Goal: Task Accomplishment & Management: Use online tool/utility

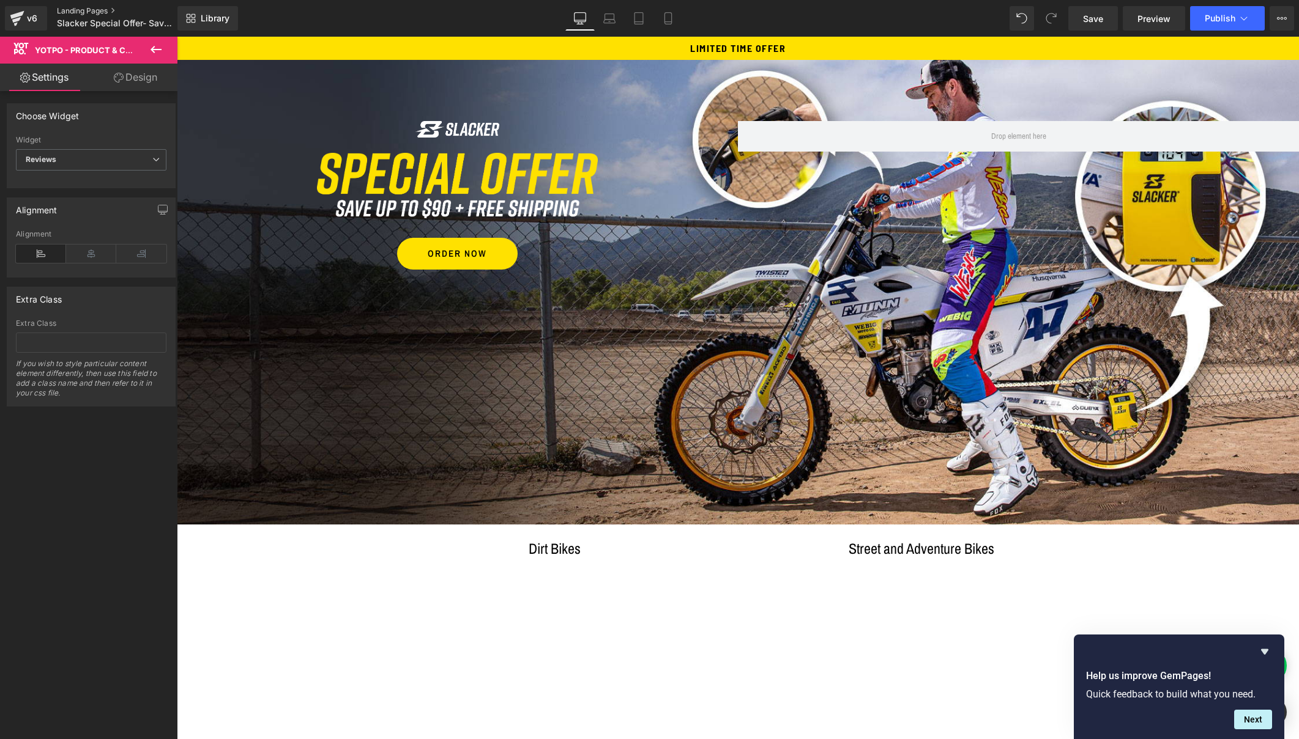
click at [80, 10] on link "Landing Pages" at bounding box center [127, 11] width 141 height 10
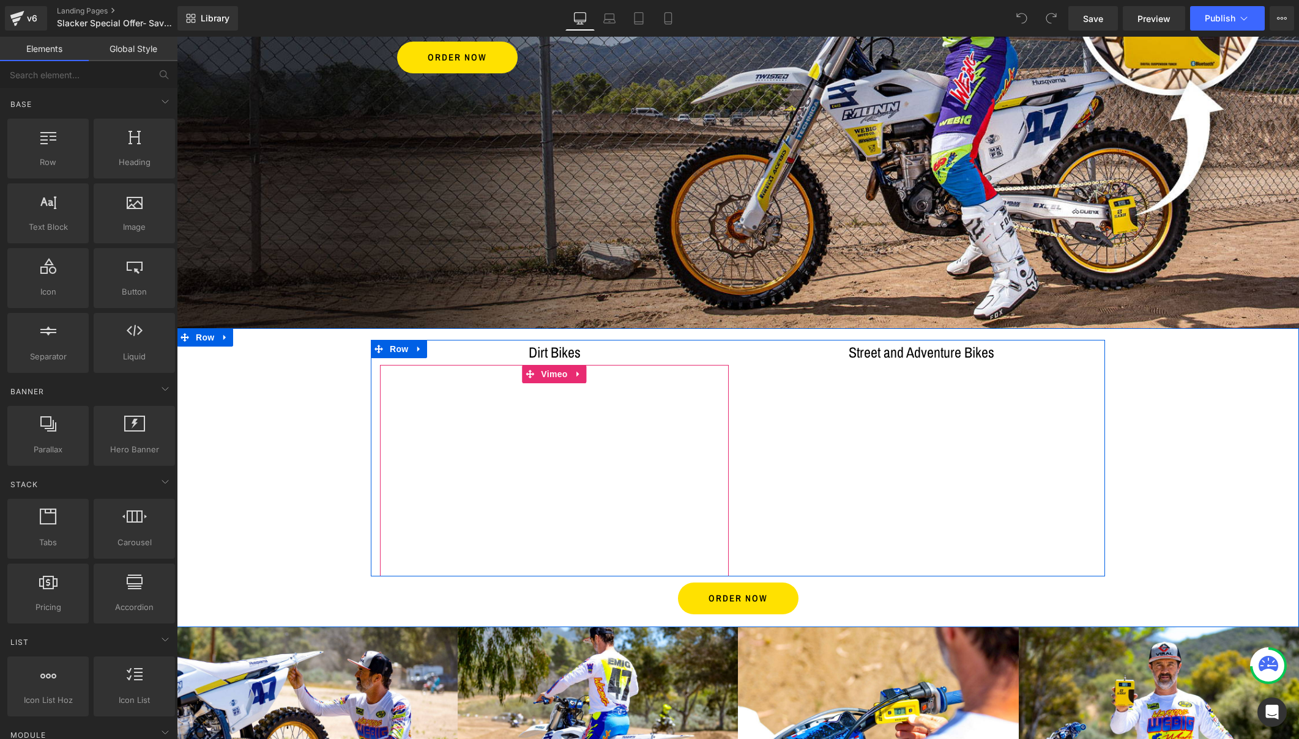
scroll to position [212, 0]
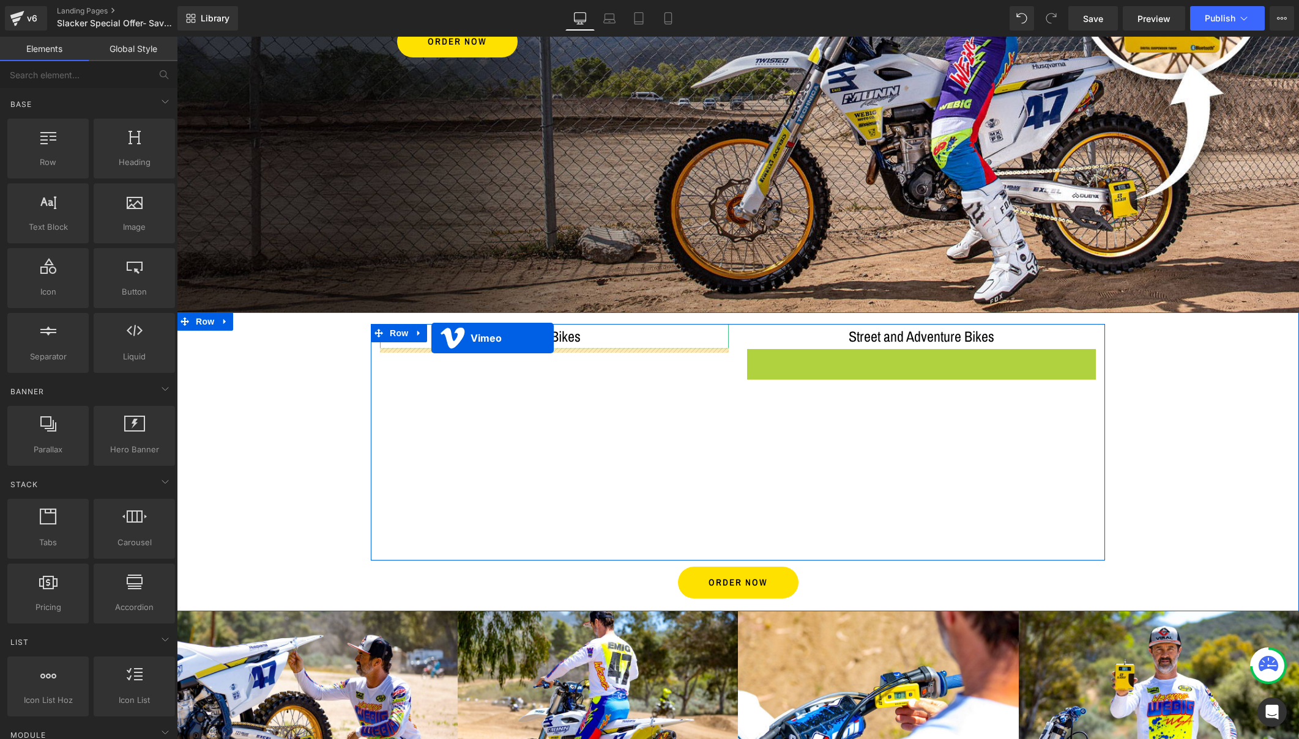
drag, startPoint x: 897, startPoint y: 358, endPoint x: 431, endPoint y: 338, distance: 466.5
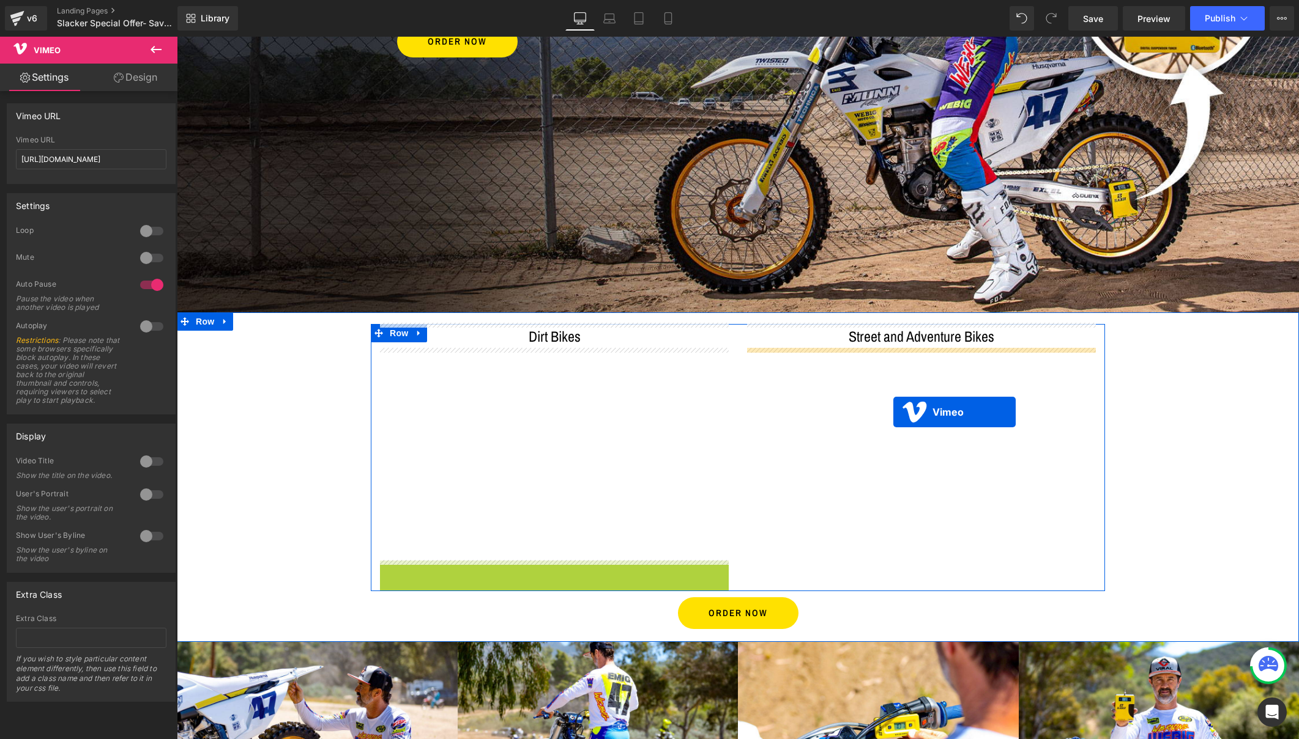
drag, startPoint x: 524, startPoint y: 569, endPoint x: 893, endPoint y: 412, distance: 400.9
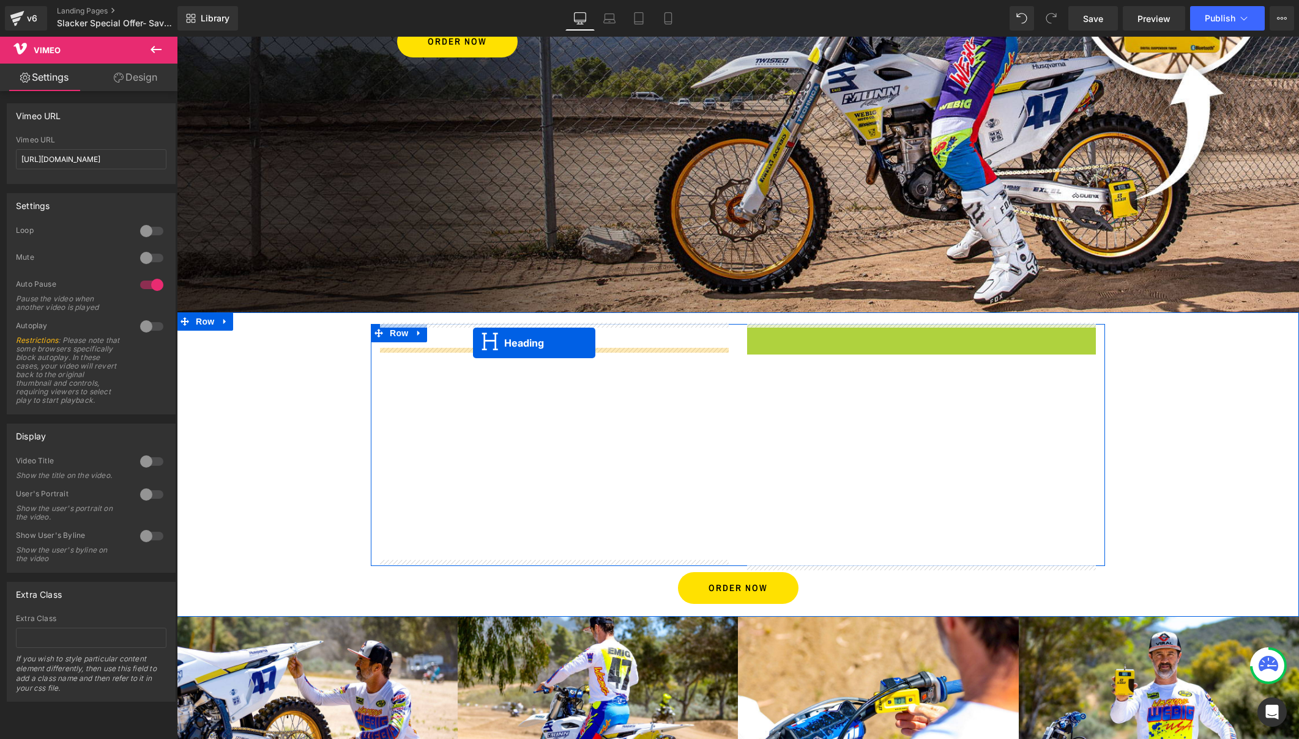
drag, startPoint x: 890, startPoint y: 335, endPoint x: 473, endPoint y: 343, distance: 417.2
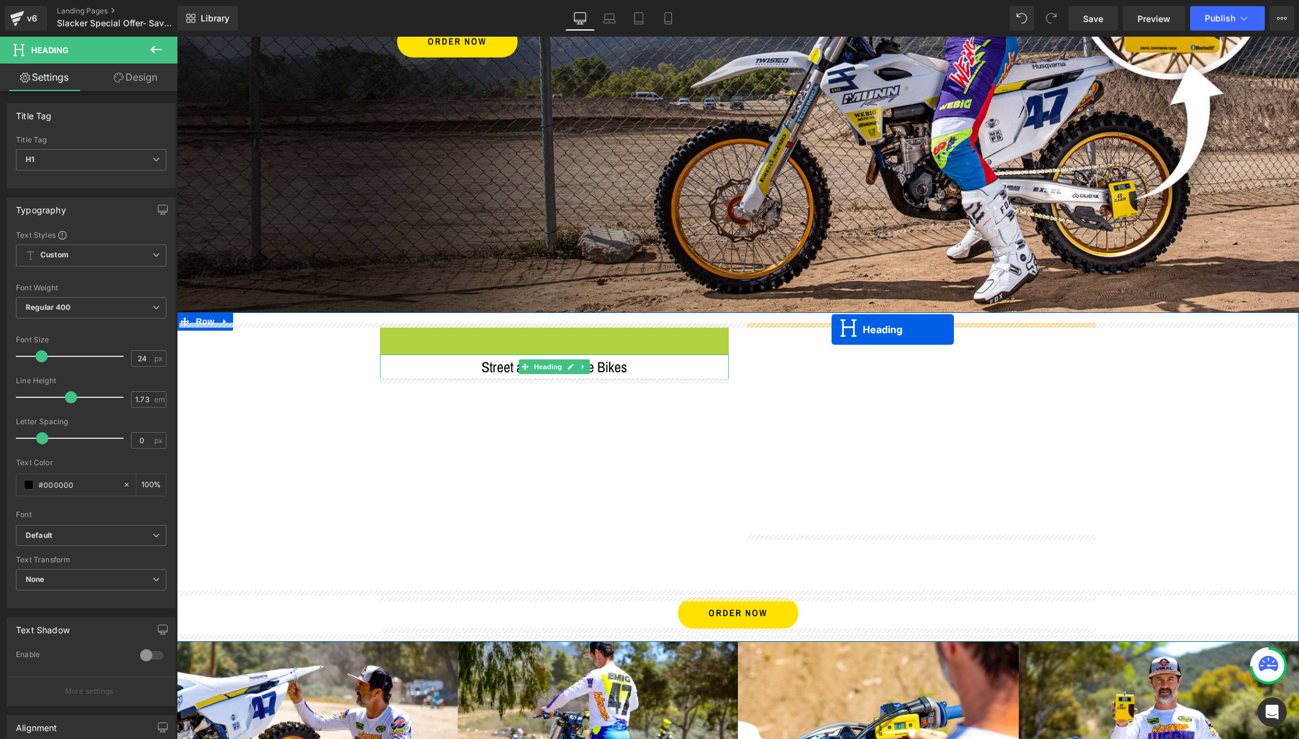
drag, startPoint x: 524, startPoint y: 335, endPoint x: 831, endPoint y: 330, distance: 307.1
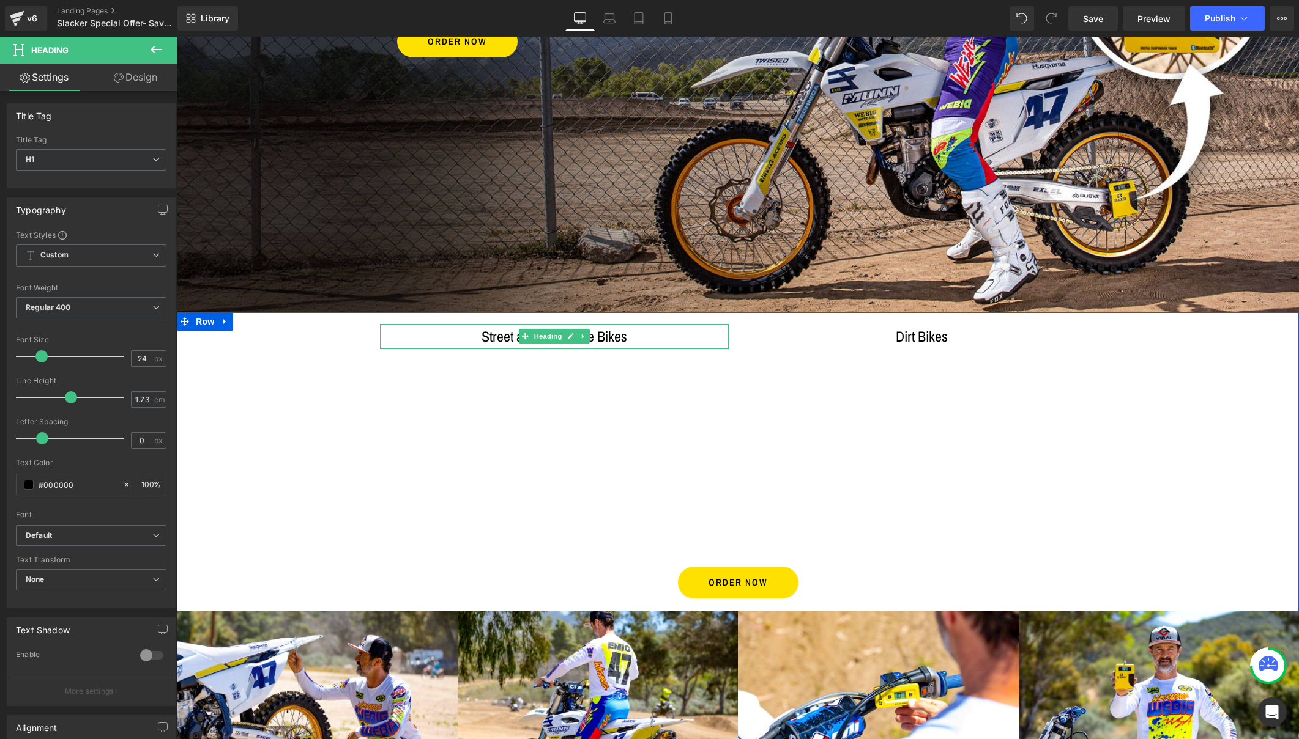
click at [1183, 452] on div "Street and Adventure Bikes Heading Vimeo Dirt Bikes Heading Vimeo Row ORDER NOW…" at bounding box center [738, 464] width 1122 height 281
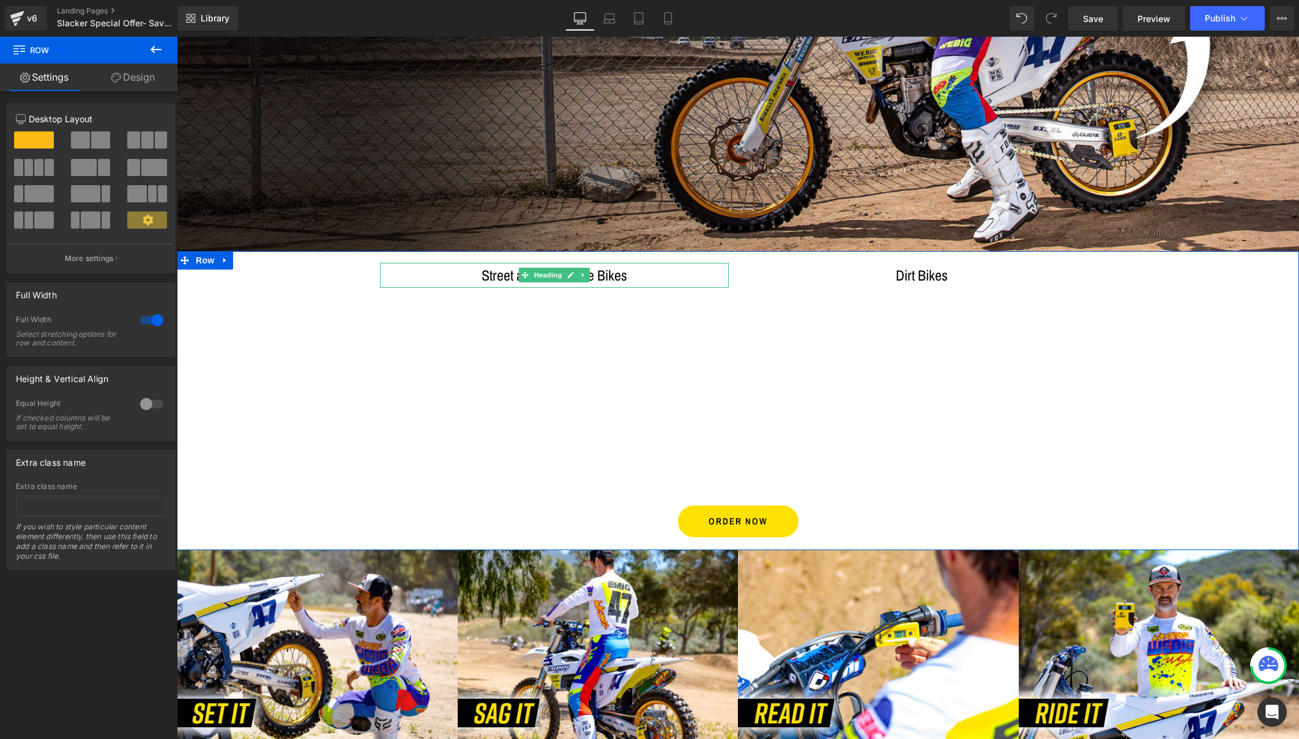
scroll to position [274, 0]
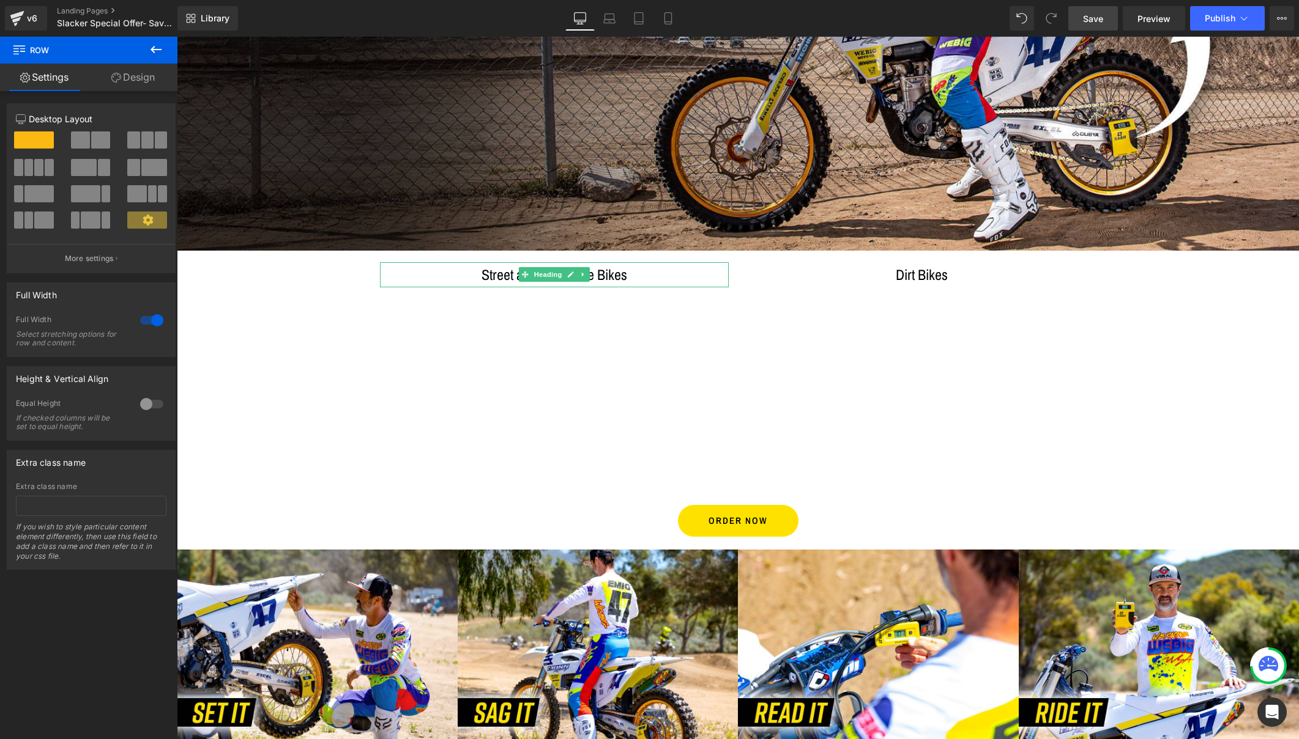
click at [1100, 16] on span "Save" at bounding box center [1093, 18] width 20 height 13
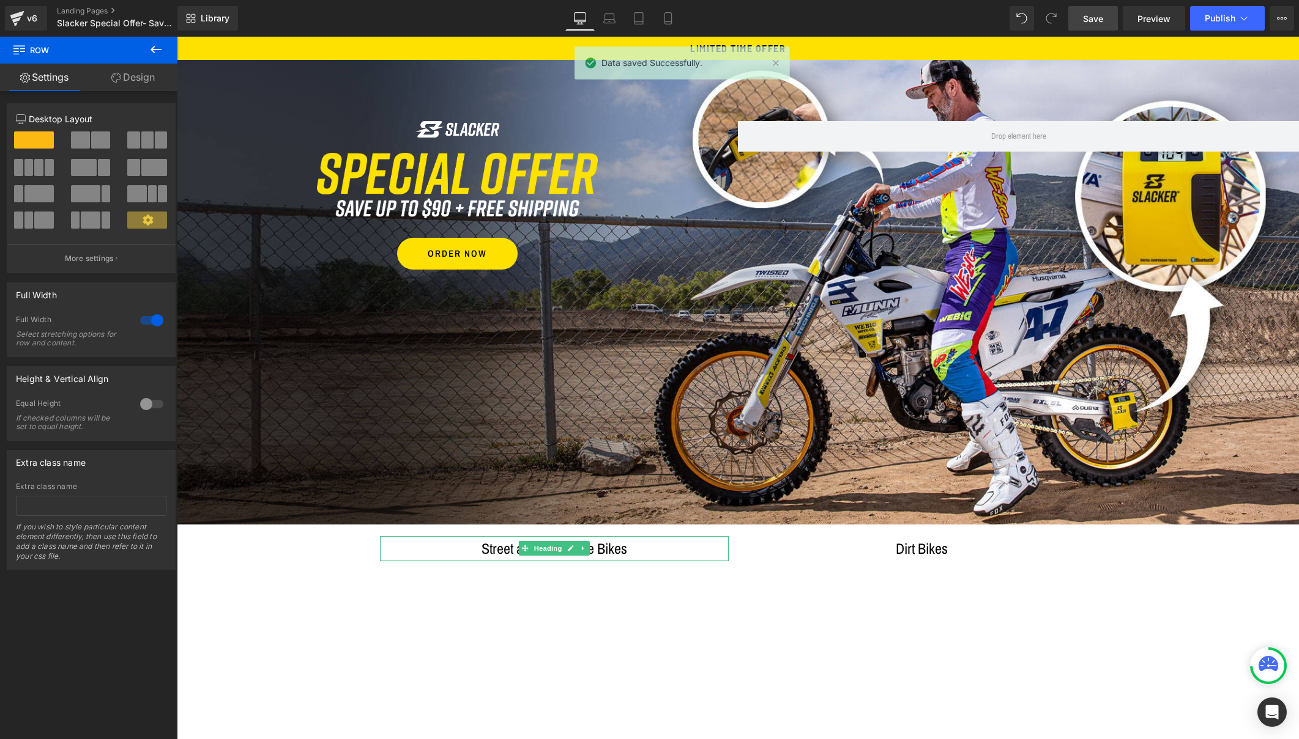
scroll to position [0, 0]
click at [1094, 17] on span "Save" at bounding box center [1093, 18] width 20 height 13
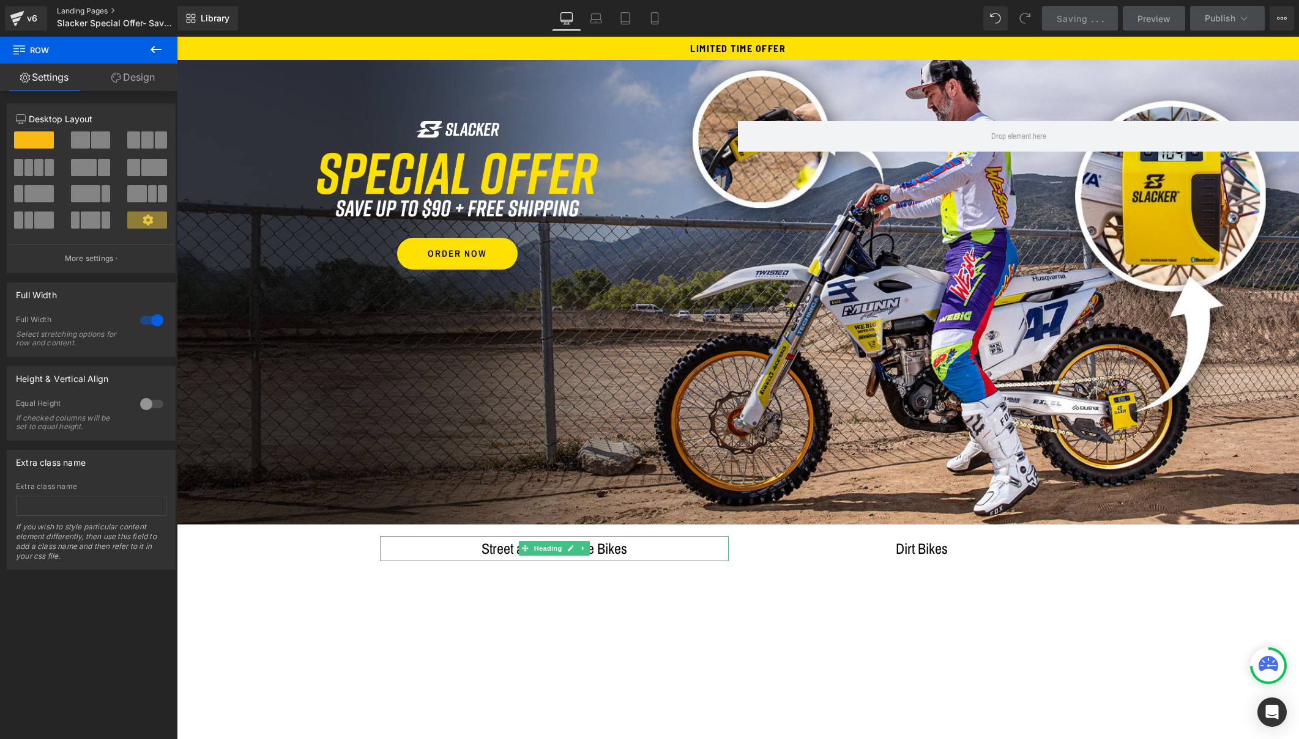
click at [72, 11] on link "Landing Pages" at bounding box center [127, 11] width 141 height 10
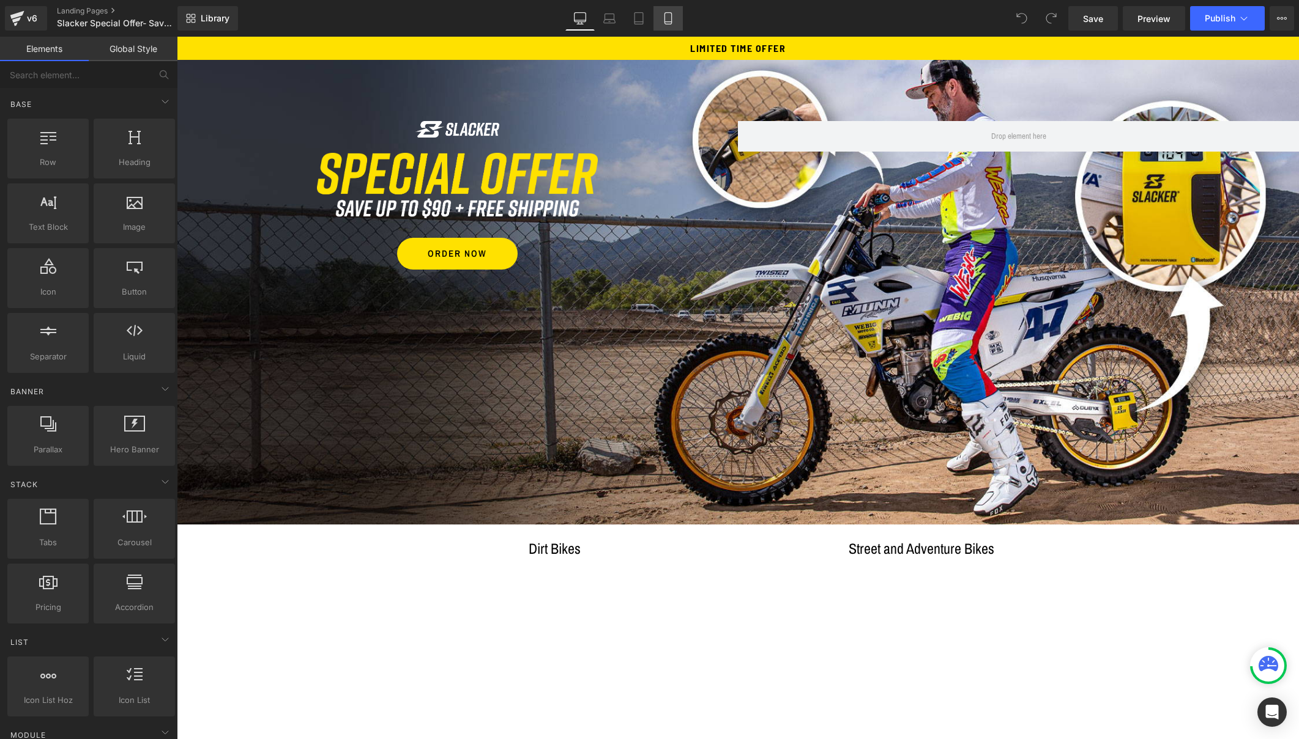
click at [669, 20] on icon at bounding box center [668, 18] width 12 height 12
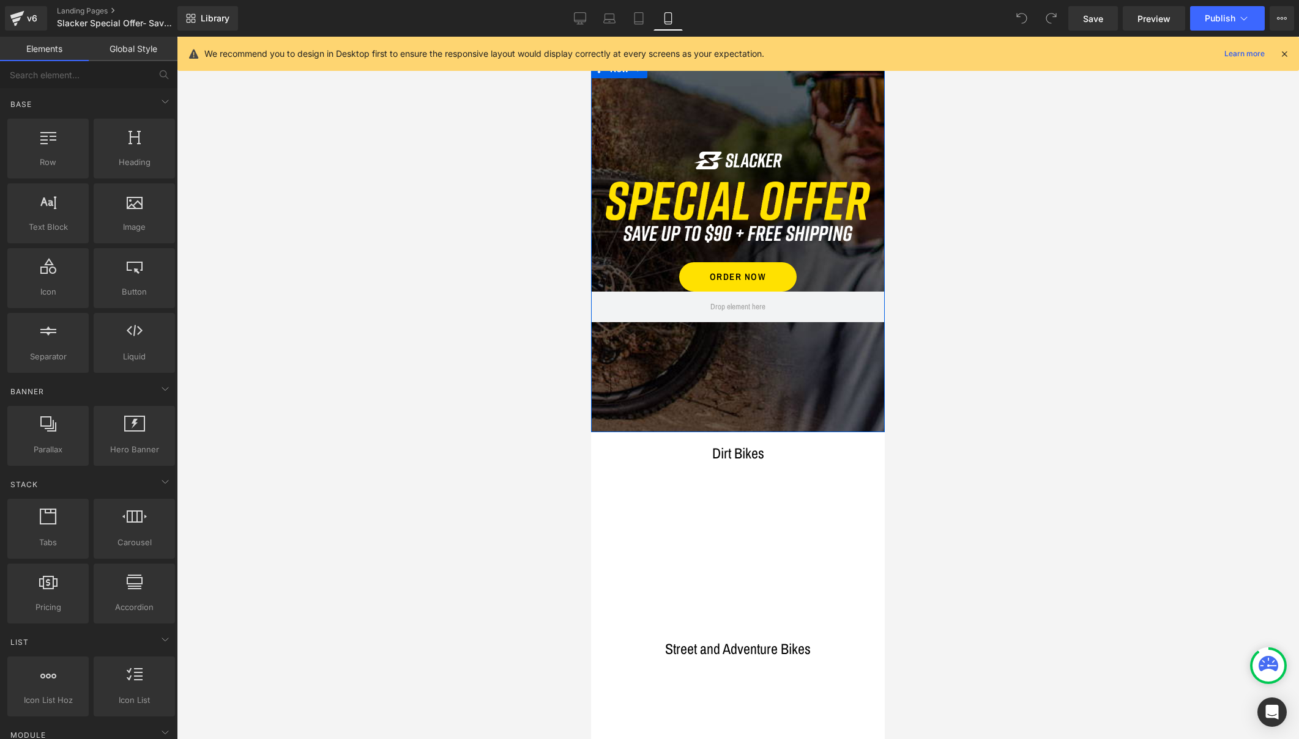
click at [684, 143] on div "Image Image ORDER NOW Button Row Row" at bounding box center [738, 246] width 294 height 373
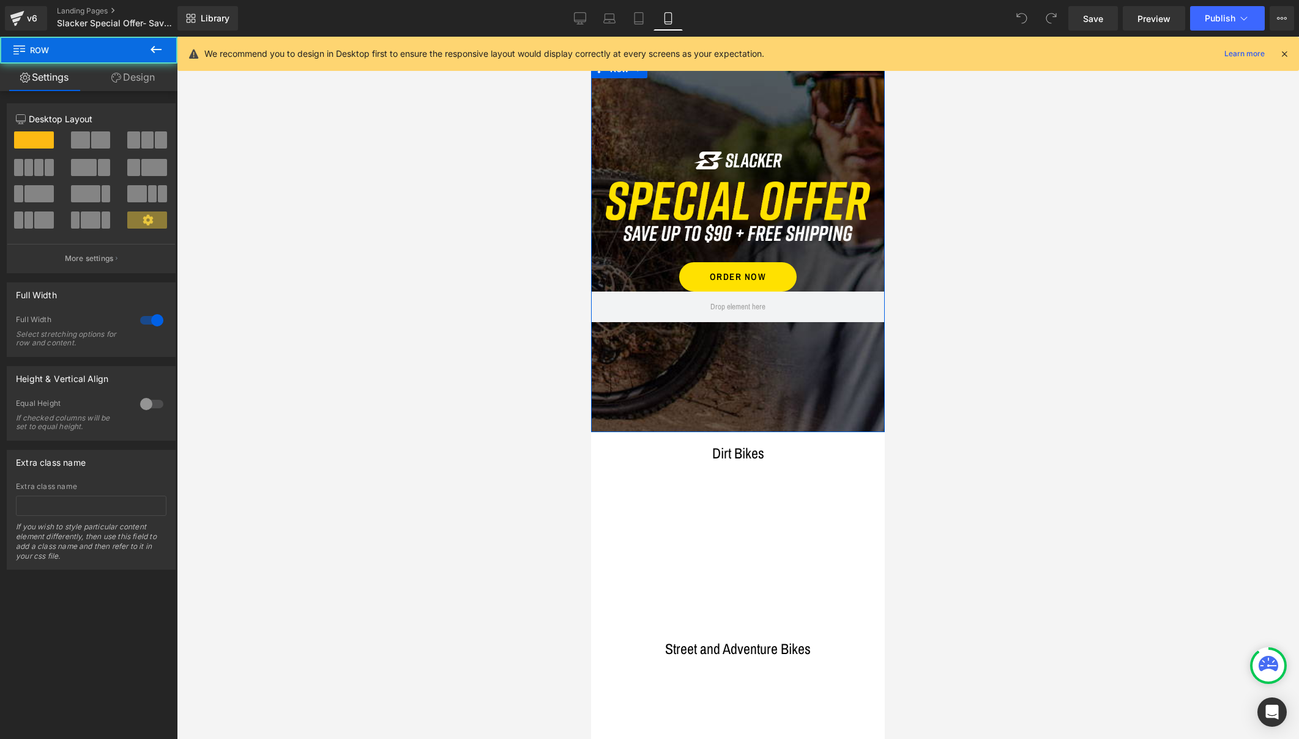
click at [743, 125] on div "Image Image ORDER NOW Button Row Row" at bounding box center [738, 246] width 294 height 373
click at [688, 97] on div "Image Image ORDER NOW Button Row Row" at bounding box center [738, 246] width 294 height 373
click at [618, 76] on span "Row" at bounding box center [619, 69] width 24 height 18
click at [135, 75] on link "Design" at bounding box center [133, 78] width 89 height 28
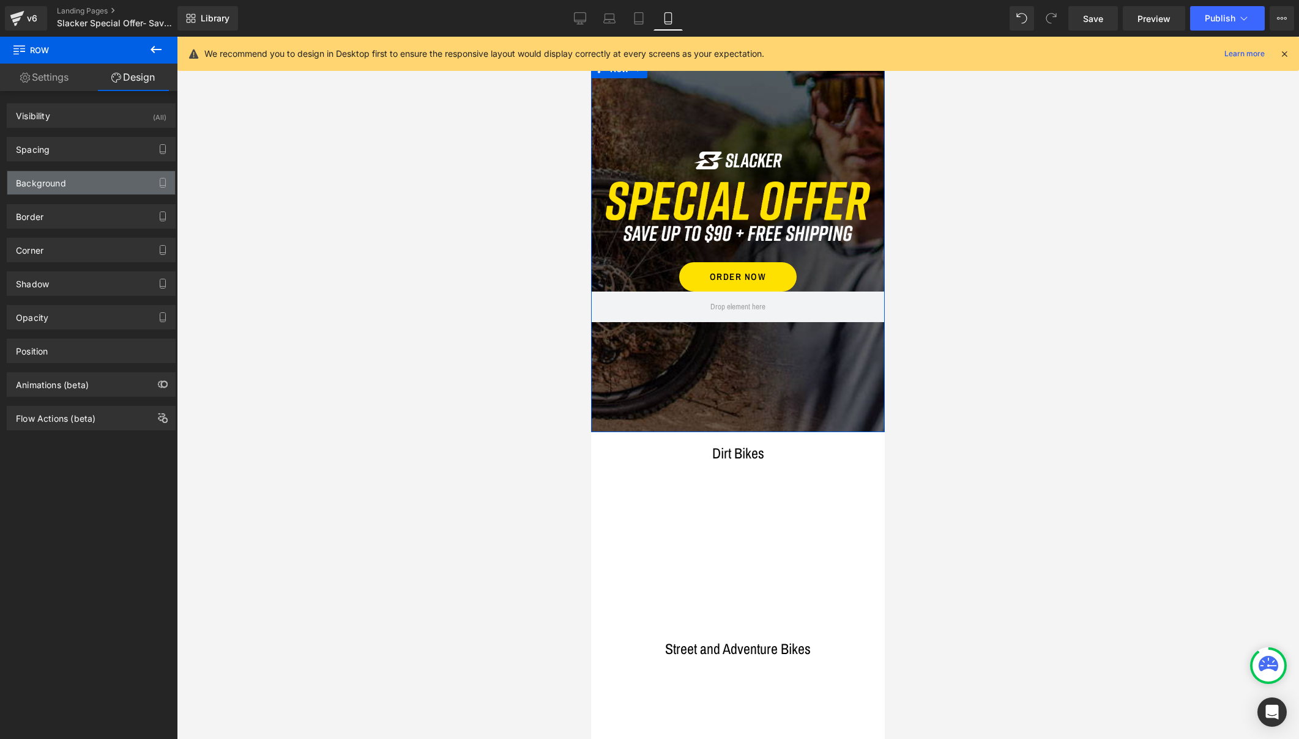
click at [114, 180] on div "Background" at bounding box center [91, 182] width 168 height 23
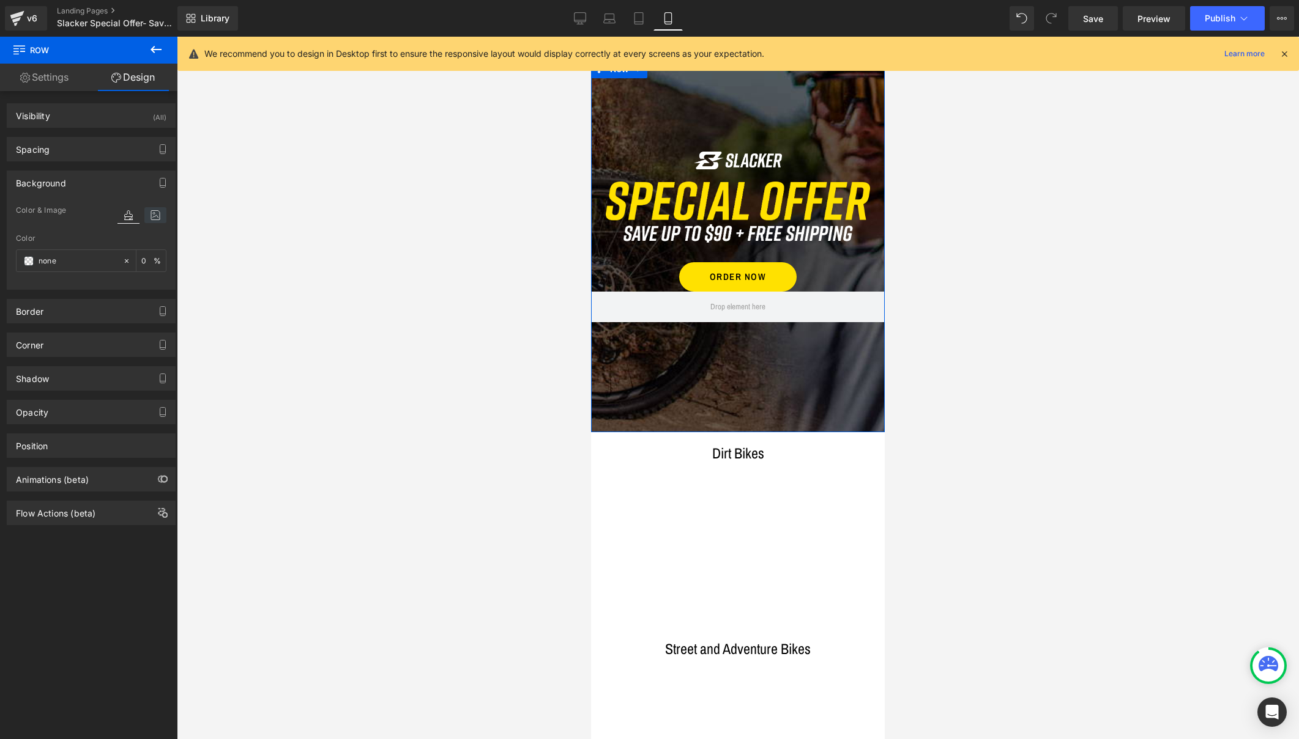
click at [157, 218] on icon at bounding box center [155, 215] width 22 height 16
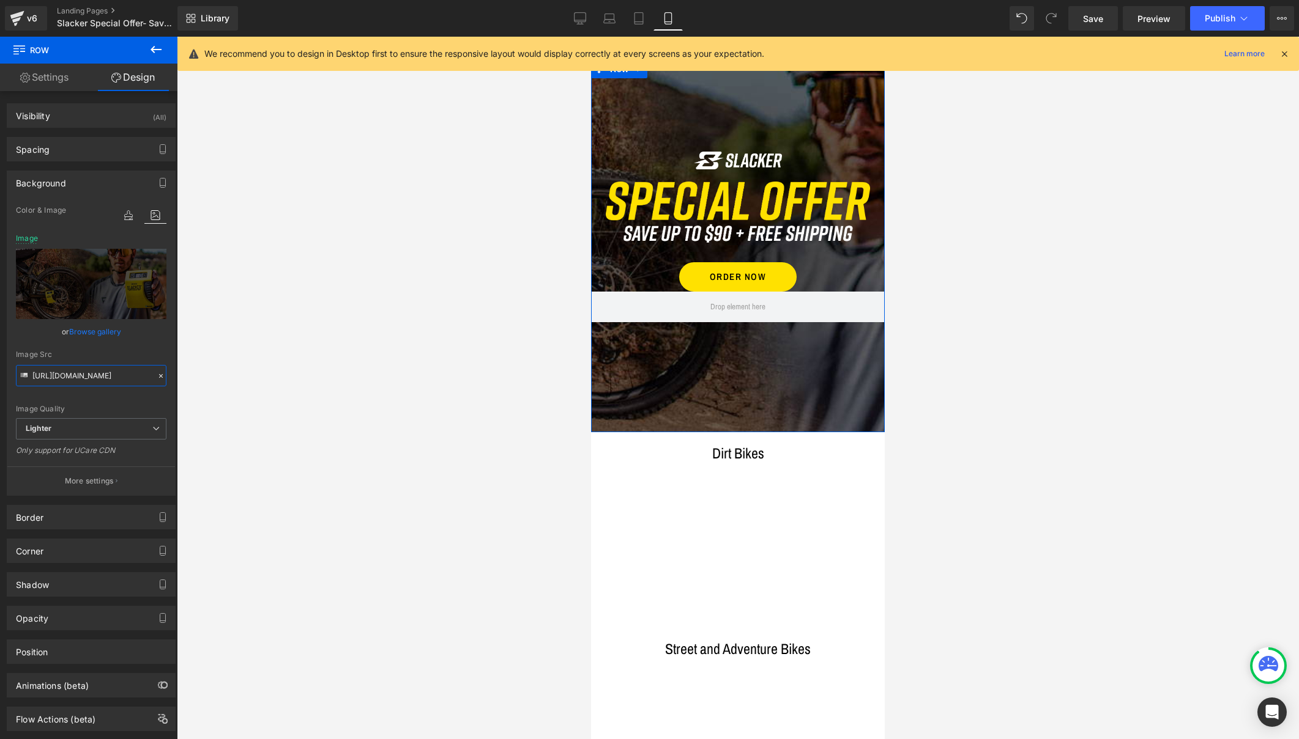
click at [90, 373] on input "https://ucarecdn.com/dcc3e3dc-a90a-4814-9e75-6d5a92327c8c/-/format/auto/-/previ…" at bounding box center [91, 375] width 150 height 21
paste input "e56e626c-c1e1-4737-b71e-c94d9a7046ca/-/format/auto/-/preview/3000x3000/-/qualit…"
type input "https://ucarecdn.com/e56e626c-c1e1-4737-b71e-c94d9a7046ca/-/format/auto/-/previ…"
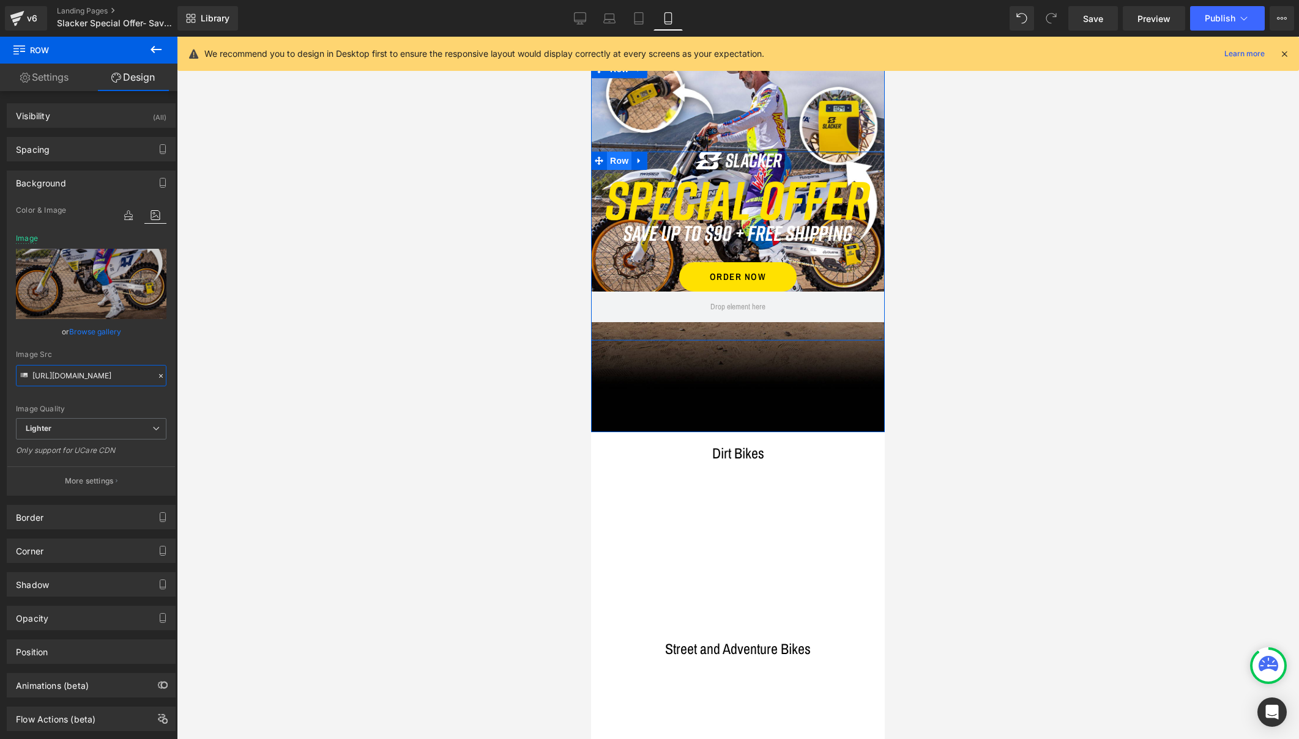
click at [620, 160] on span "Row" at bounding box center [619, 161] width 24 height 18
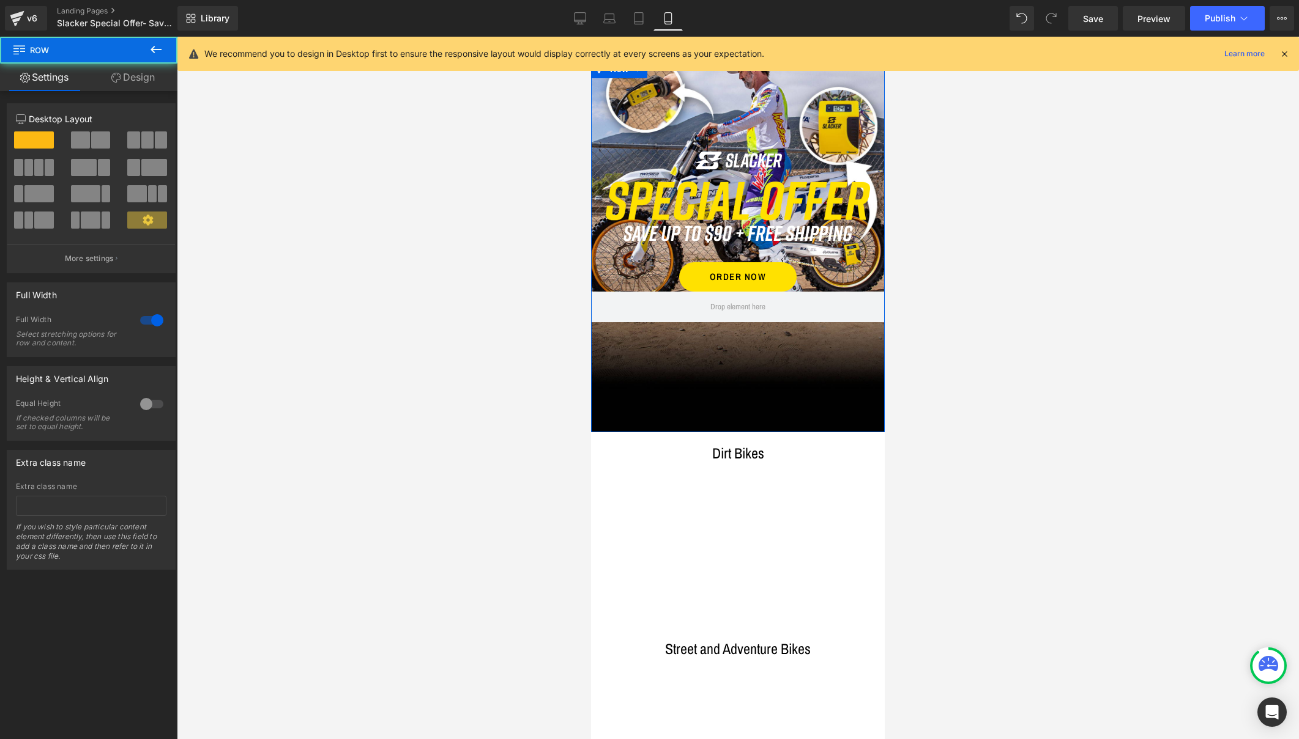
click at [684, 128] on div "Image Image ORDER NOW Button Row Row" at bounding box center [738, 246] width 294 height 373
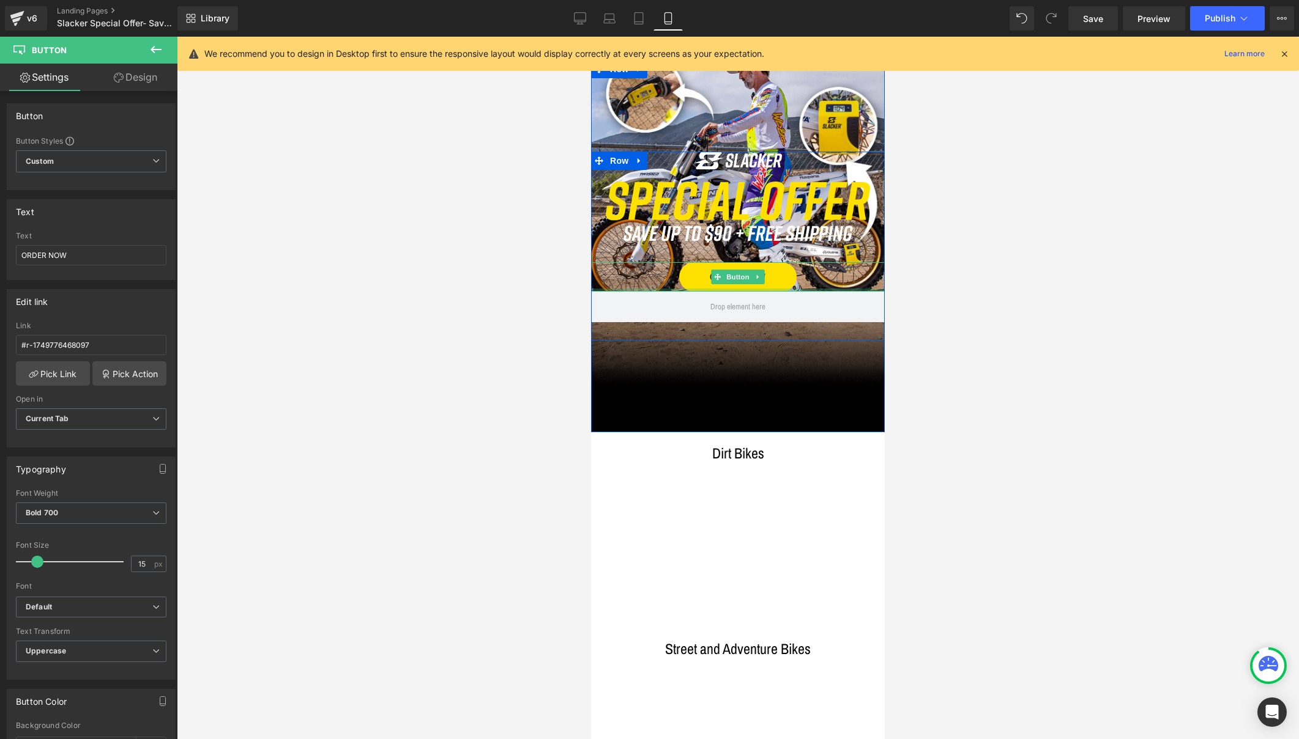
drag, startPoint x: 661, startPoint y: 291, endPoint x: 657, endPoint y: 276, distance: 14.7
click at [657, 276] on div "ORDER NOW Button" at bounding box center [738, 276] width 294 height 29
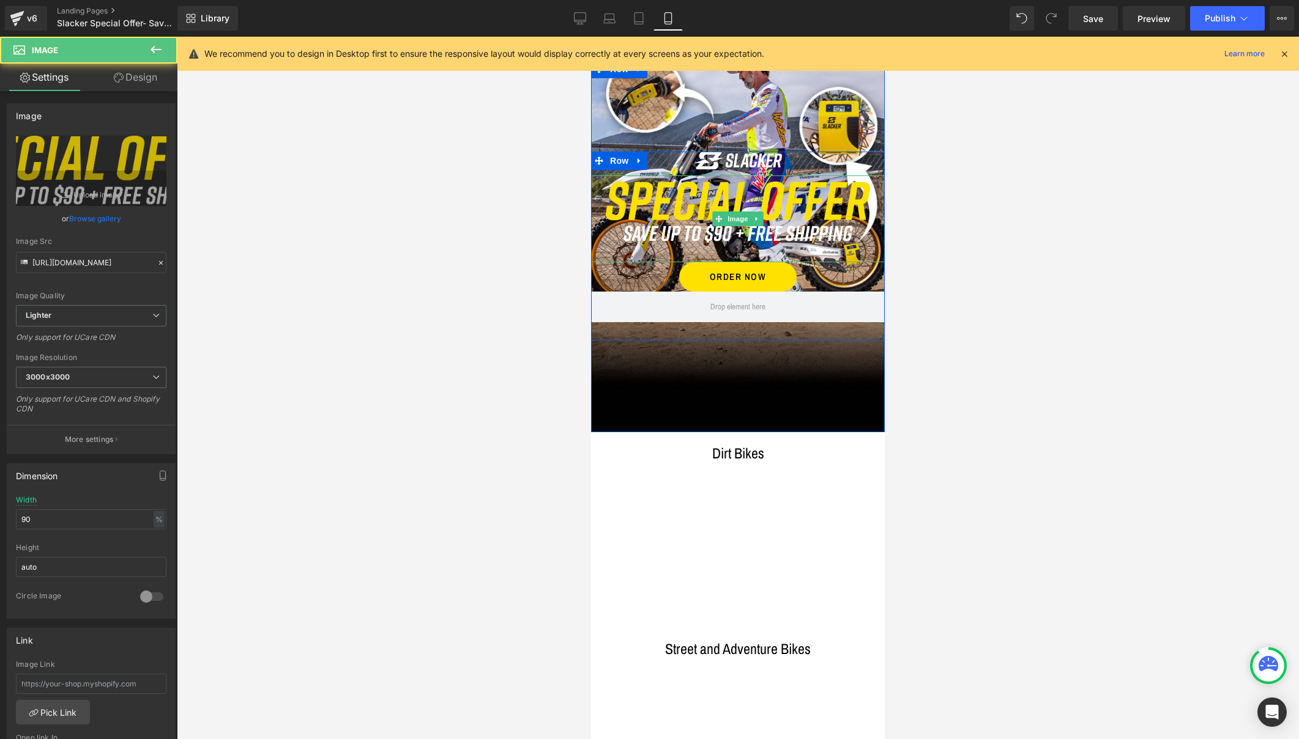
click at [867, 236] on div at bounding box center [738, 219] width 294 height 87
click at [737, 117] on div "Image Image ORDER NOW Button Row Row" at bounding box center [738, 246] width 294 height 373
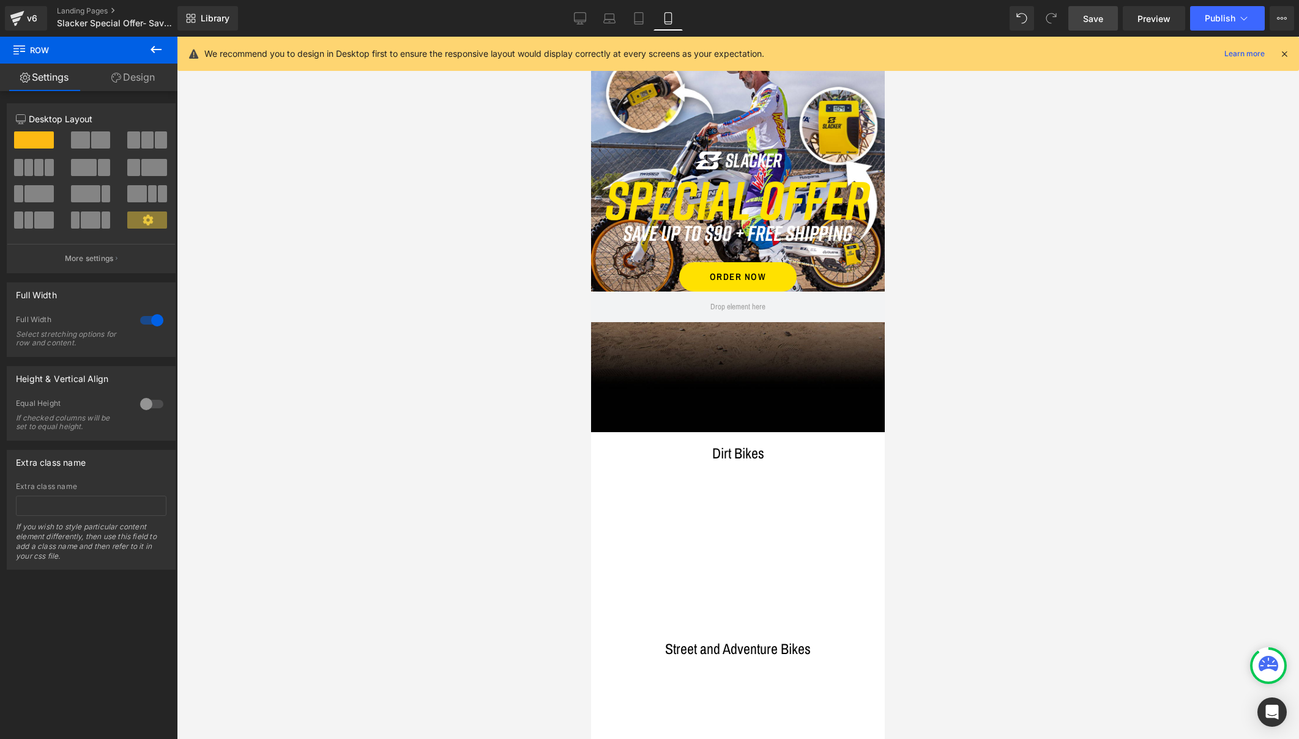
click at [1091, 17] on span "Save" at bounding box center [1093, 18] width 20 height 13
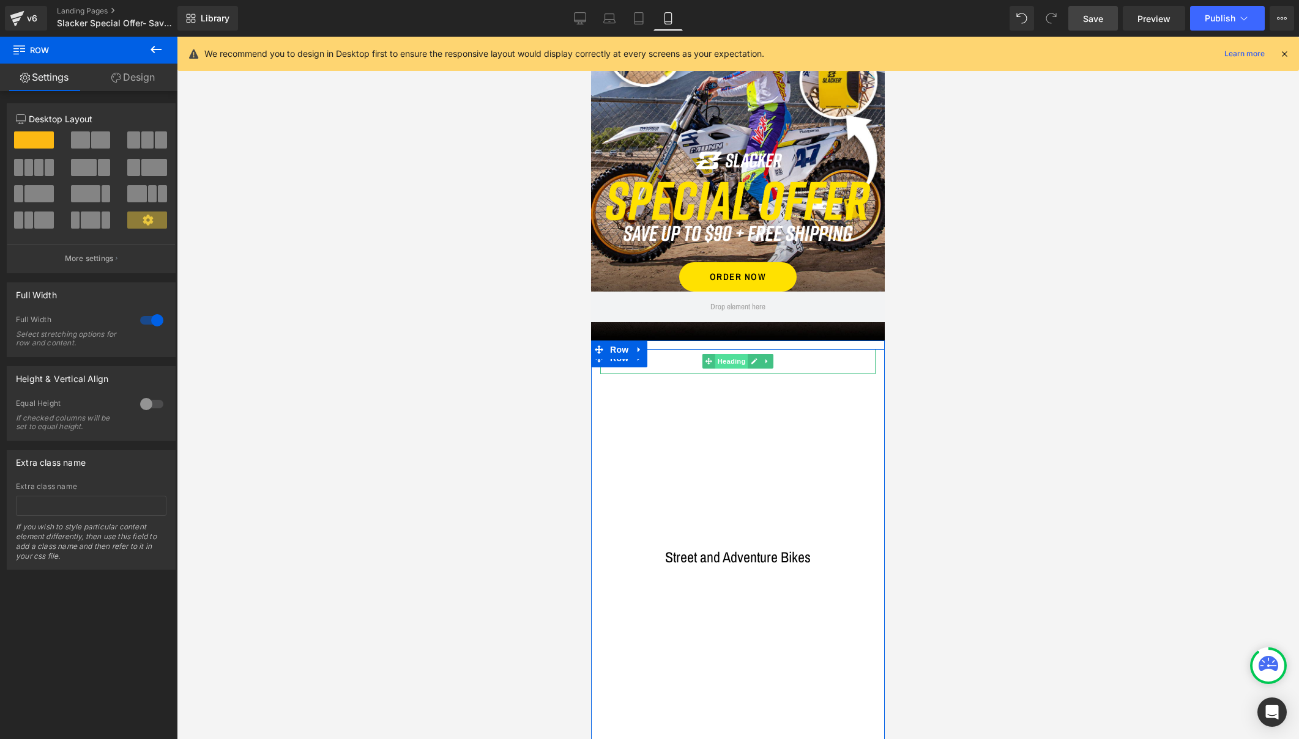
drag, startPoint x: 719, startPoint y: 431, endPoint x: 719, endPoint y: 361, distance: 70.3
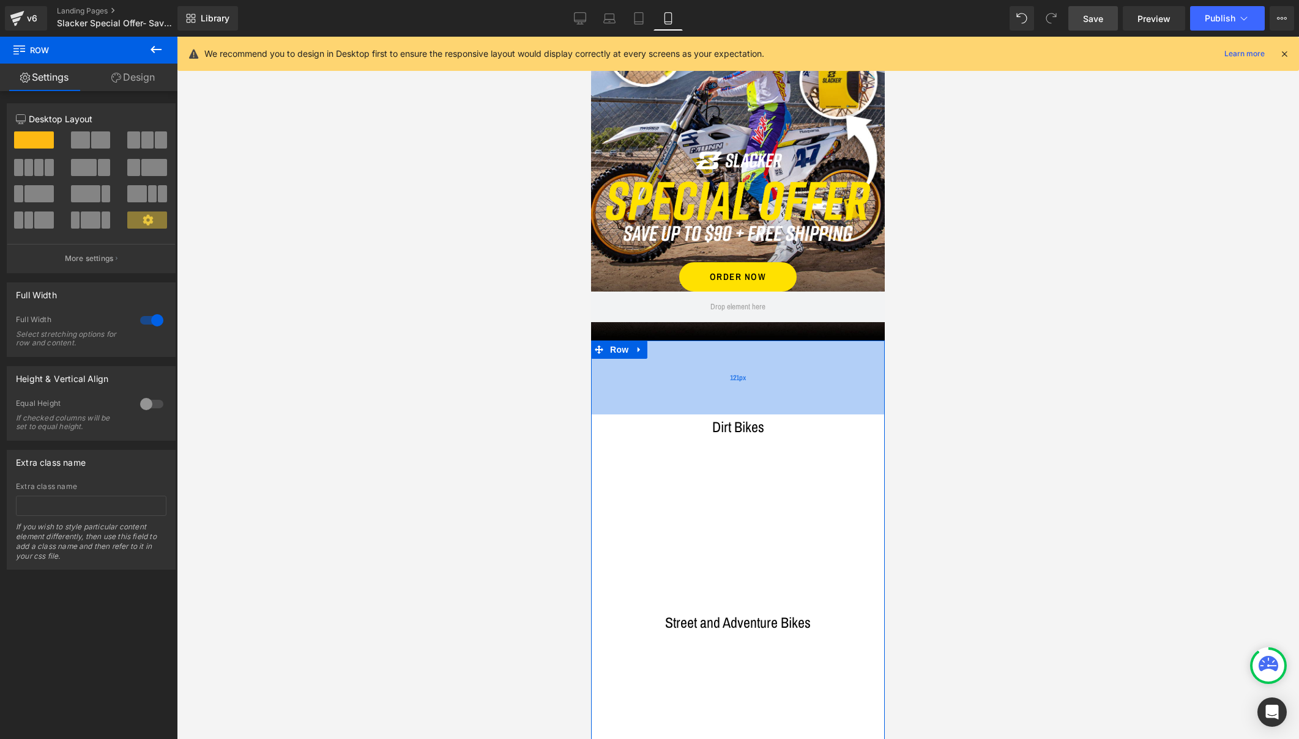
drag, startPoint x: 705, startPoint y: 340, endPoint x: 708, endPoint y: 406, distance: 65.5
click at [708, 406] on div "121px" at bounding box center [738, 378] width 294 height 74
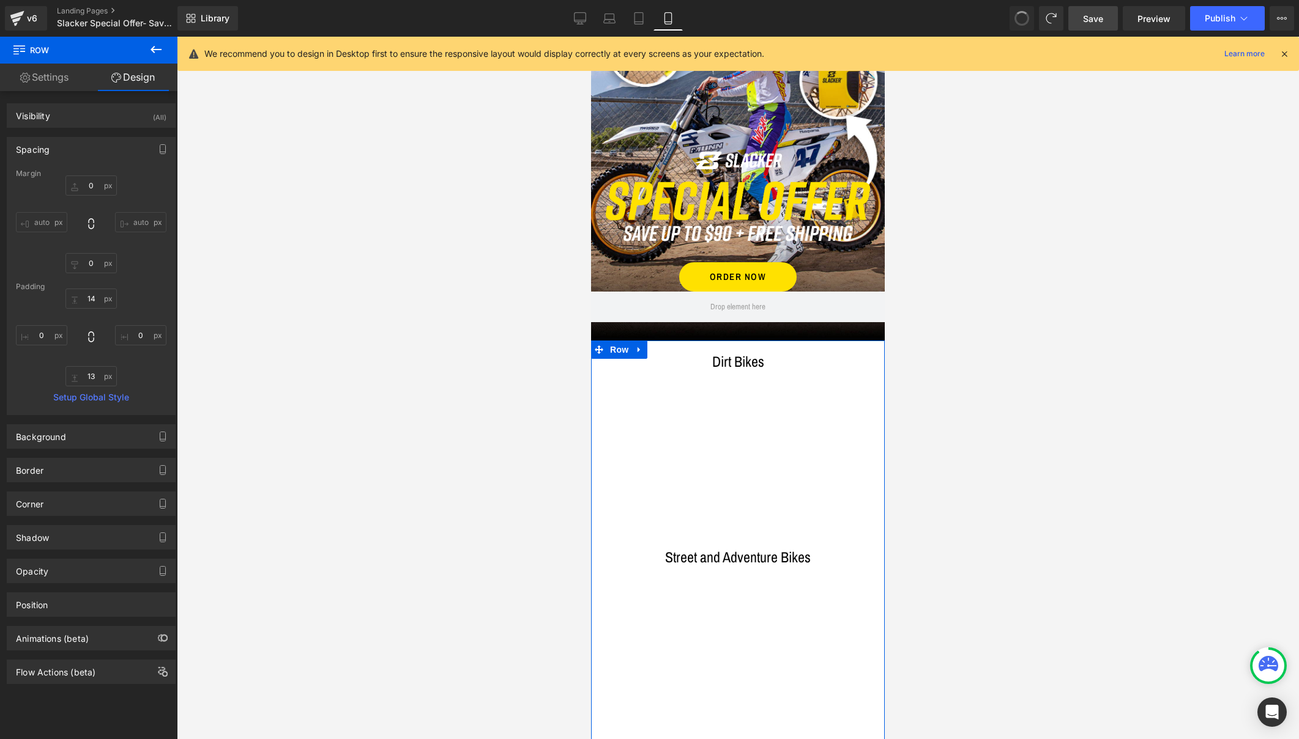
type input "0"
type input "14"
type input "0"
type input "13"
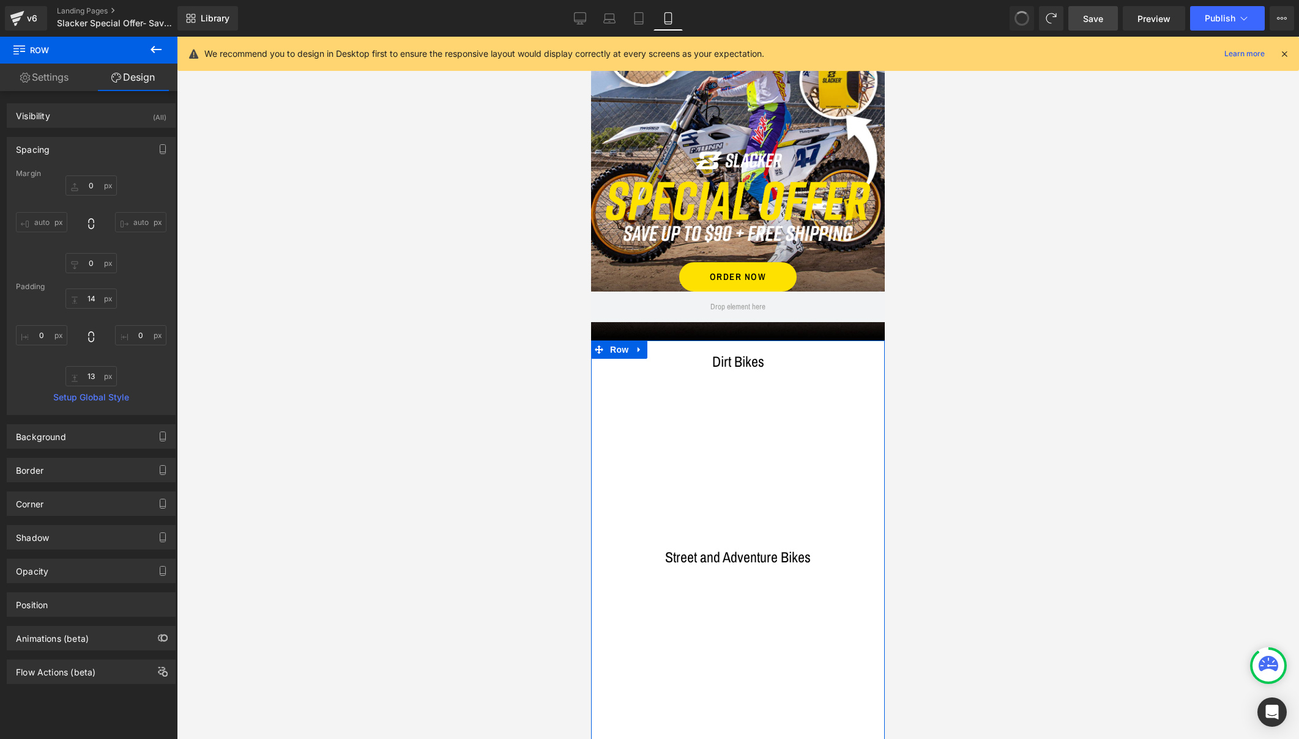
type input "0"
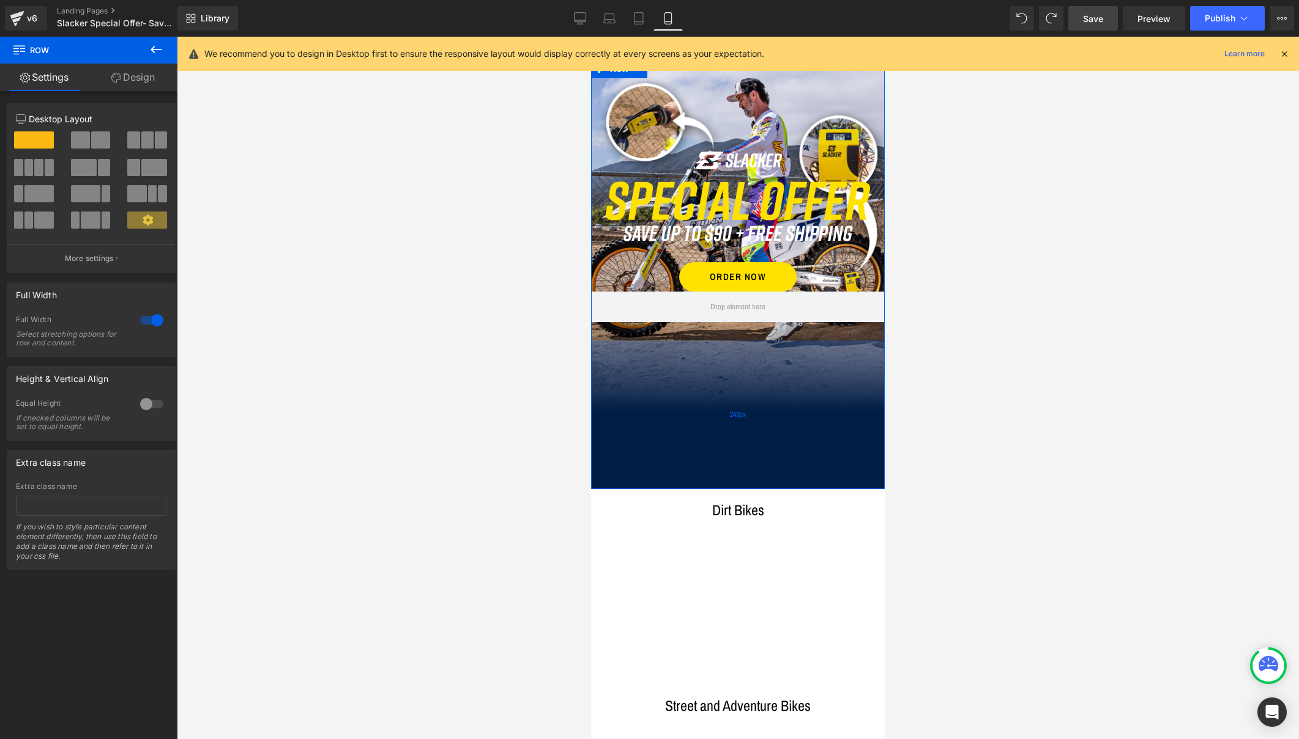
drag, startPoint x: 710, startPoint y: 339, endPoint x: 710, endPoint y: 488, distance: 148.6
click at [710, 488] on div "243px" at bounding box center [738, 415] width 294 height 149
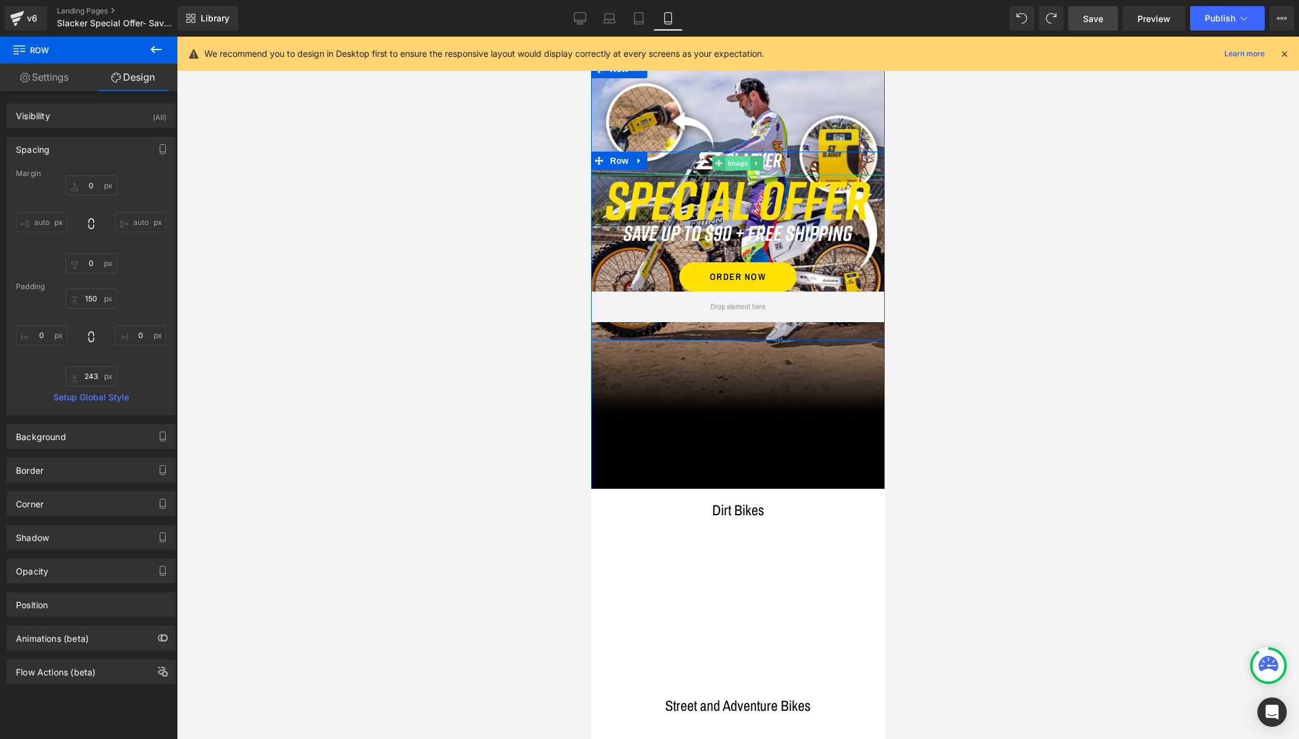
click at [731, 158] on span "Image" at bounding box center [738, 163] width 26 height 15
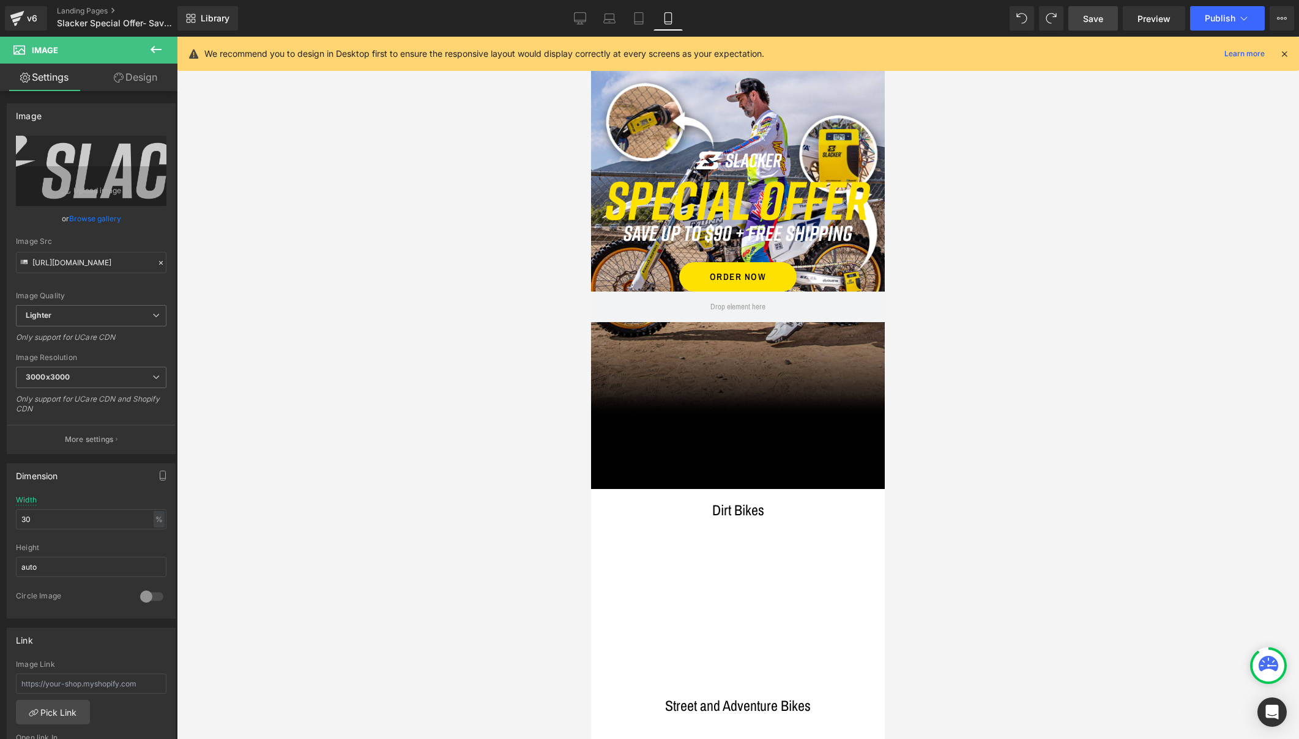
click at [1100, 15] on span "Save" at bounding box center [1093, 18] width 20 height 13
click at [1153, 15] on span "Preview" at bounding box center [1153, 18] width 33 height 13
click at [1217, 15] on span "Publish" at bounding box center [1219, 18] width 31 height 10
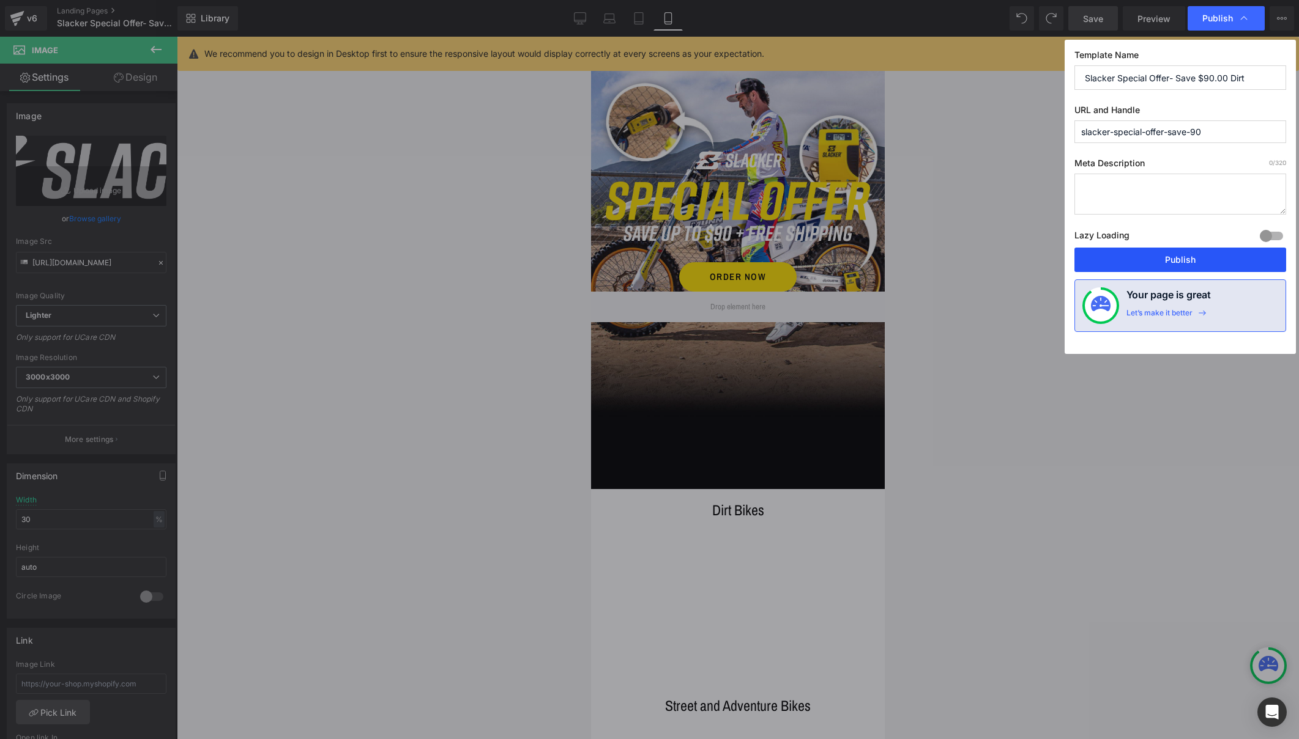
click at [1188, 259] on button "Publish" at bounding box center [1180, 260] width 212 height 24
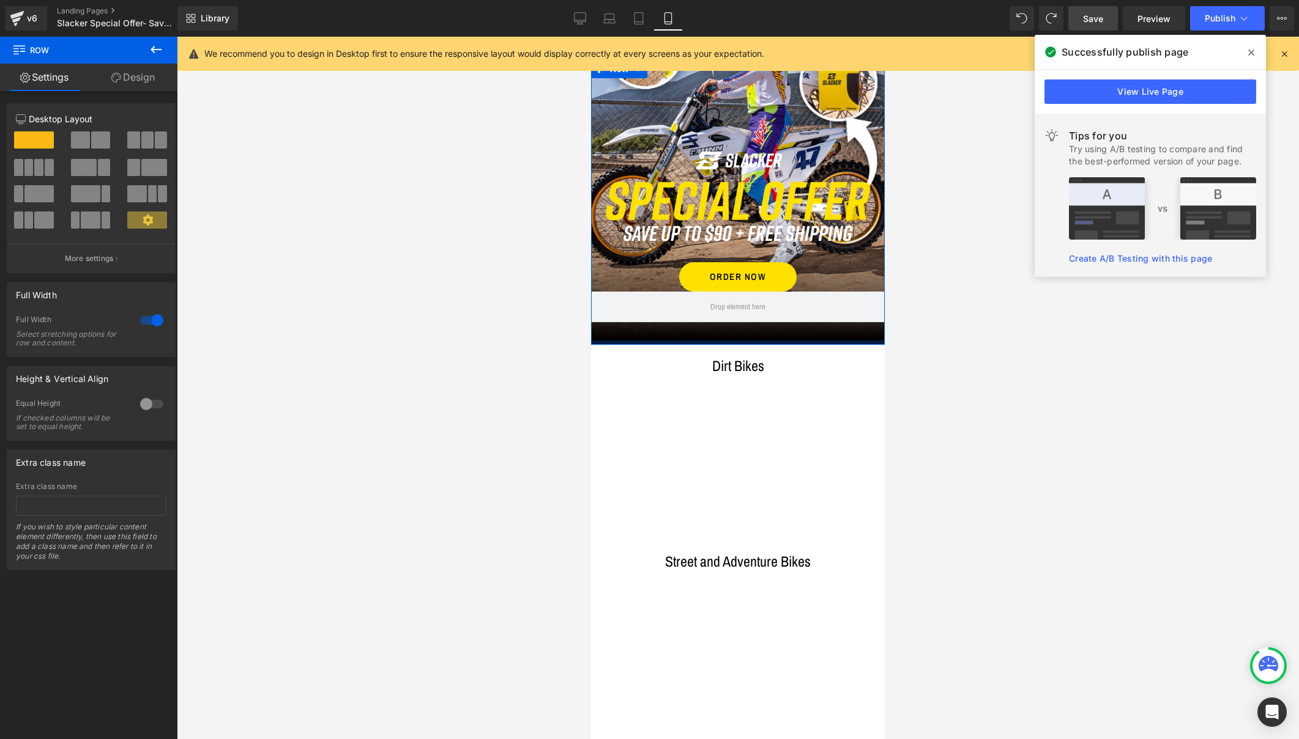
drag, startPoint x: 736, startPoint y: 486, endPoint x: 734, endPoint y: 341, distance: 144.4
click at [734, 341] on div at bounding box center [738, 343] width 294 height 4
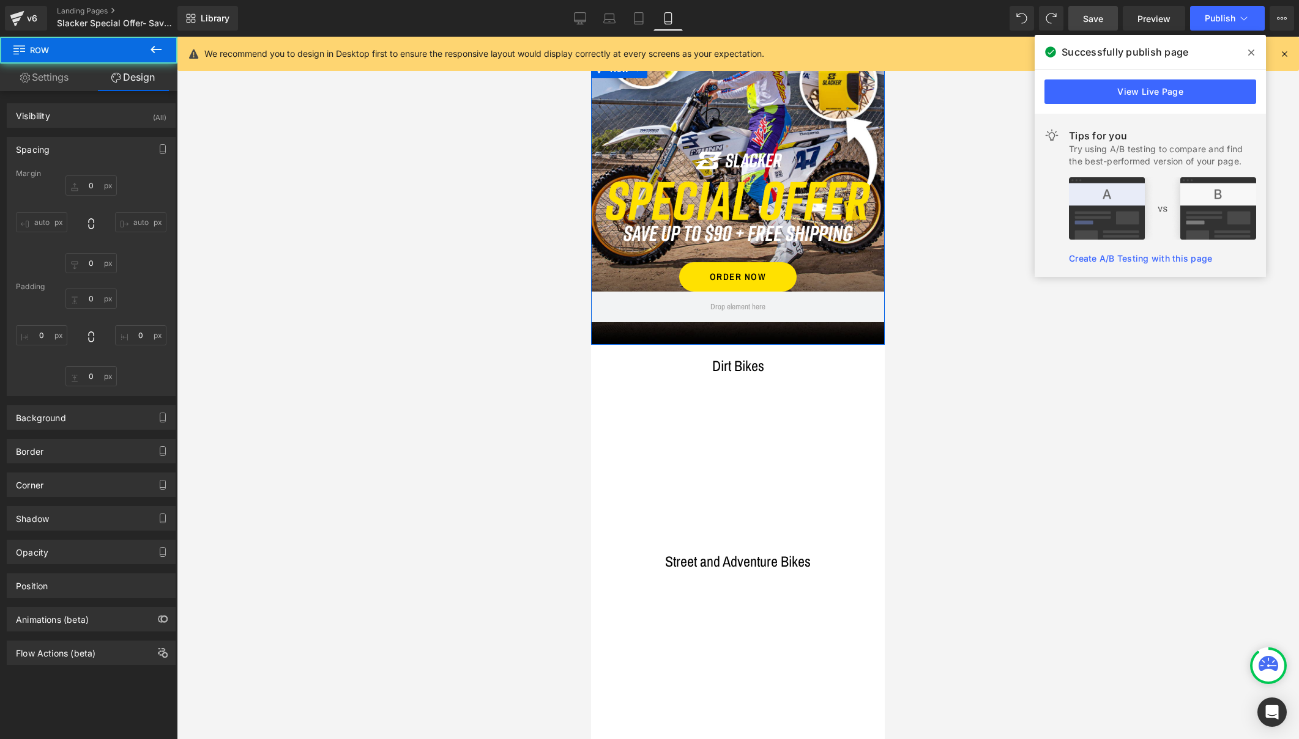
type input "0"
type input "150"
type input "0"
type input "7"
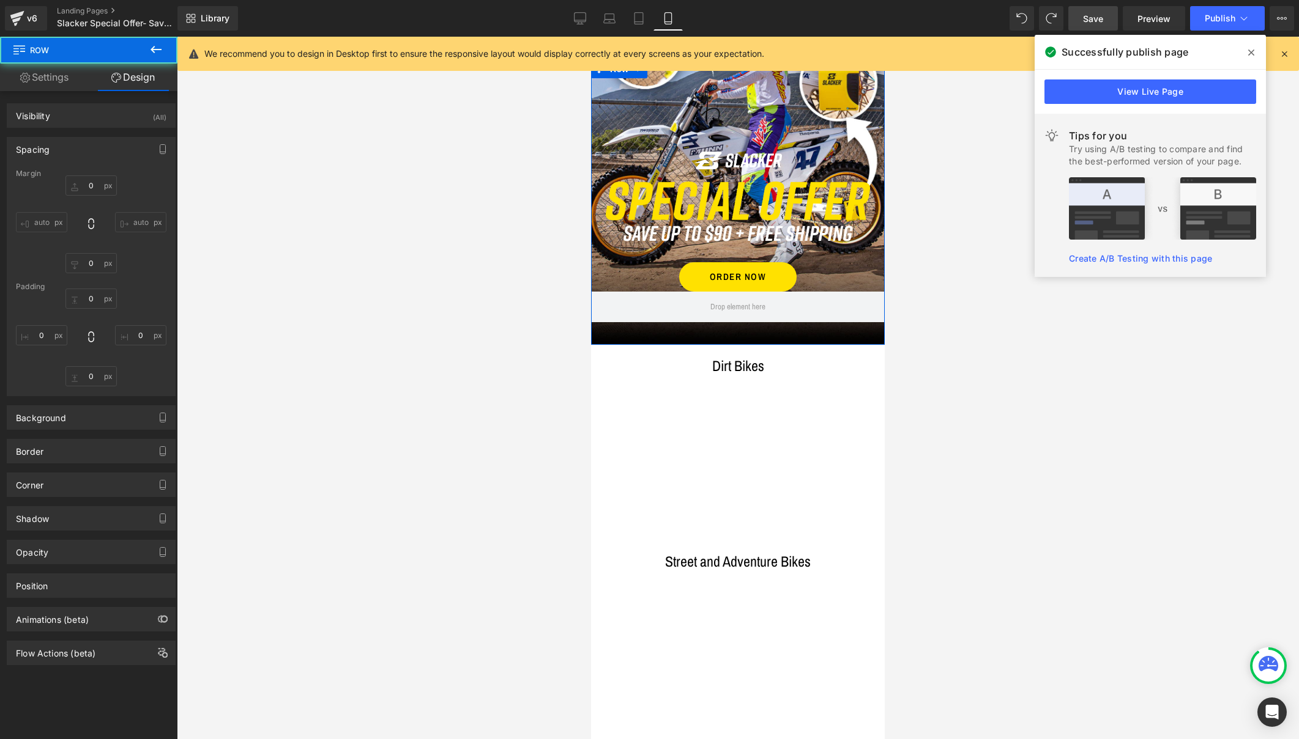
type input "0"
type input "1"
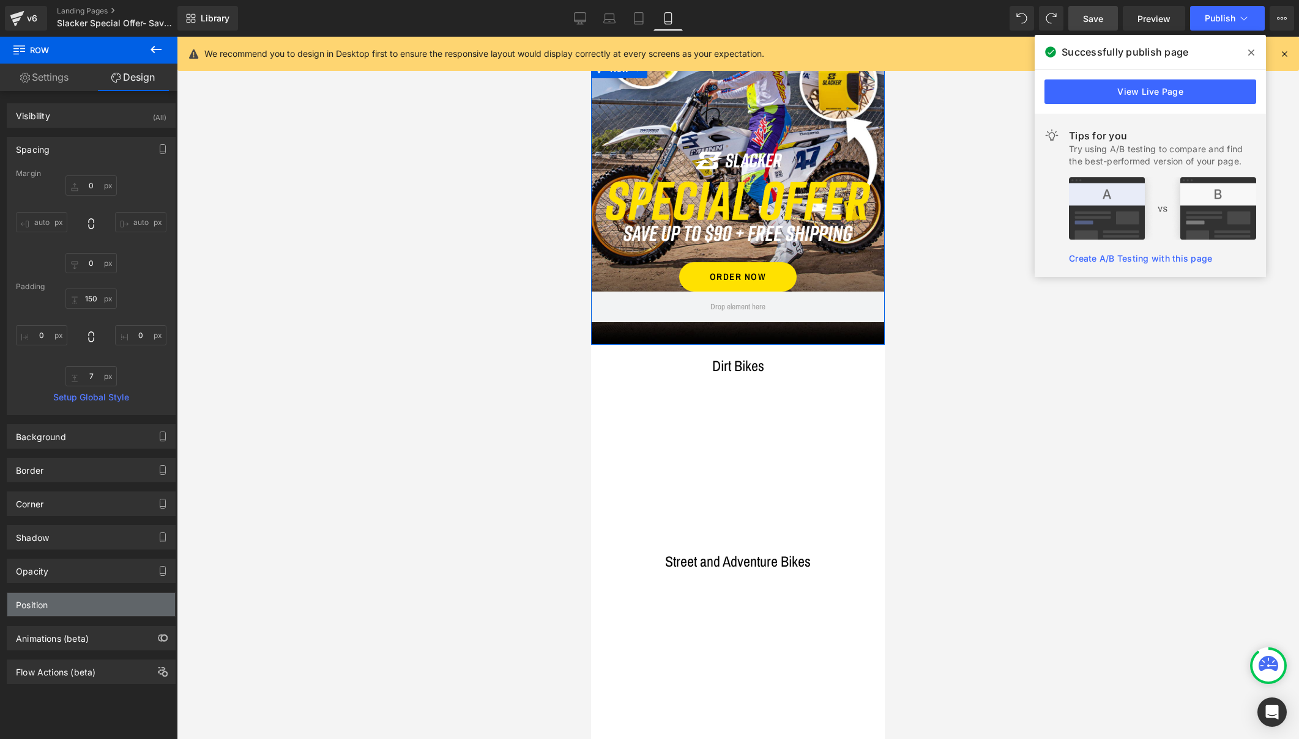
click at [77, 612] on div "Position" at bounding box center [91, 604] width 168 height 23
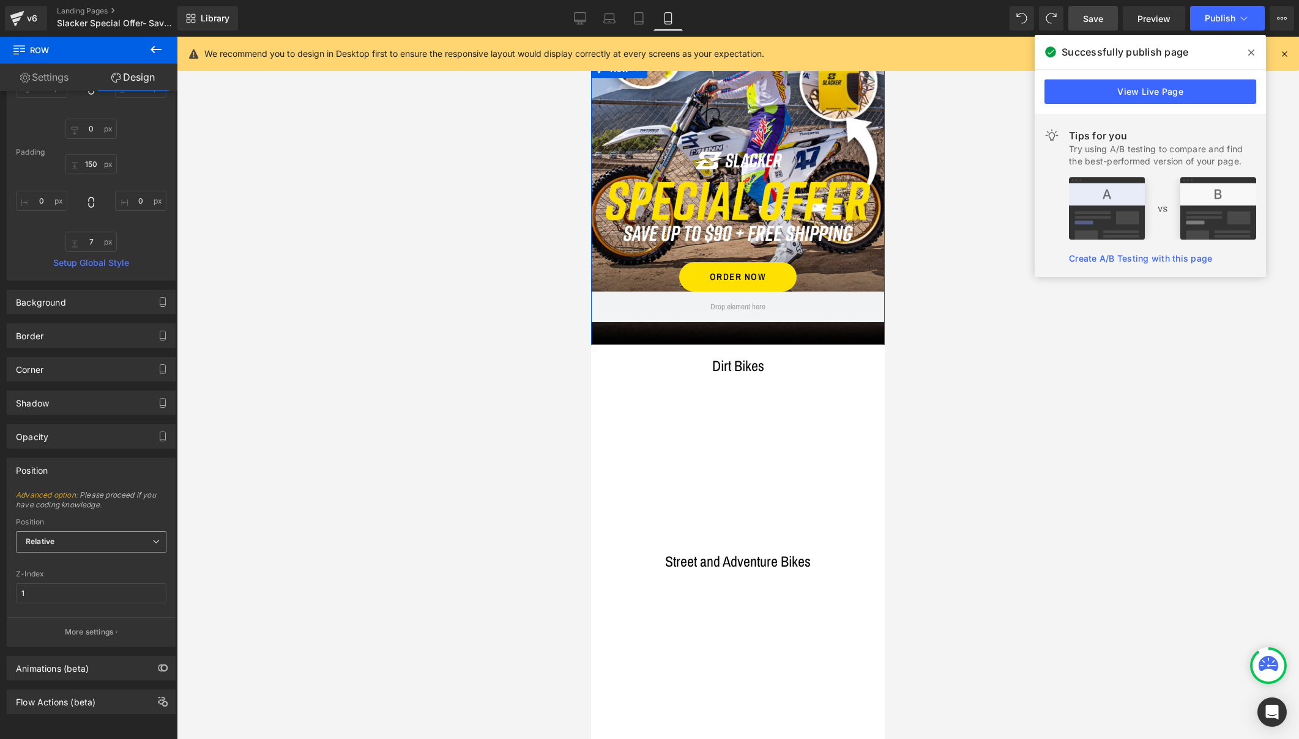
scroll to position [144, 0]
click at [152, 538] on icon at bounding box center [155, 541] width 7 height 7
click at [46, 596] on div "Static" at bounding box center [44, 600] width 21 height 9
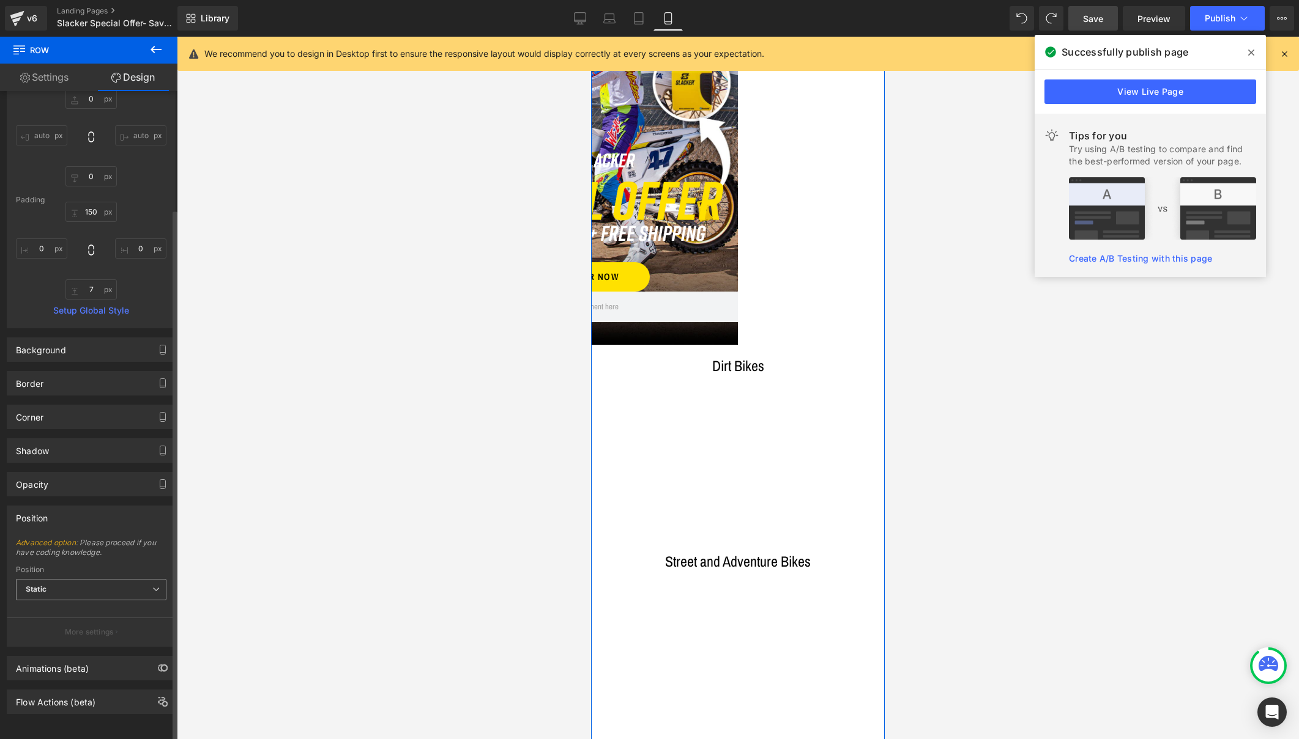
scroll to position [96, 0]
click at [61, 579] on span "Static" at bounding box center [91, 589] width 150 height 21
click at [55, 602] on li "Relative" at bounding box center [91, 611] width 150 height 18
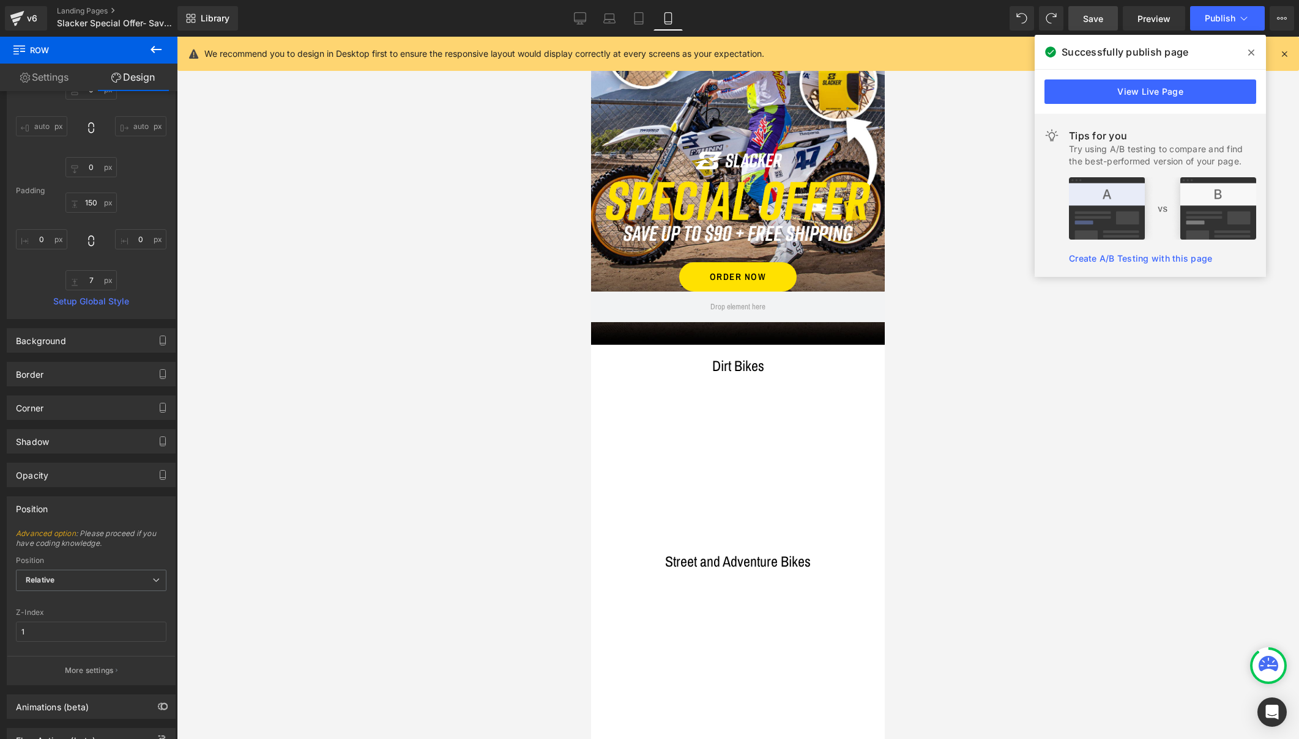
click at [1284, 51] on icon at bounding box center [1283, 53] width 11 height 11
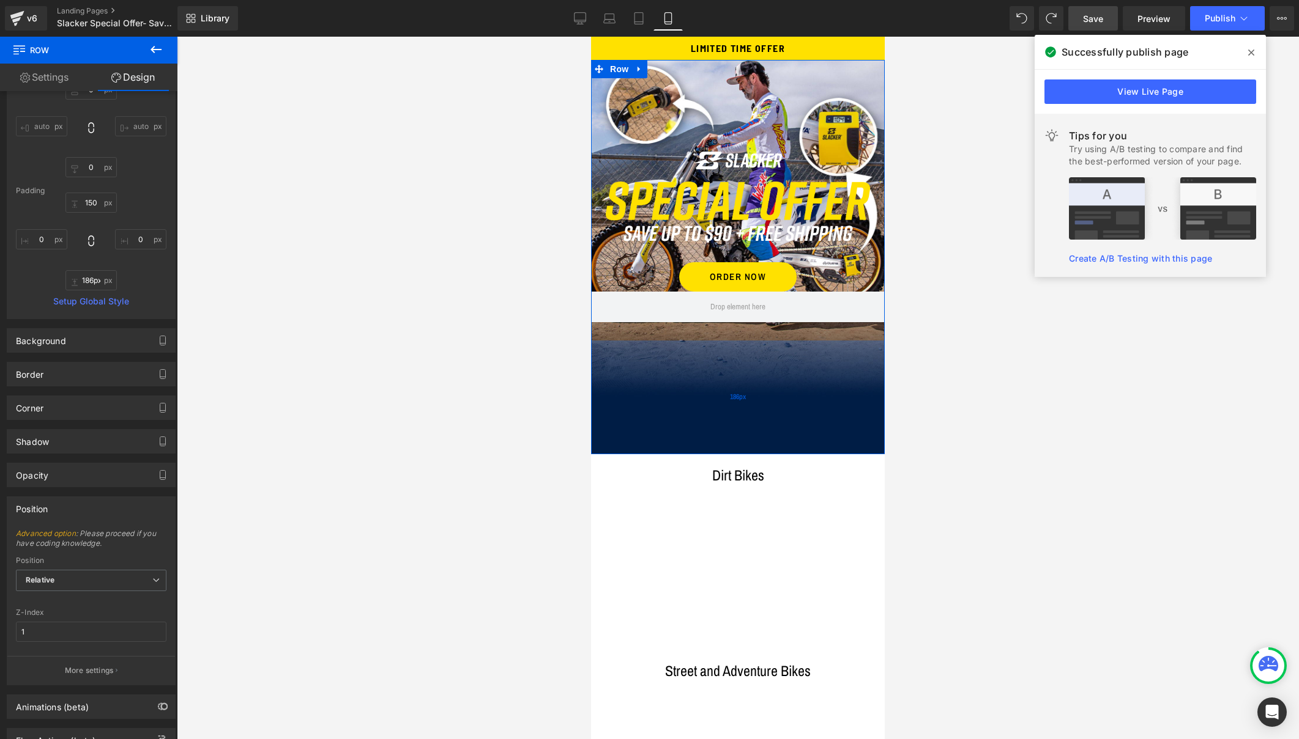
type input "185px"
drag, startPoint x: 694, startPoint y: 343, endPoint x: 695, endPoint y: 452, distance: 108.9
click at [695, 452] on div "185px" at bounding box center [738, 397] width 294 height 113
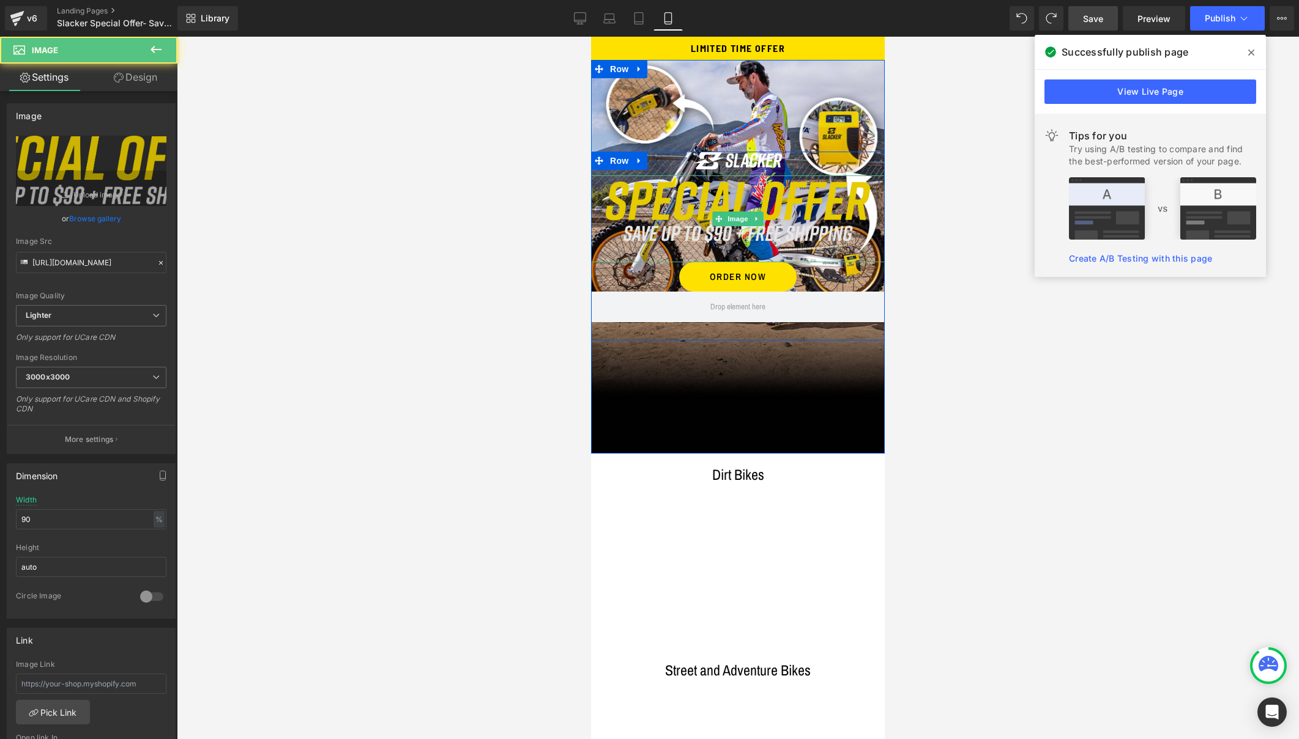
click at [606, 243] on img at bounding box center [738, 219] width 264 height 87
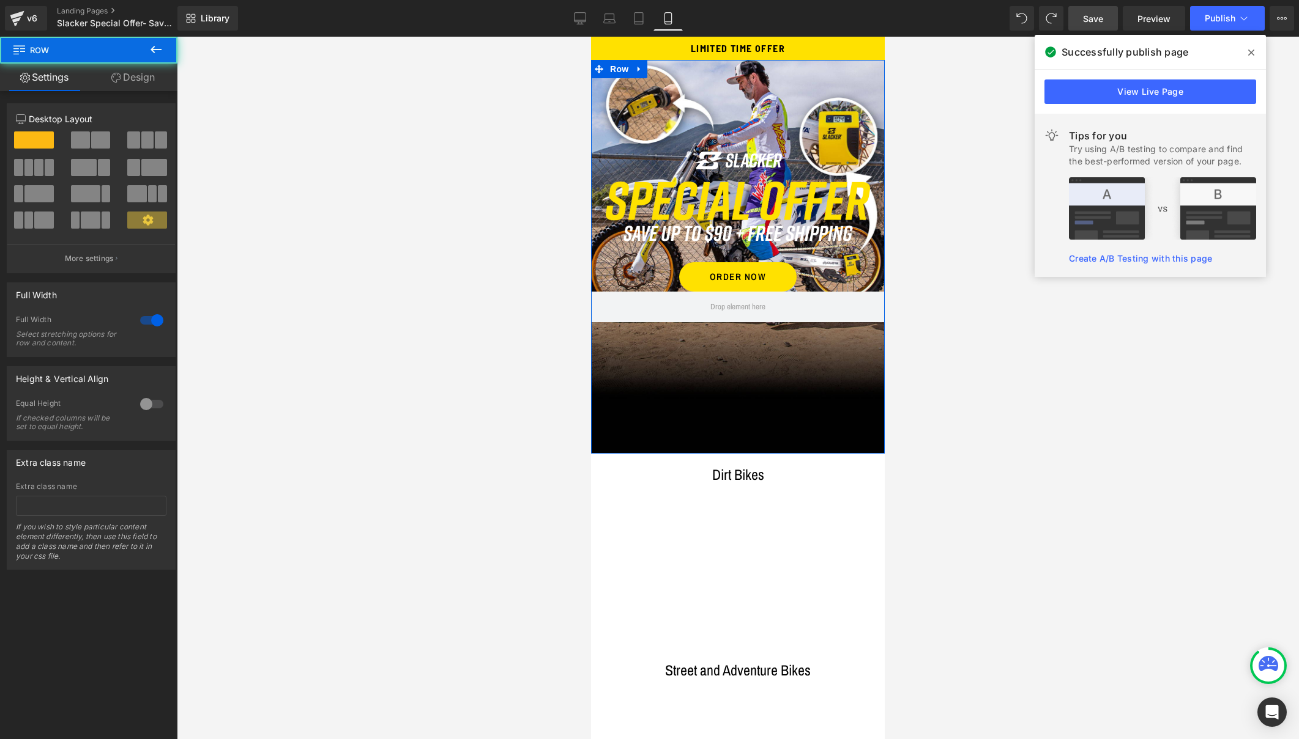
click at [768, 95] on div "Image Image ORDER NOW Button Row Row 185px" at bounding box center [738, 257] width 294 height 394
click at [131, 73] on link "Design" at bounding box center [133, 78] width 89 height 28
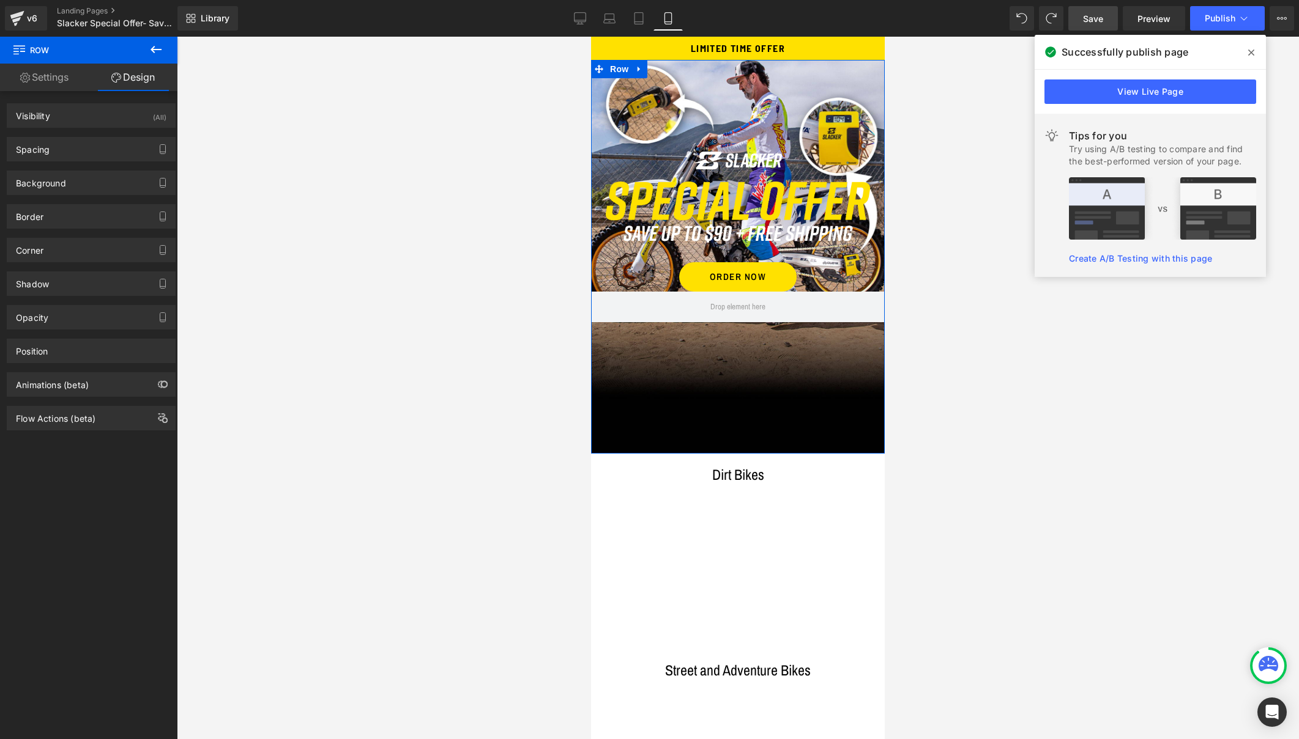
type input "https://ucarecdn.com/e56e626c-c1e1-4737-b71e-c94d9a7046ca/-/format/auto/-/previ…"
click at [50, 191] on div "Background" at bounding box center [91, 182] width 168 height 23
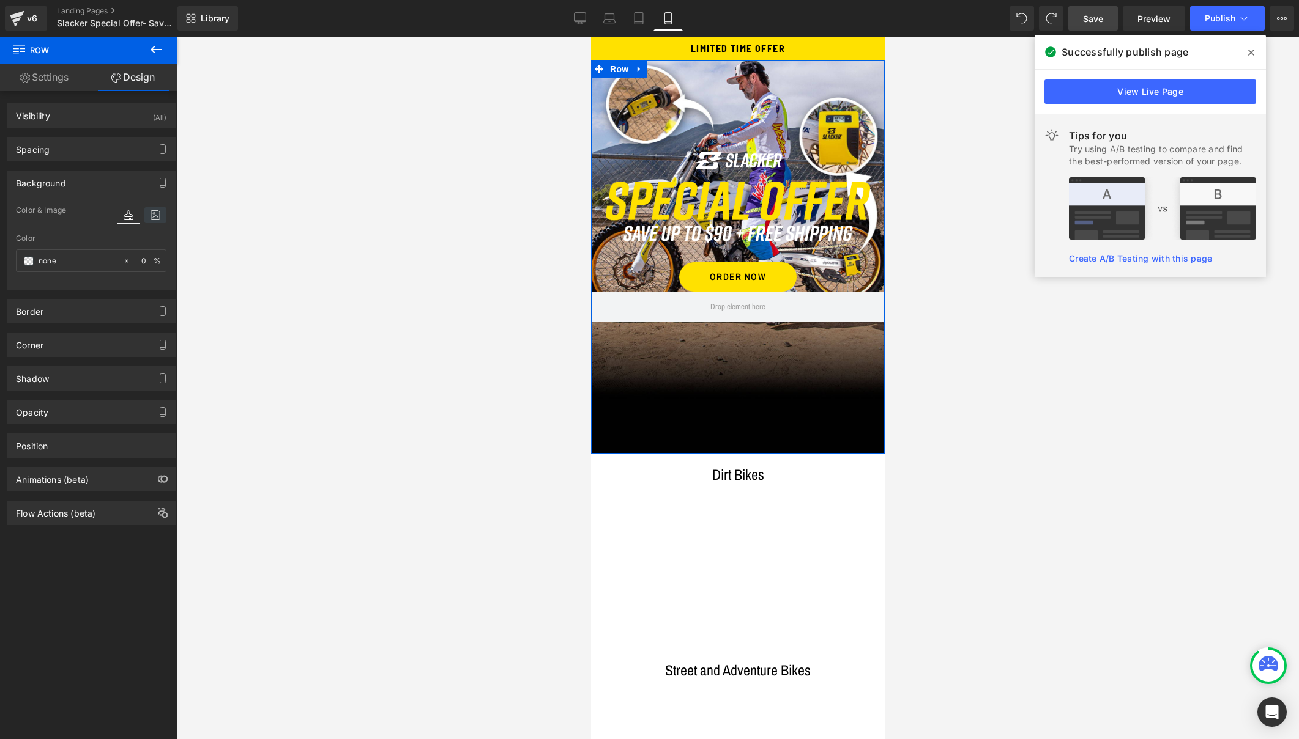
click at [153, 213] on icon at bounding box center [155, 215] width 22 height 16
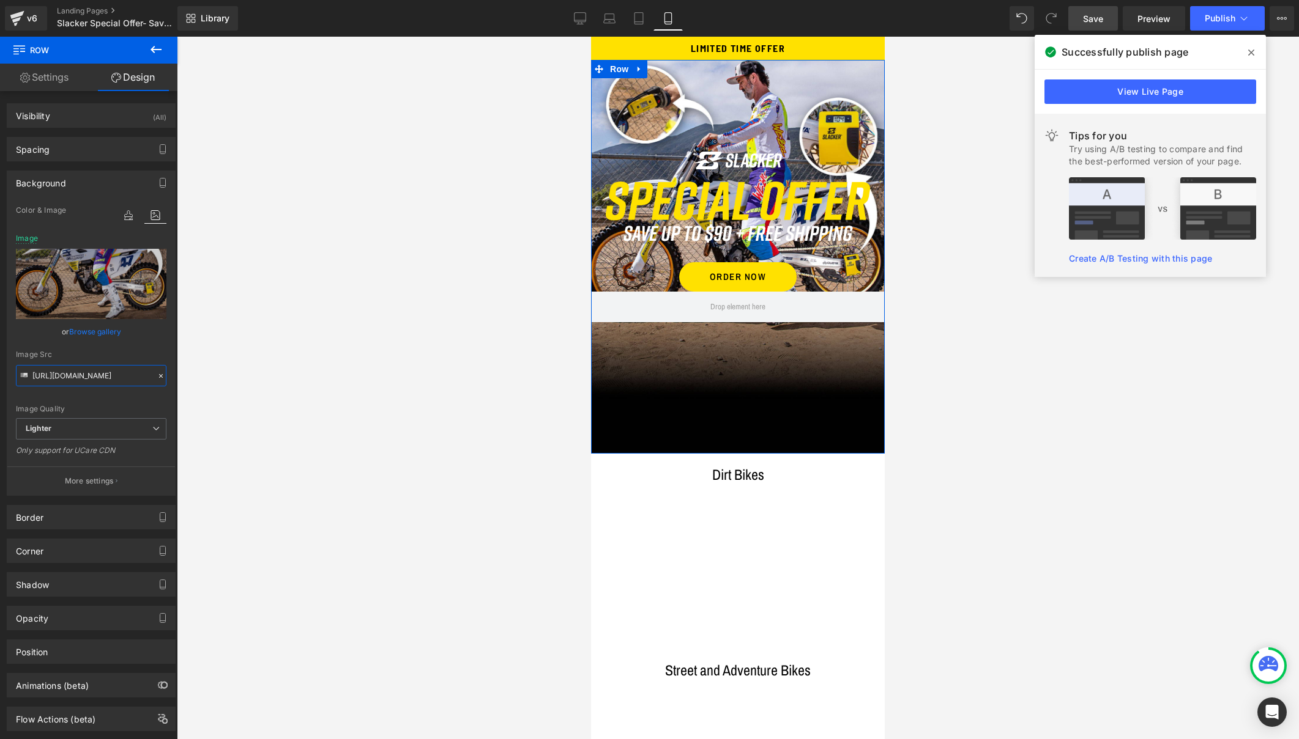
click at [90, 376] on input "https://ucarecdn.com/e56e626c-c1e1-4737-b71e-c94d9a7046ca/-/format/auto/-/previ…" at bounding box center [91, 375] width 150 height 21
click at [92, 285] on icon "Replace Image" at bounding box center [91, 283] width 98 height 15
type input "C:\fakepath\Header-Mobile-New.jpg"
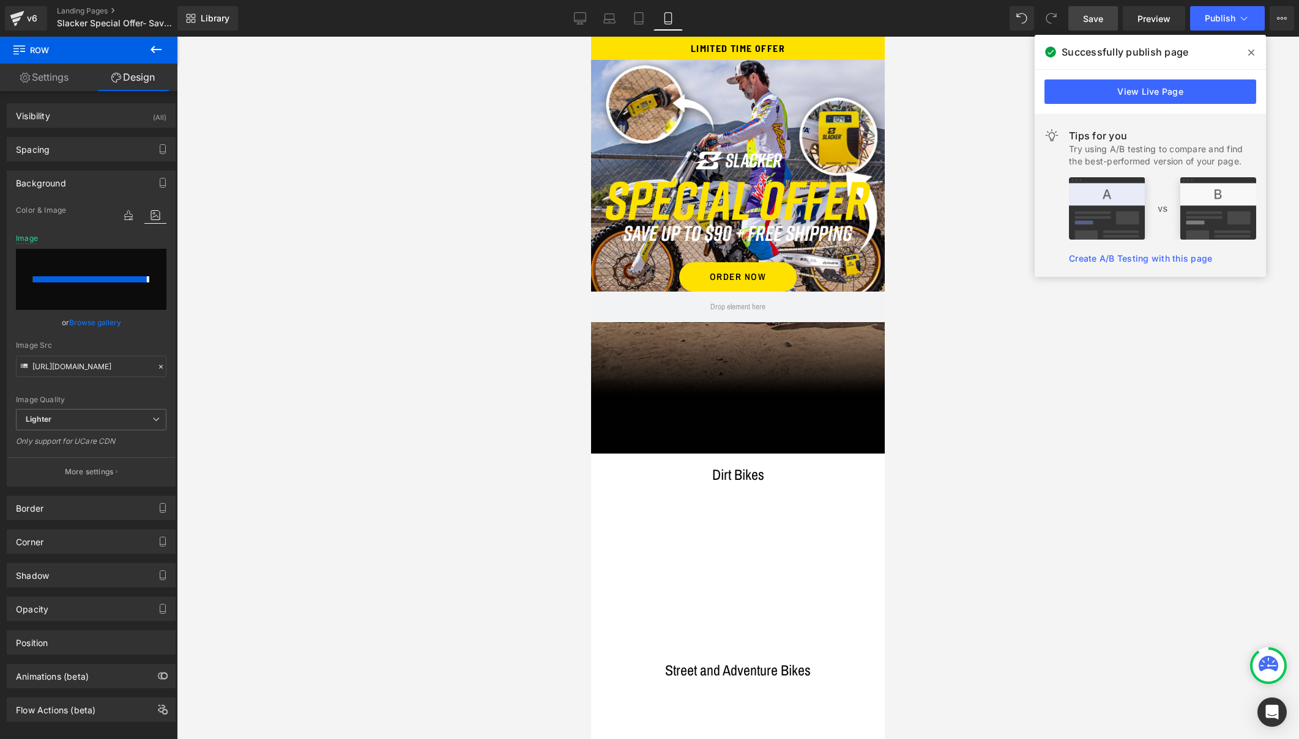
type input "https://ucarecdn.com/a55d8d47-5aff-4e4b-ad56-6b0a4093672f/-/format/auto/-/previ…"
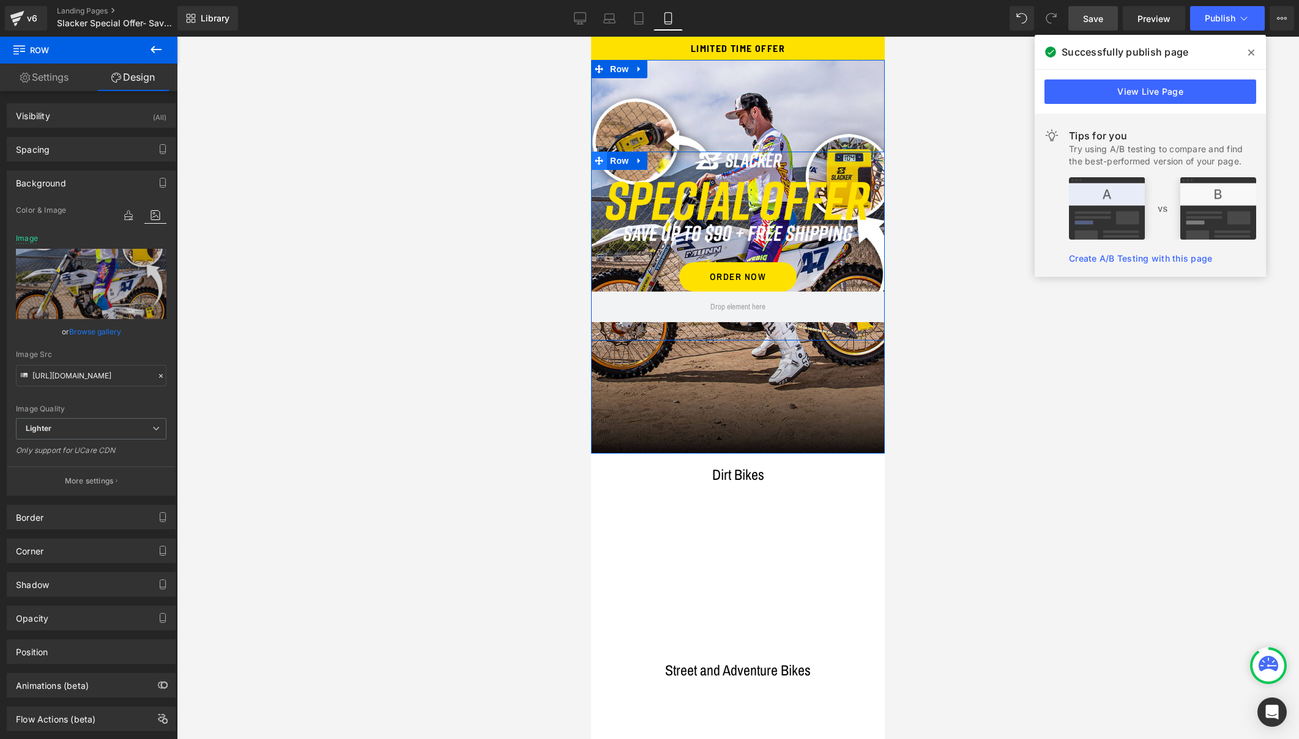
click at [597, 159] on icon at bounding box center [599, 161] width 9 height 9
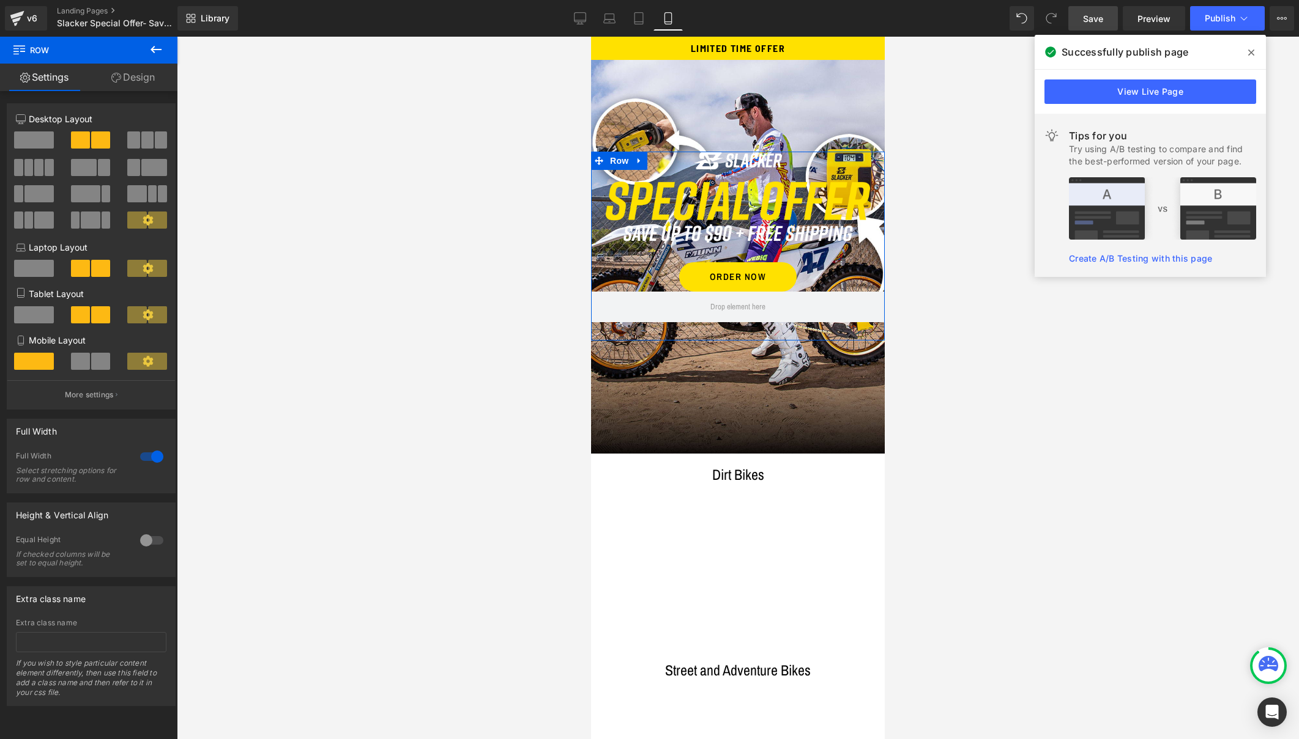
scroll to position [0, 0]
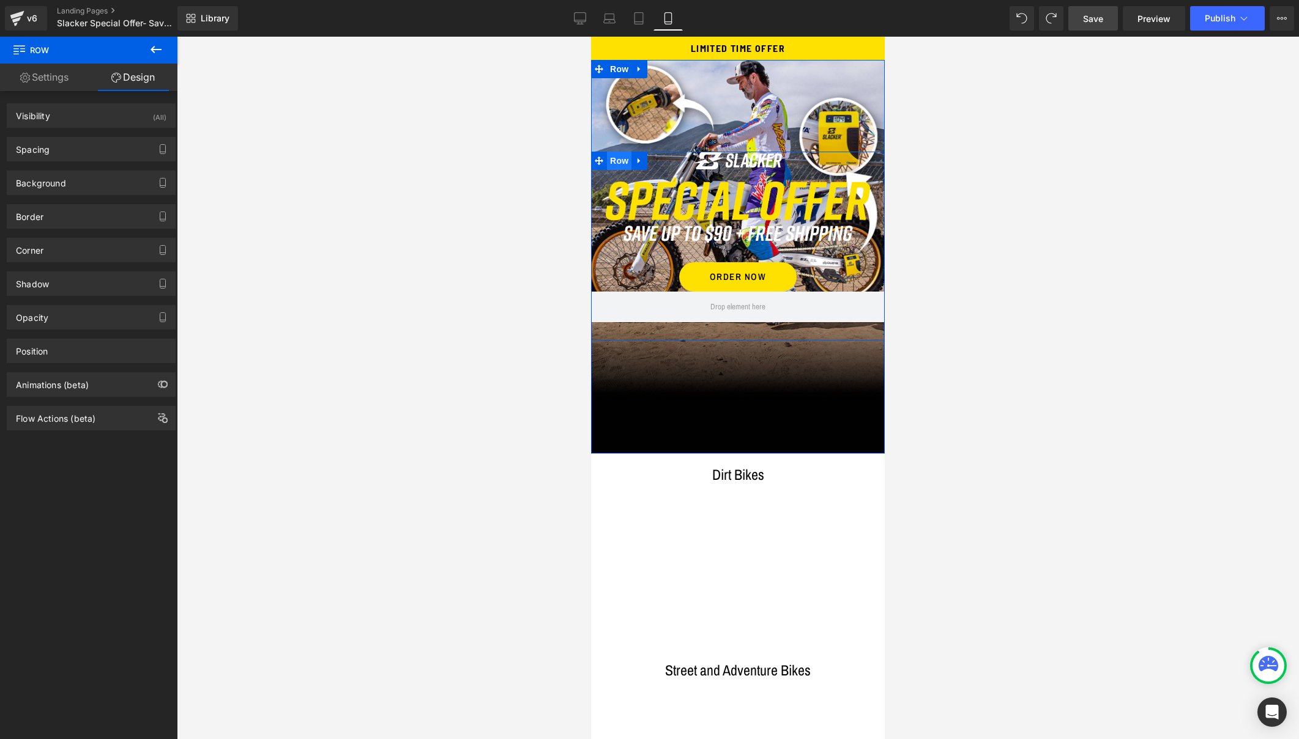
click at [613, 161] on span "Row" at bounding box center [619, 161] width 24 height 18
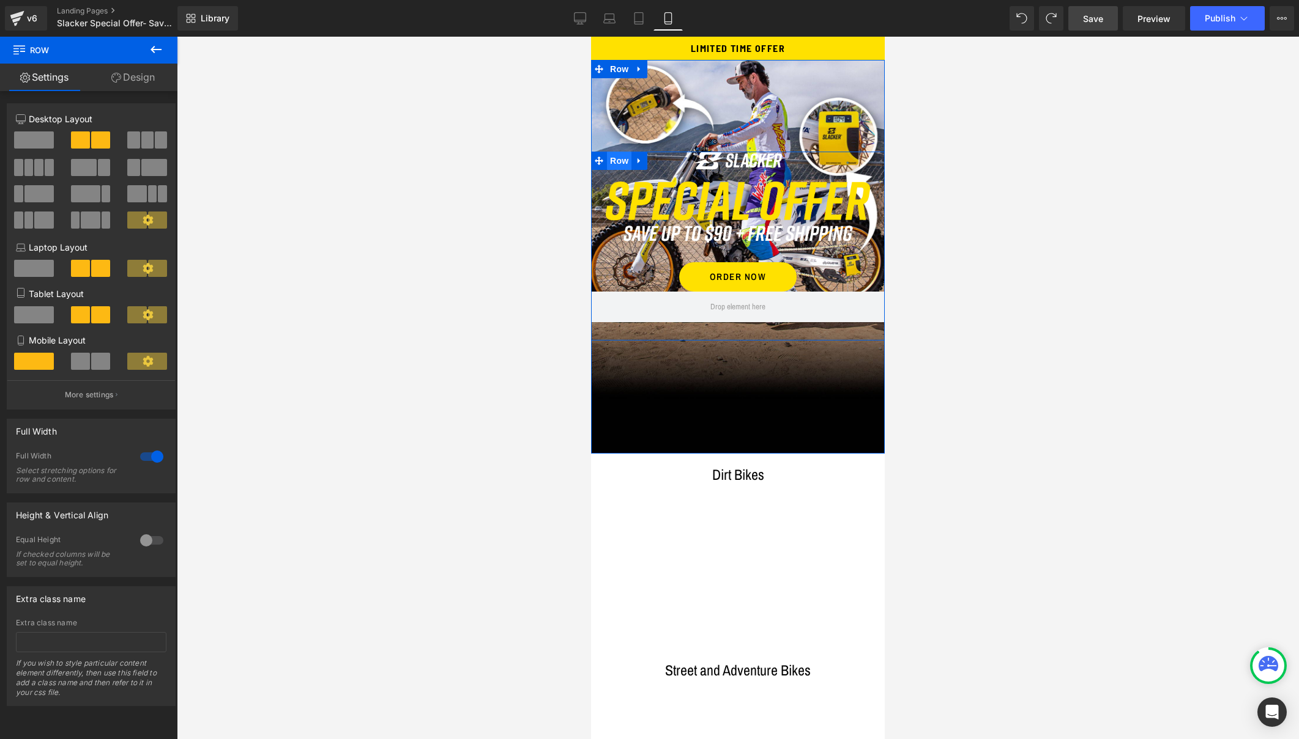
click at [615, 163] on span "Row" at bounding box center [619, 161] width 24 height 18
click at [146, 79] on link "Design" at bounding box center [133, 78] width 89 height 28
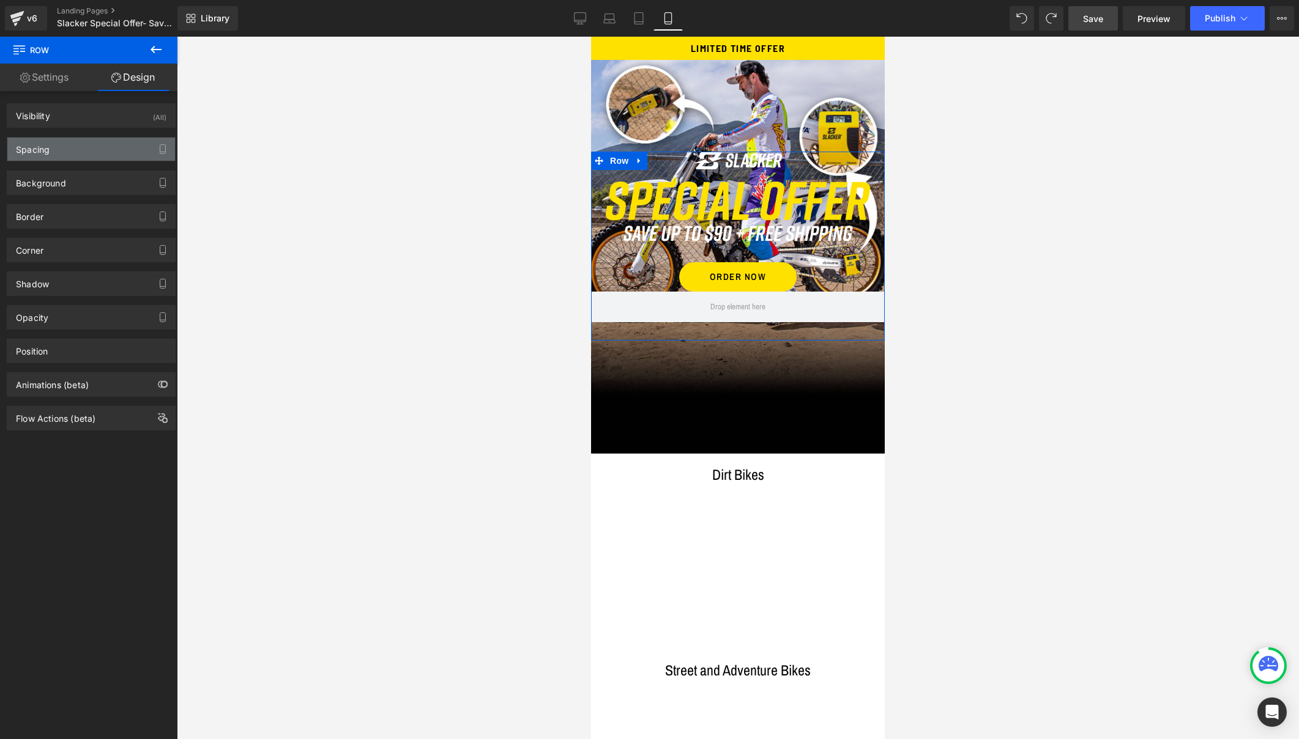
click at [67, 150] on div "Spacing" at bounding box center [91, 149] width 168 height 23
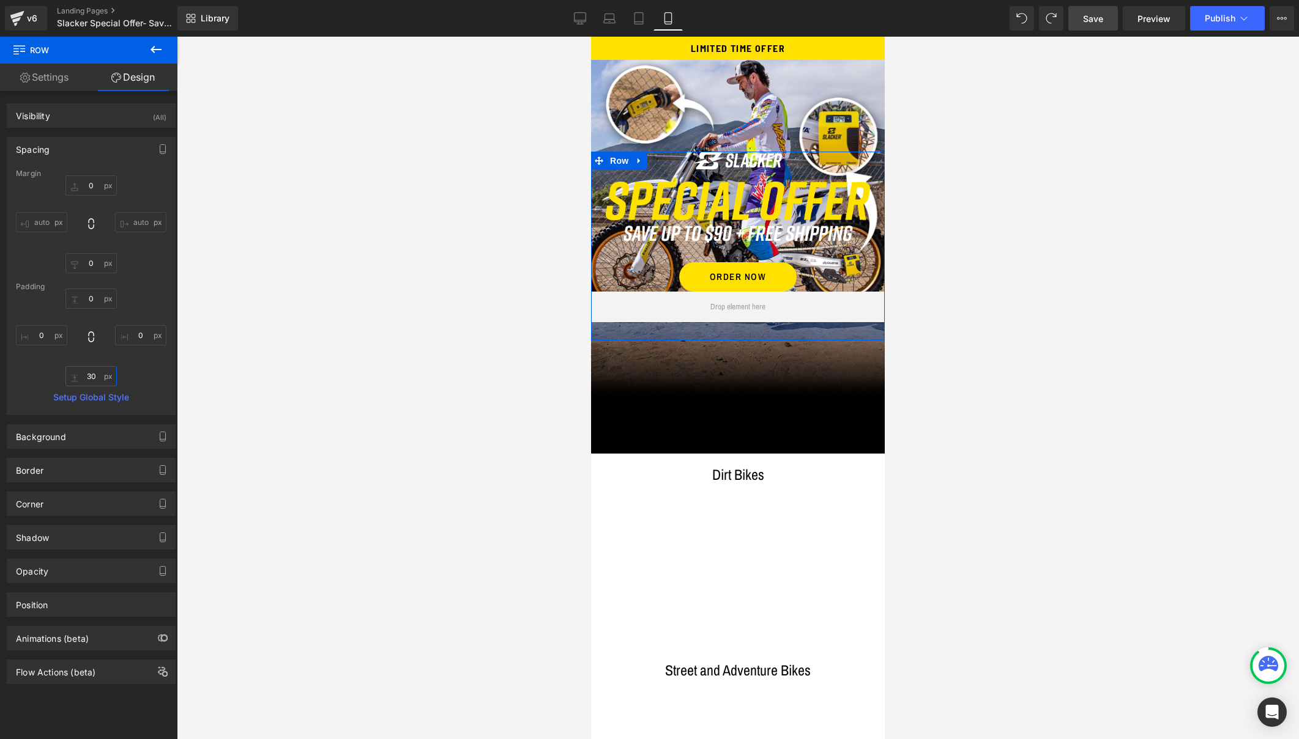
click at [97, 379] on input "30" at bounding box center [90, 376] width 51 height 20
drag, startPoint x: 97, startPoint y: 378, endPoint x: 71, endPoint y: 377, distance: 26.3
click at [71, 377] on input "30" at bounding box center [90, 376] width 51 height 20
click at [94, 376] on input "30" at bounding box center [90, 376] width 51 height 20
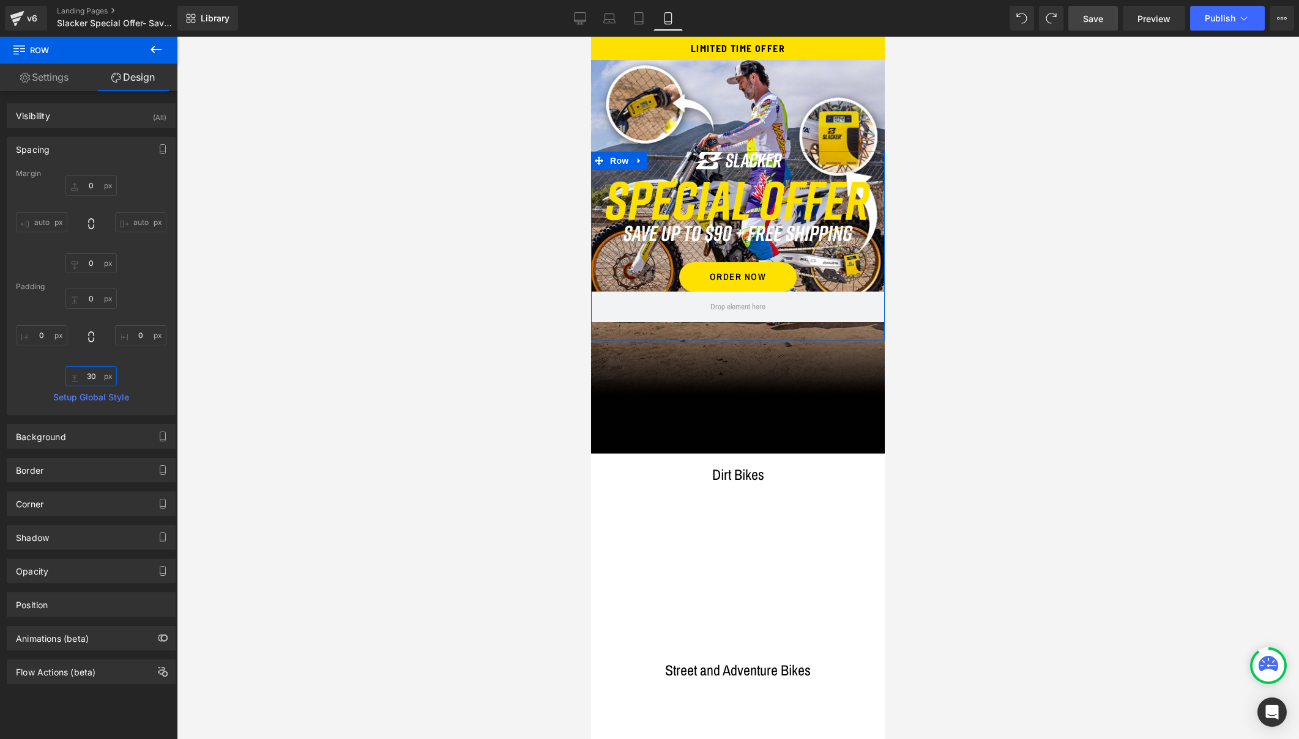
click at [94, 376] on input "30" at bounding box center [90, 376] width 51 height 20
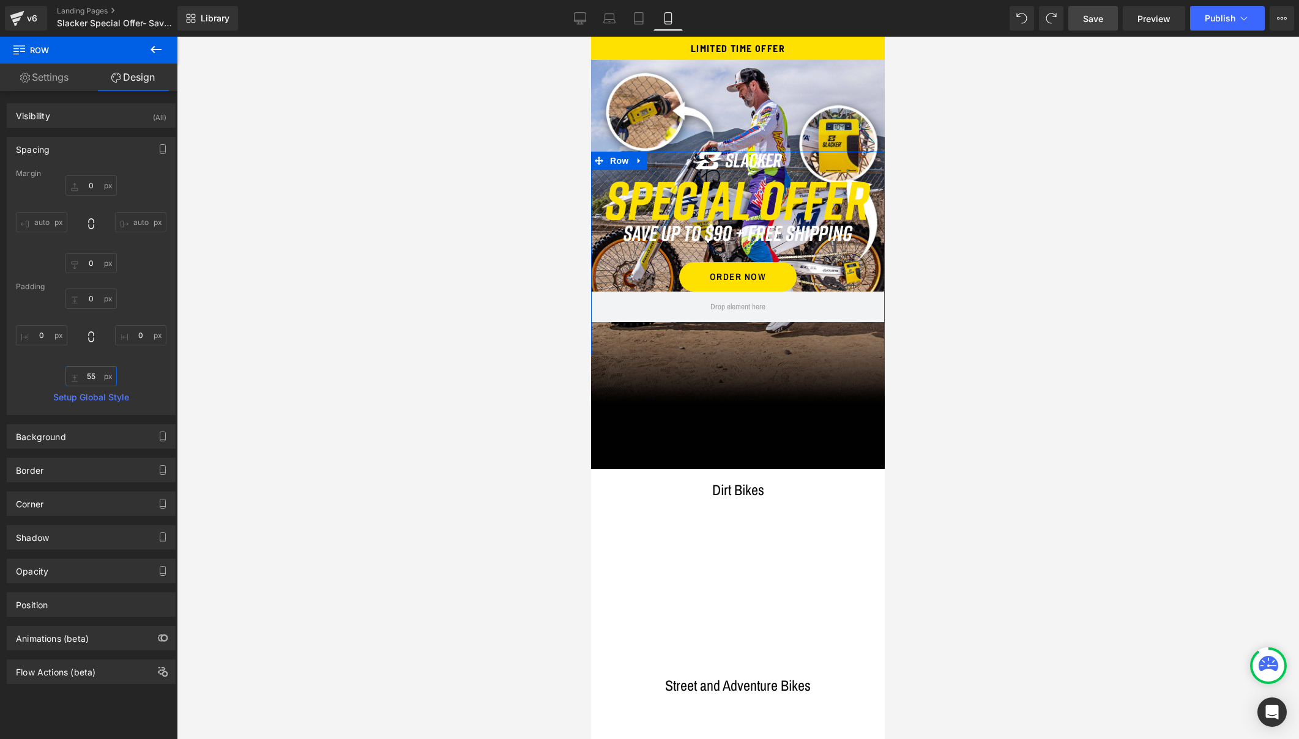
click at [88, 380] on input "55" at bounding box center [90, 376] width 51 height 20
click at [95, 377] on input "55" at bounding box center [90, 376] width 51 height 20
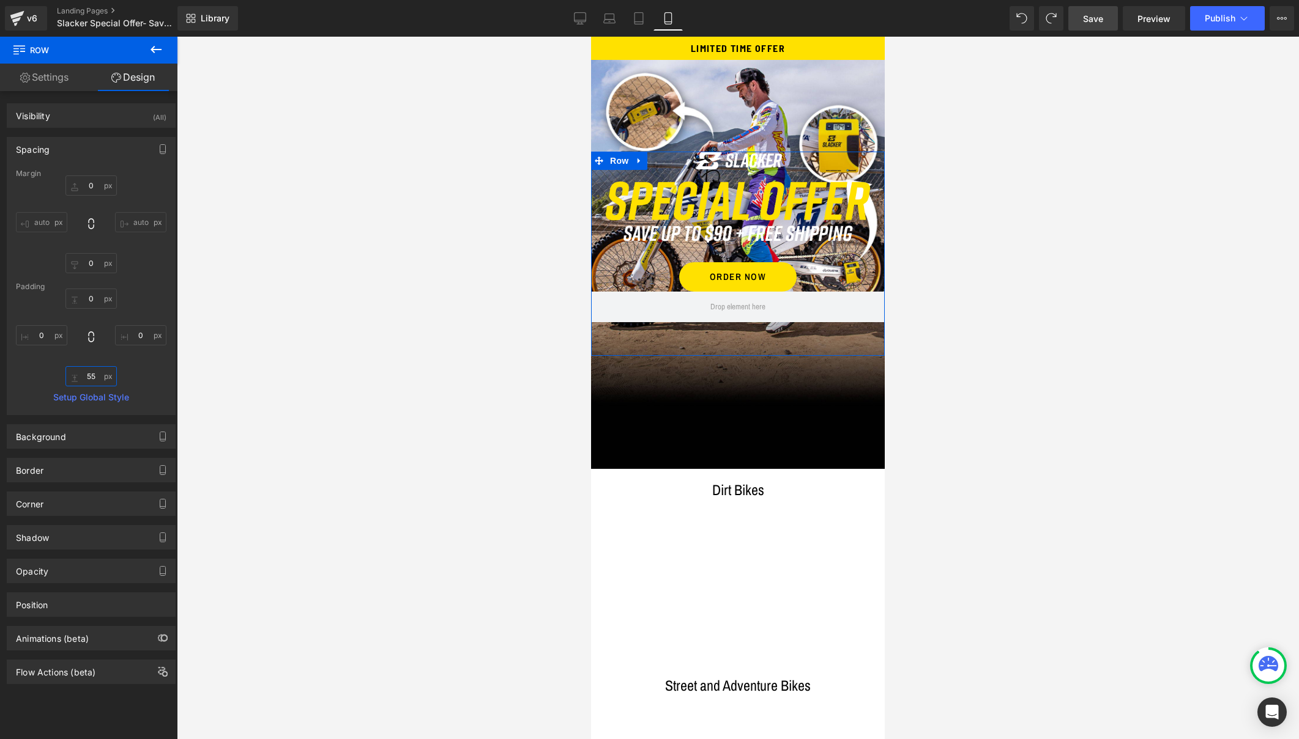
type input "5"
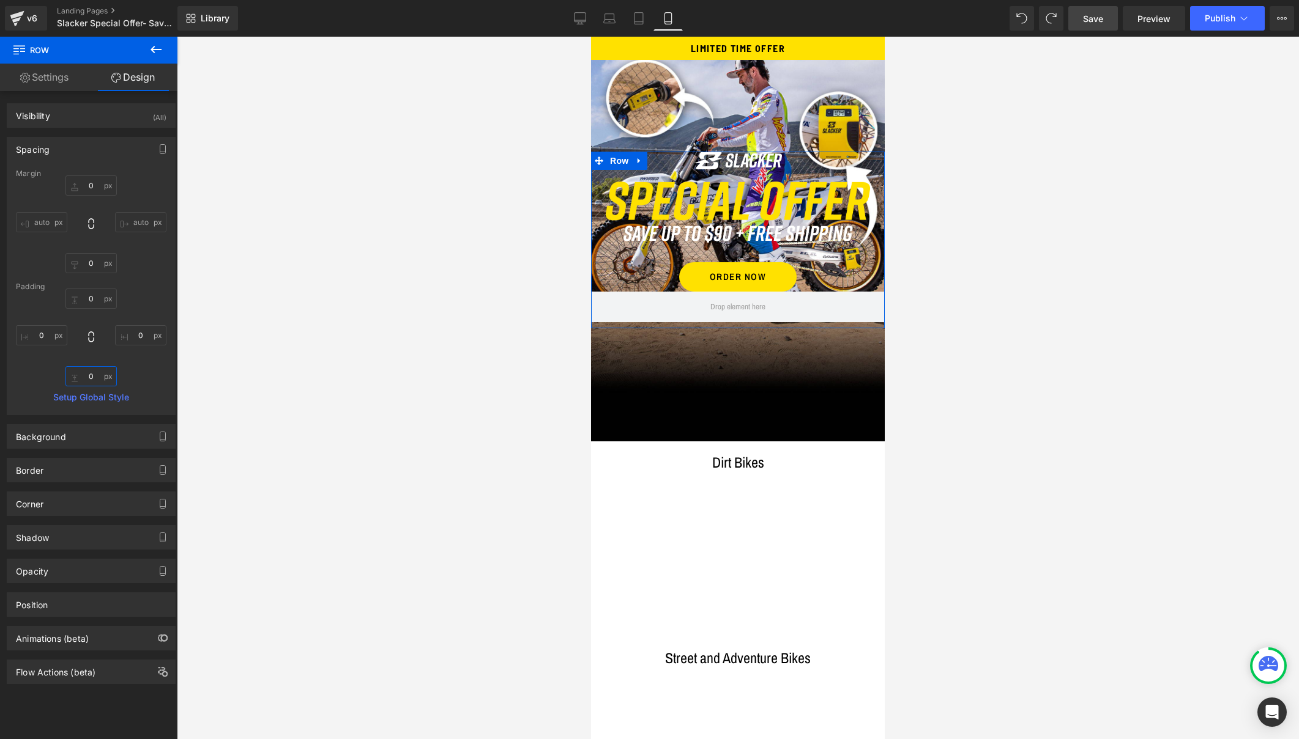
type input "0"
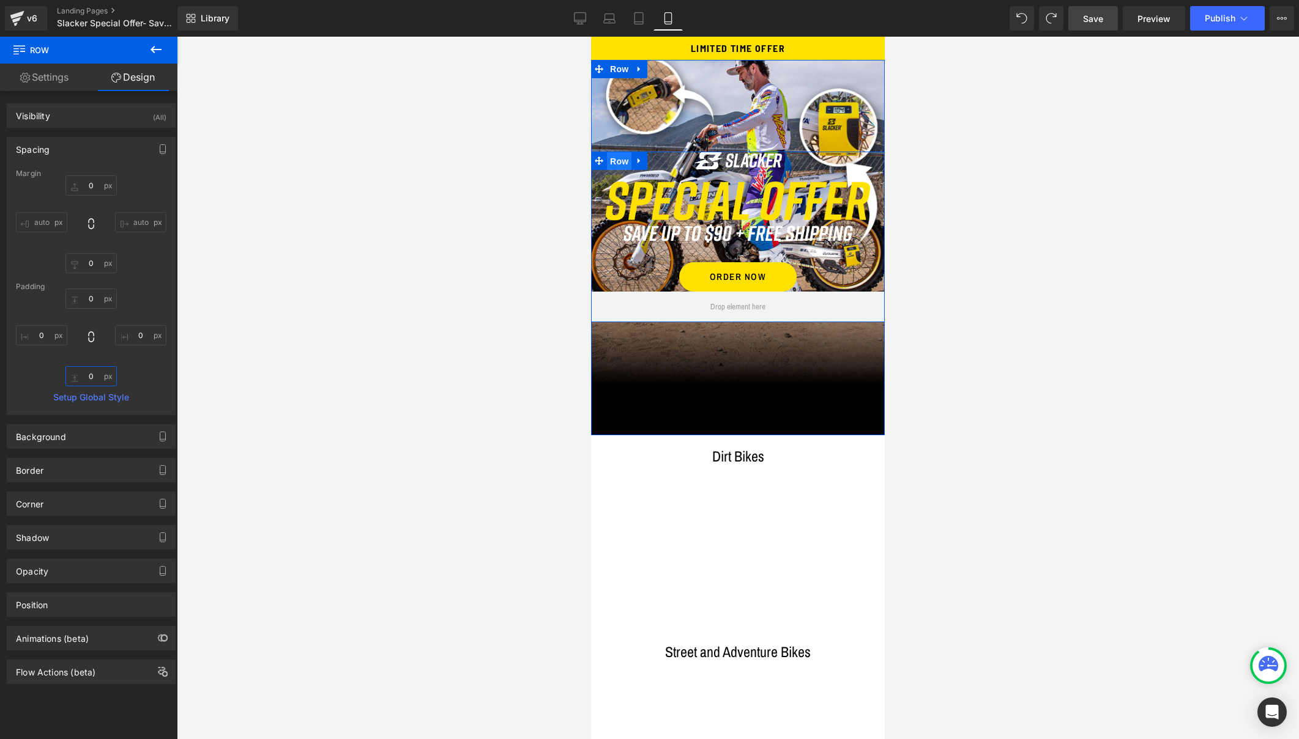
click at [613, 157] on span "Row" at bounding box center [619, 161] width 24 height 18
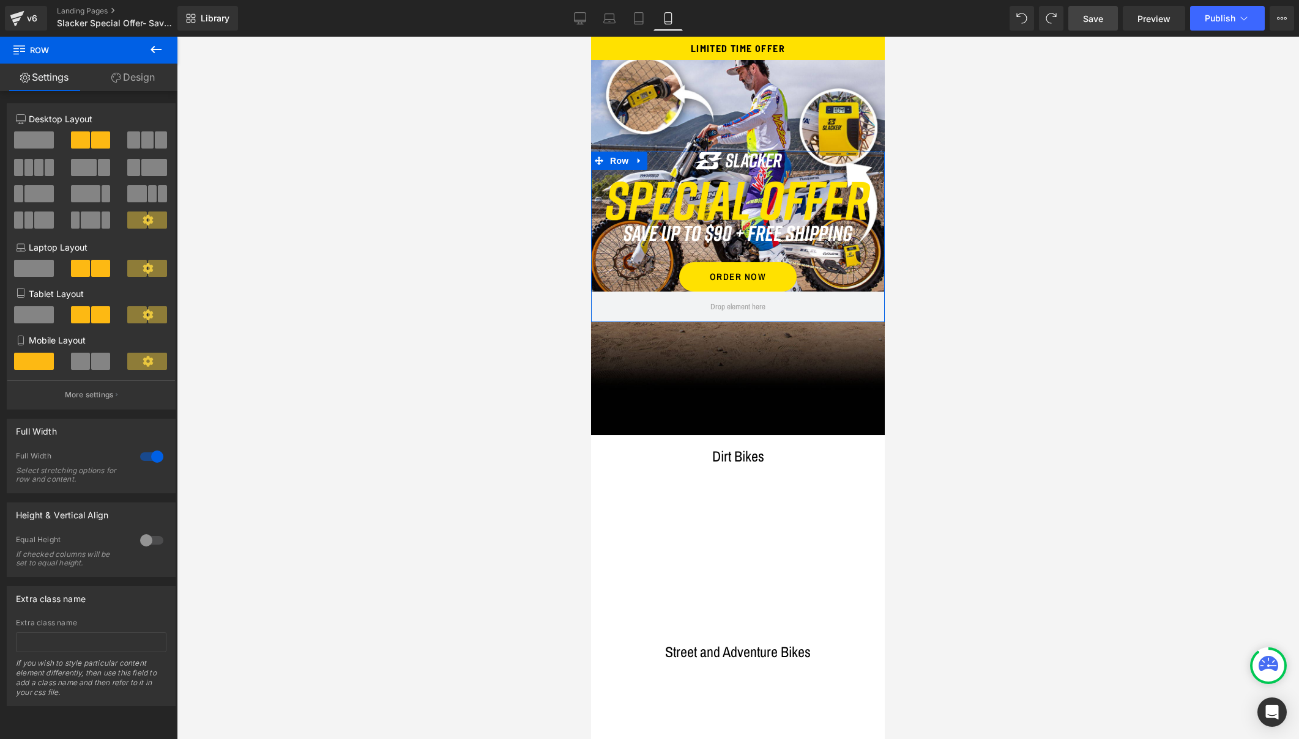
click at [25, 139] on span at bounding box center [34, 140] width 40 height 17
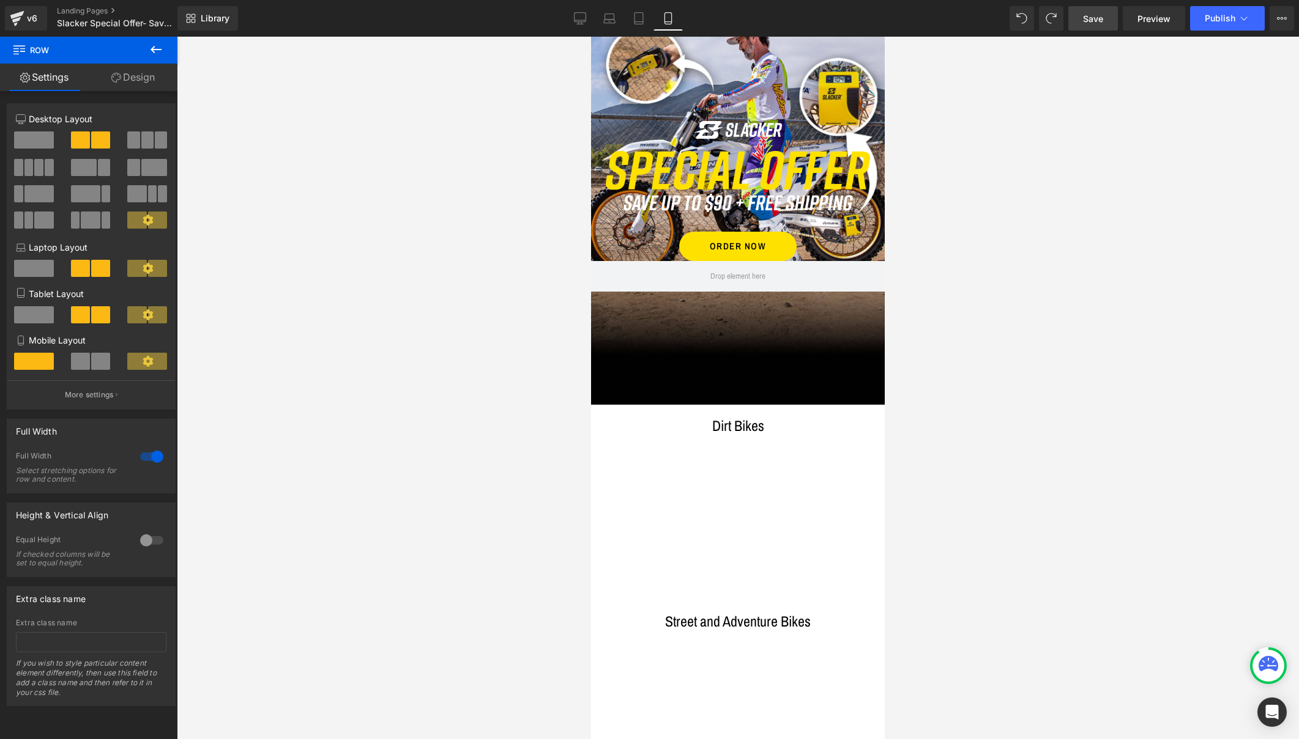
click at [667, 18] on icon at bounding box center [668, 18] width 12 height 12
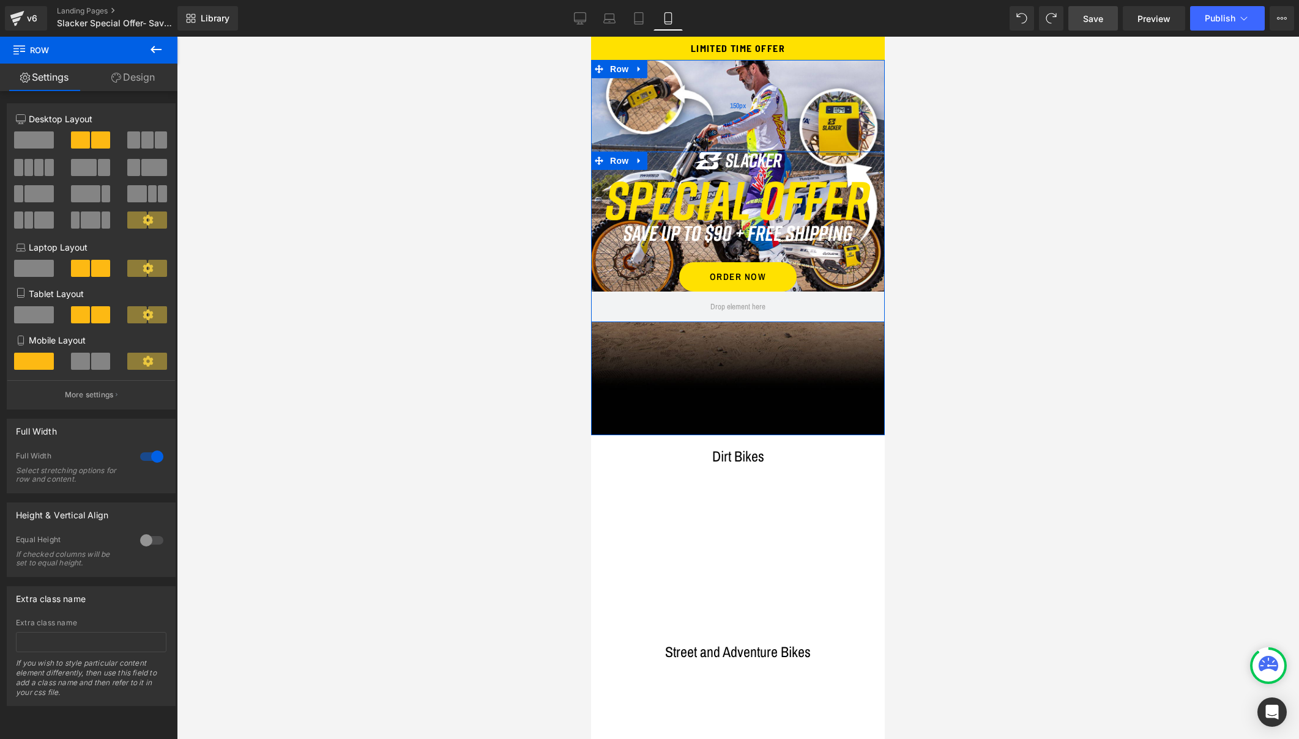
scroll to position [0, 0]
click at [615, 157] on span "Row" at bounding box center [619, 161] width 24 height 18
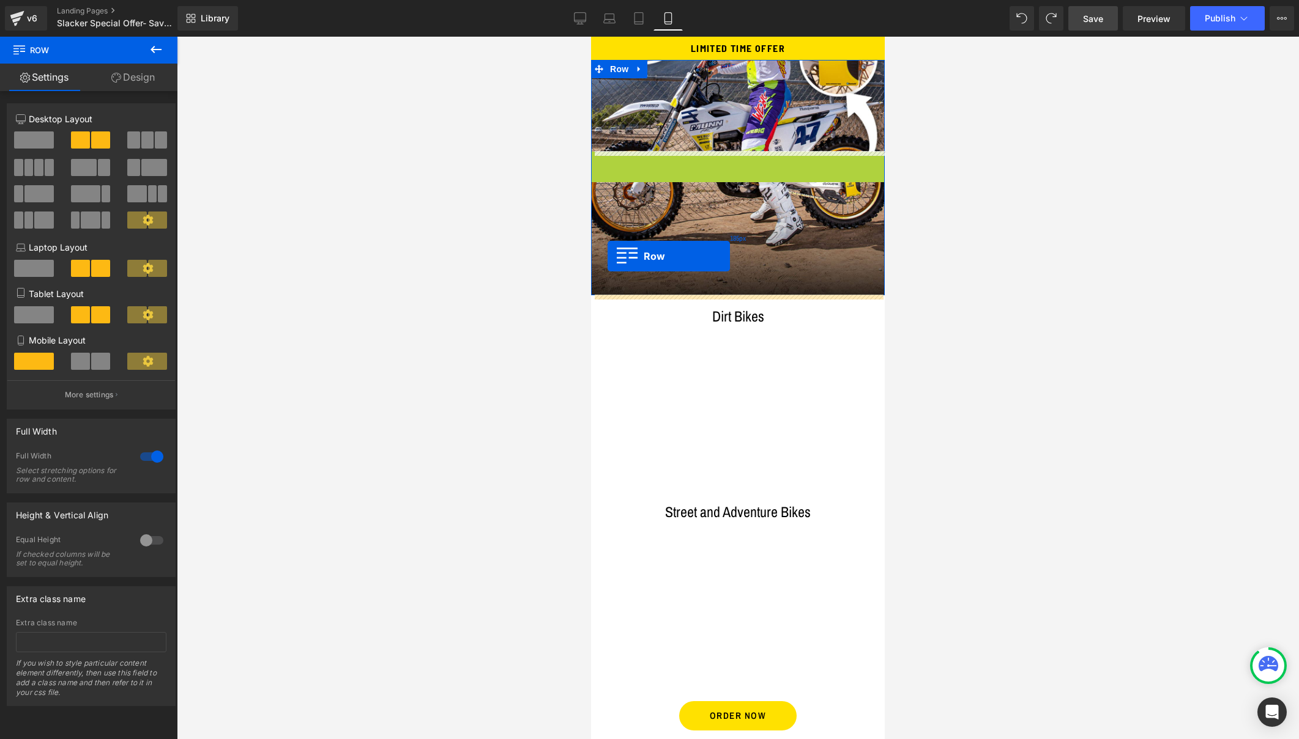
drag, startPoint x: 598, startPoint y: 161, endPoint x: 607, endPoint y: 256, distance: 95.9
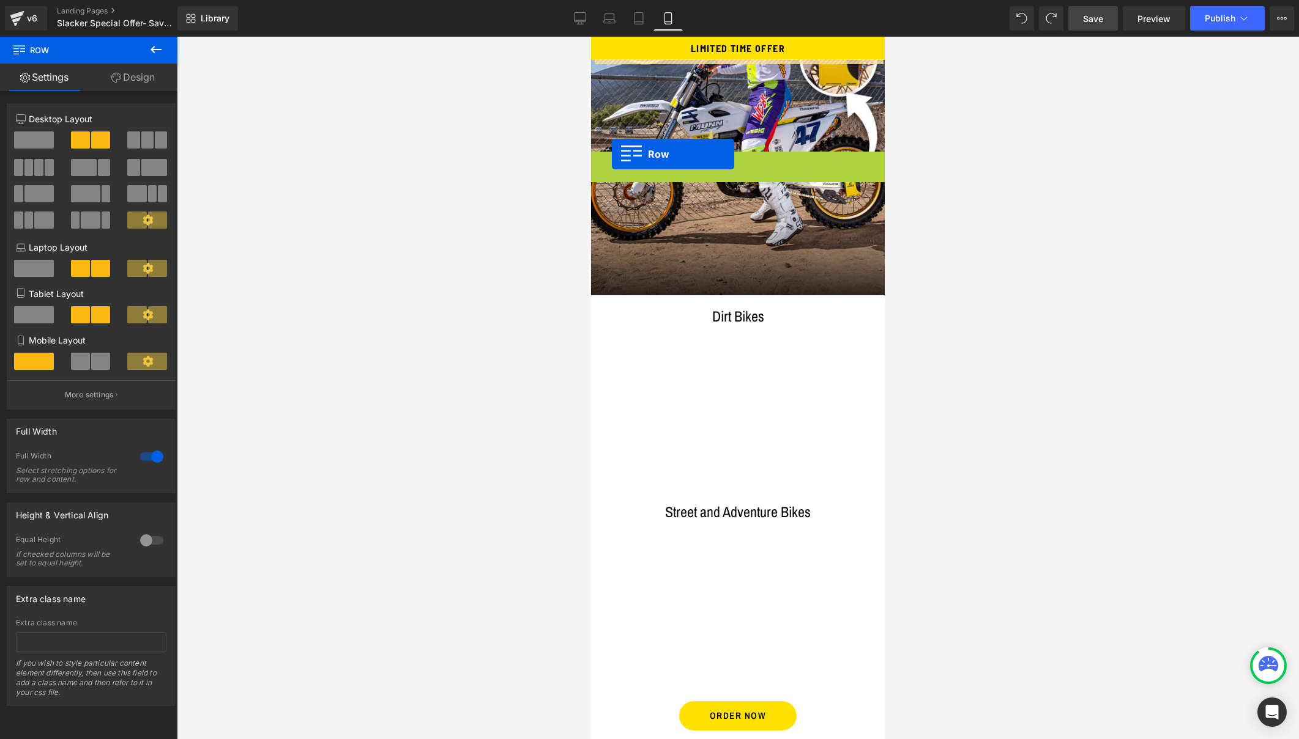
drag, startPoint x: 596, startPoint y: 161, endPoint x: 612, endPoint y: 155, distance: 17.0
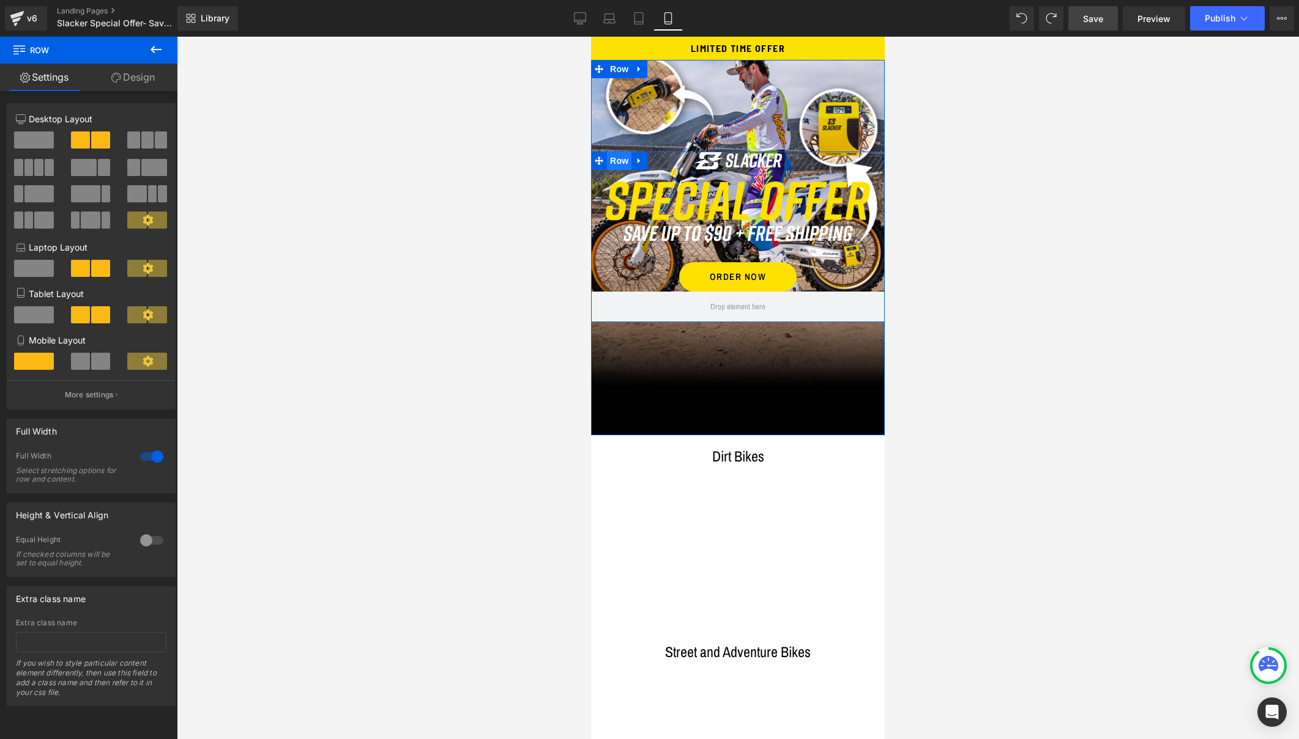
click at [615, 158] on span "Row" at bounding box center [619, 161] width 24 height 18
click at [580, 15] on icon at bounding box center [580, 18] width 12 height 12
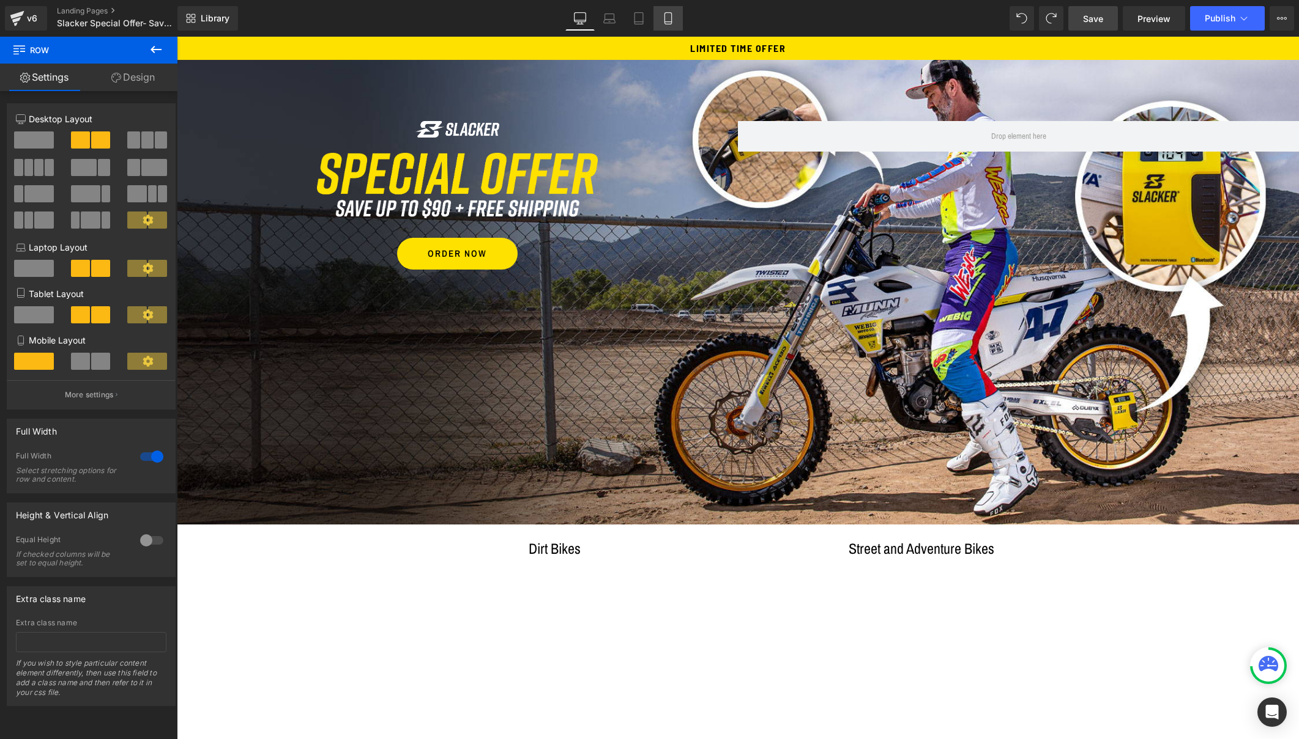
click at [667, 16] on icon at bounding box center [668, 18] width 12 height 12
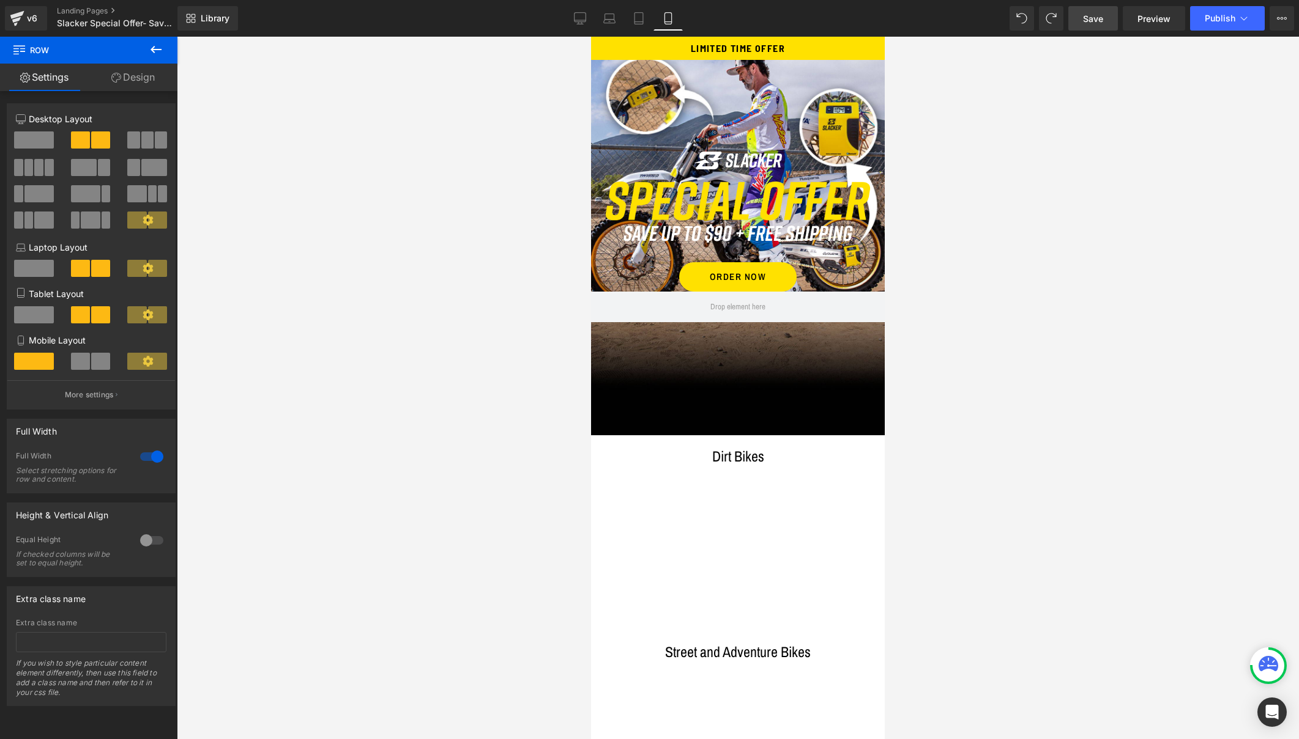
scroll to position [31, 0]
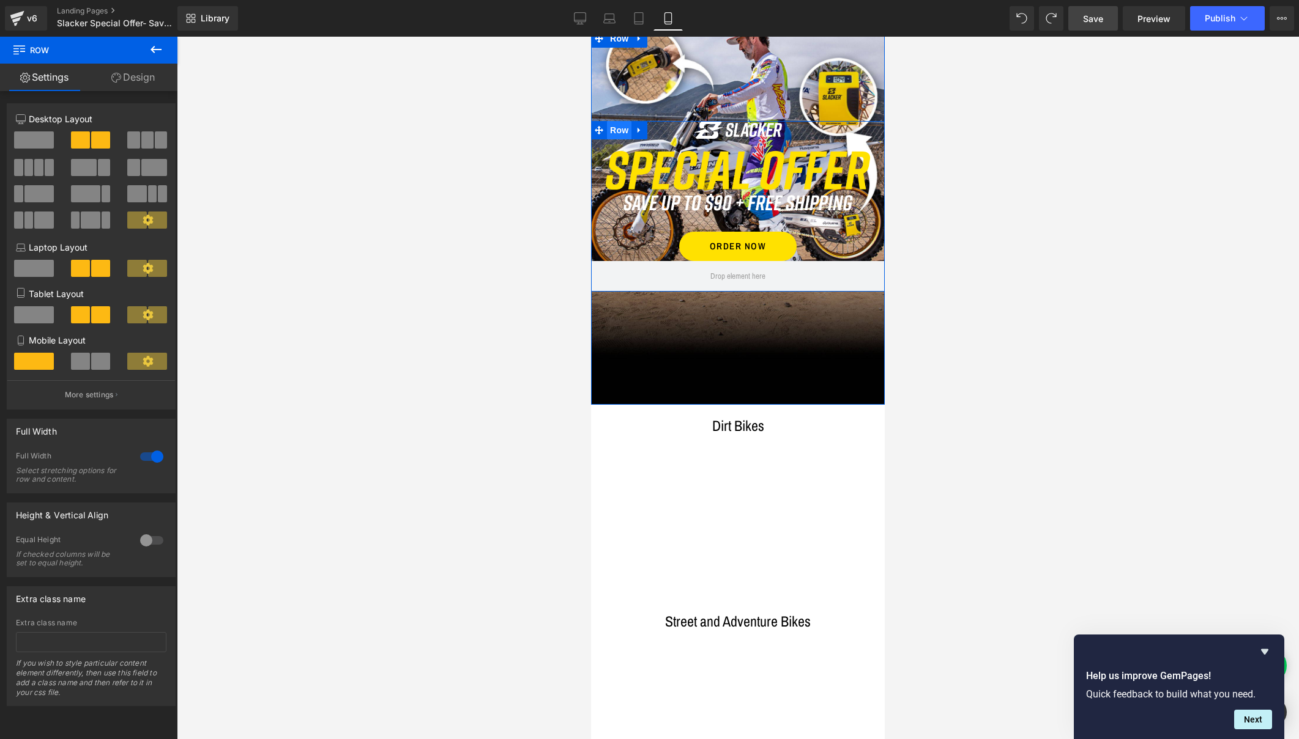
click at [615, 127] on span "Row" at bounding box center [619, 130] width 24 height 18
click at [84, 396] on p "More settings" at bounding box center [89, 395] width 49 height 11
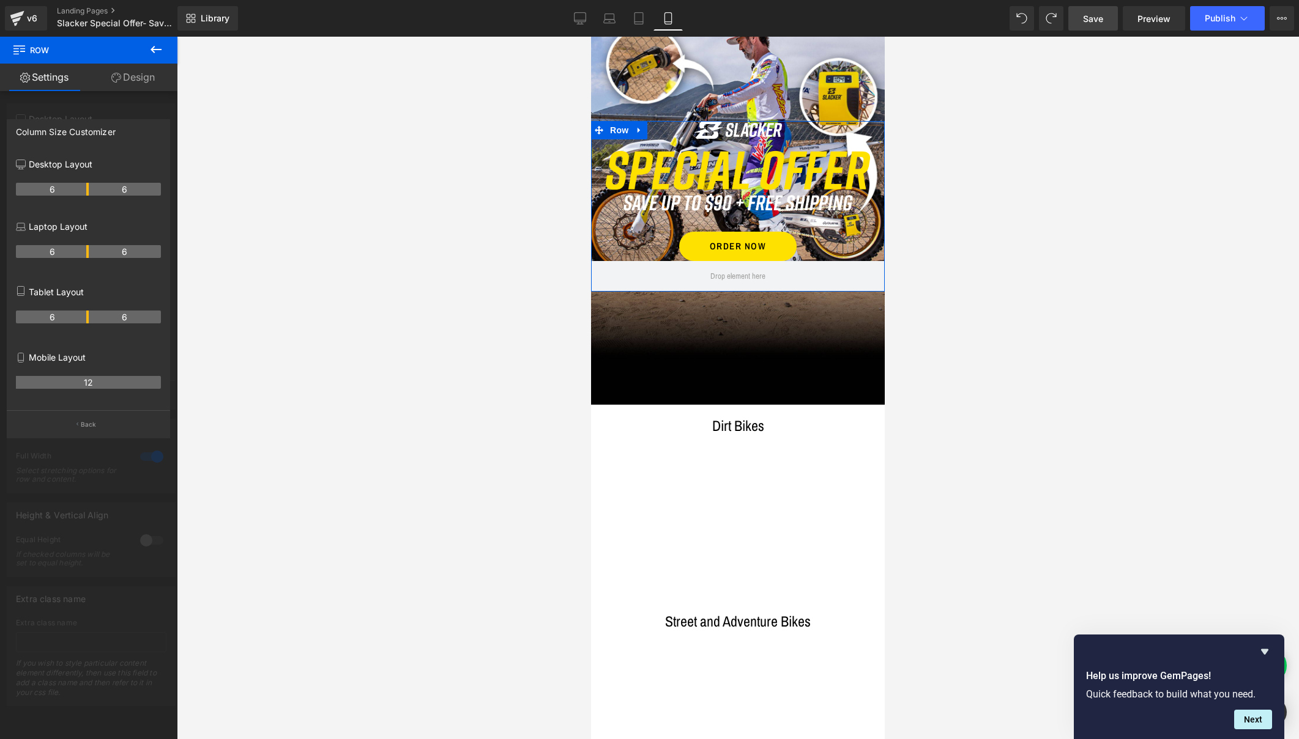
click at [84, 381] on th "12" at bounding box center [88, 382] width 145 height 13
click at [59, 78] on link "Settings" at bounding box center [44, 78] width 89 height 28
click at [154, 46] on icon at bounding box center [155, 49] width 11 height 7
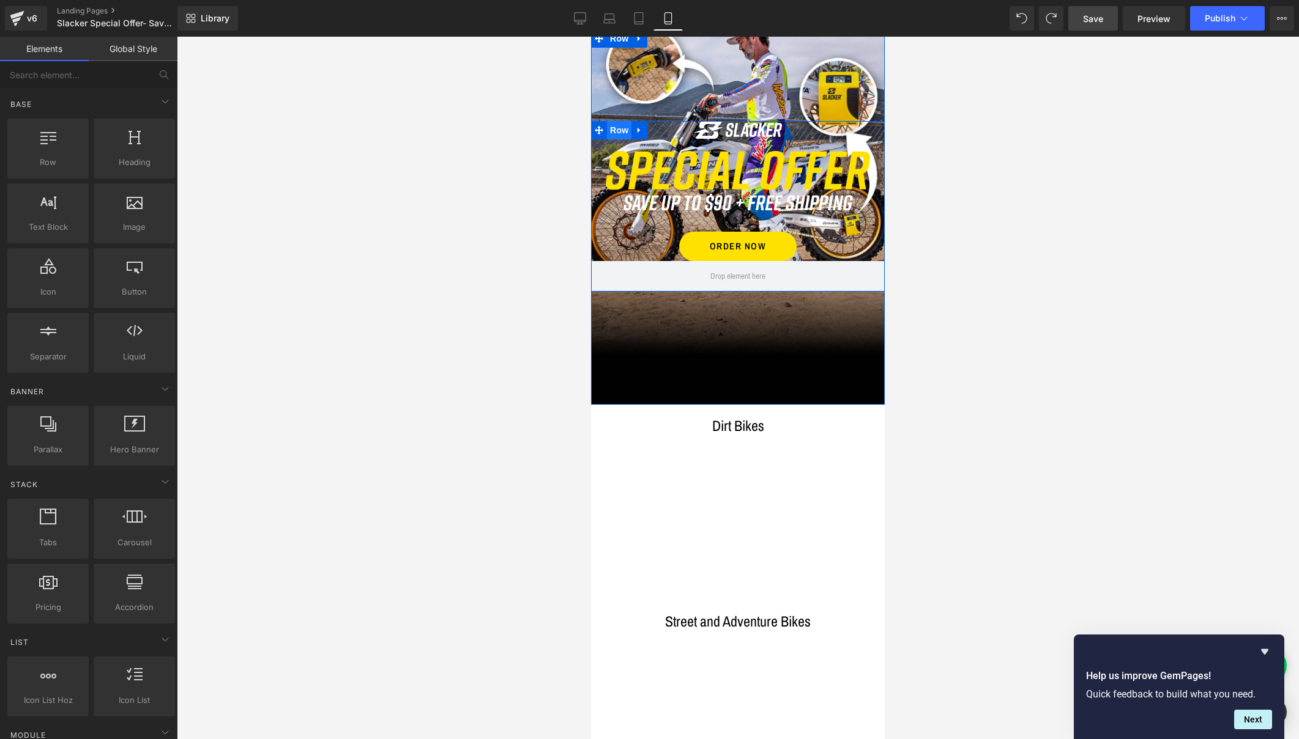
click at [618, 126] on span "Row" at bounding box center [619, 130] width 24 height 18
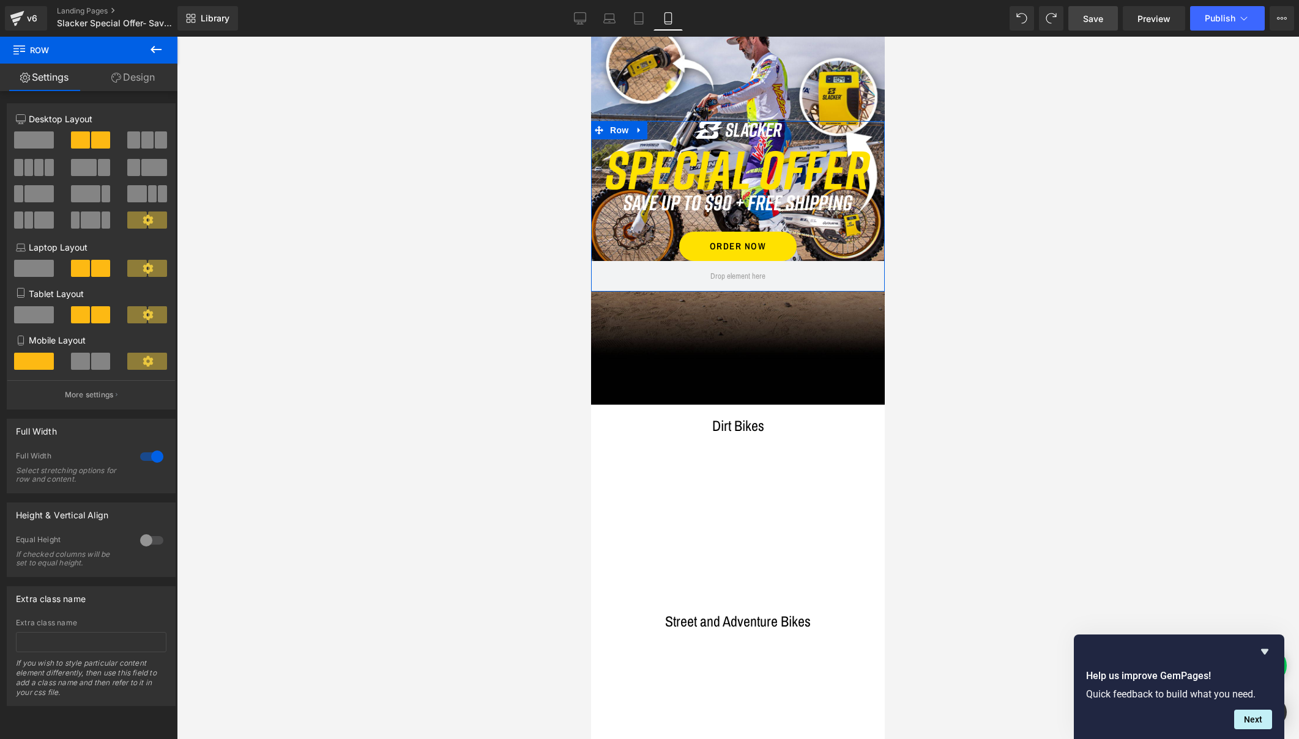
click at [132, 75] on link "Design" at bounding box center [133, 78] width 89 height 28
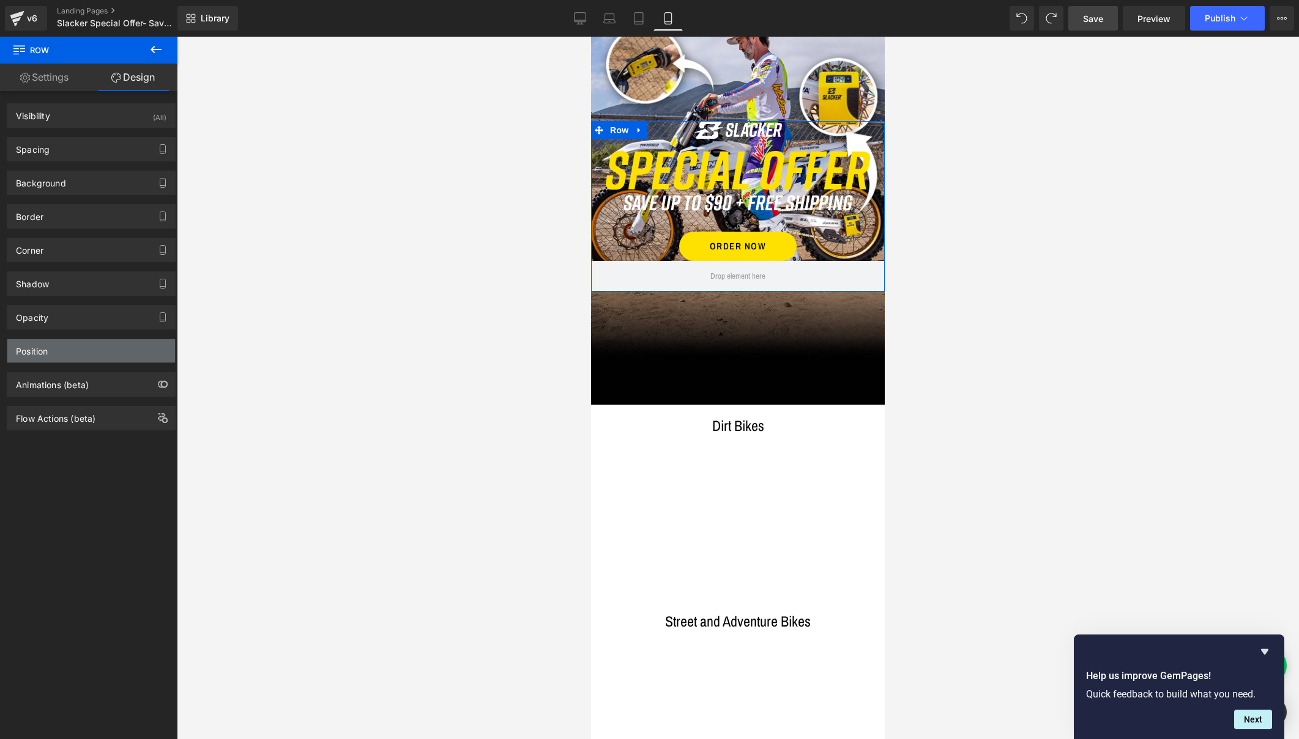
click at [67, 355] on div "Position" at bounding box center [91, 350] width 168 height 23
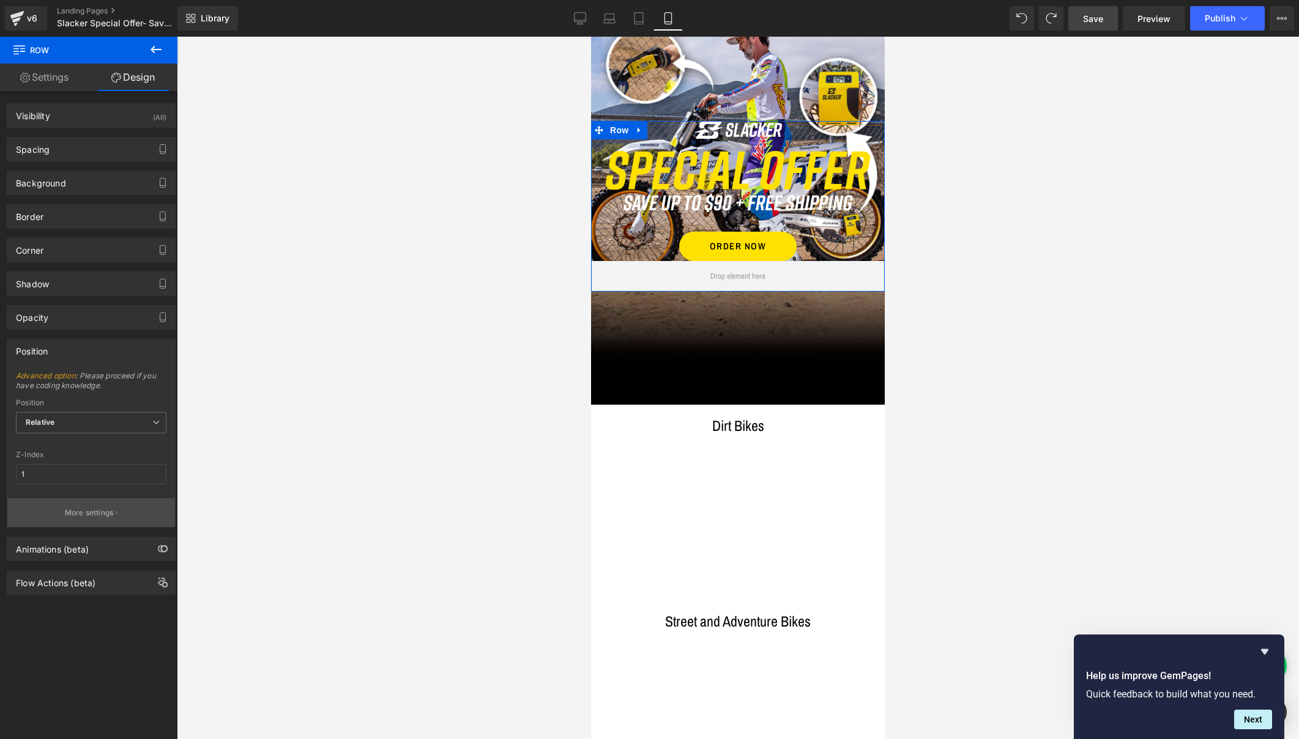
click at [72, 508] on p "More settings" at bounding box center [89, 513] width 49 height 11
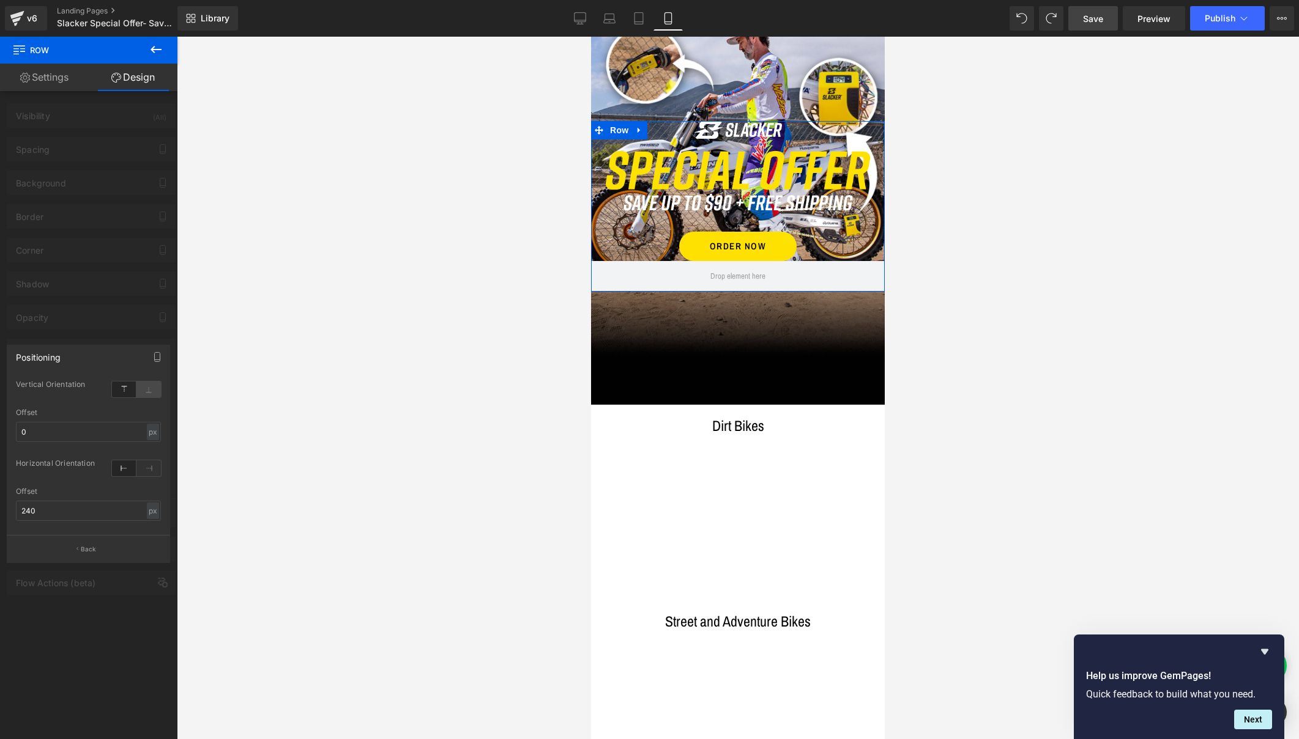
click at [146, 393] on icon at bounding box center [148, 390] width 24 height 16
click at [120, 390] on icon at bounding box center [124, 390] width 24 height 16
click at [39, 511] on input "240" at bounding box center [88, 511] width 145 height 20
drag, startPoint x: 39, startPoint y: 511, endPoint x: 8, endPoint y: 511, distance: 31.2
click at [8, 511] on div "top Vertical Orientation top 0px Offset 0 px % px left Horizontal Orientation l…" at bounding box center [88, 456] width 162 height 158
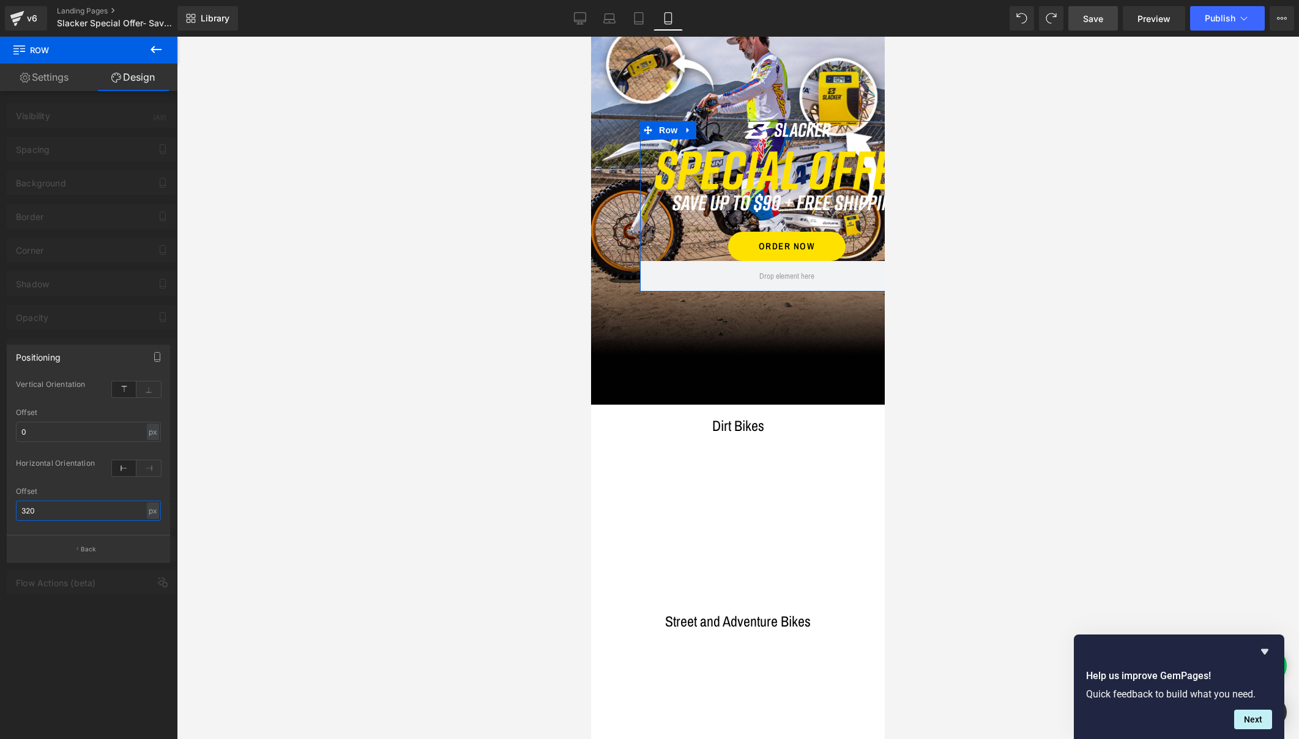
drag, startPoint x: 43, startPoint y: 512, endPoint x: 13, endPoint y: 511, distance: 30.0
click at [13, 511] on div "top Vertical Orientation top 0px Offset 0 px % px left Horizontal Orientation l…" at bounding box center [88, 456] width 162 height 158
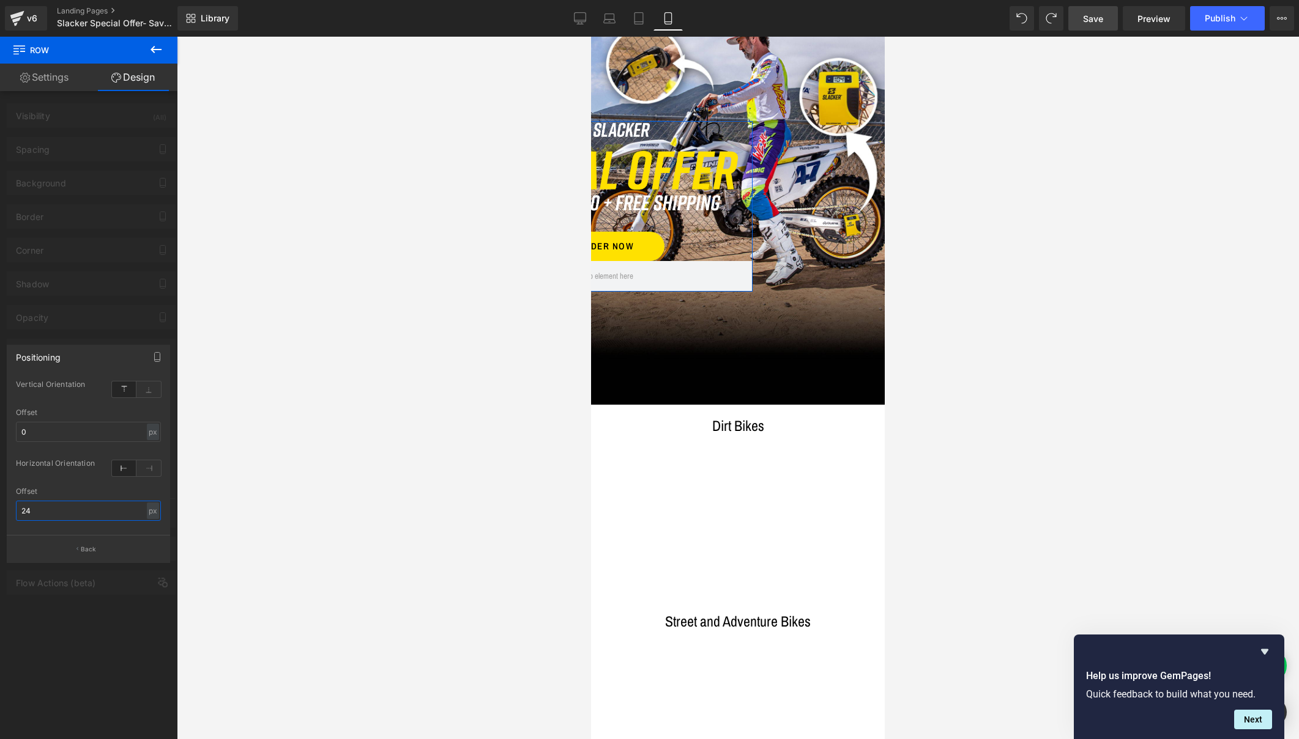
type input "240"
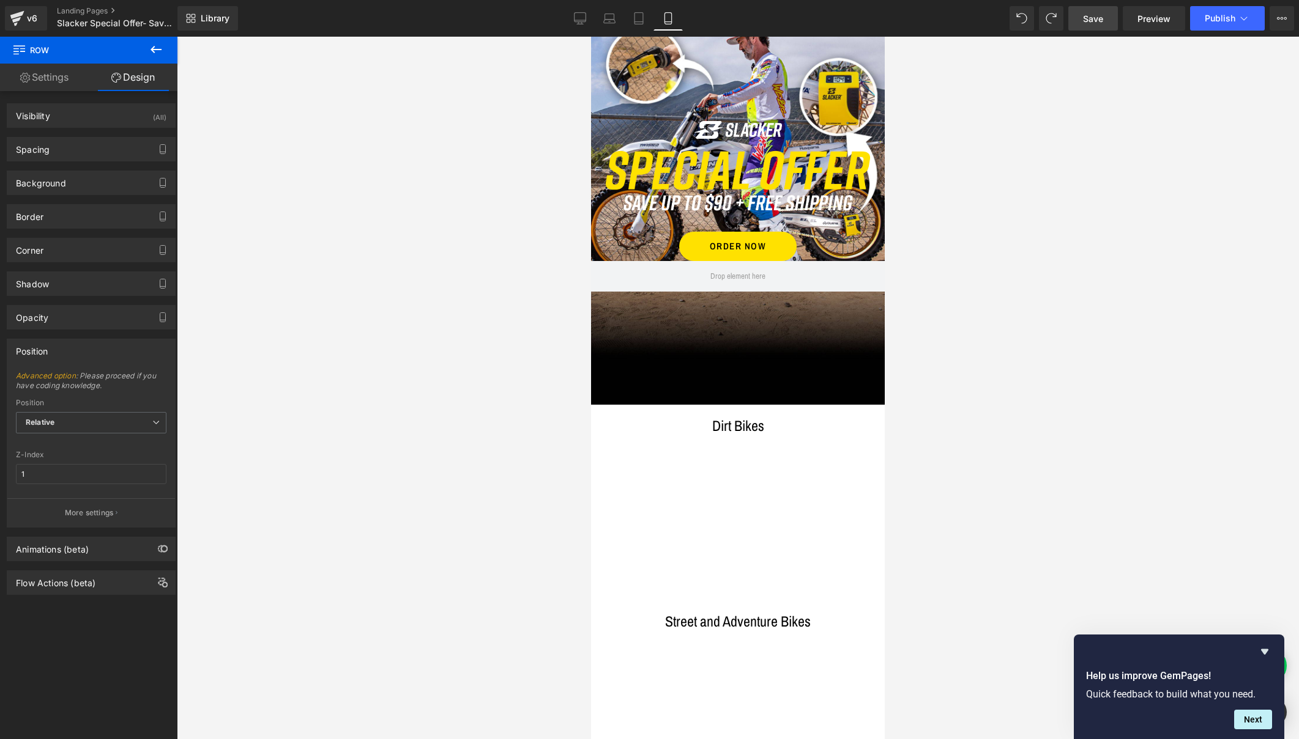
click at [276, 464] on div at bounding box center [738, 388] width 1122 height 703
drag, startPoint x: 39, startPoint y: 476, endPoint x: 13, endPoint y: 476, distance: 25.7
click at [13, 476] on div "Advanced option : Please proceed if you have coding knowledge. Relative Sticky …" at bounding box center [91, 449] width 168 height 156
type input "1"
click at [243, 428] on div at bounding box center [738, 388] width 1122 height 703
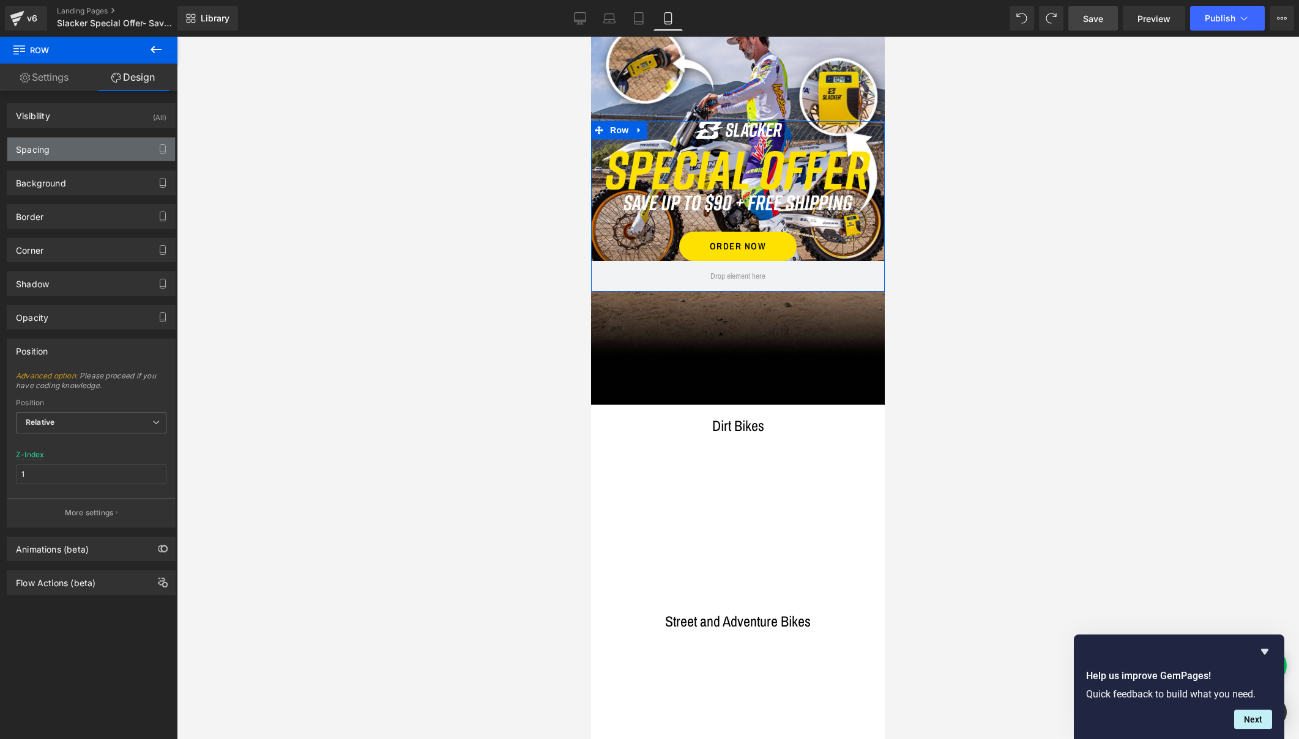
click at [57, 145] on div "Spacing" at bounding box center [91, 149] width 168 height 23
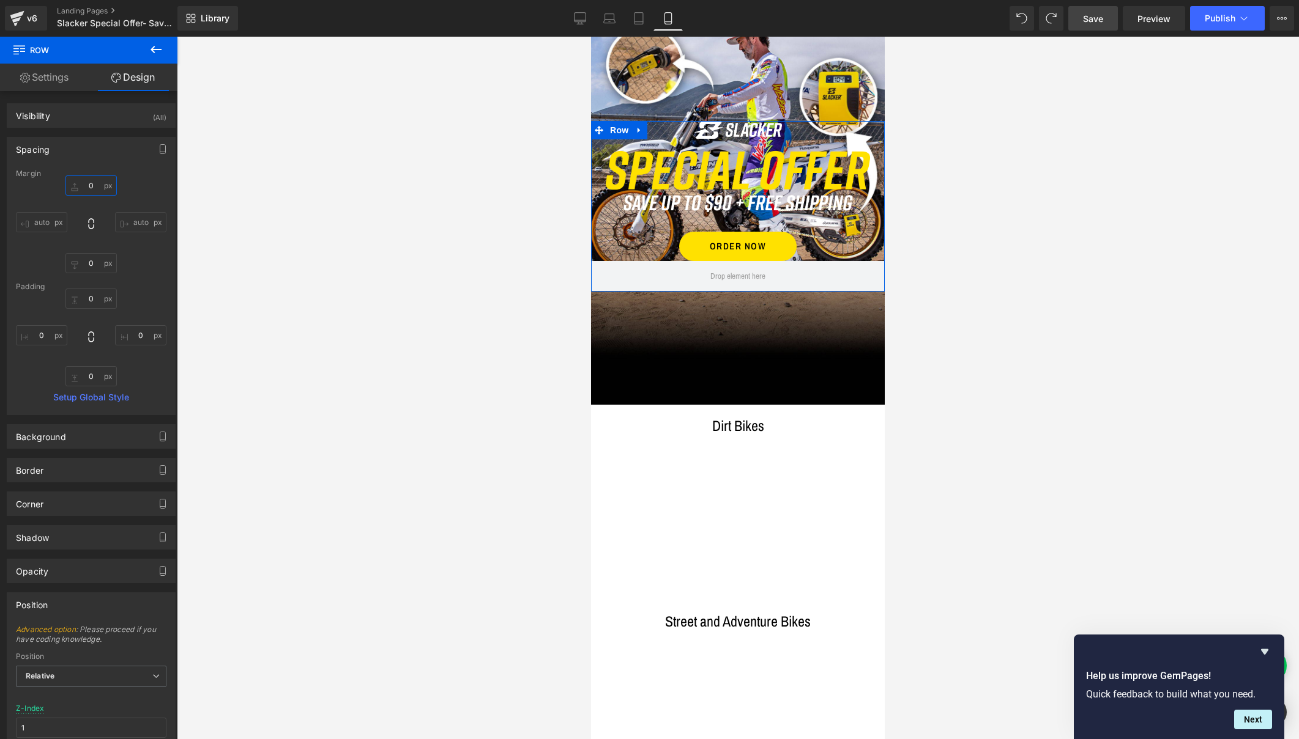
click at [92, 186] on input "0" at bounding box center [90, 186] width 51 height 20
click at [91, 185] on input "0" at bounding box center [90, 186] width 51 height 20
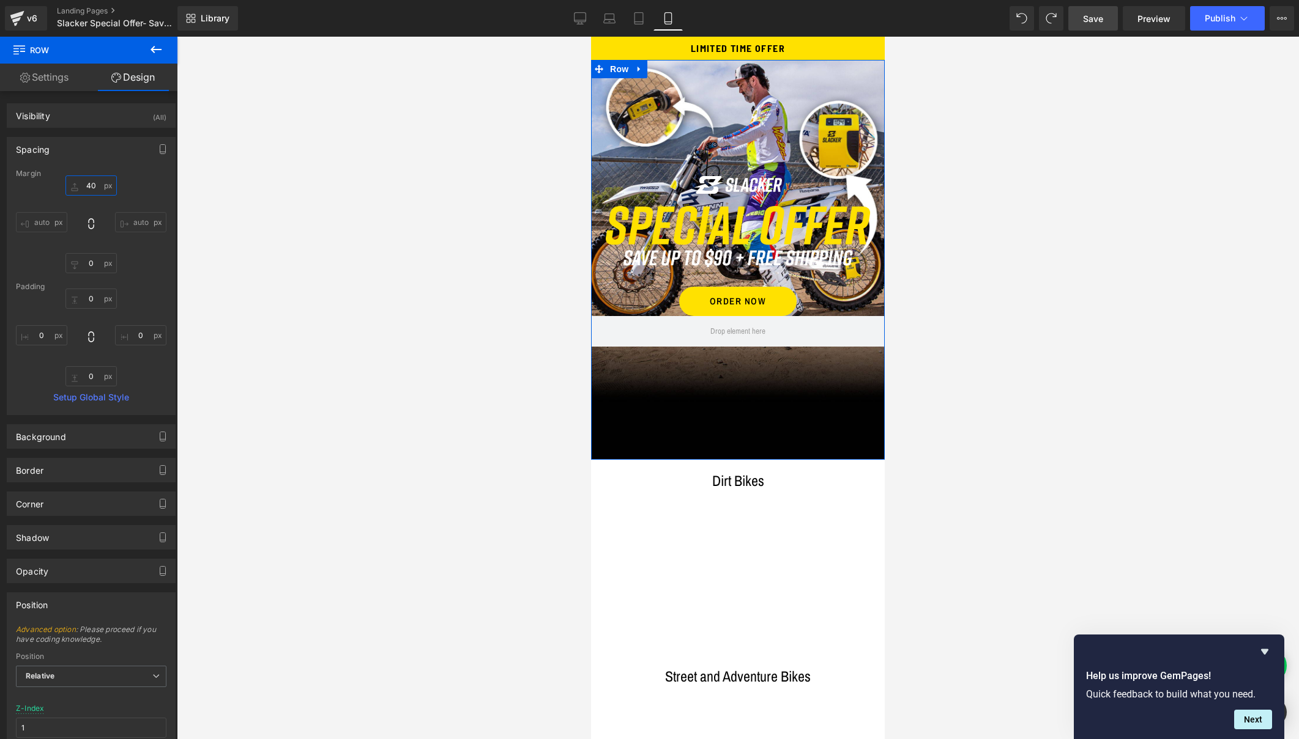
scroll to position [0, 0]
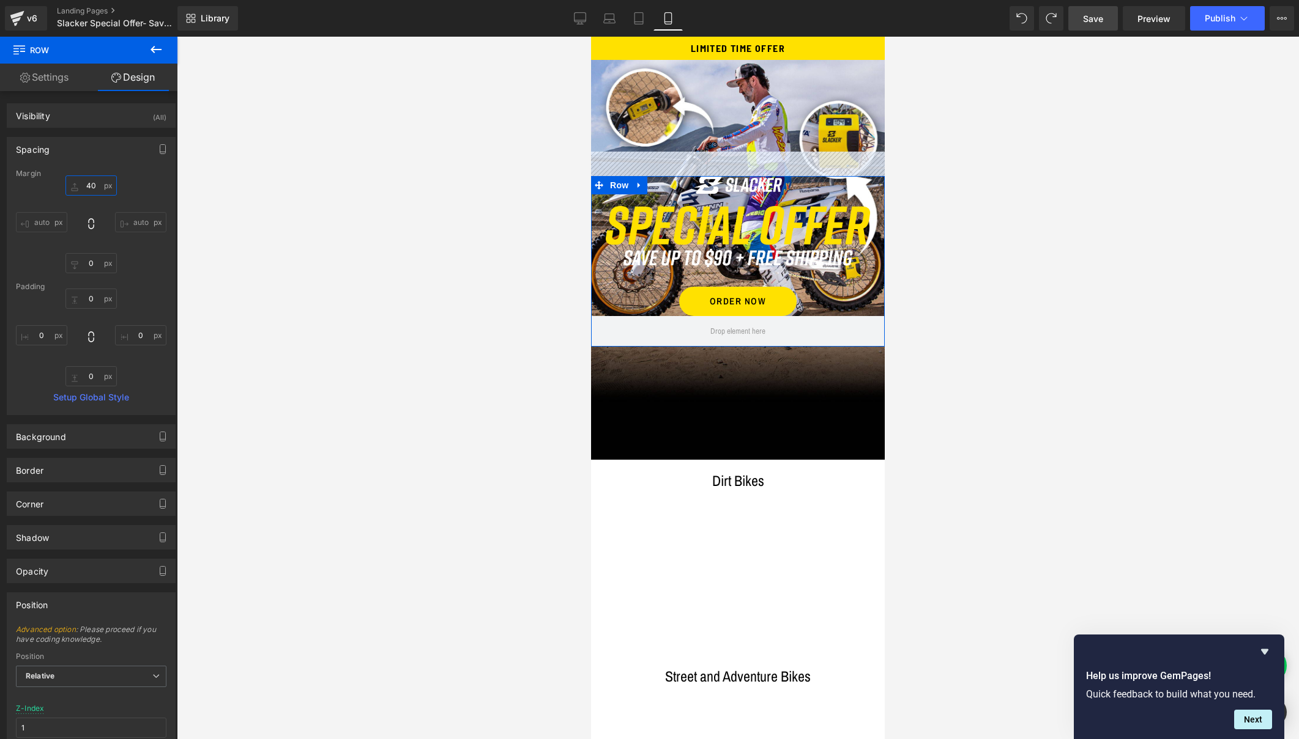
type input "4"
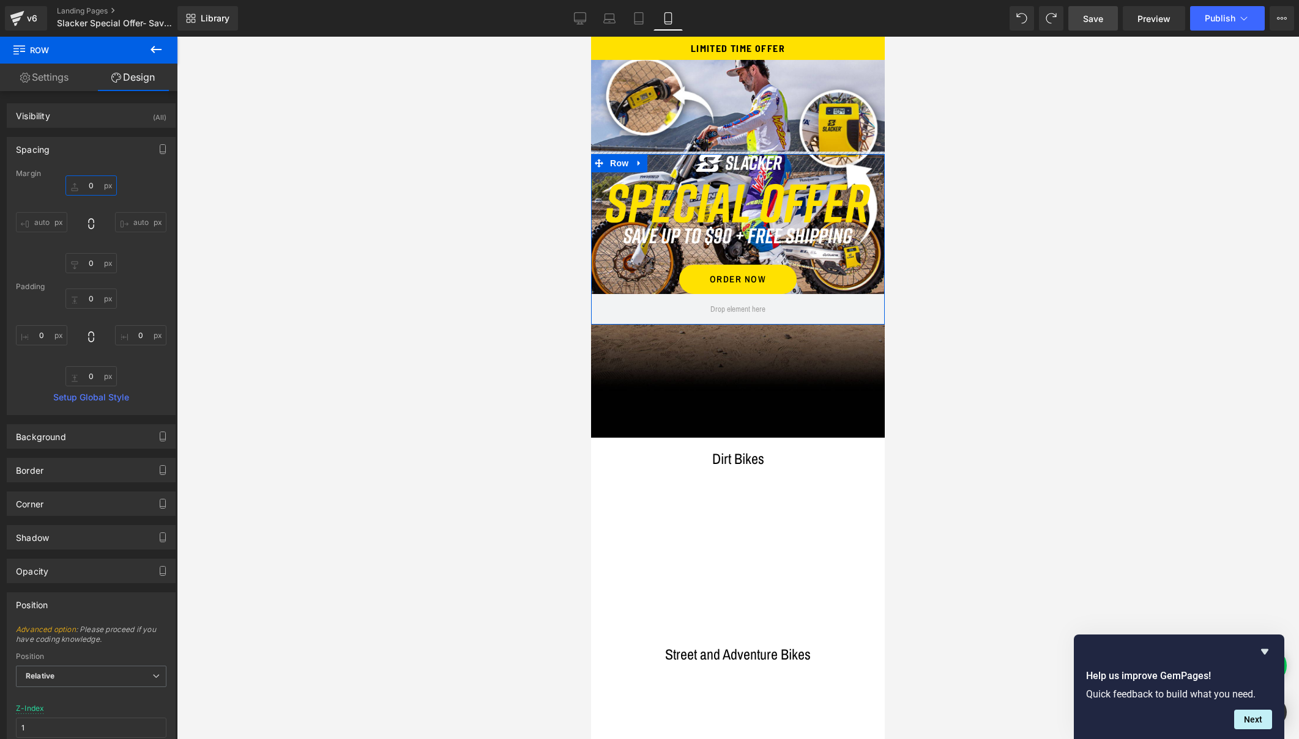
type input "0"
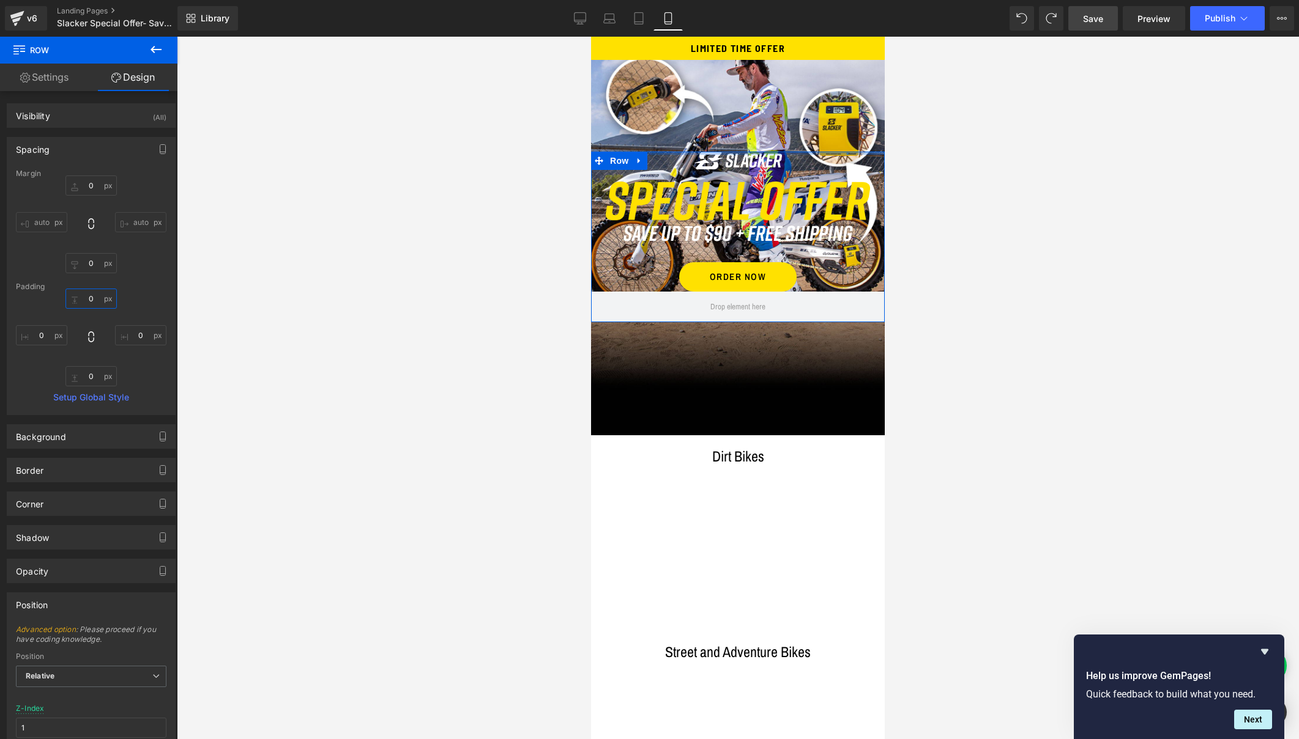
click at [92, 298] on input "0" at bounding box center [90, 299] width 51 height 20
drag, startPoint x: 94, startPoint y: 301, endPoint x: 77, endPoint y: 300, distance: 16.5
click at [77, 300] on input "0" at bounding box center [90, 299] width 51 height 20
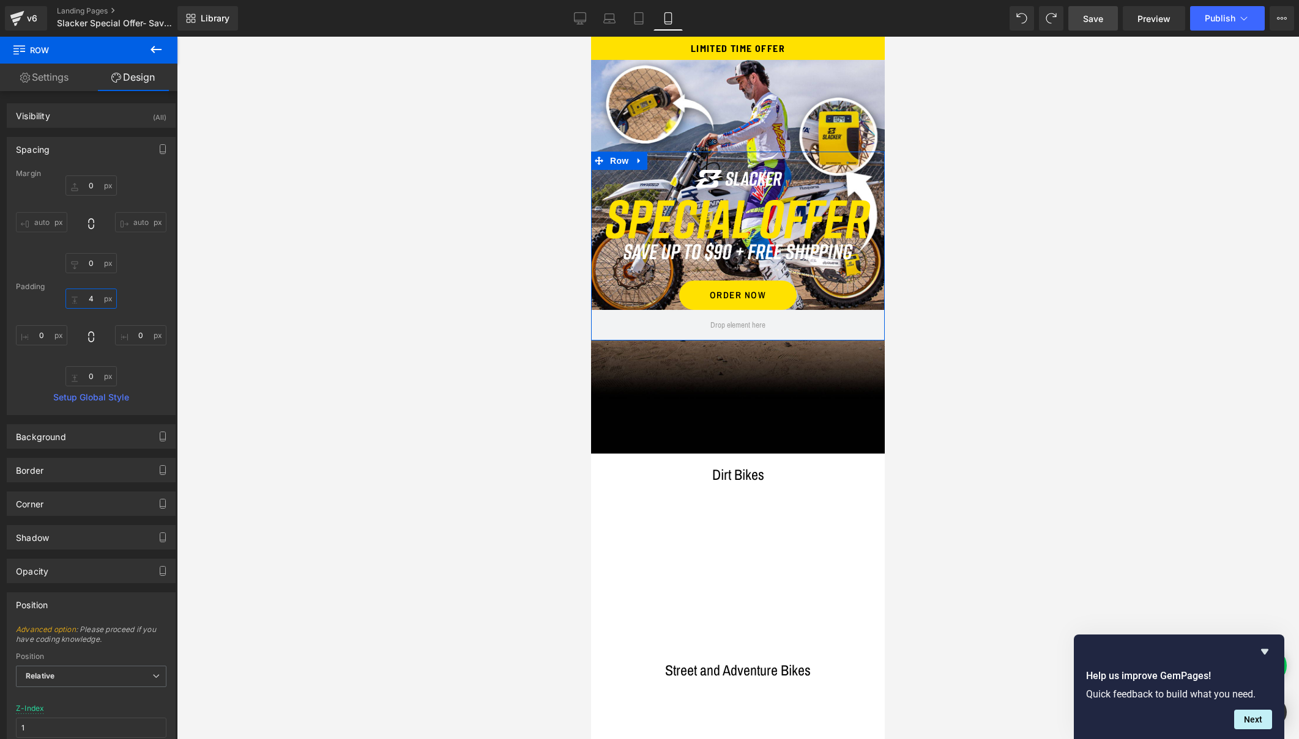
type input "40"
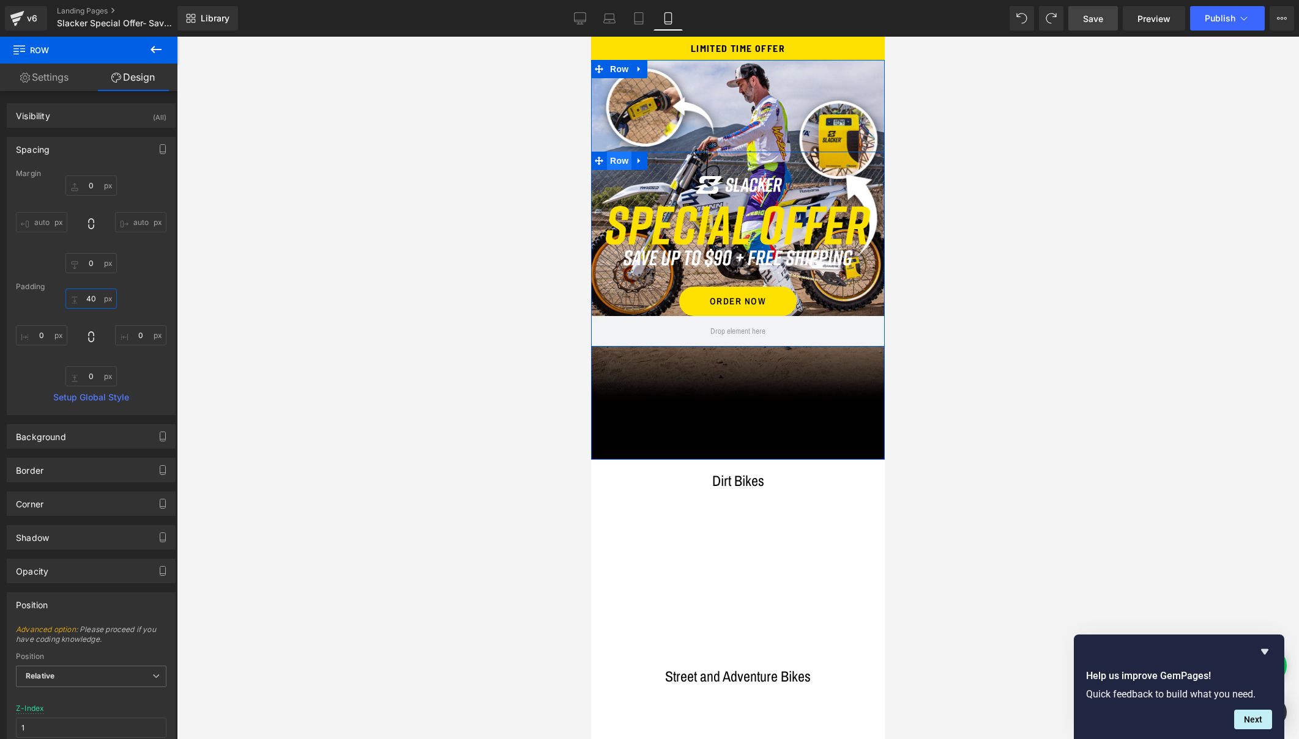
click at [613, 155] on span "Row" at bounding box center [619, 161] width 24 height 18
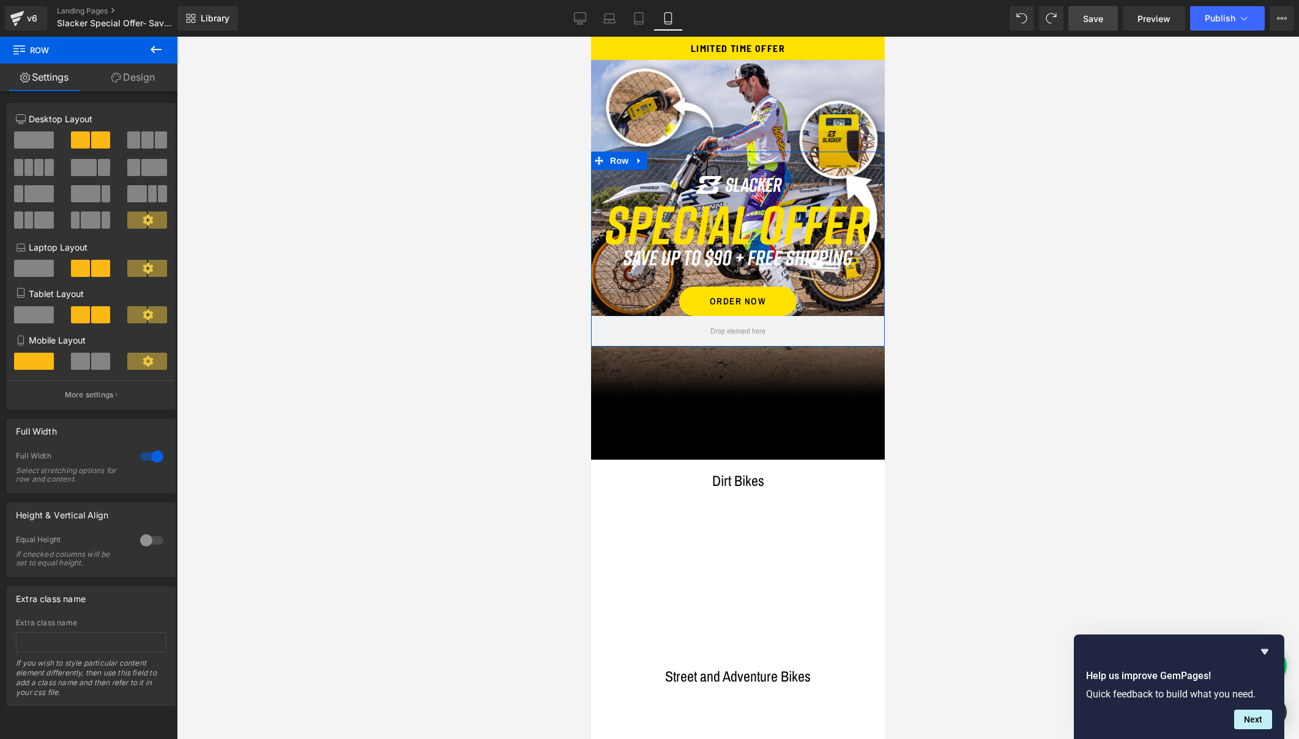
click at [145, 535] on div at bounding box center [151, 541] width 29 height 20
click at [152, 601] on icon at bounding box center [155, 600] width 7 height 7
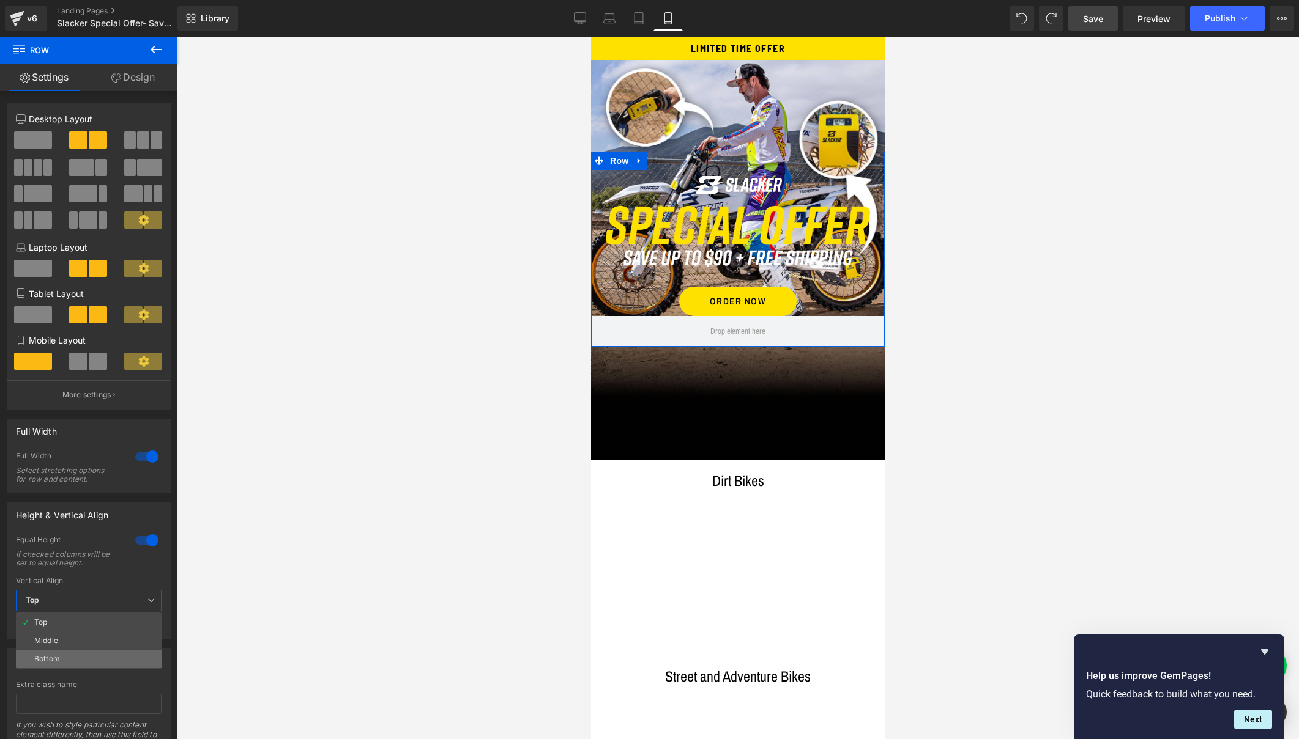
click at [65, 656] on li "Bottom" at bounding box center [89, 659] width 146 height 18
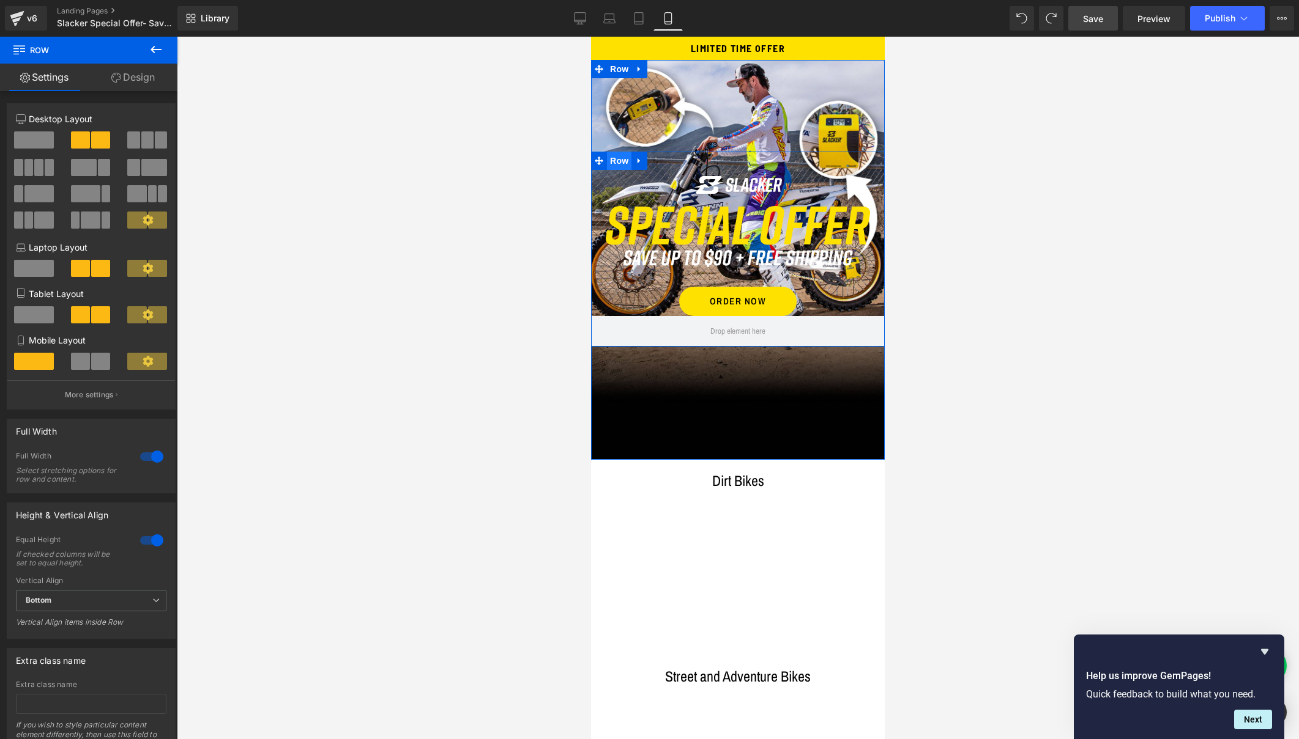
click at [617, 161] on span "Row" at bounding box center [619, 161] width 24 height 18
click at [706, 325] on span at bounding box center [738, 332] width 64 height 20
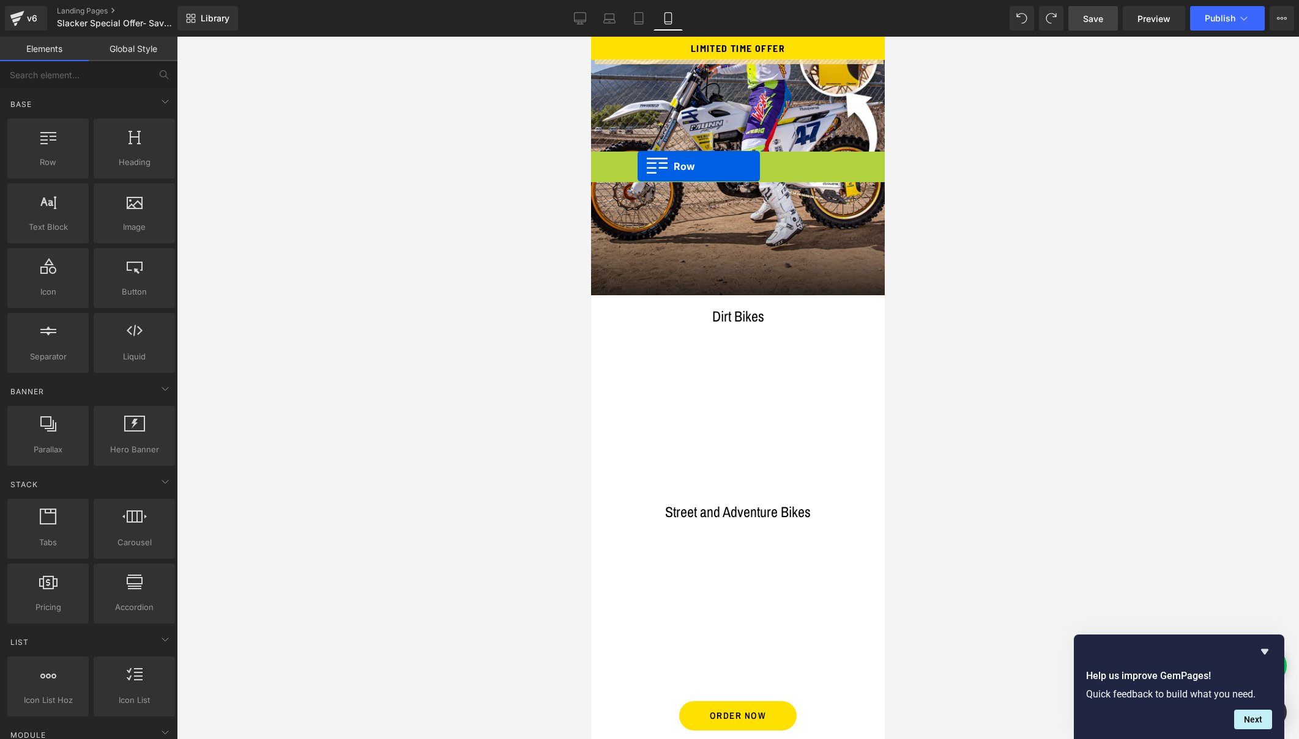
drag, startPoint x: 596, startPoint y: 157, endPoint x: 637, endPoint y: 166, distance: 42.7
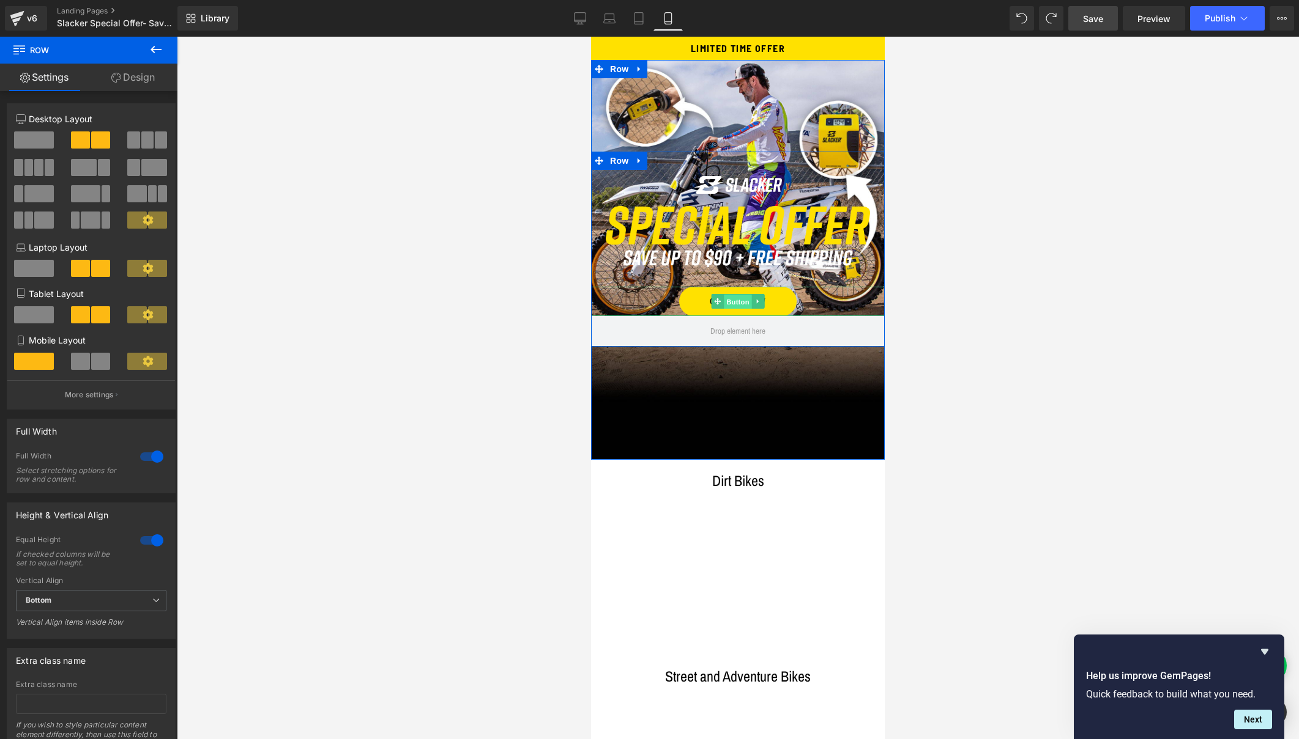
click at [732, 297] on span "Button" at bounding box center [738, 302] width 28 height 15
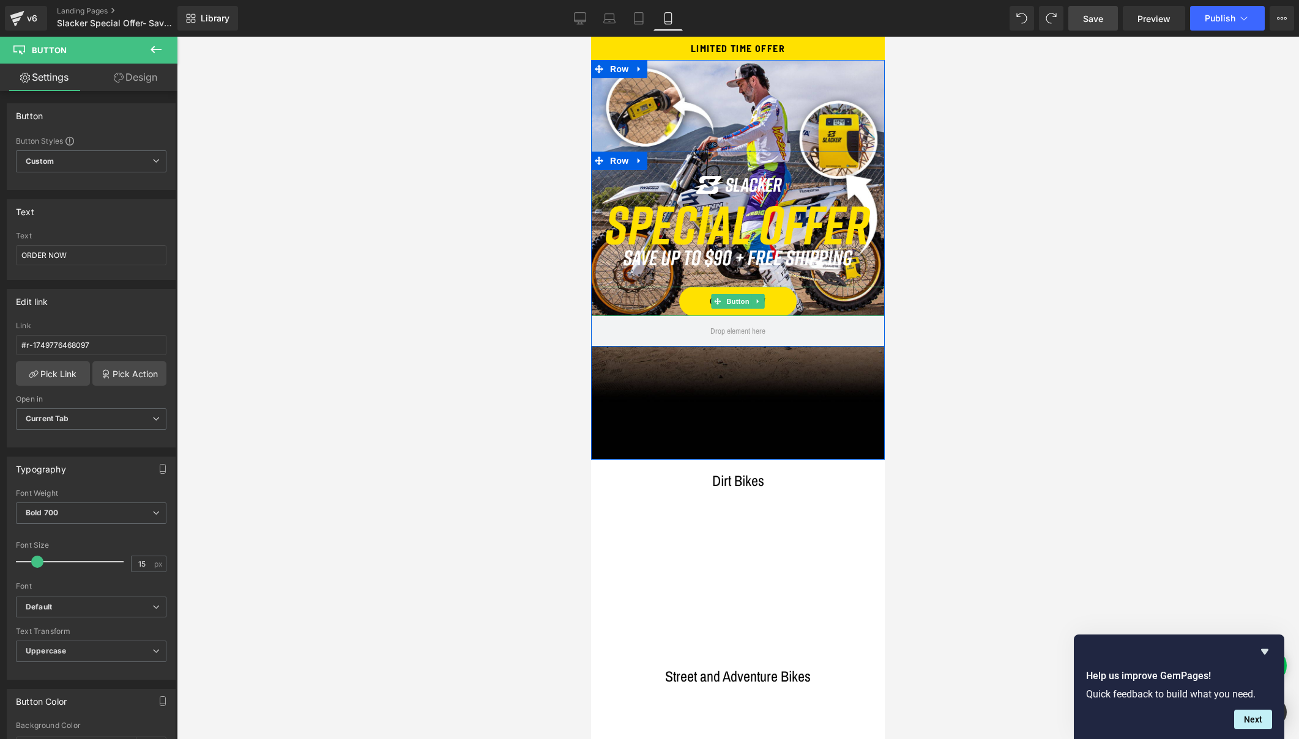
click at [688, 297] on link "ORDER NOW" at bounding box center [738, 301] width 118 height 29
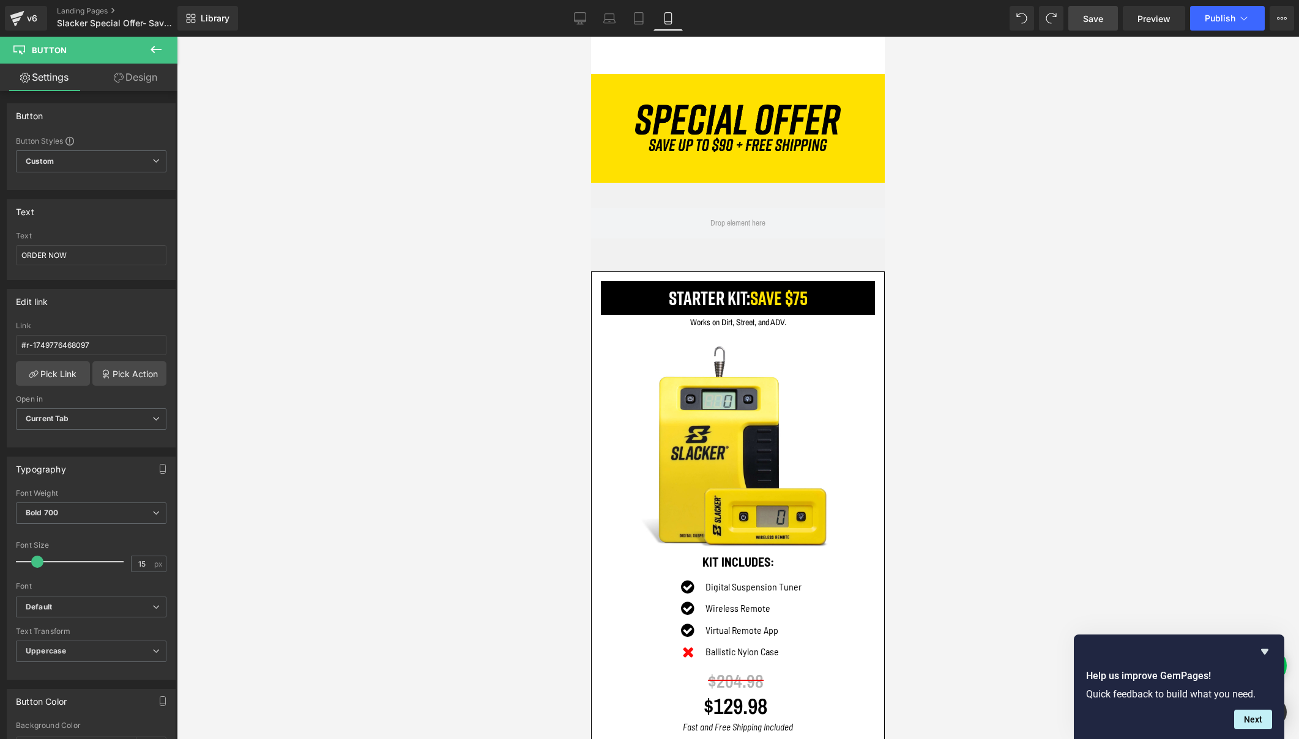
scroll to position [1329, 0]
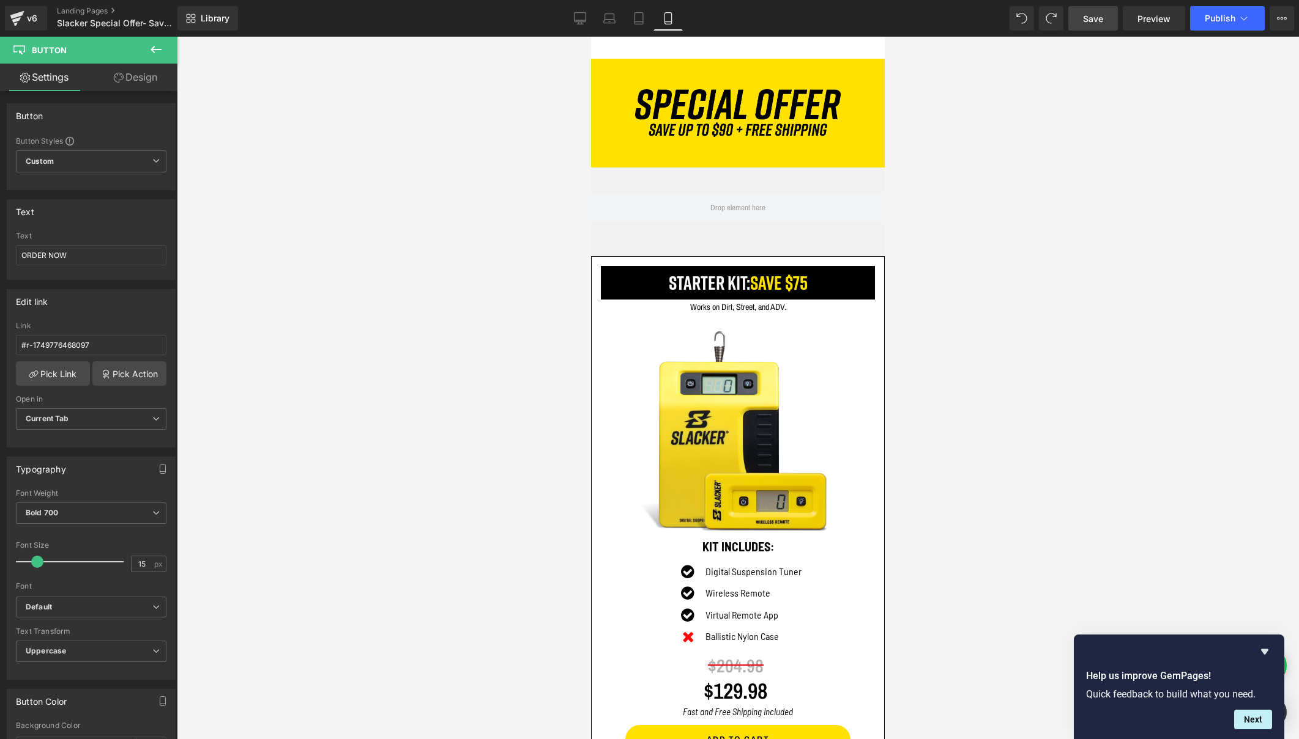
click at [497, 128] on div at bounding box center [738, 388] width 1122 height 703
click at [576, 18] on icon at bounding box center [580, 18] width 12 height 12
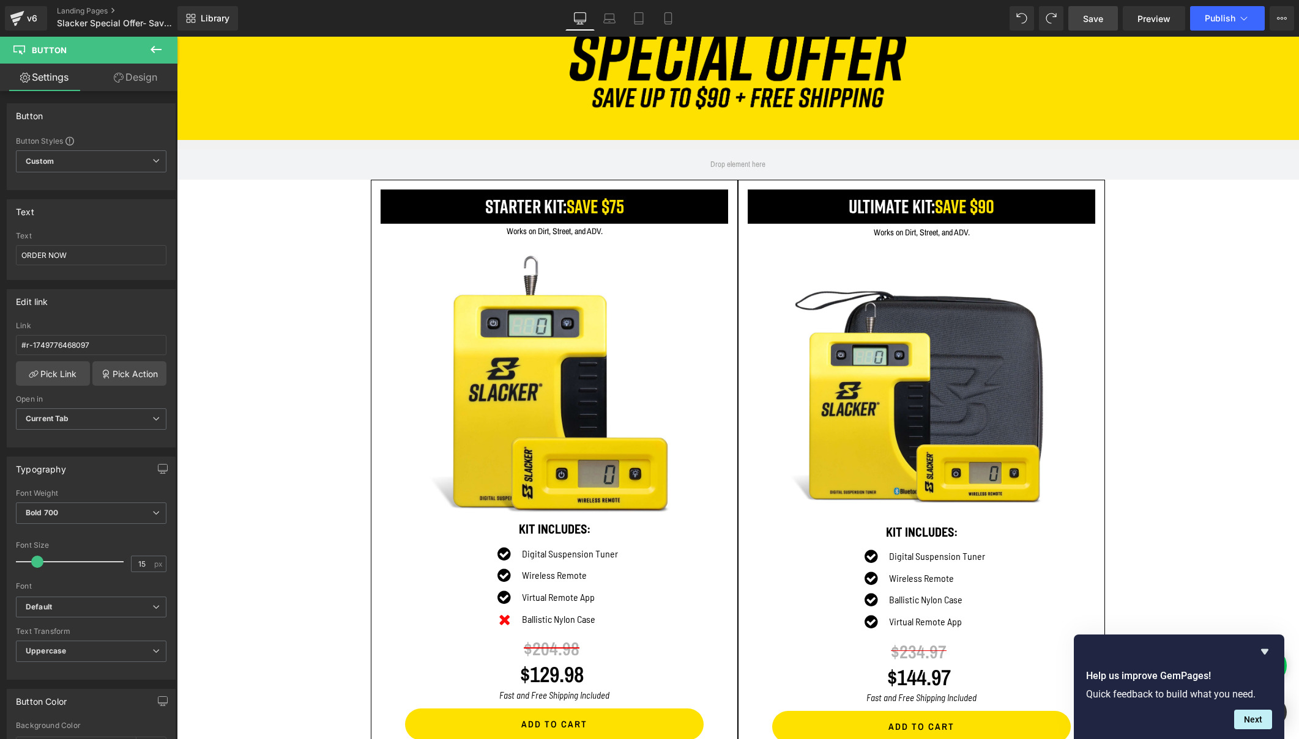
type input "100"
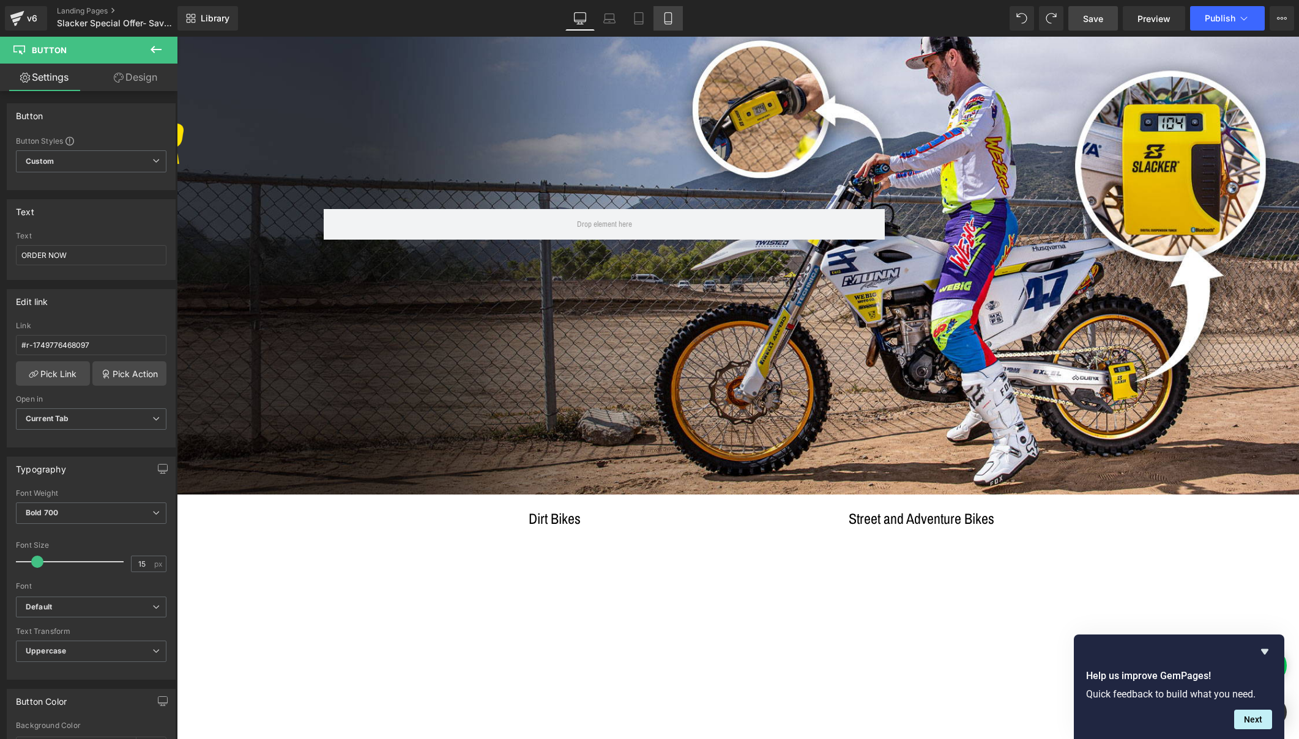
click at [662, 21] on icon at bounding box center [668, 18] width 12 height 12
type input "100"
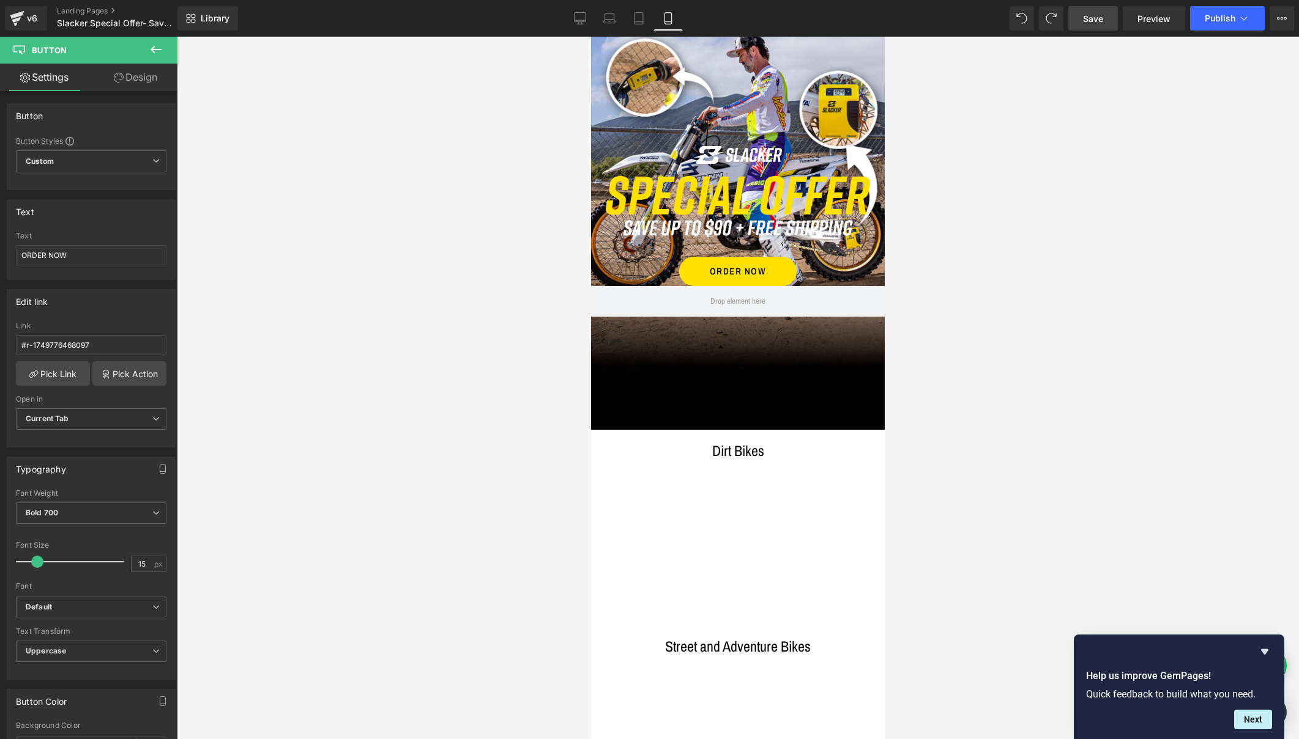
scroll to position [52, 0]
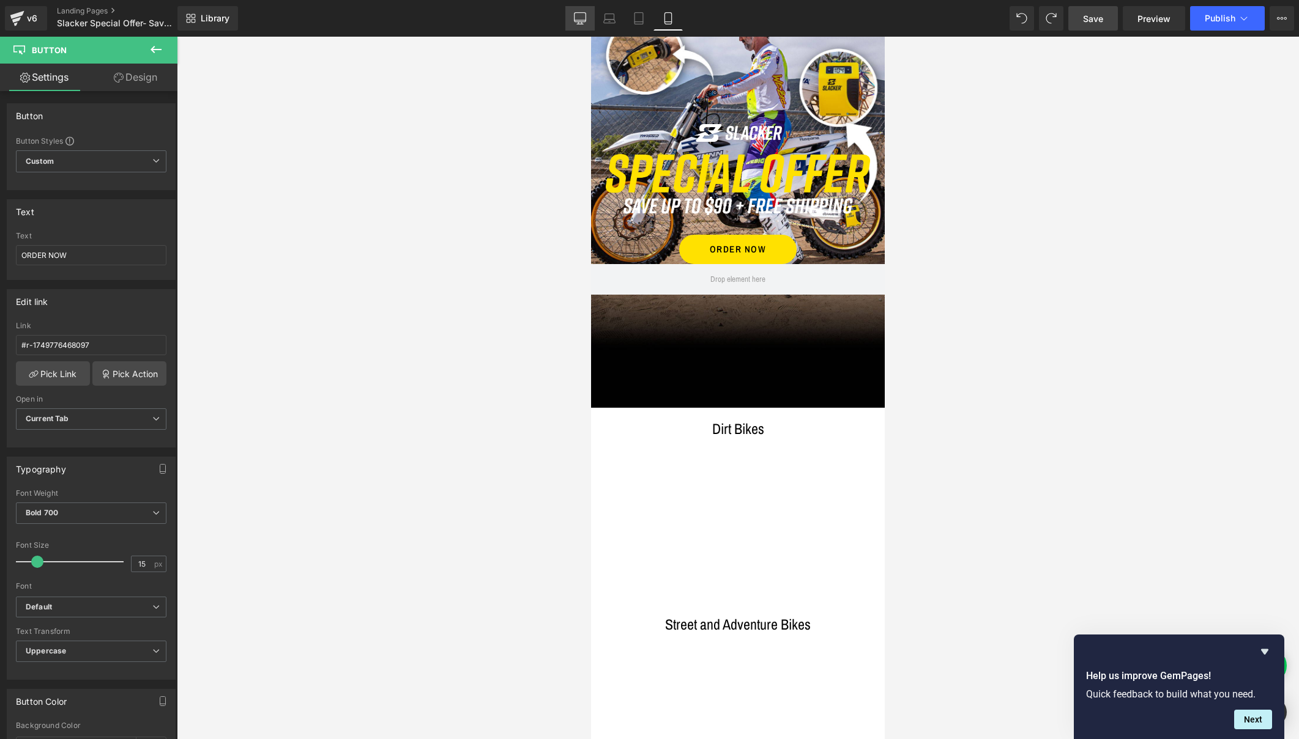
click at [574, 15] on icon at bounding box center [580, 17] width 12 height 9
type input "100"
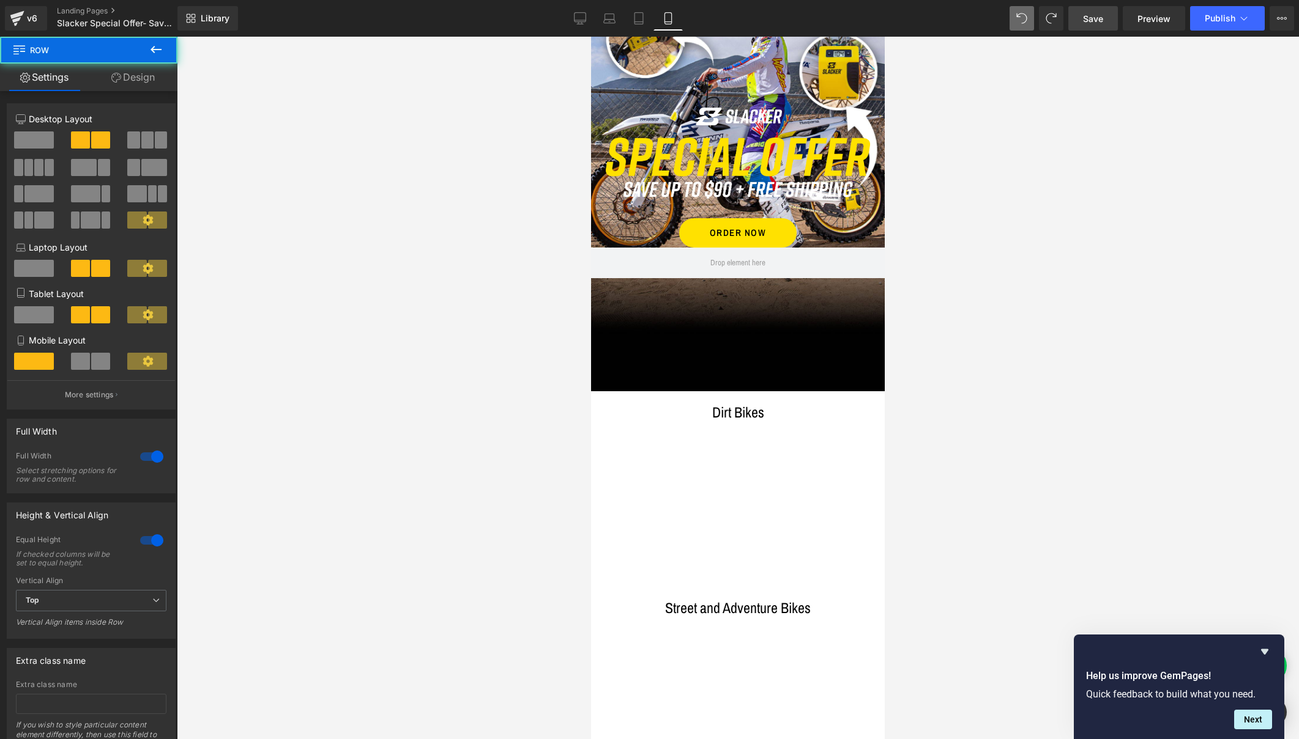
scroll to position [99, 0]
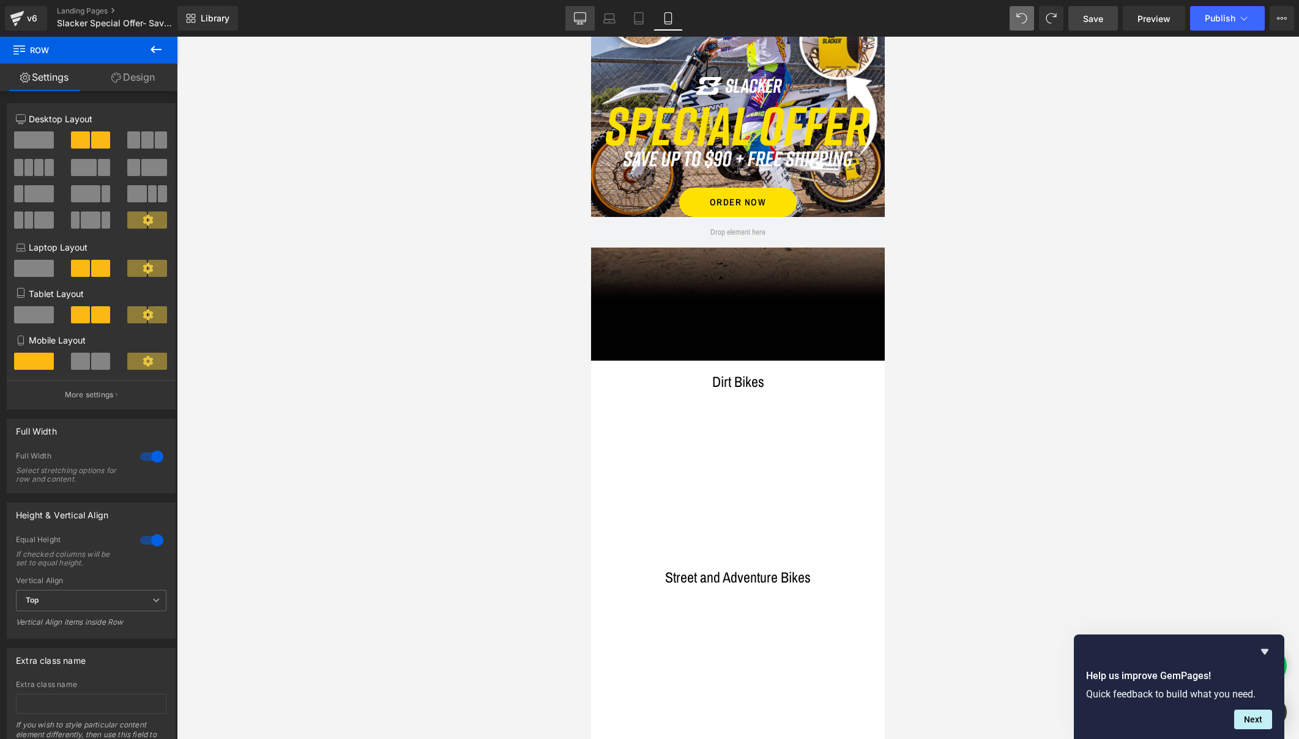
click at [578, 13] on icon at bounding box center [580, 17] width 12 height 9
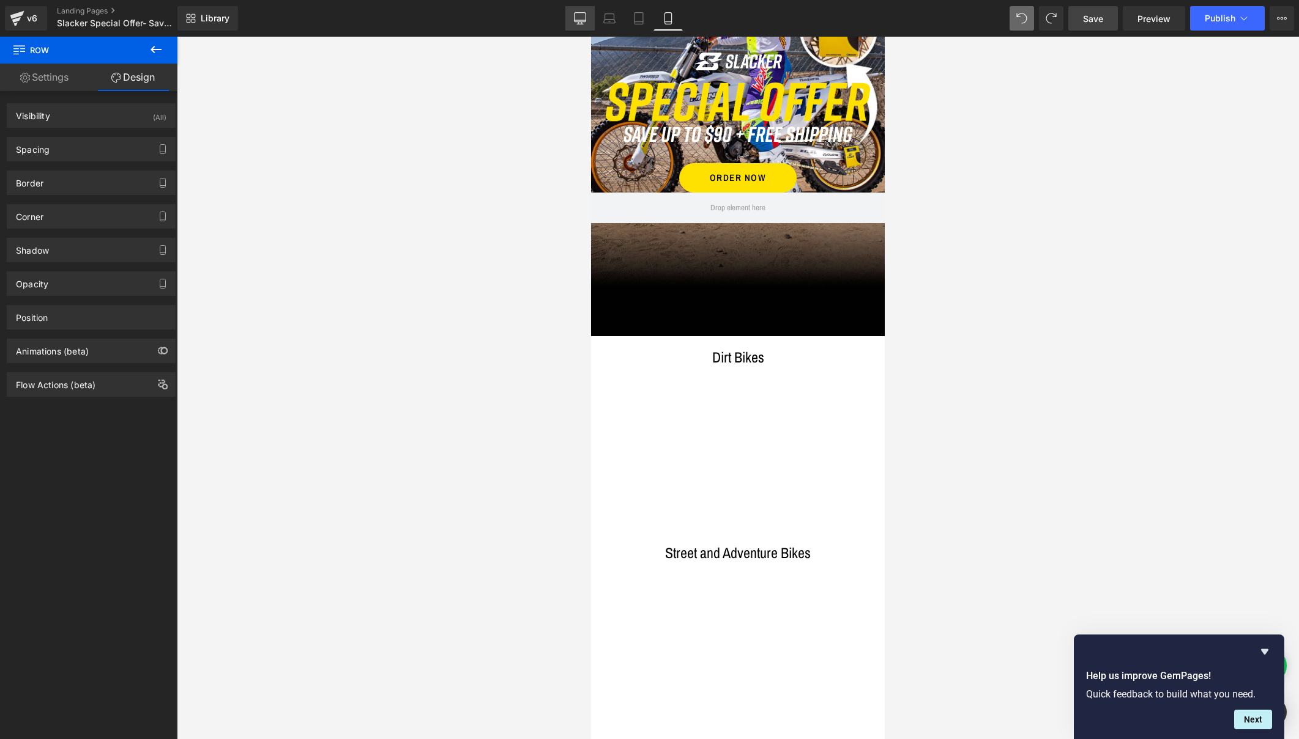
click at [576, 13] on icon at bounding box center [580, 18] width 12 height 12
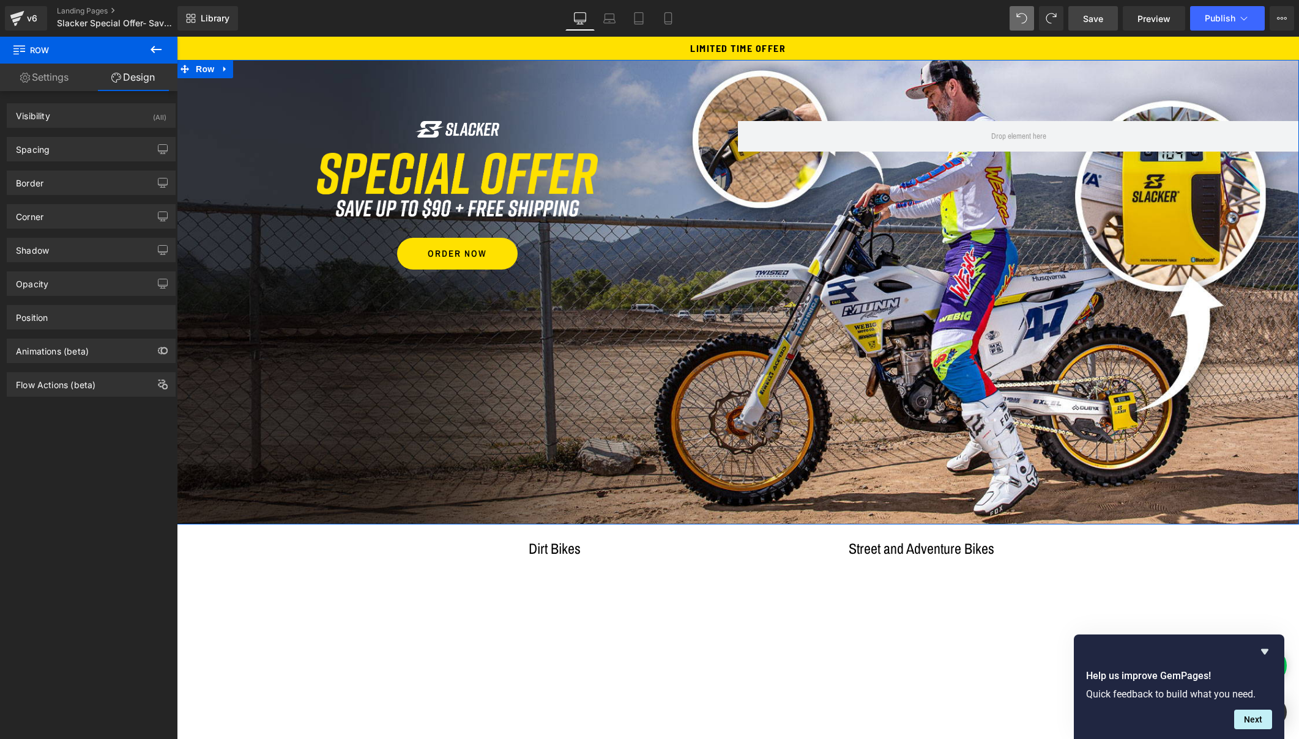
scroll to position [0, 0]
click at [667, 18] on icon at bounding box center [668, 18] width 12 height 12
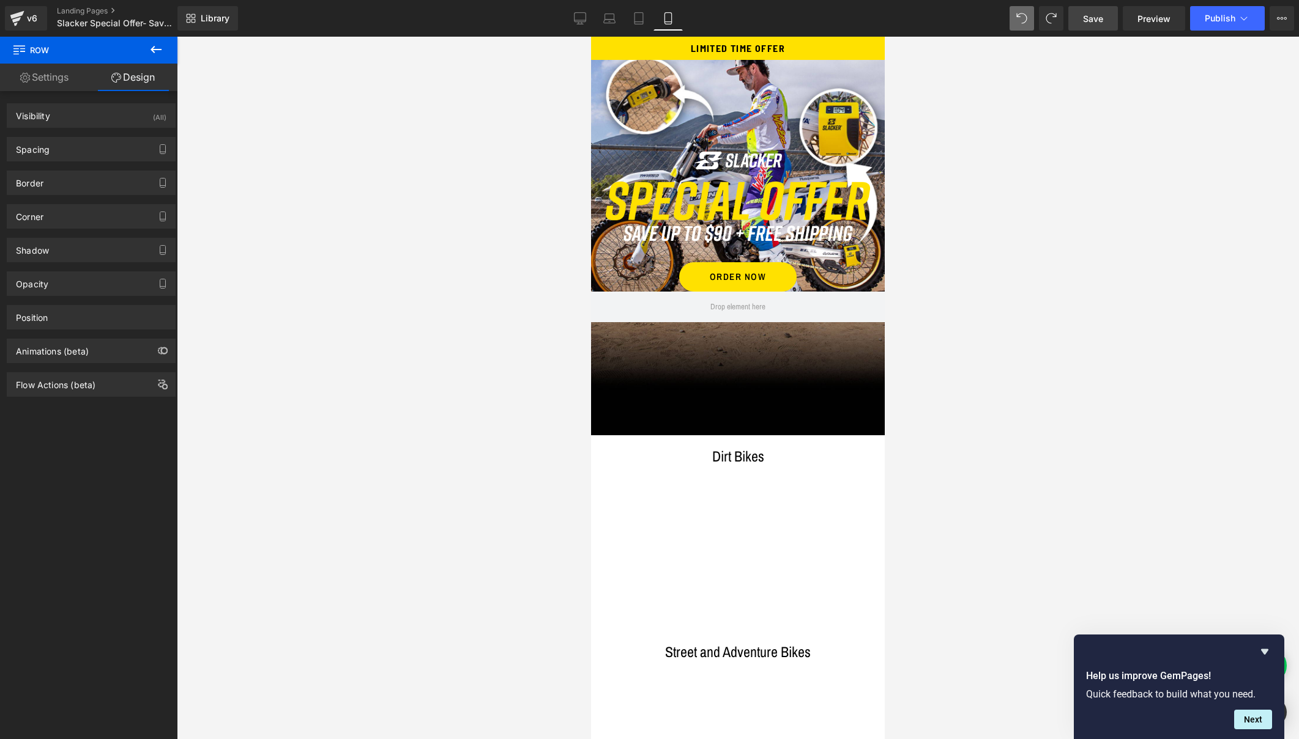
scroll to position [31, 0]
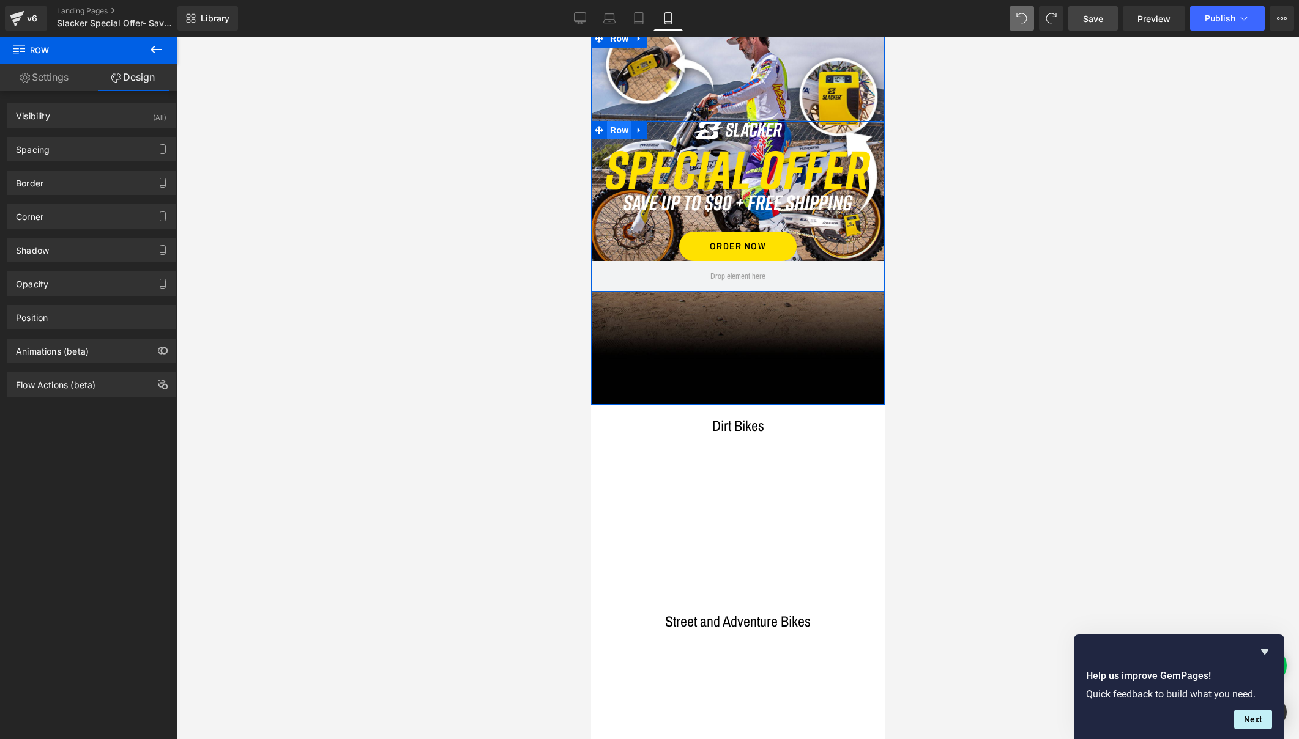
click at [612, 132] on span "Row" at bounding box center [619, 130] width 24 height 18
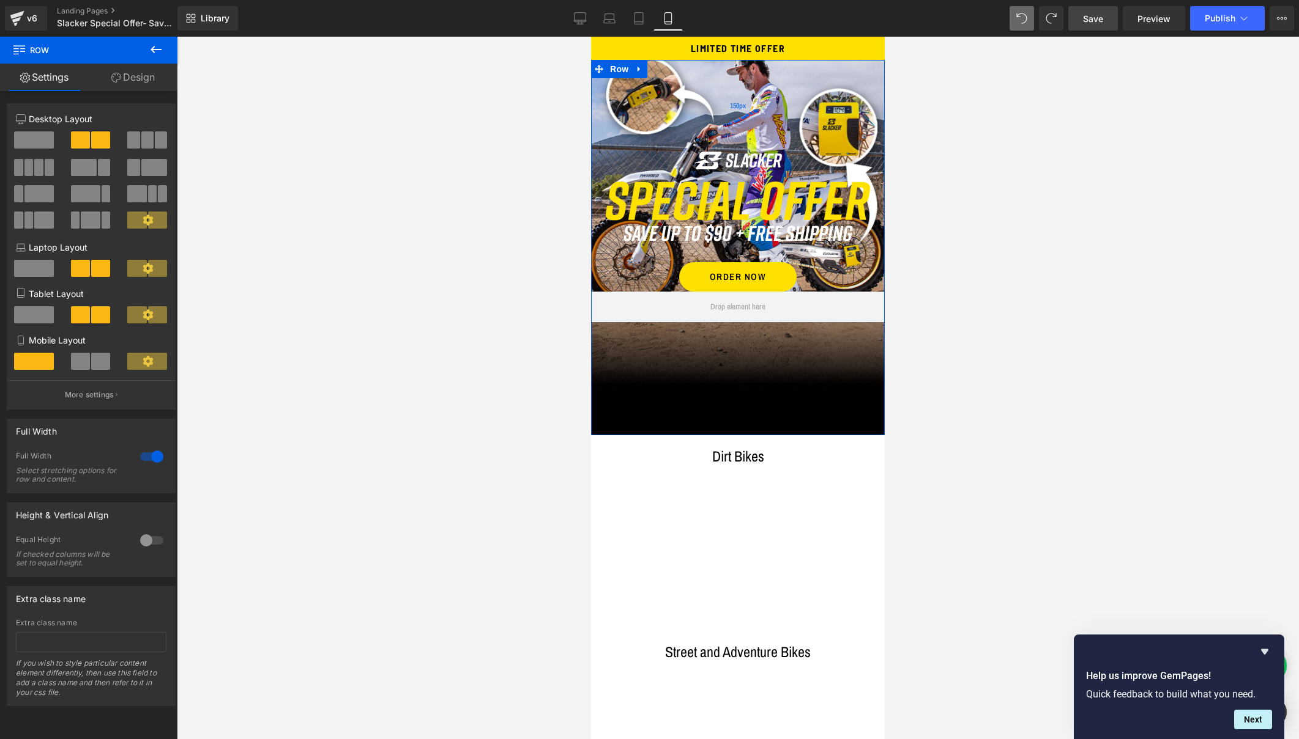
scroll to position [0, 0]
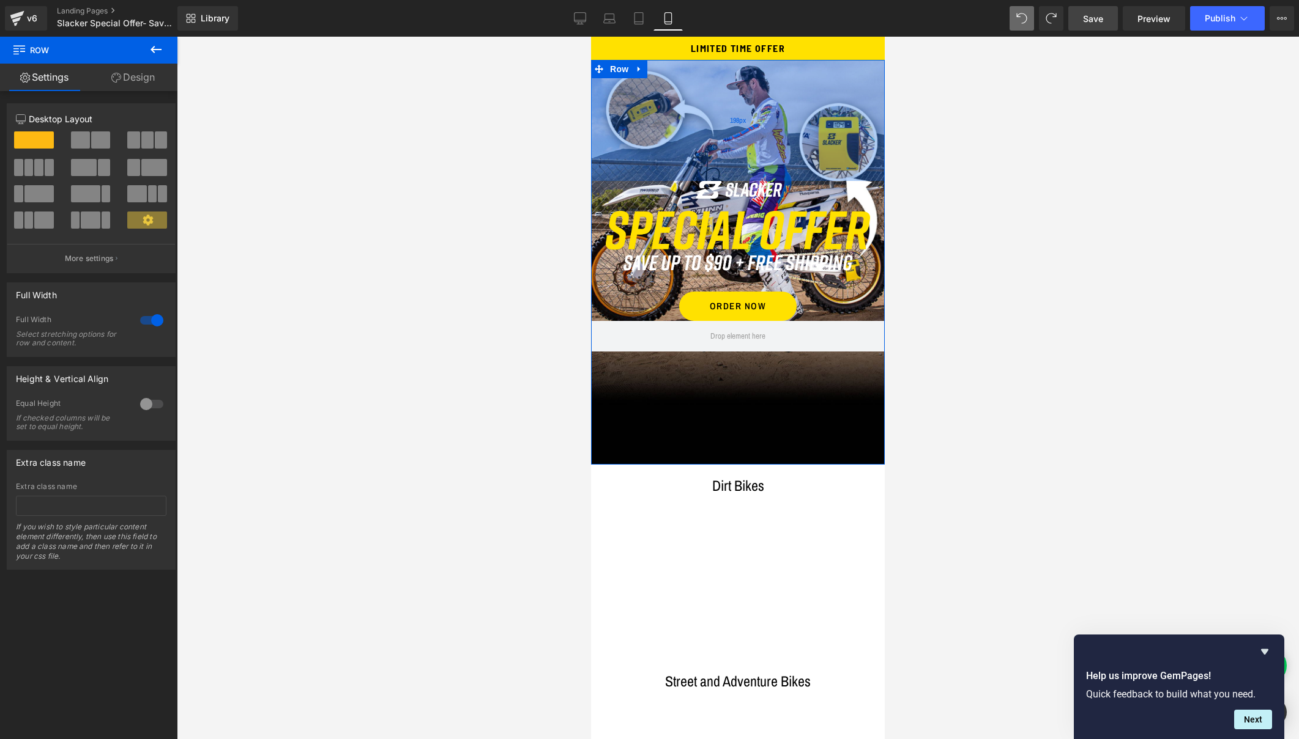
drag, startPoint x: 623, startPoint y: 139, endPoint x: 624, endPoint y: 169, distance: 29.4
click at [624, 169] on div "198px" at bounding box center [738, 120] width 294 height 121
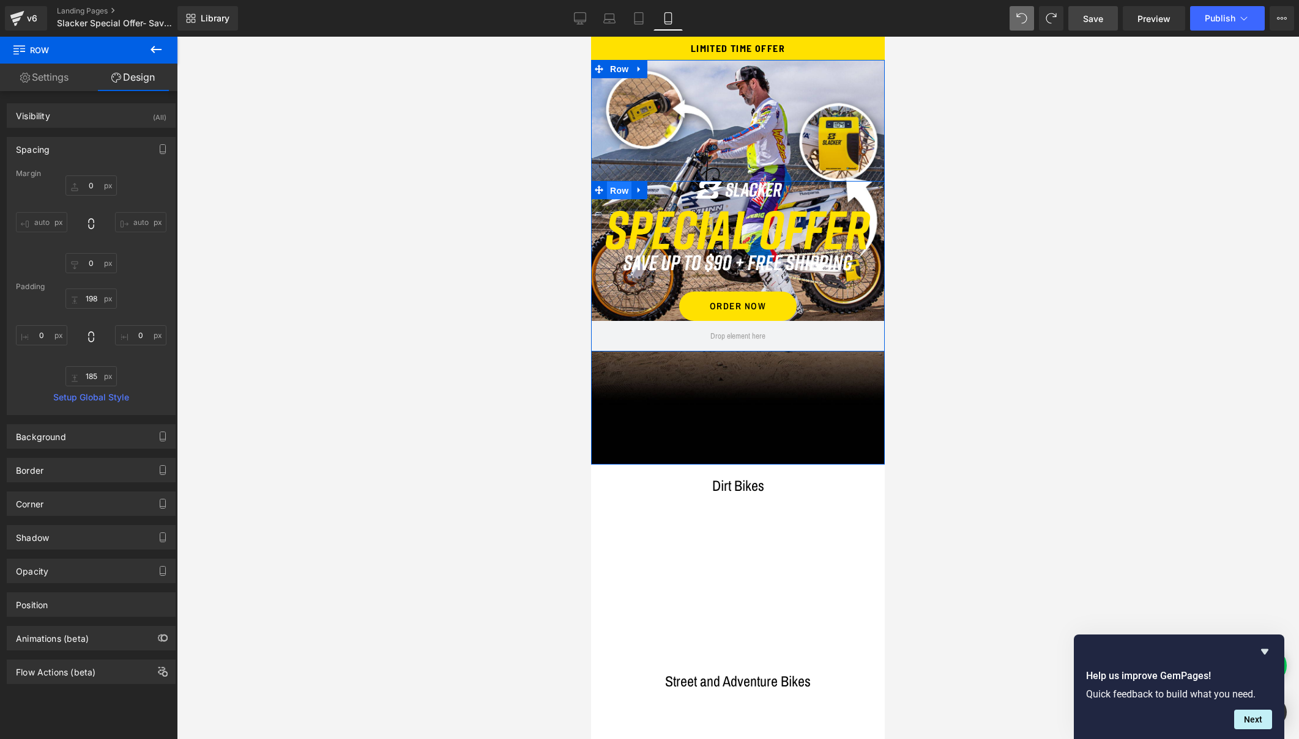
click at [612, 184] on span "Row" at bounding box center [619, 191] width 24 height 18
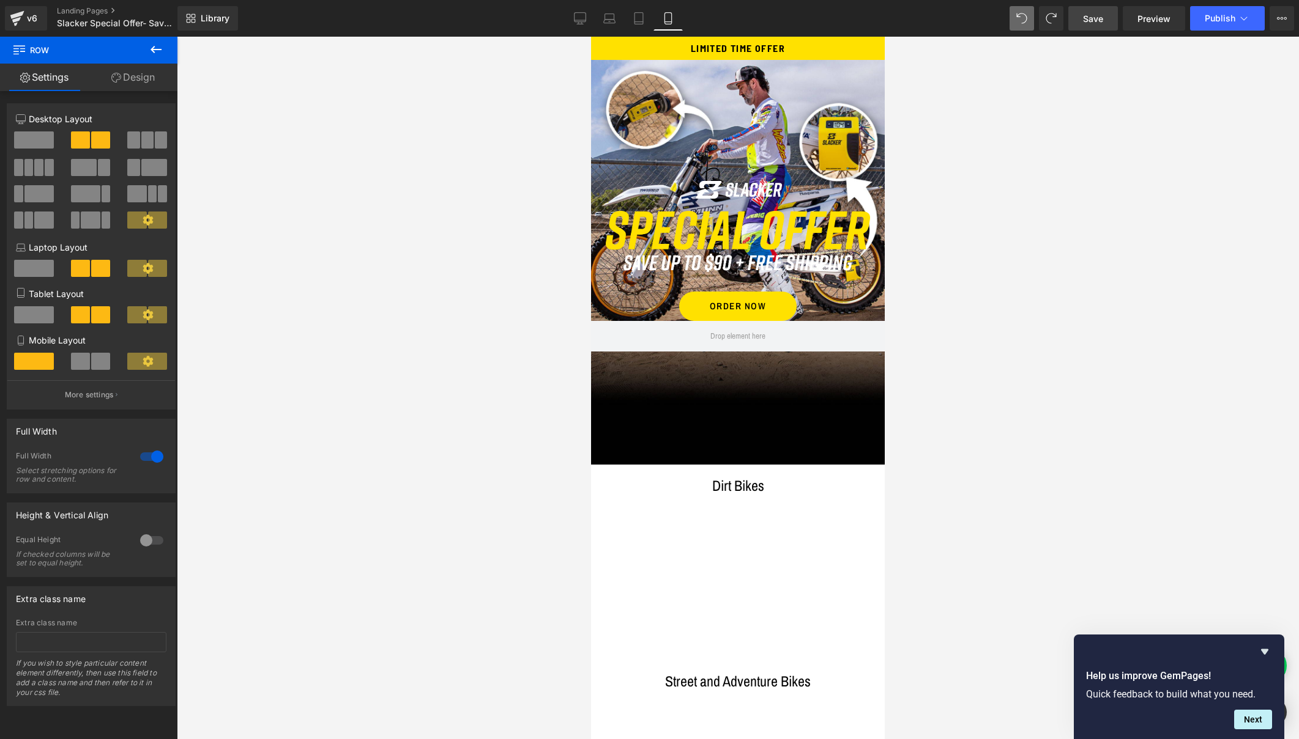
click at [160, 50] on icon at bounding box center [155, 49] width 11 height 7
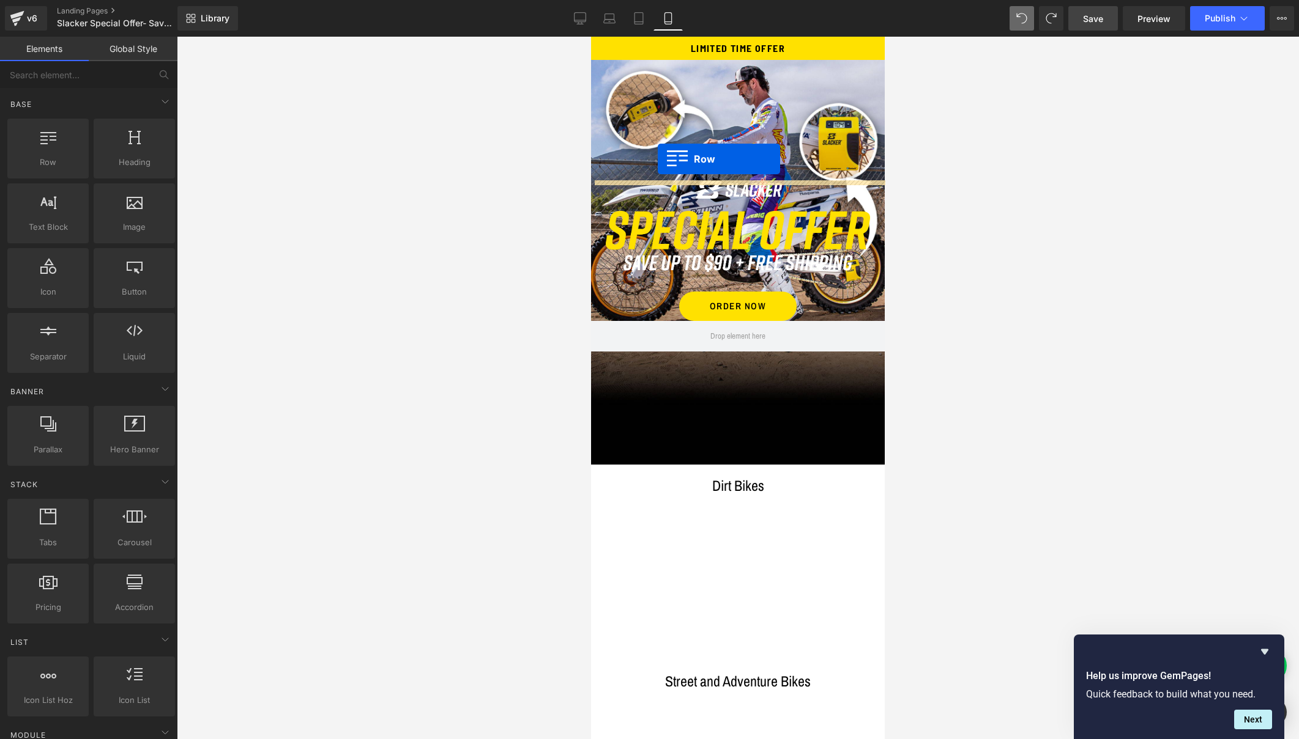
drag, startPoint x: 643, startPoint y: 183, endPoint x: 657, endPoint y: 159, distance: 28.2
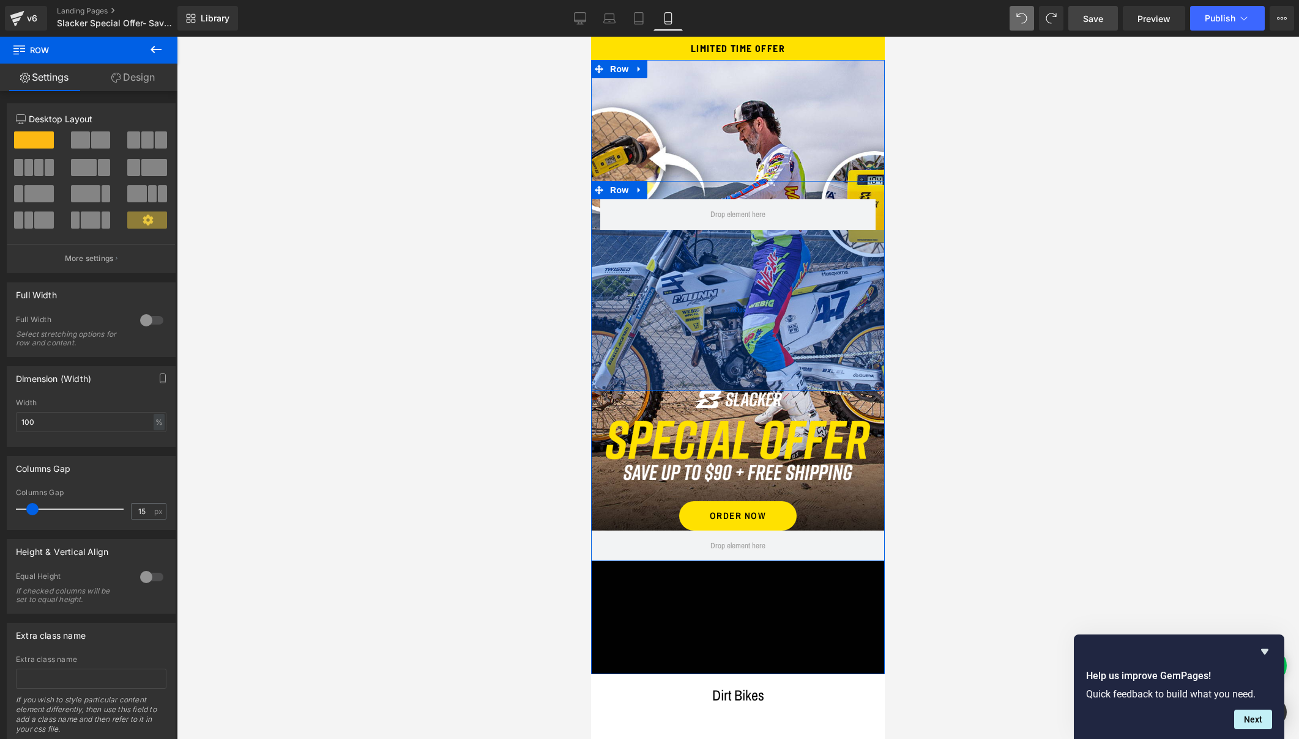
drag, startPoint x: 693, startPoint y: 230, endPoint x: 694, endPoint y: 385, distance: 154.8
click at [694, 385] on div "263px" at bounding box center [738, 310] width 294 height 161
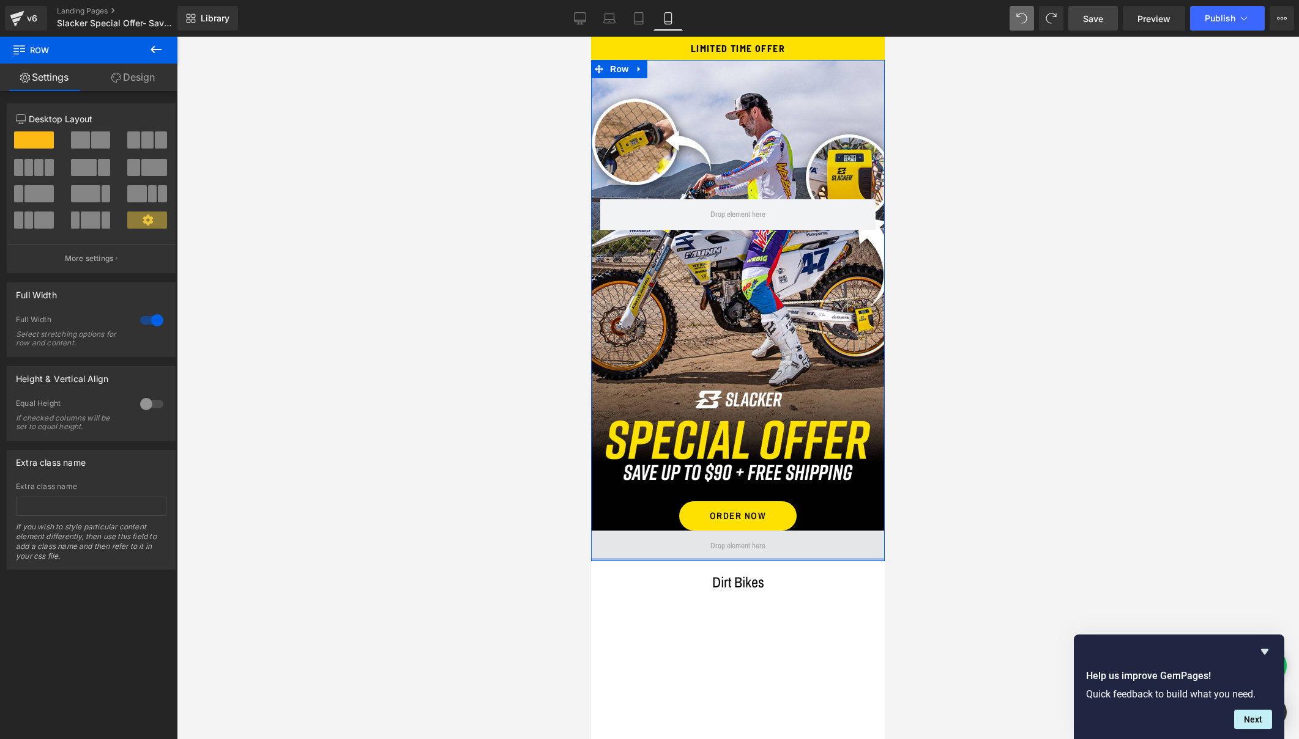
drag, startPoint x: 717, startPoint y: 663, endPoint x: 716, endPoint y: 547, distance: 116.2
click at [716, 547] on div "Row 263px Image Image ORDER NOW Button Row Row 198px" at bounding box center [738, 311] width 294 height 502
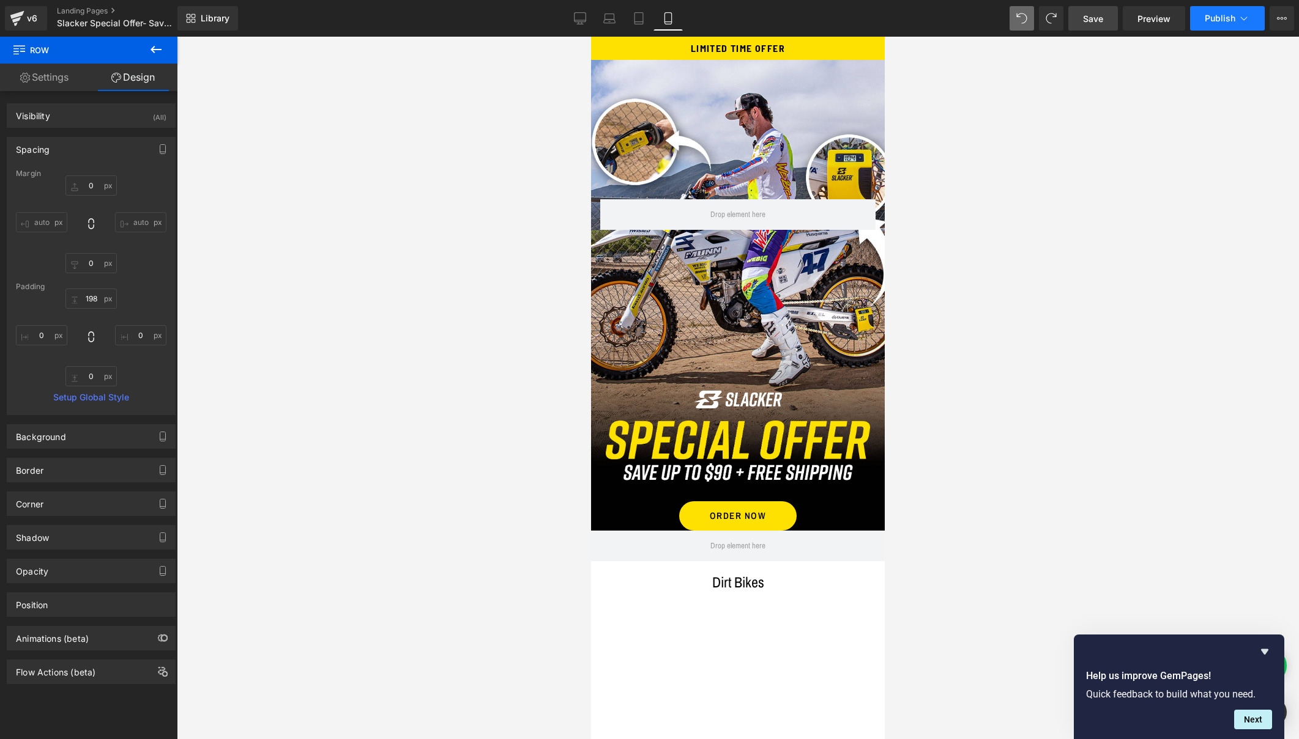
click at [1217, 17] on span "Publish" at bounding box center [1219, 18] width 31 height 10
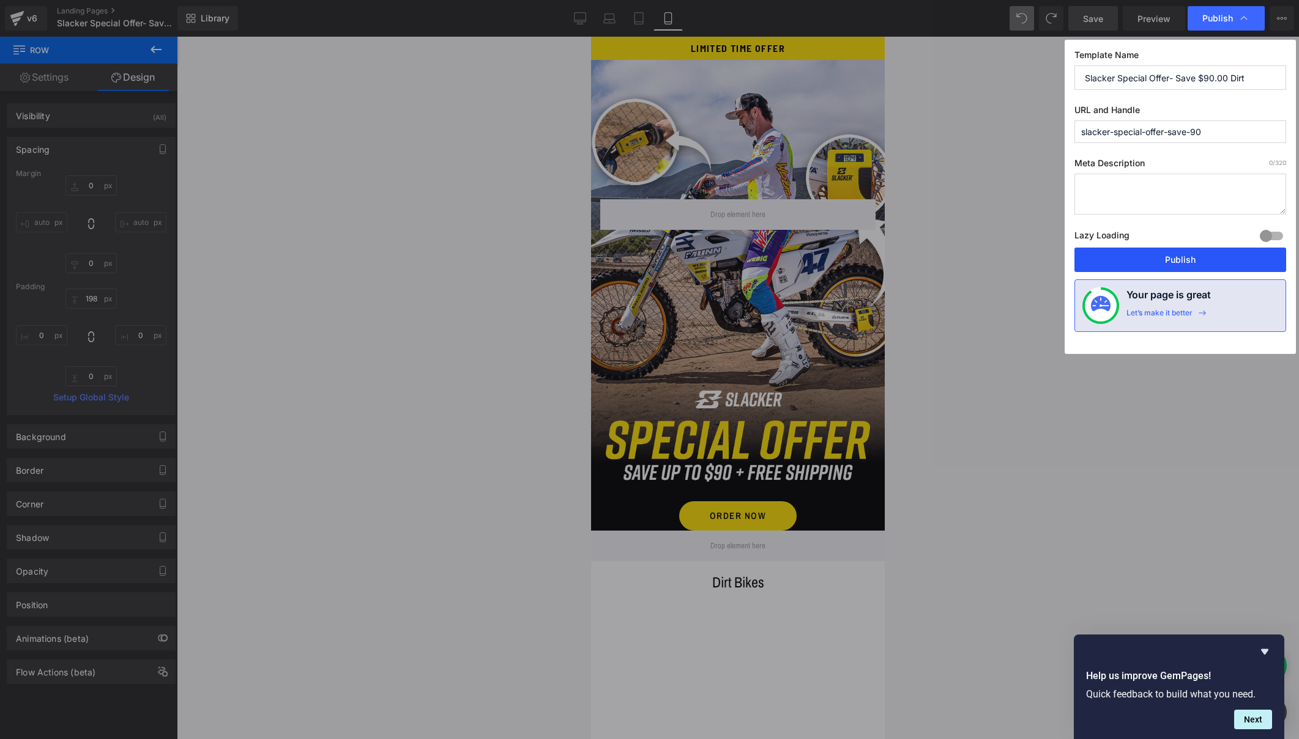
click at [1167, 267] on button "Publish" at bounding box center [1180, 260] width 212 height 24
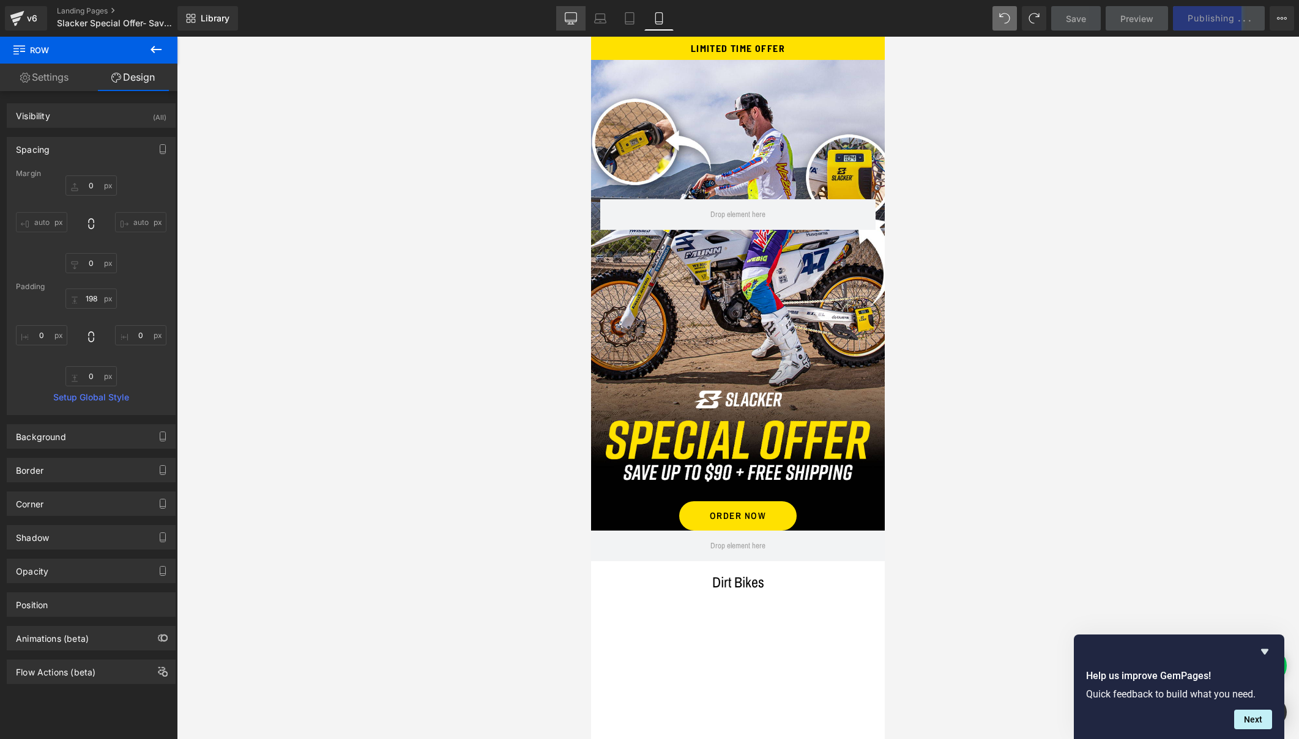
click at [573, 13] on icon at bounding box center [571, 18] width 12 height 12
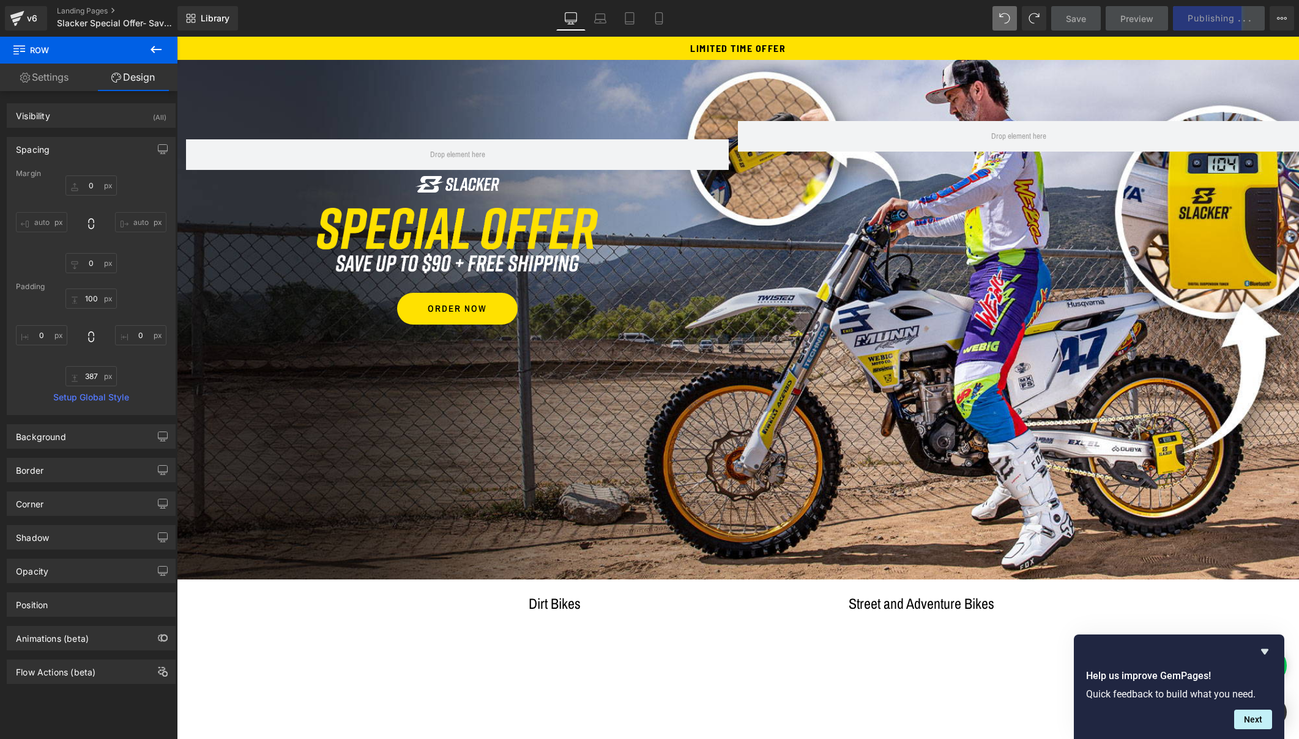
type input "0"
type input "100"
type input "0"
type input "387"
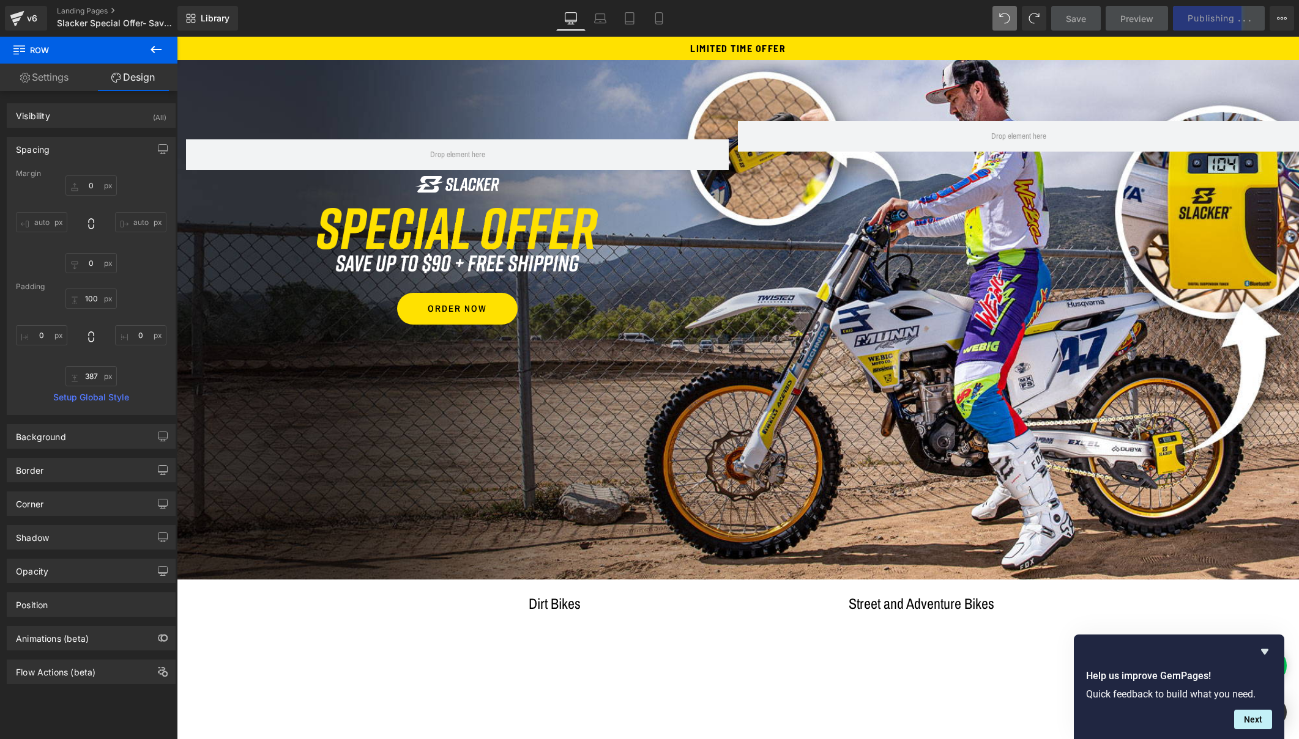
type input "0"
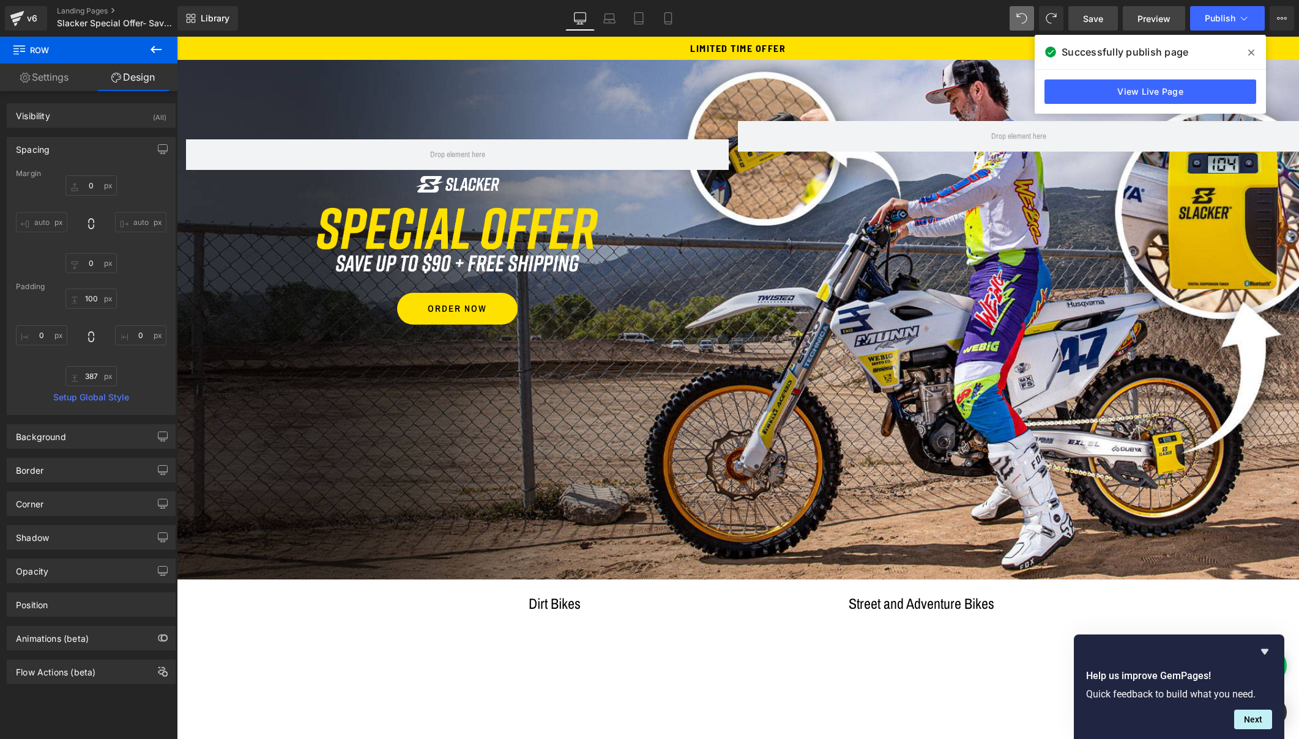
click at [1157, 16] on span "Preview" at bounding box center [1153, 18] width 33 height 13
click at [675, 20] on link "Mobile" at bounding box center [667, 18] width 29 height 24
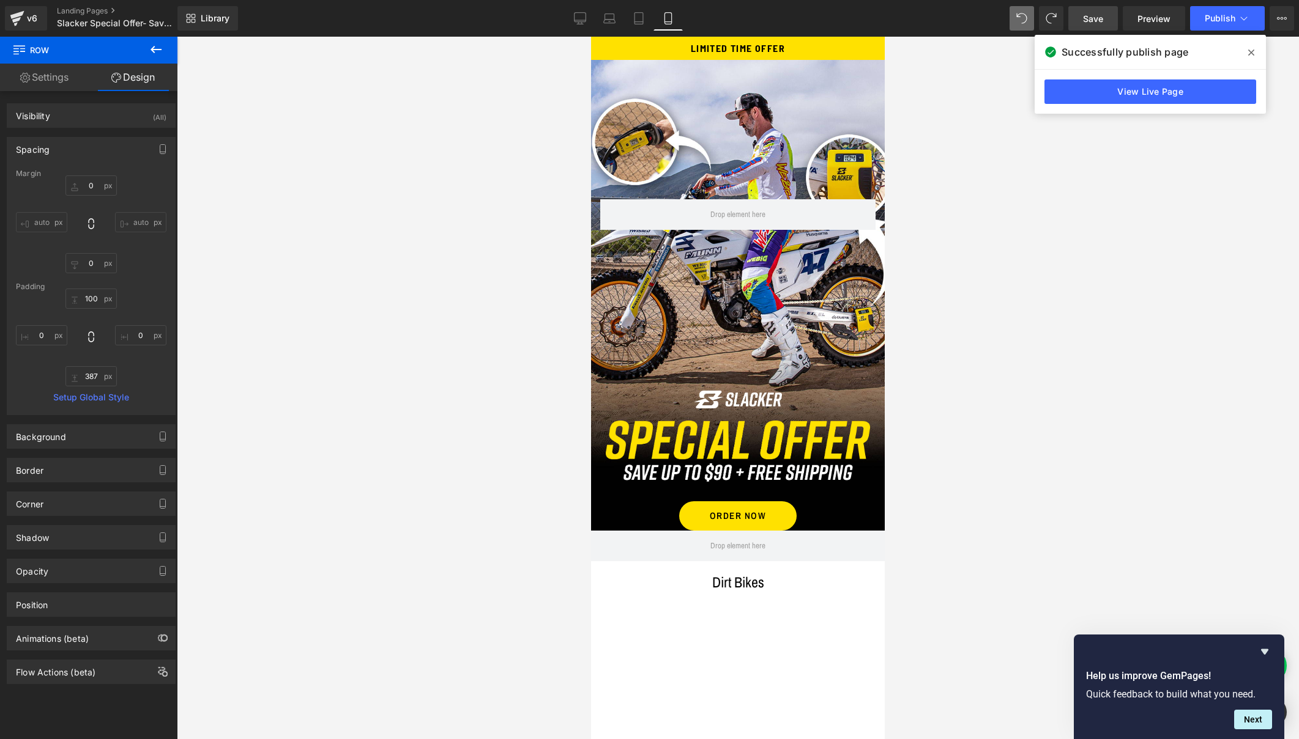
type input "0"
type input "198"
type input "0"
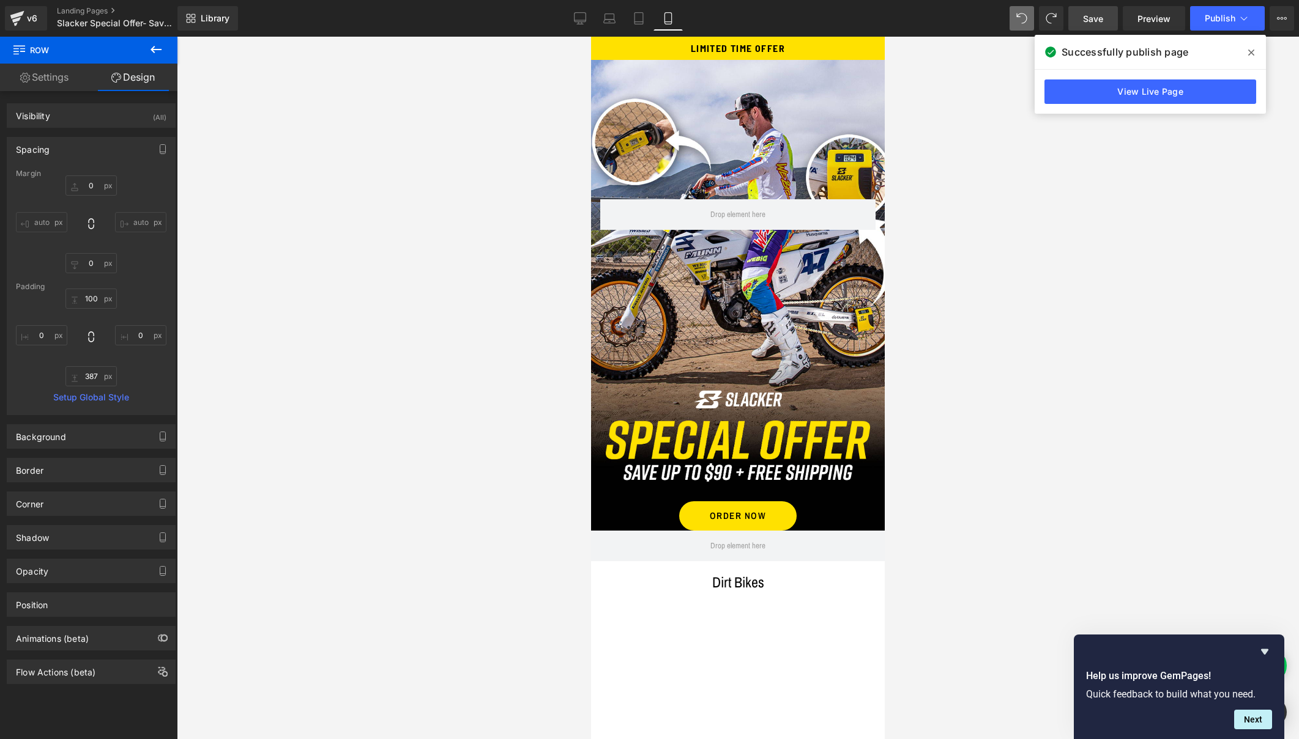
type input "0"
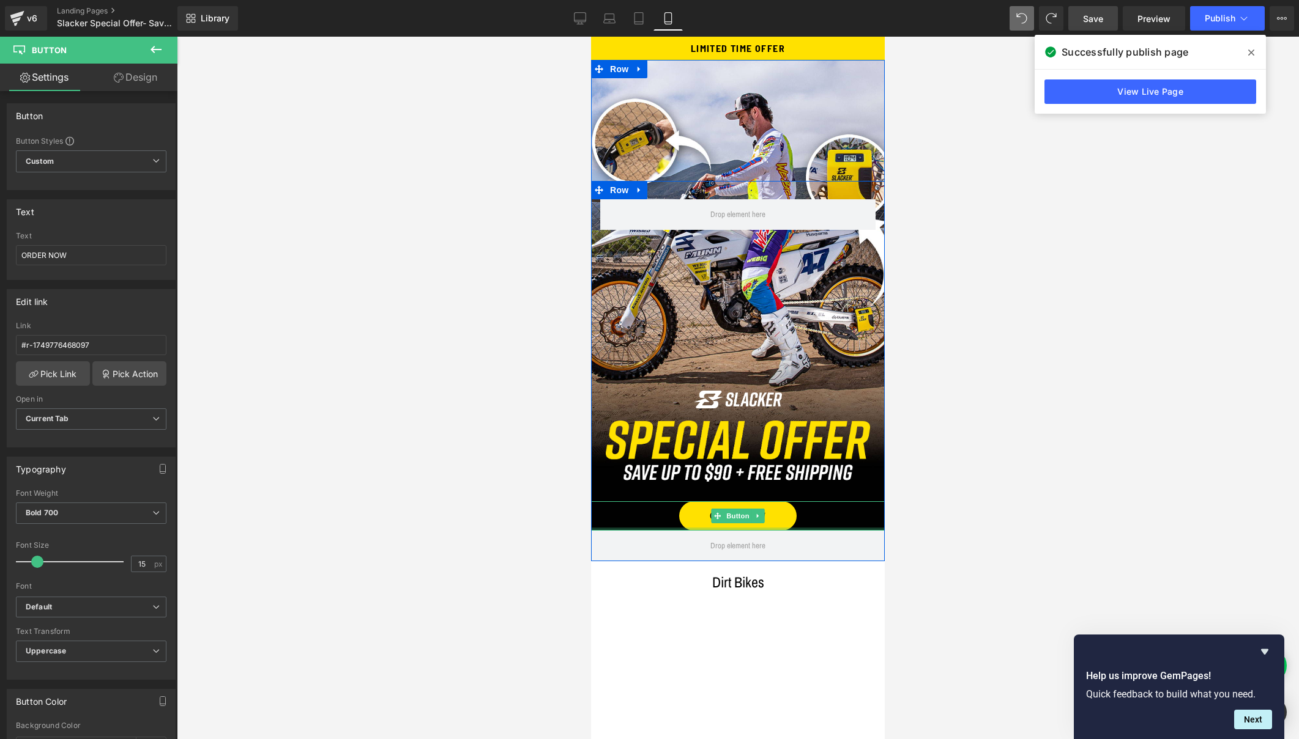
drag, startPoint x: 815, startPoint y: 528, endPoint x: 821, endPoint y: 522, distance: 8.2
click at [821, 522] on div "ORDER NOW Button" at bounding box center [738, 516] width 294 height 29
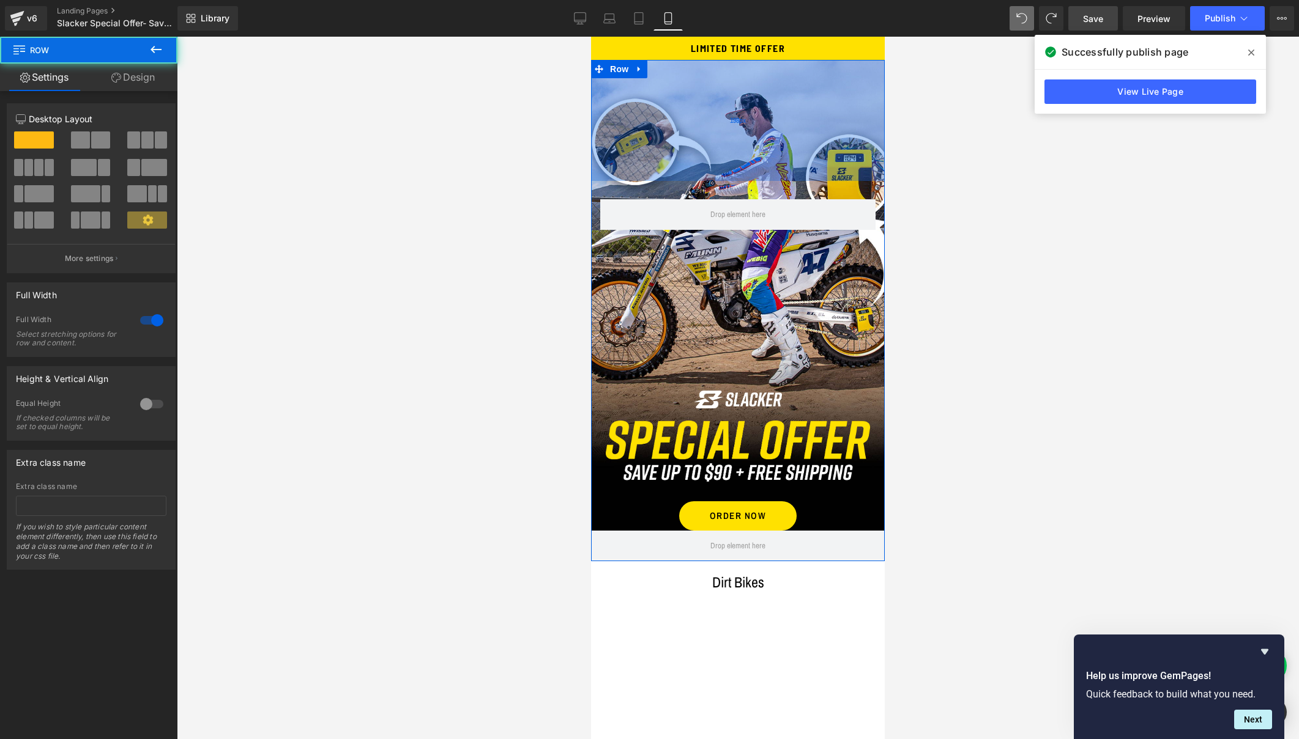
click at [713, 124] on div "198px" at bounding box center [738, 120] width 294 height 121
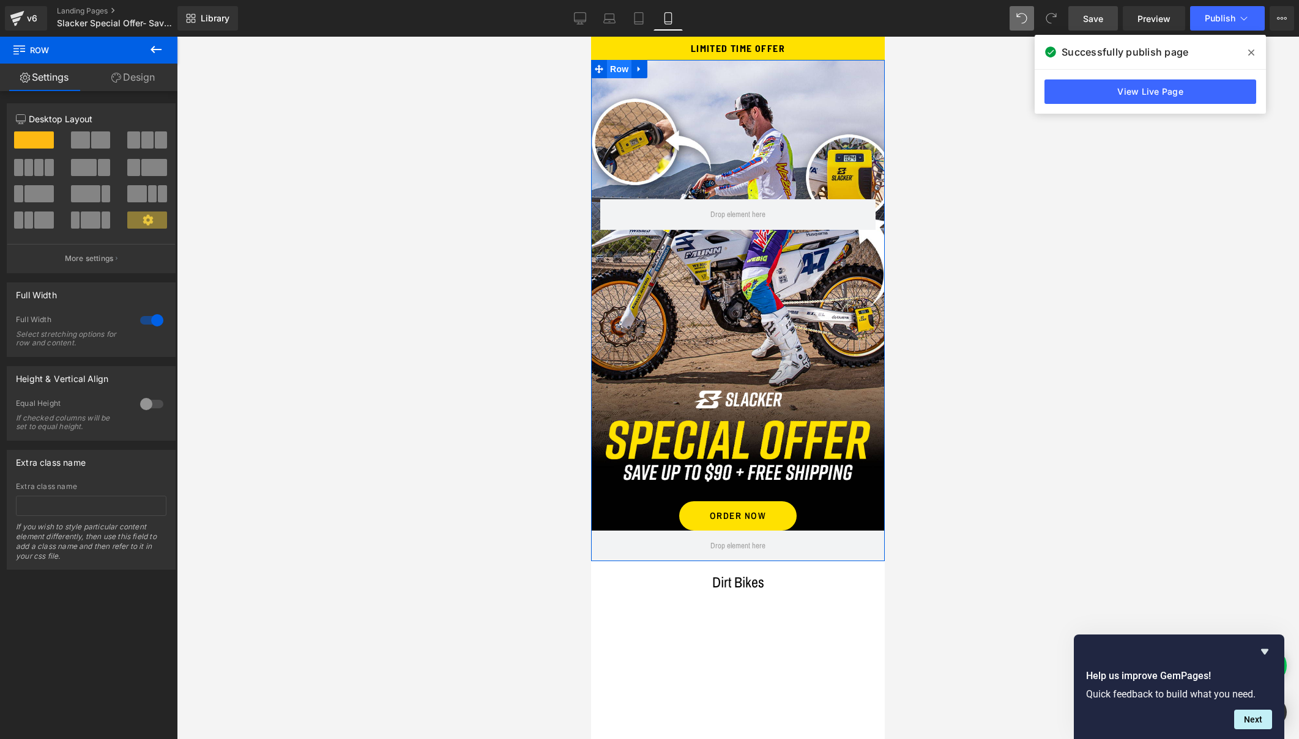
click at [618, 67] on span "Row" at bounding box center [619, 69] width 24 height 18
click at [617, 191] on span "Row" at bounding box center [619, 191] width 24 height 18
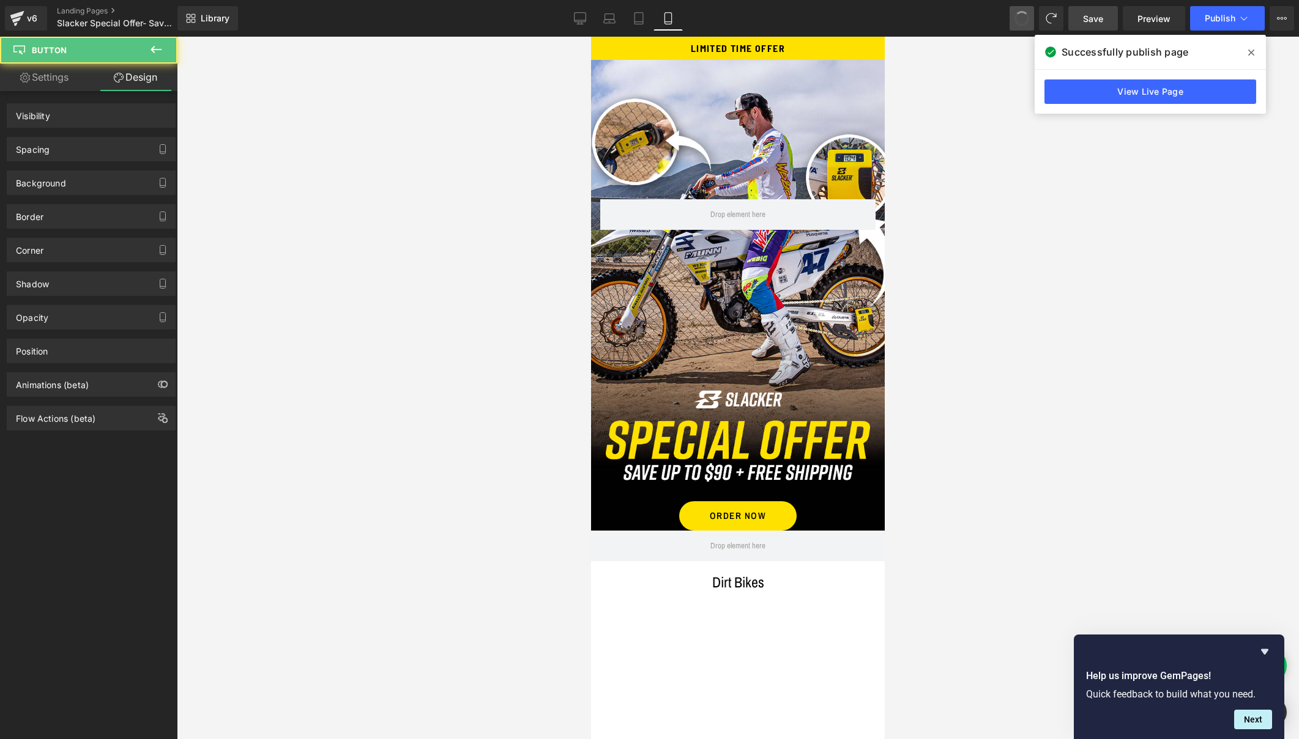
click at [1018, 16] on span at bounding box center [1022, 19] width 20 height 20
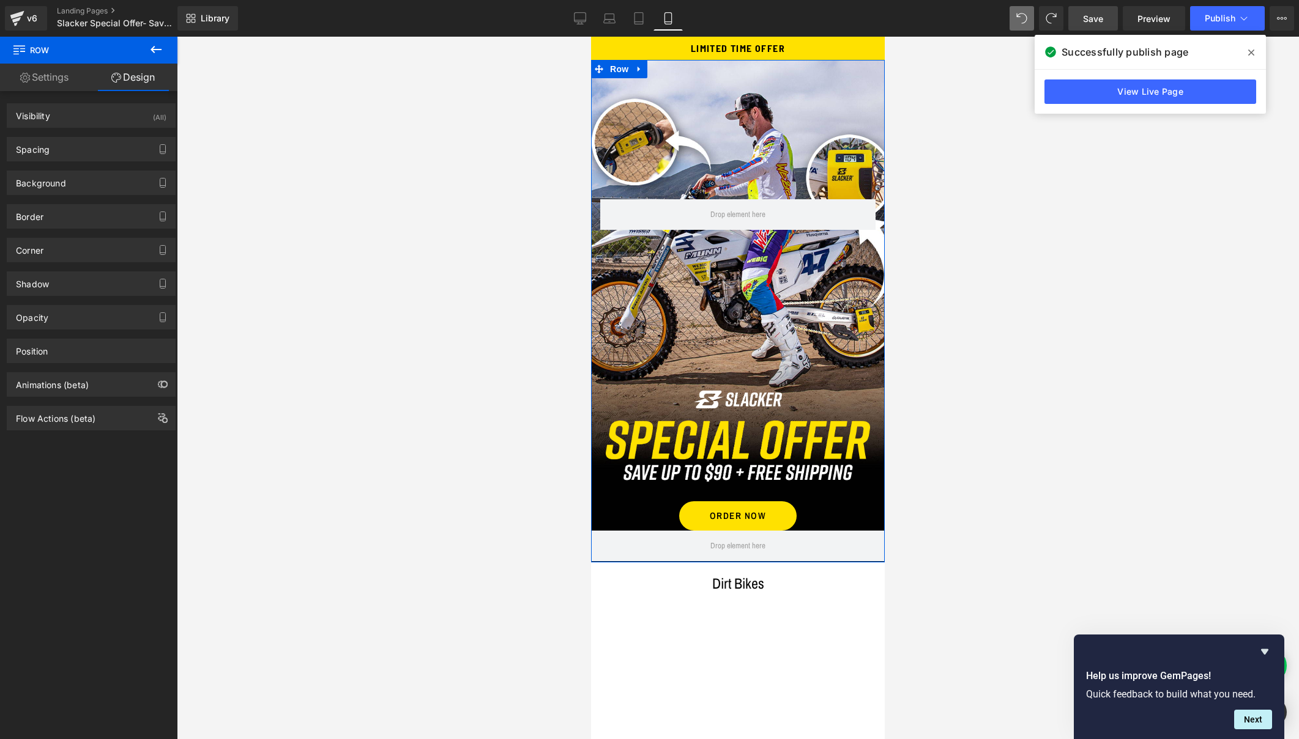
drag, startPoint x: 735, startPoint y: 673, endPoint x: 751, endPoint y: 561, distance: 113.0
click at [751, 562] on div at bounding box center [738, 562] width 294 height 1
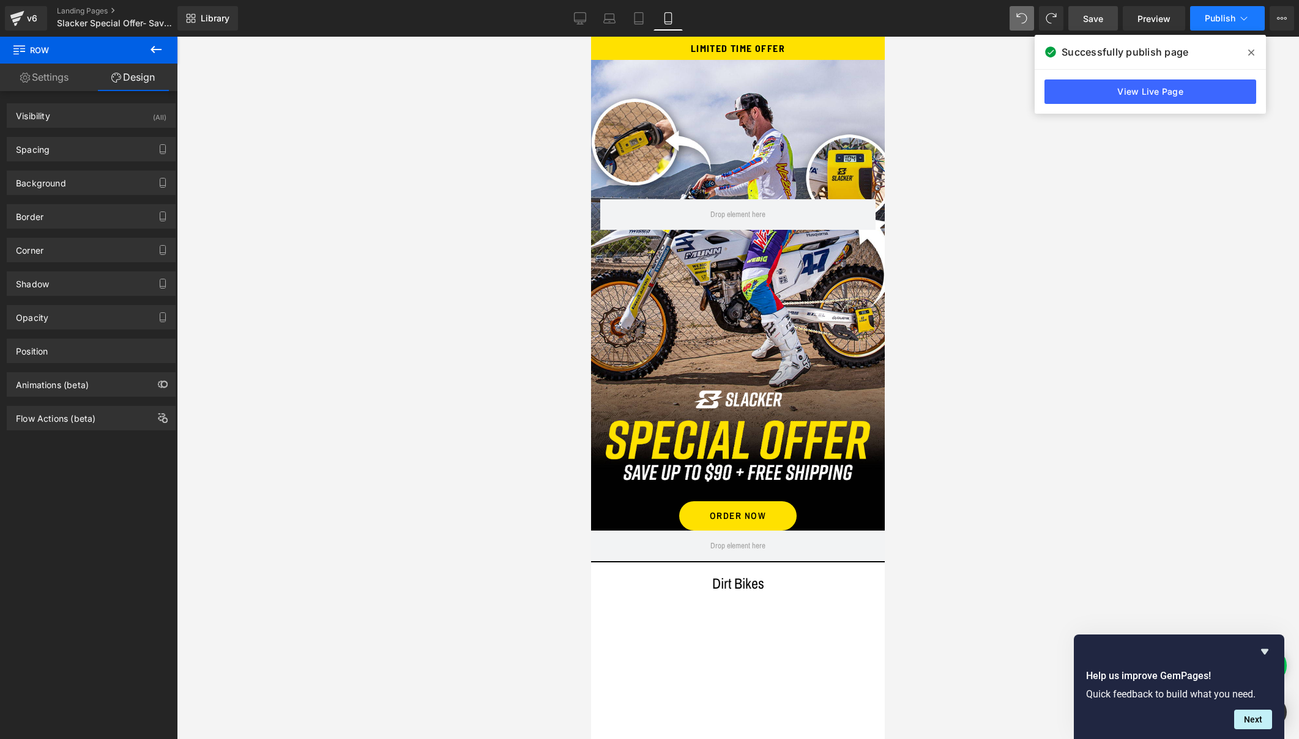
click at [1216, 21] on span "Publish" at bounding box center [1219, 18] width 31 height 10
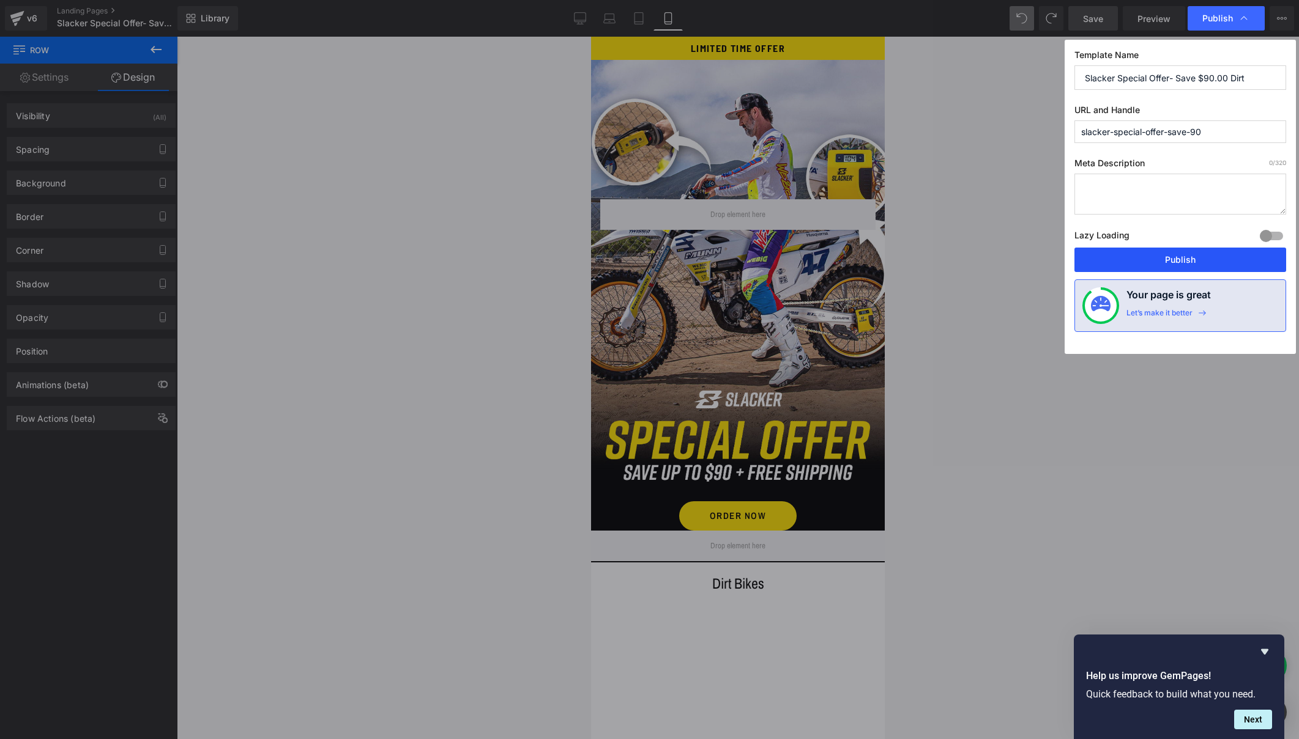
click at [1176, 261] on button "Publish" at bounding box center [1180, 260] width 212 height 24
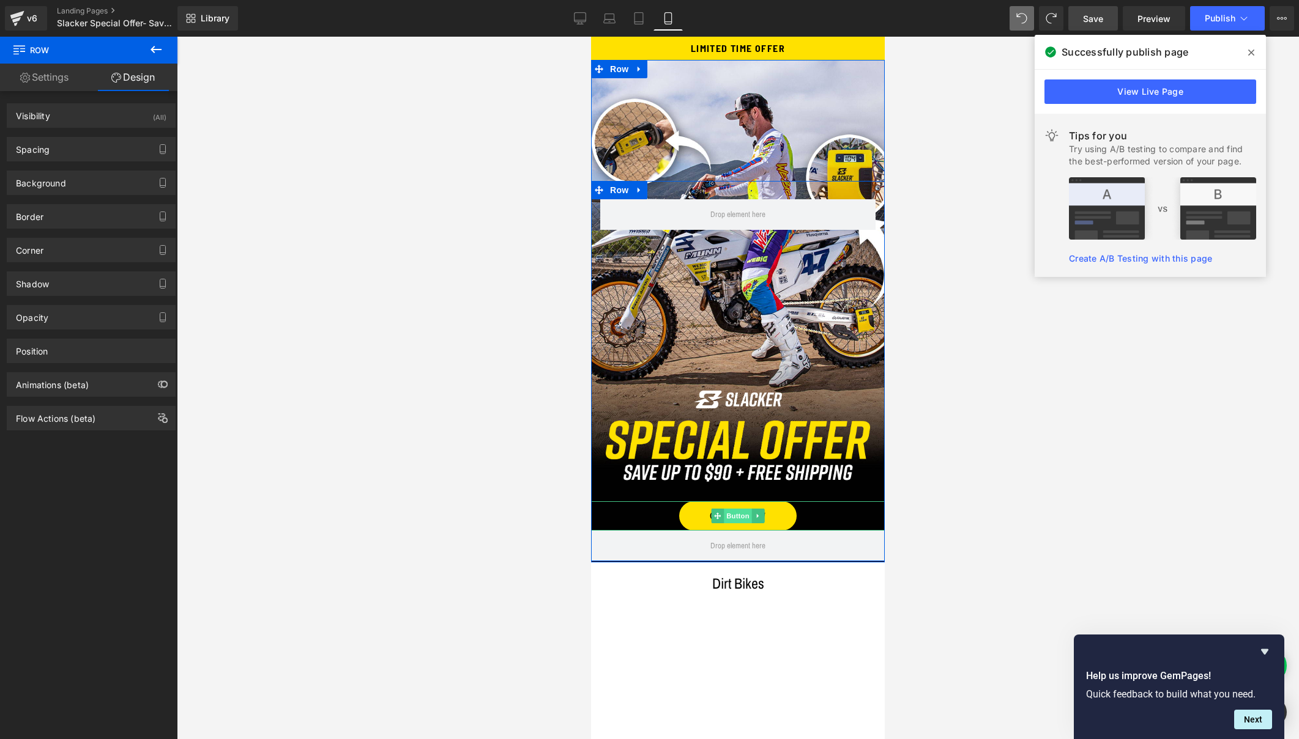
click at [733, 514] on span "Button" at bounding box center [738, 516] width 28 height 15
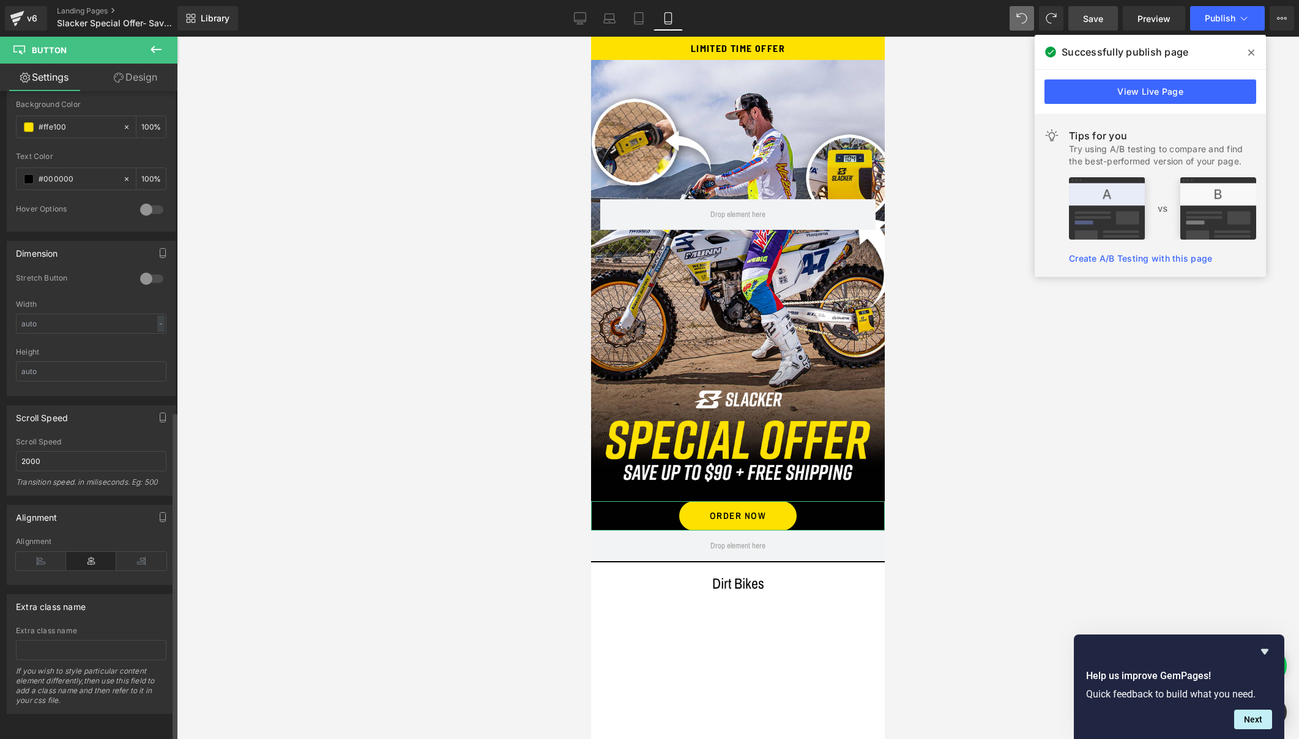
scroll to position [629, 0]
click at [137, 80] on link "Design" at bounding box center [135, 78] width 89 height 28
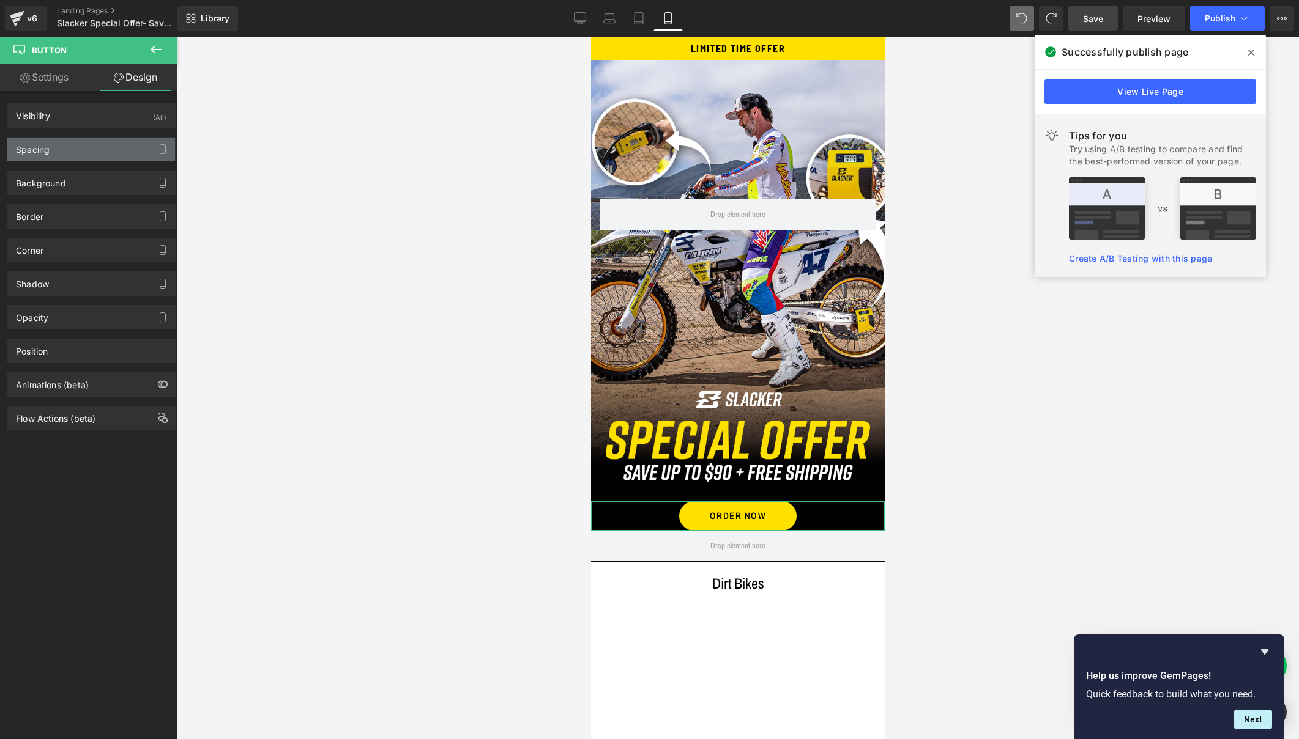
type input "0"
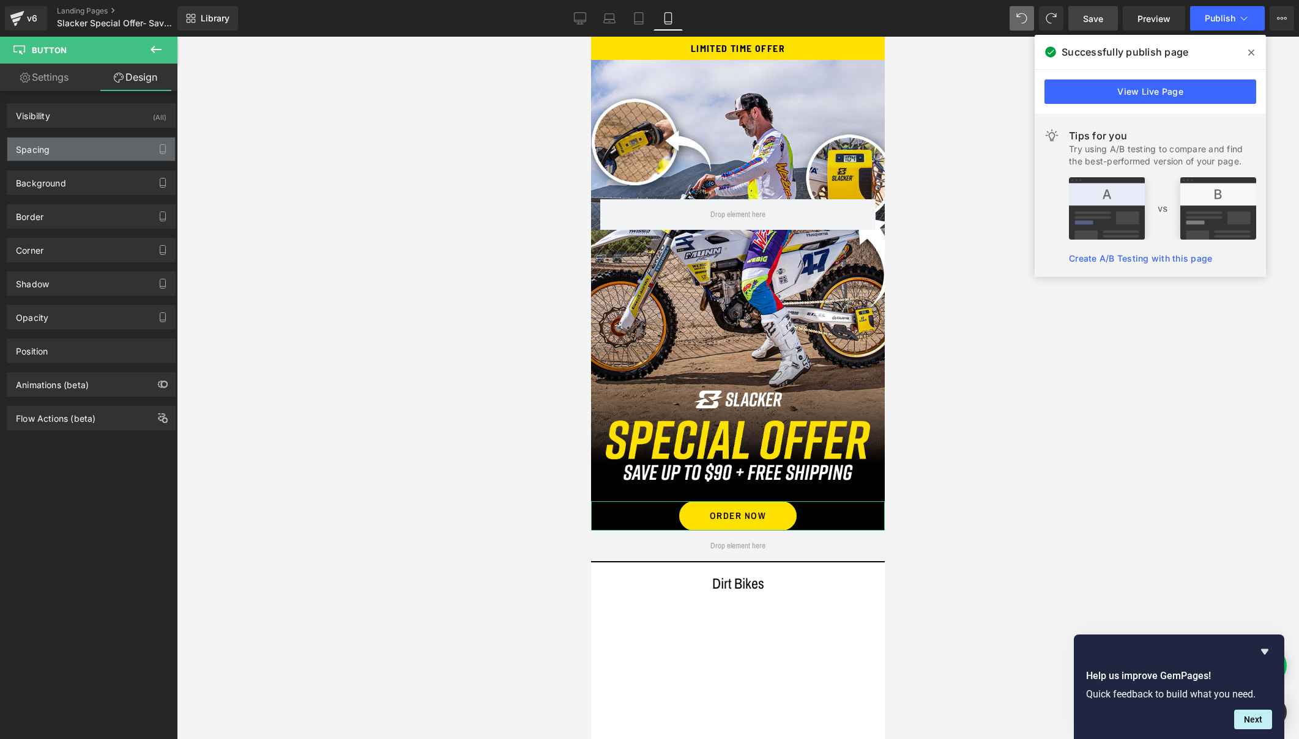
type input "50"
type input "0"
type input "50"
click at [61, 158] on div "Spacing" at bounding box center [91, 149] width 168 height 23
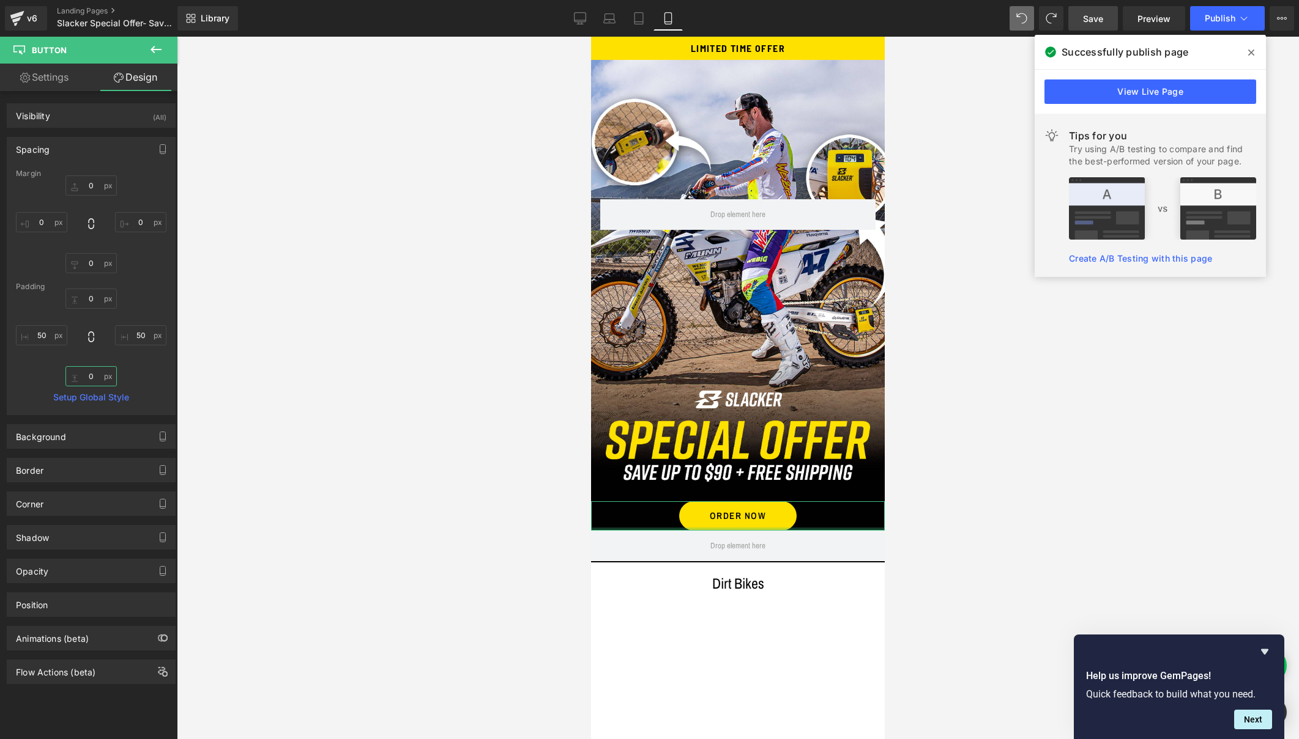
click at [94, 373] on input "0" at bounding box center [90, 376] width 51 height 20
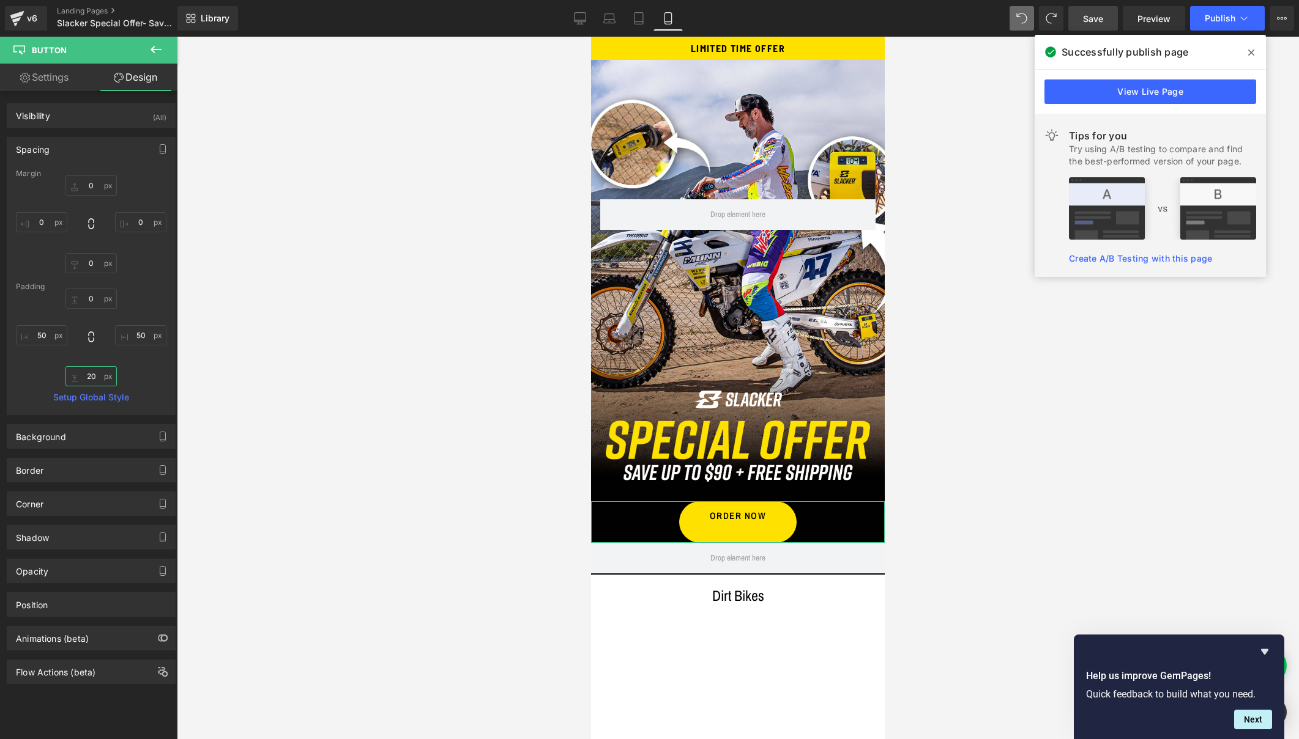
type input "2"
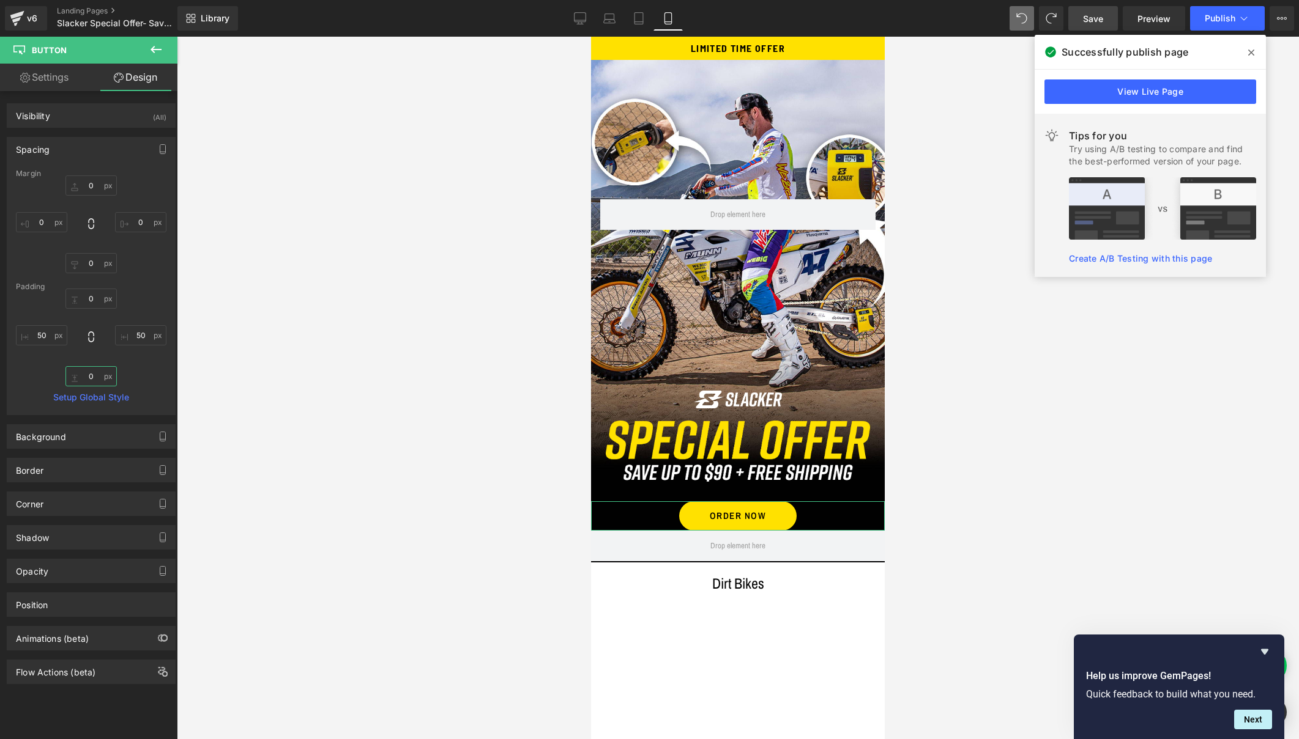
type input "0"
click at [96, 262] on input "0" at bounding box center [90, 263] width 51 height 20
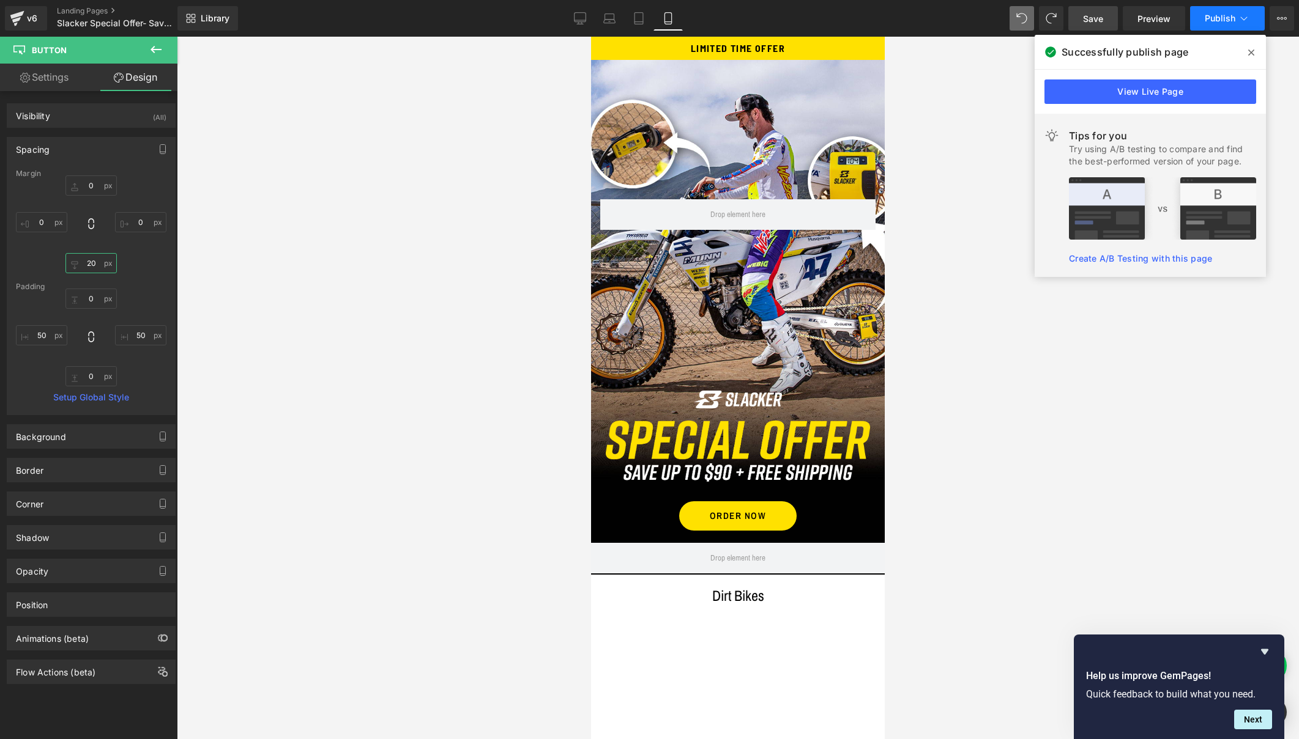
type input "20"
click at [1209, 15] on span "Publish" at bounding box center [1219, 18] width 31 height 10
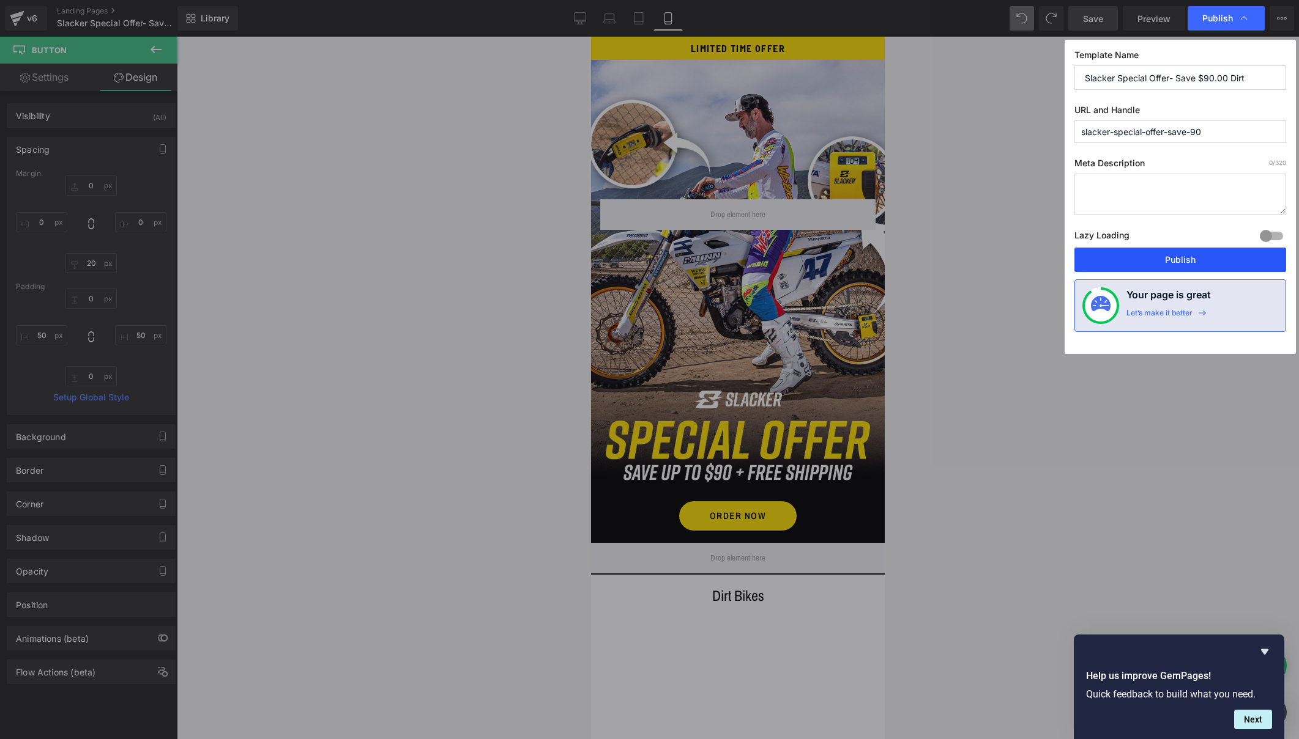
click at [1190, 260] on button "Publish" at bounding box center [1180, 260] width 212 height 24
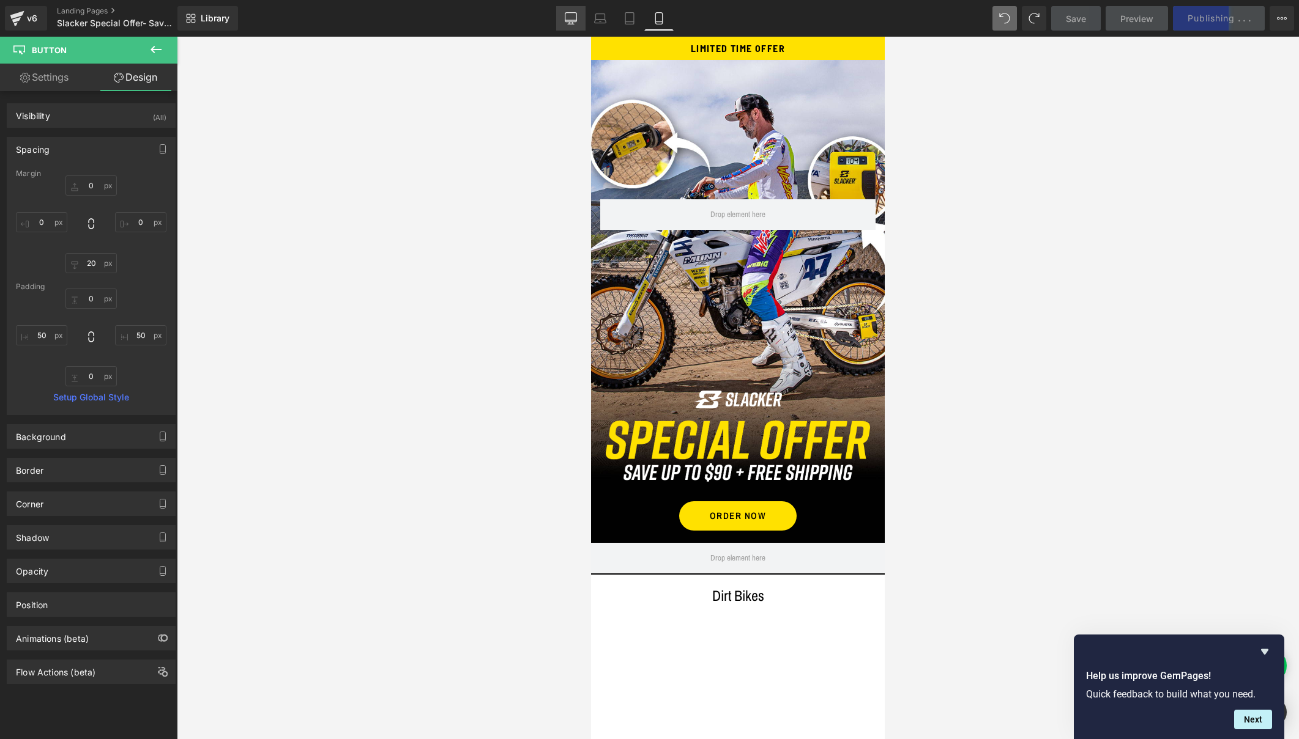
click at [568, 15] on icon at bounding box center [571, 18] width 12 height 12
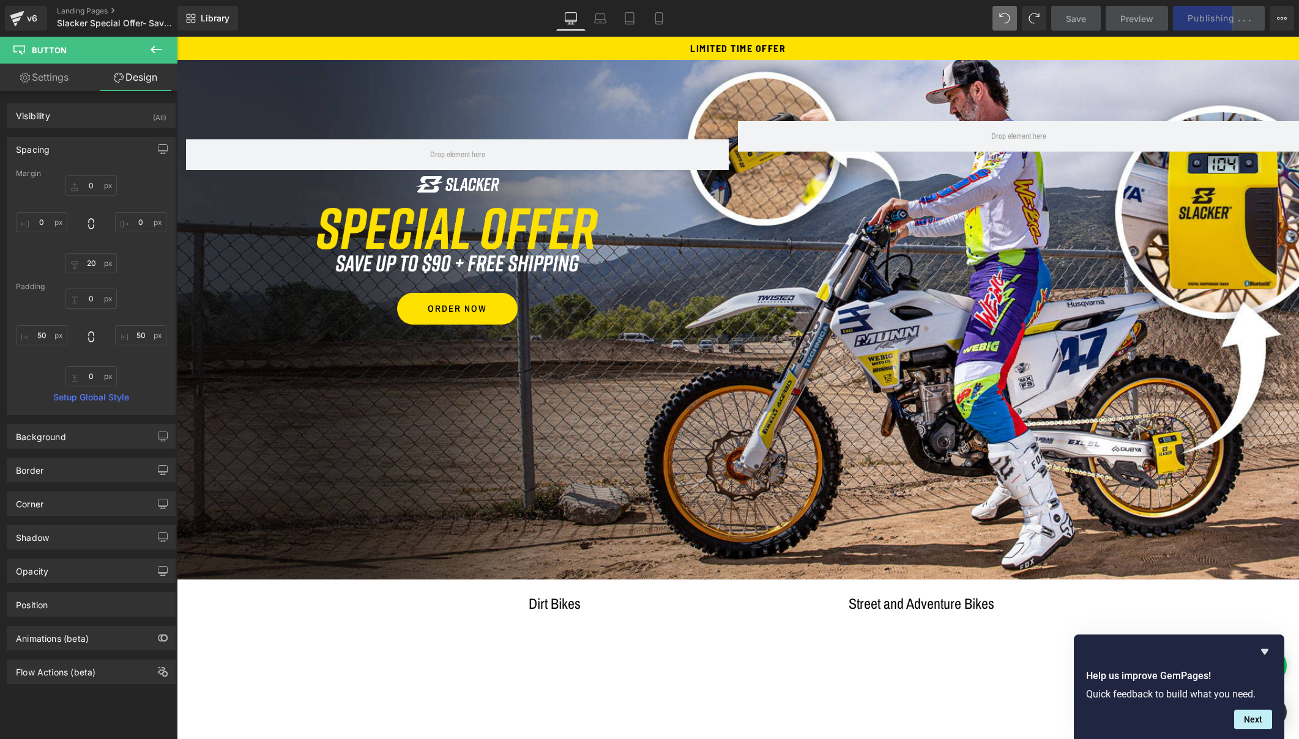
type input "0"
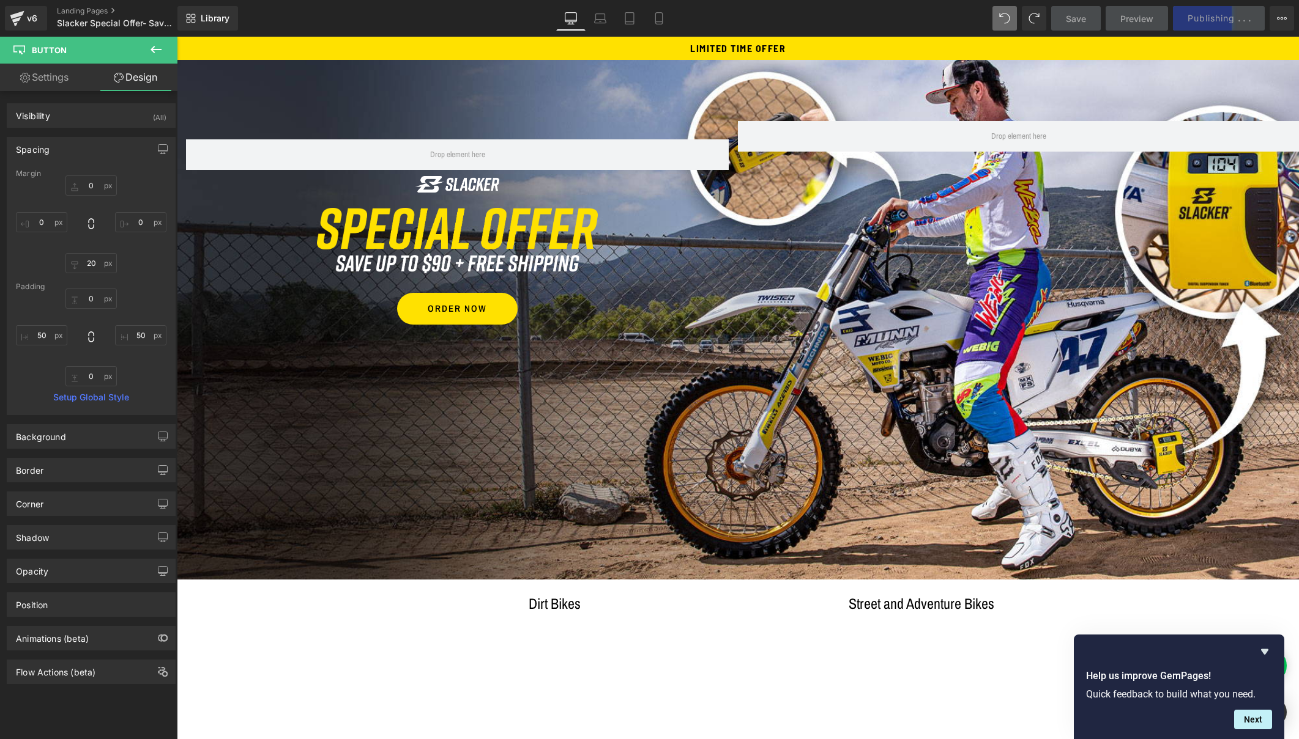
type input "50"
type input "0"
type input "50"
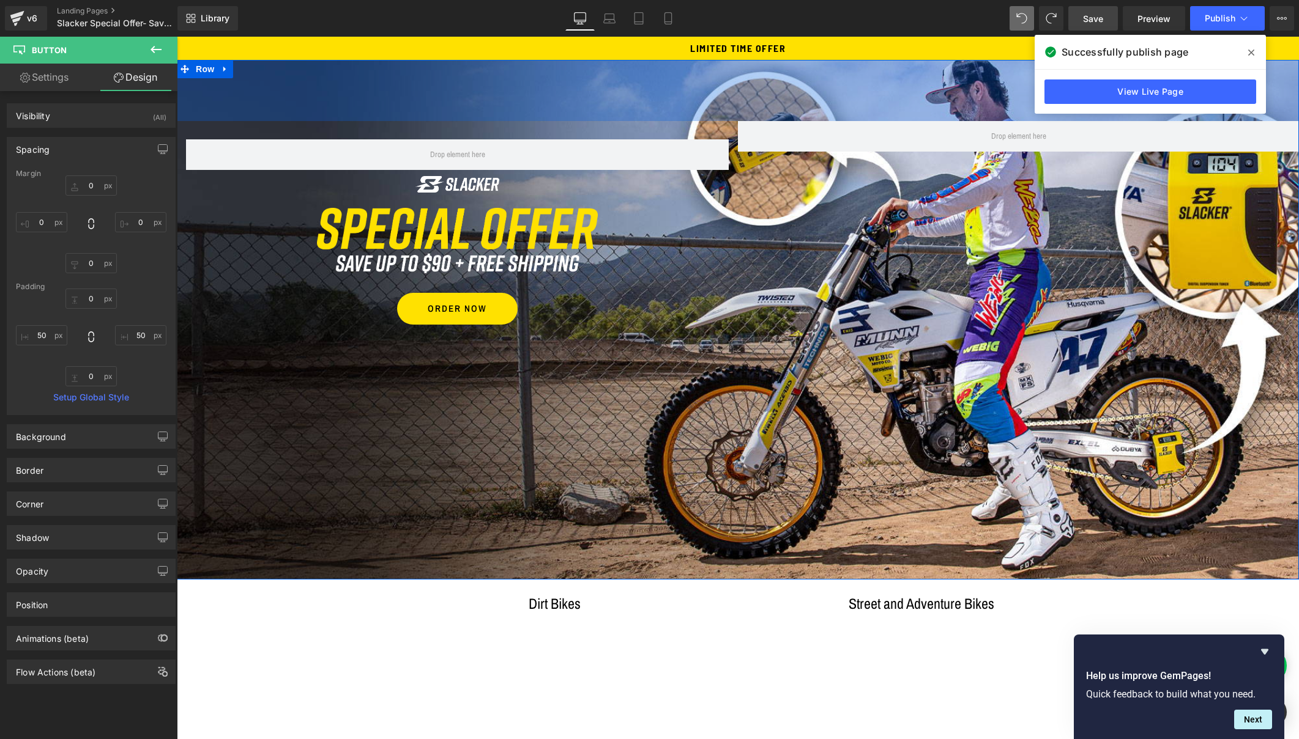
click at [1092, 16] on span "Save" at bounding box center [1093, 18] width 20 height 13
click at [1209, 17] on span "Publish" at bounding box center [1219, 18] width 31 height 10
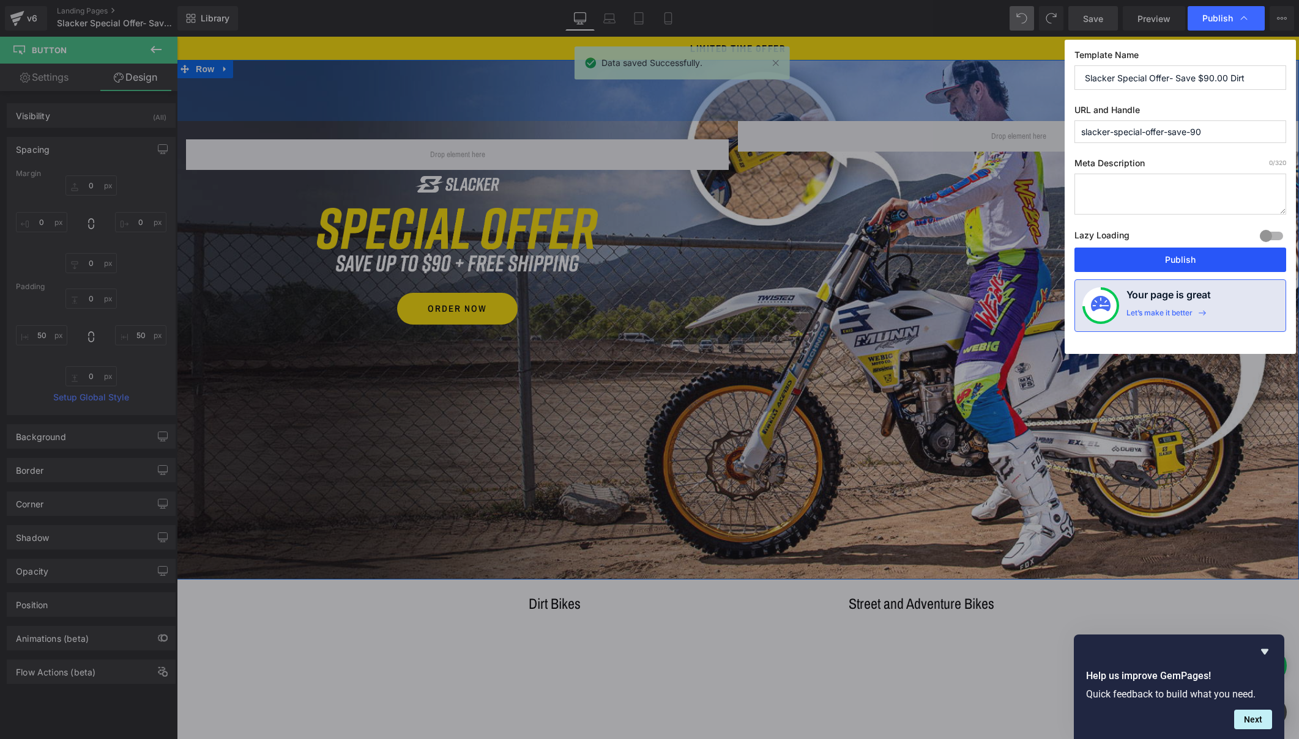
click at [1132, 255] on button "Publish" at bounding box center [1180, 260] width 212 height 24
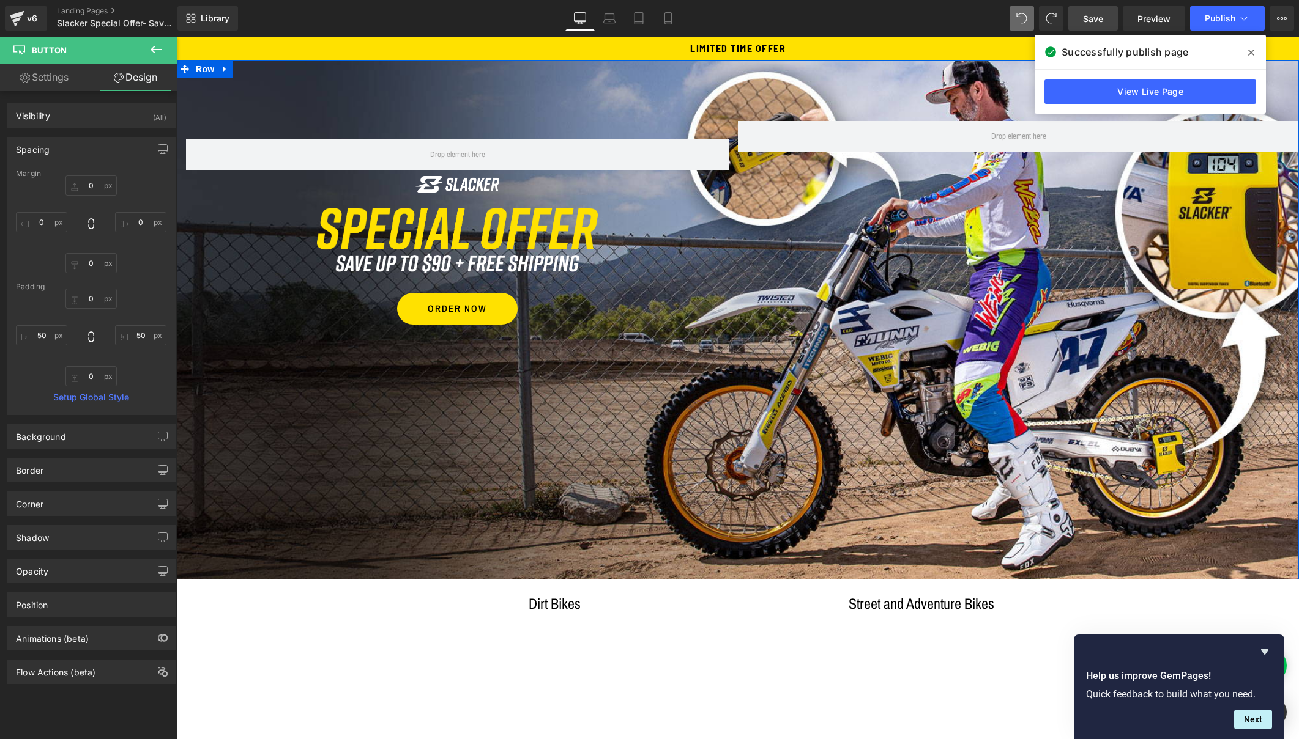
scroll to position [0, 0]
click at [94, 8] on link "Landing Pages" at bounding box center [127, 11] width 141 height 10
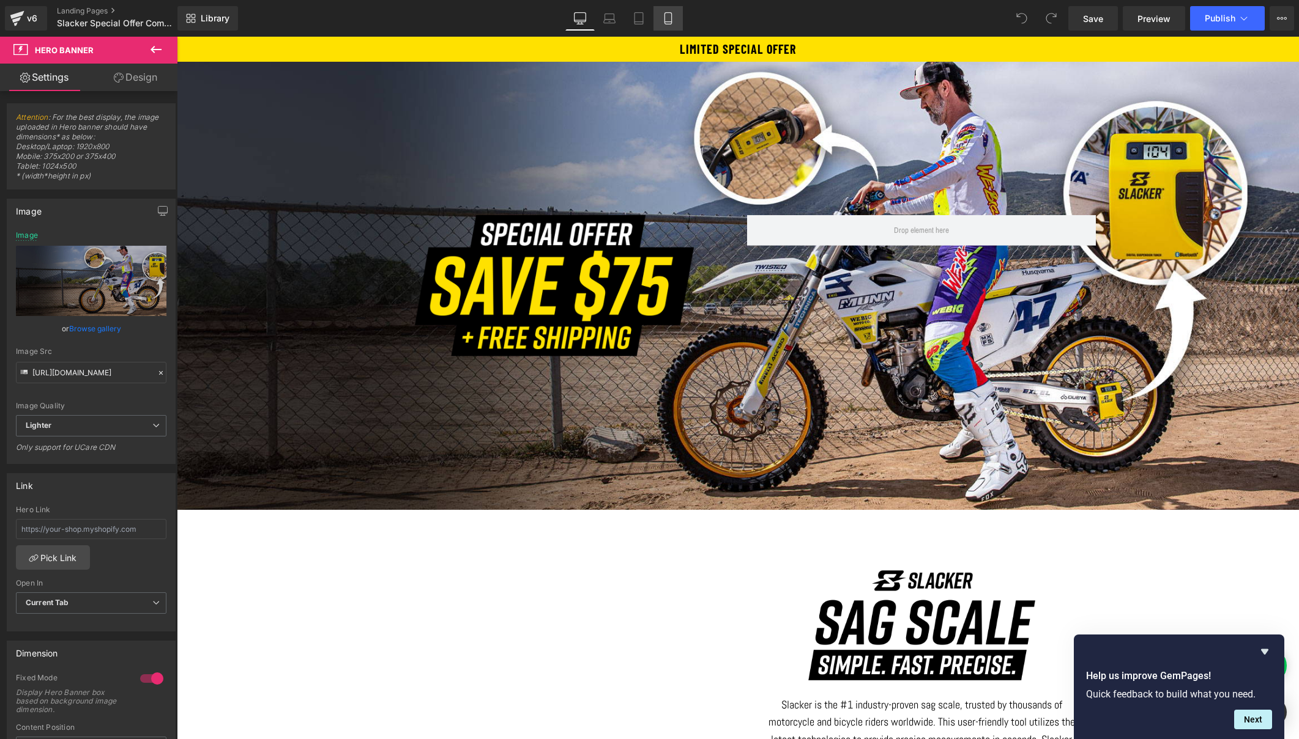
click at [668, 20] on icon at bounding box center [668, 18] width 12 height 12
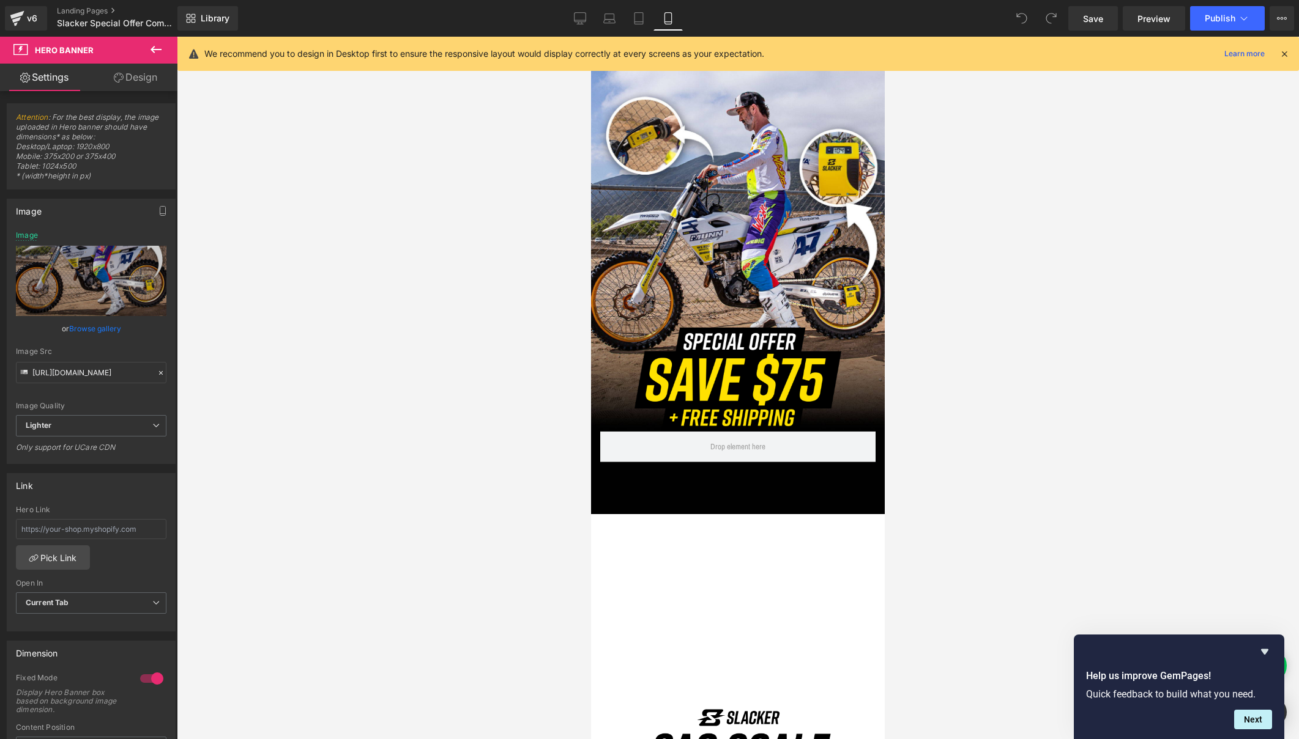
type input "[URL][DOMAIN_NAME]"
click at [667, 254] on div "Image Row" at bounding box center [738, 288] width 294 height 349
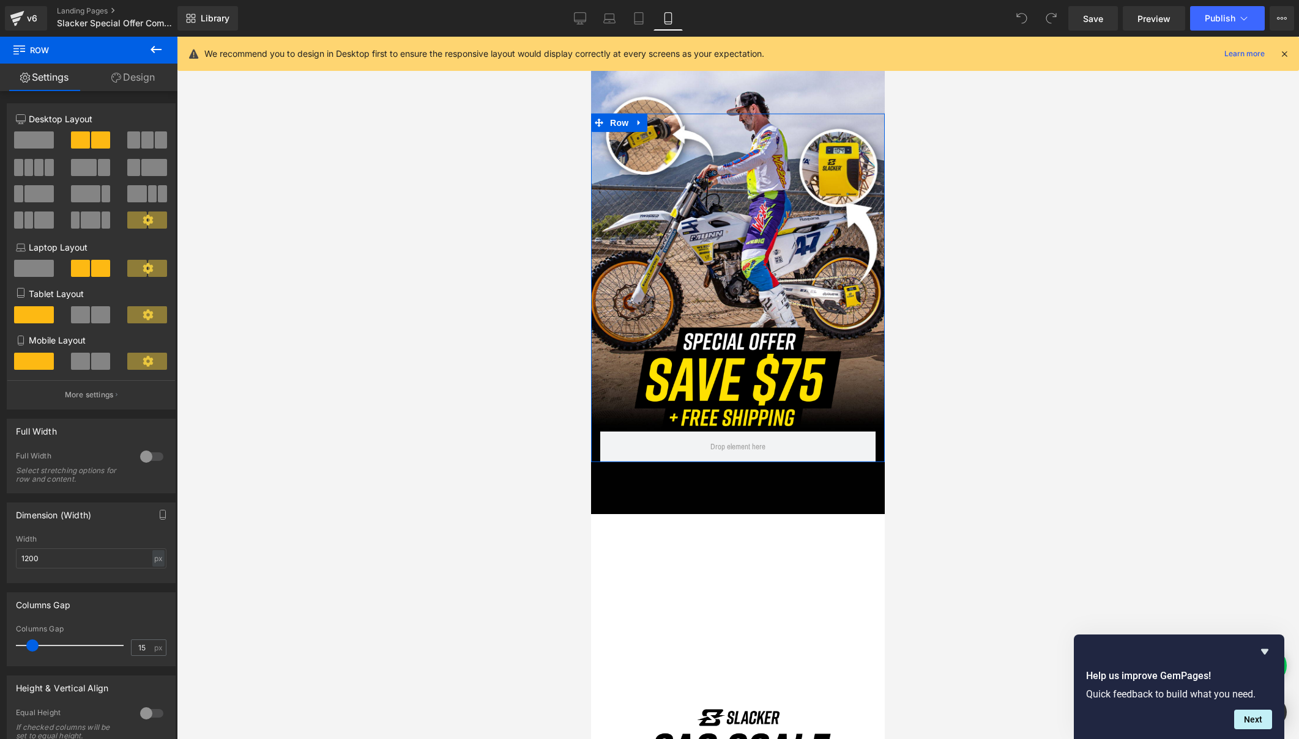
click at [140, 77] on link "Design" at bounding box center [133, 78] width 89 height 28
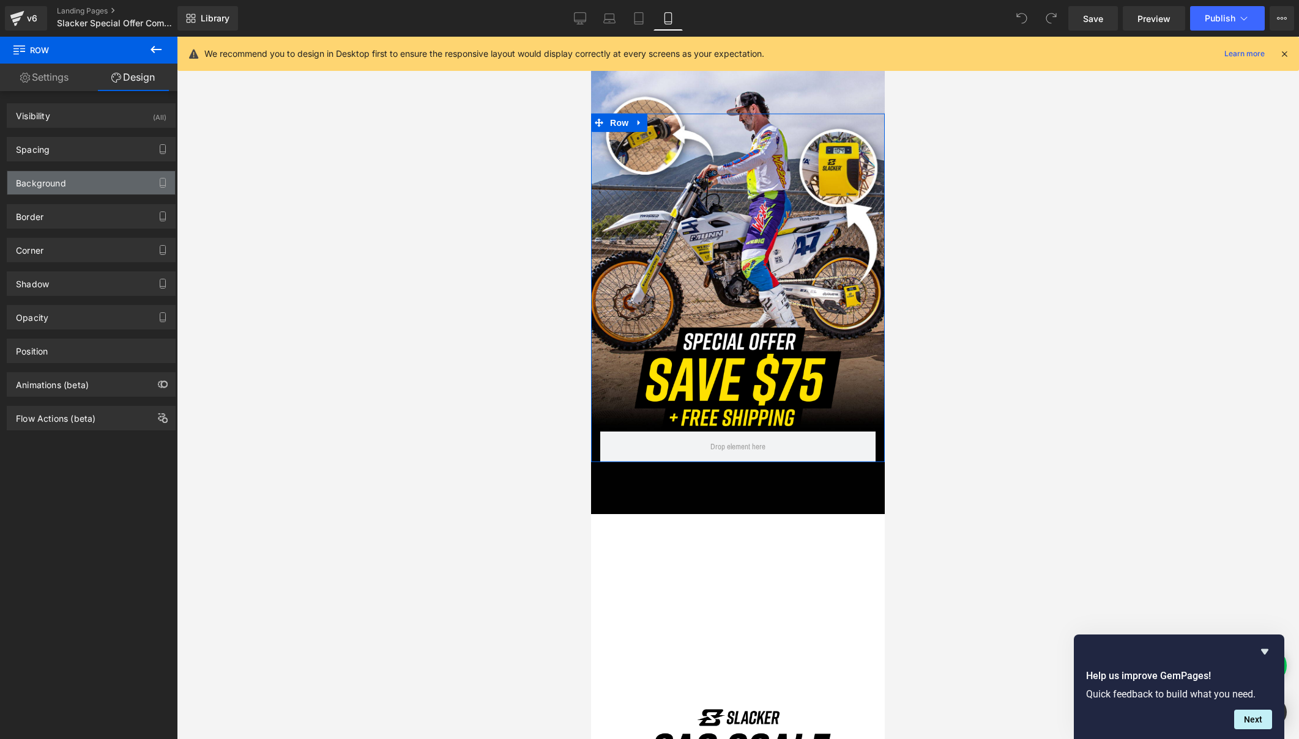
click at [70, 179] on div "Background" at bounding box center [91, 182] width 168 height 23
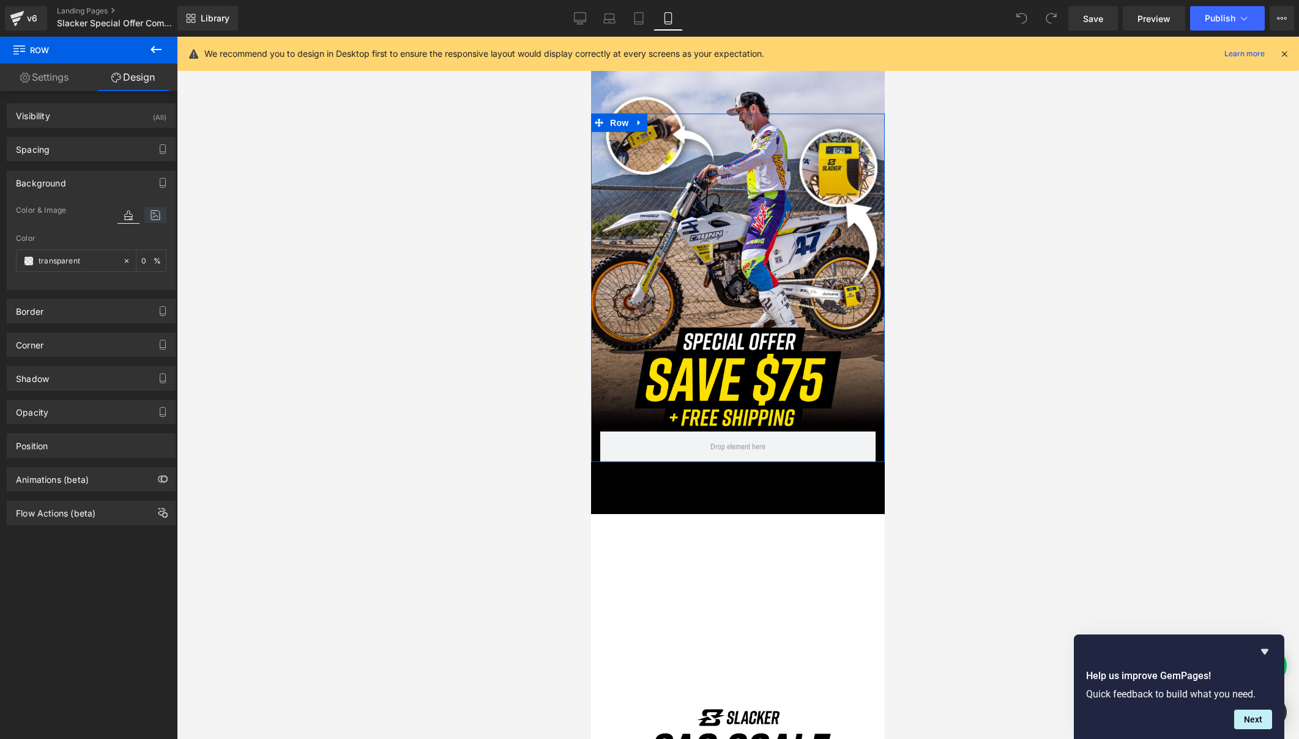
click at [154, 214] on icon at bounding box center [155, 215] width 22 height 16
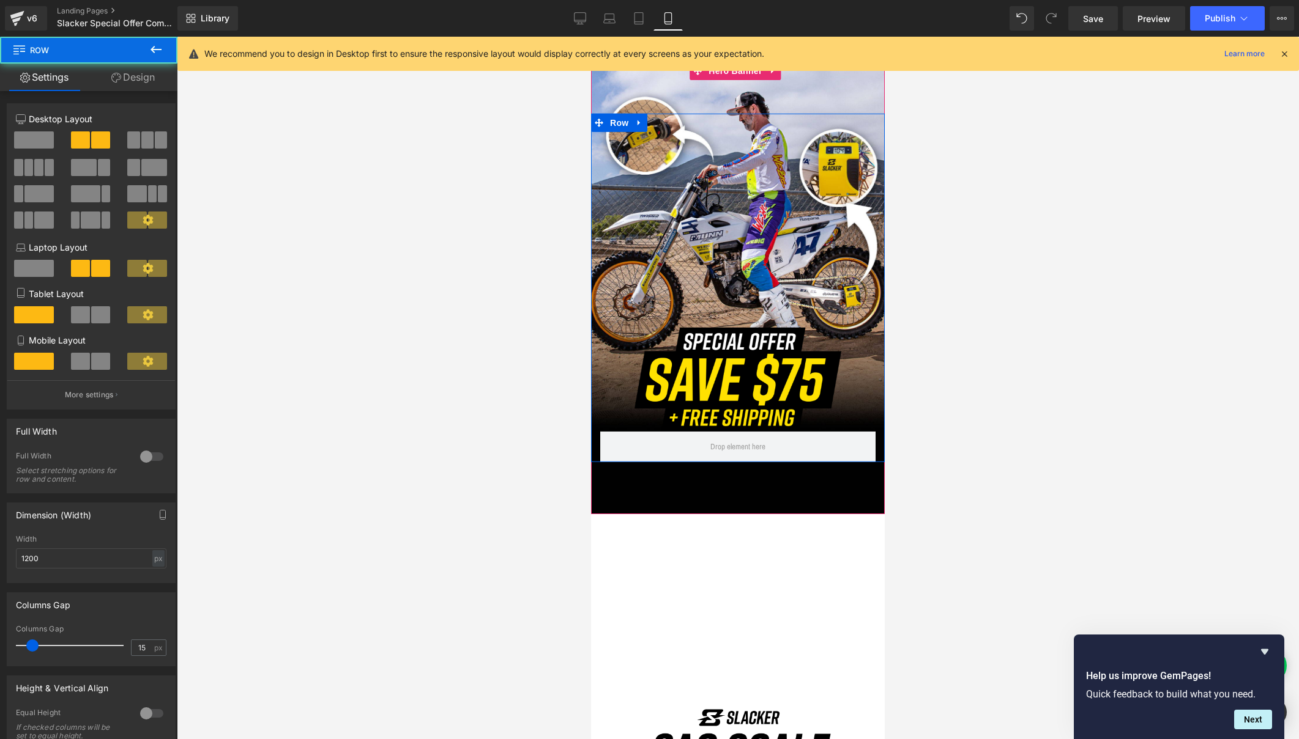
click at [698, 231] on div "Image Row" at bounding box center [738, 288] width 294 height 349
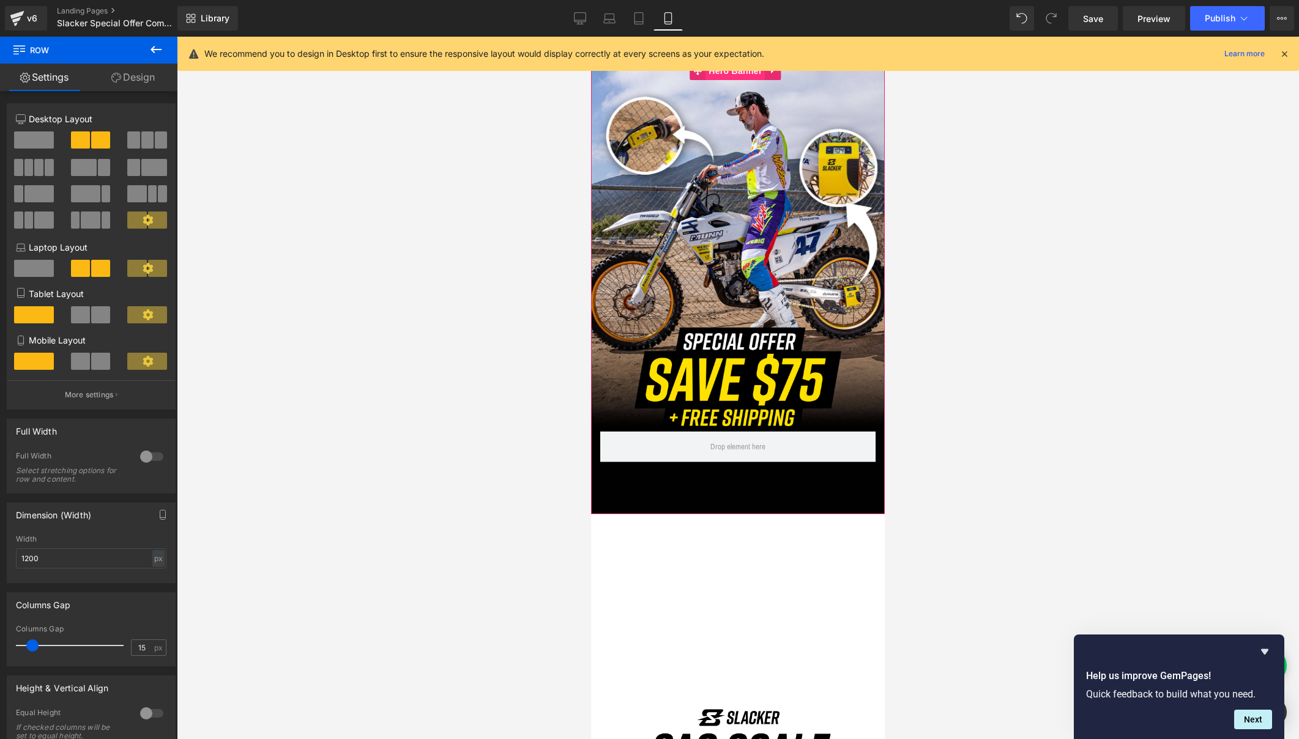
click at [735, 76] on span "Hero Banner" at bounding box center [734, 71] width 59 height 18
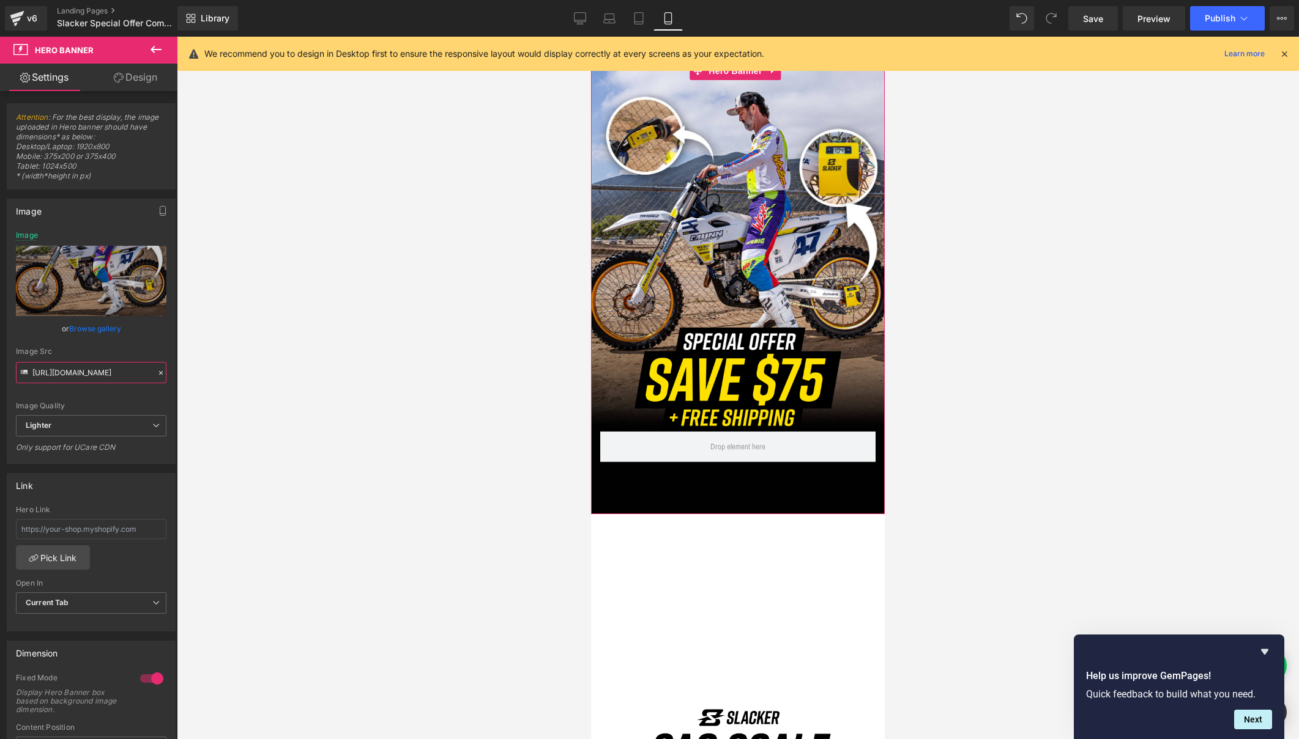
click at [90, 371] on input "https://ucarecdn.com/e56e626c-c1e1-4737-b71e-c94d9a7046ca/-/format/auto/-/previ…" at bounding box center [91, 372] width 150 height 21
click at [573, 18] on link "Desktop" at bounding box center [579, 18] width 29 height 24
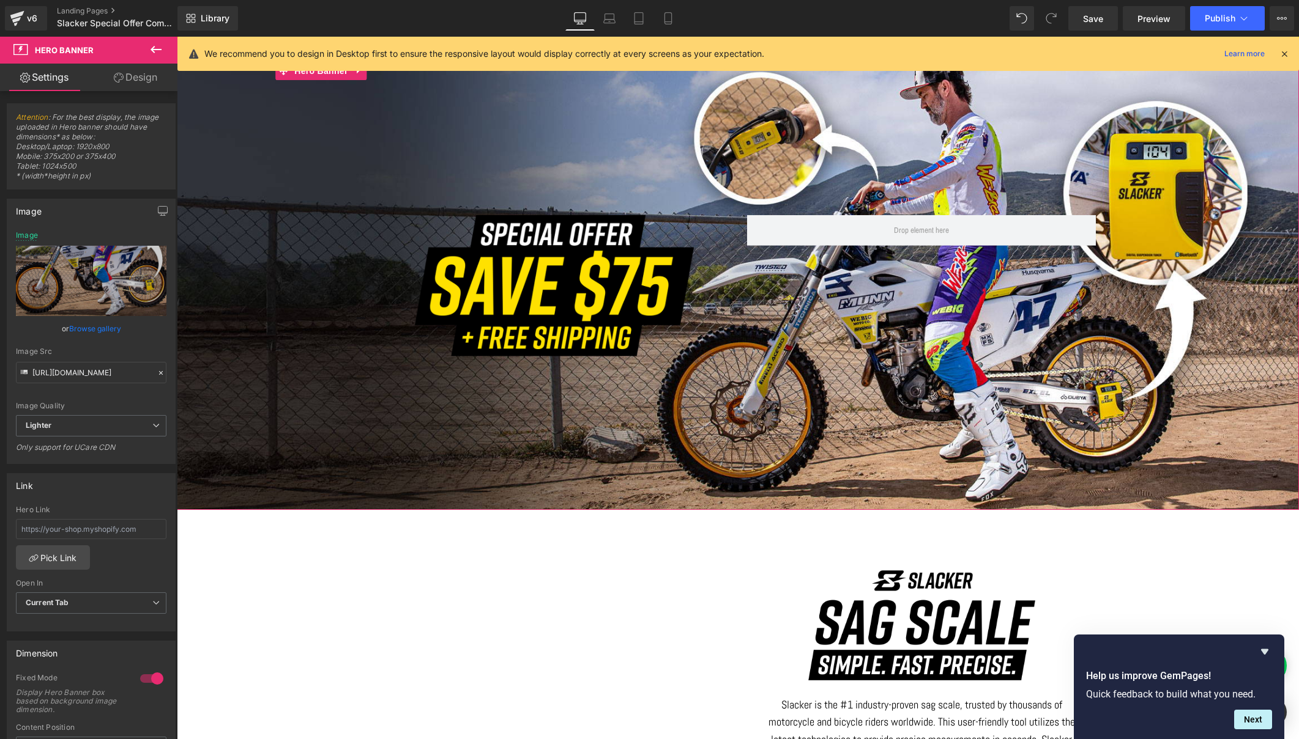
type input "[URL][DOMAIN_NAME]"
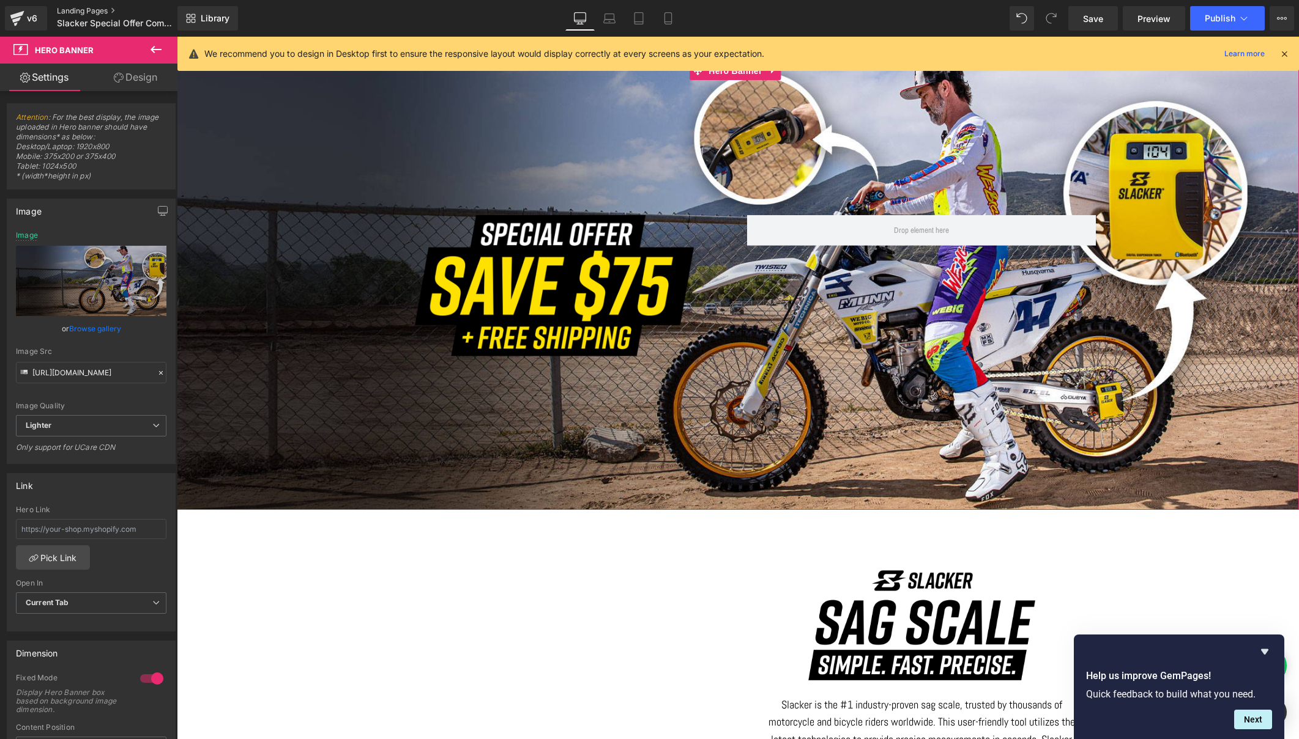
click at [104, 12] on link "Landing Pages" at bounding box center [127, 11] width 141 height 10
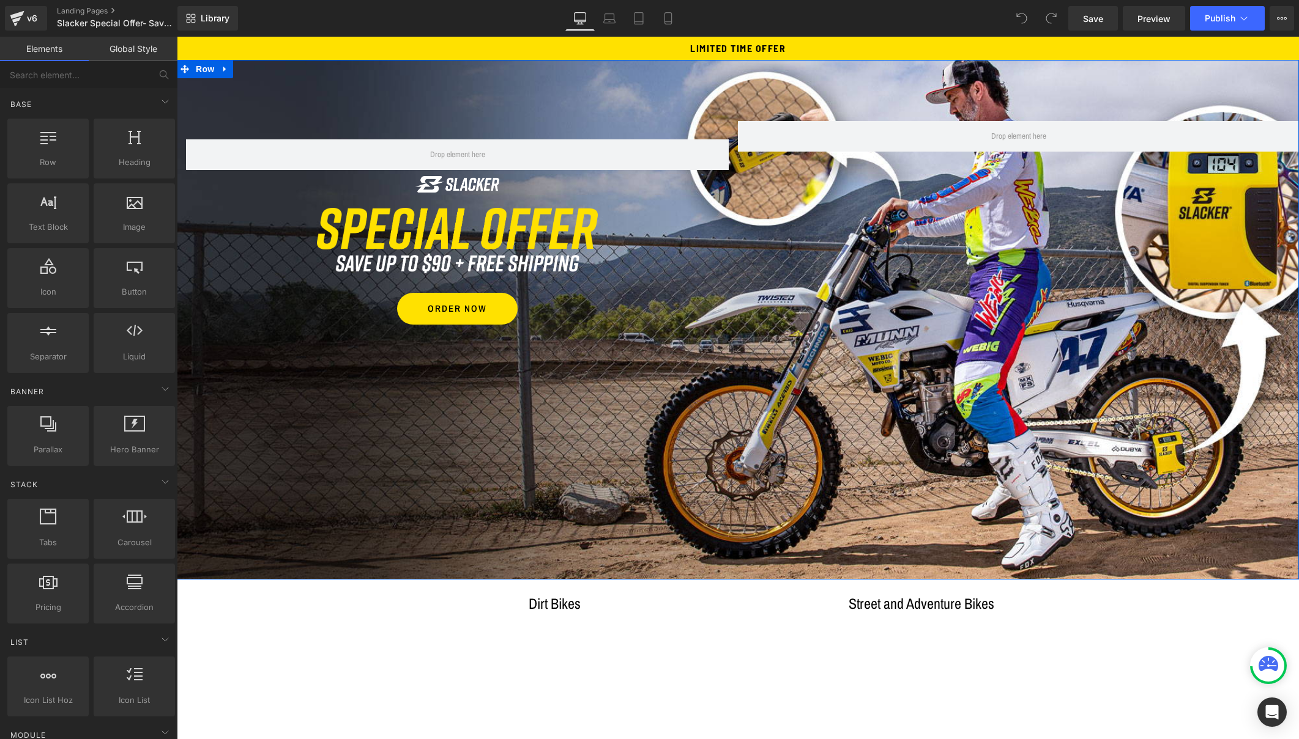
click at [470, 102] on div "Row Image Image ORDER NOW Button Row Row" at bounding box center [738, 320] width 1122 height 520
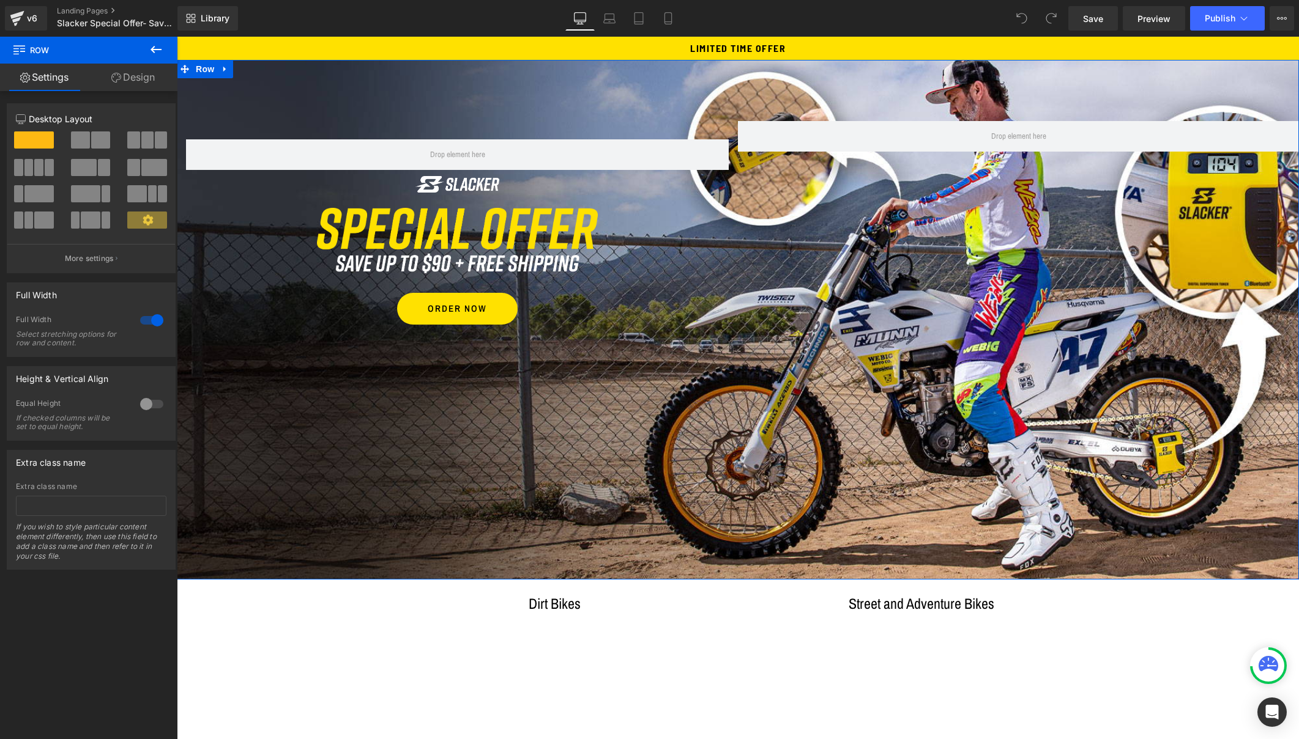
click at [138, 83] on link "Design" at bounding box center [133, 78] width 89 height 28
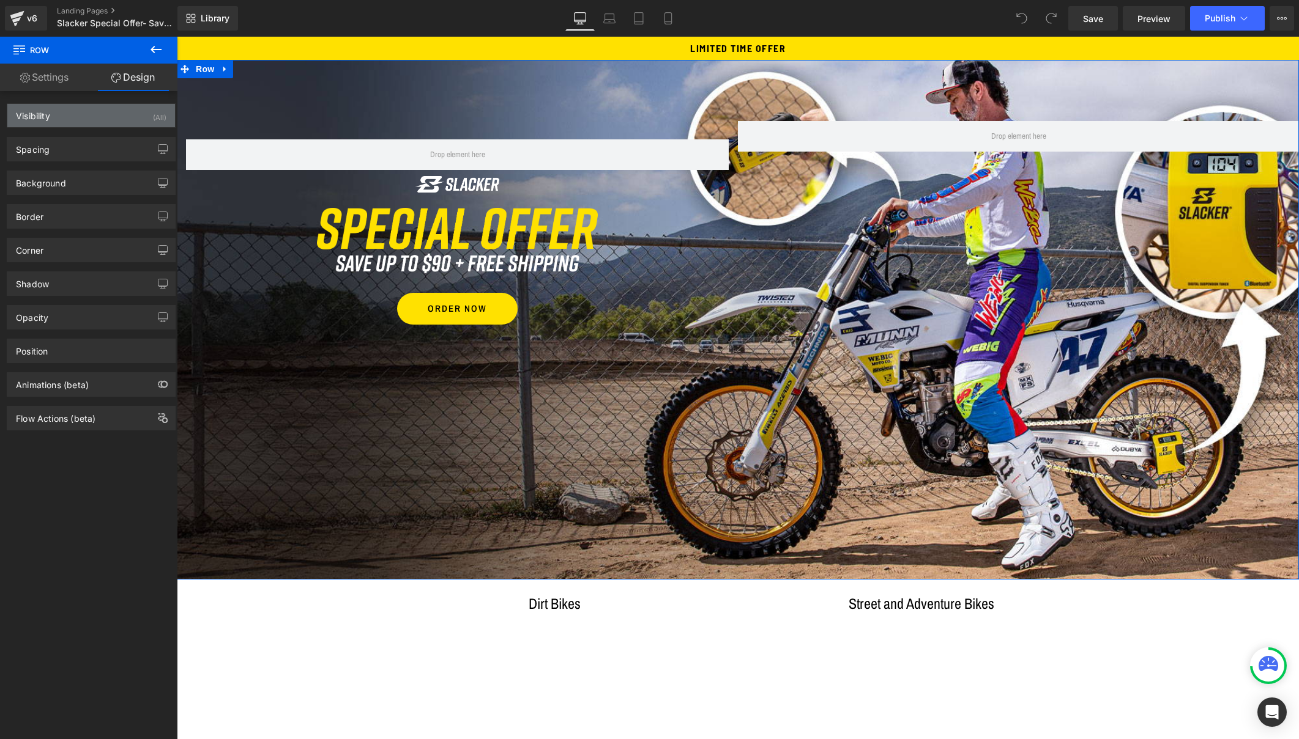
type input "[URL][DOMAIN_NAME]"
click at [87, 181] on div "Background" at bounding box center [91, 182] width 168 height 23
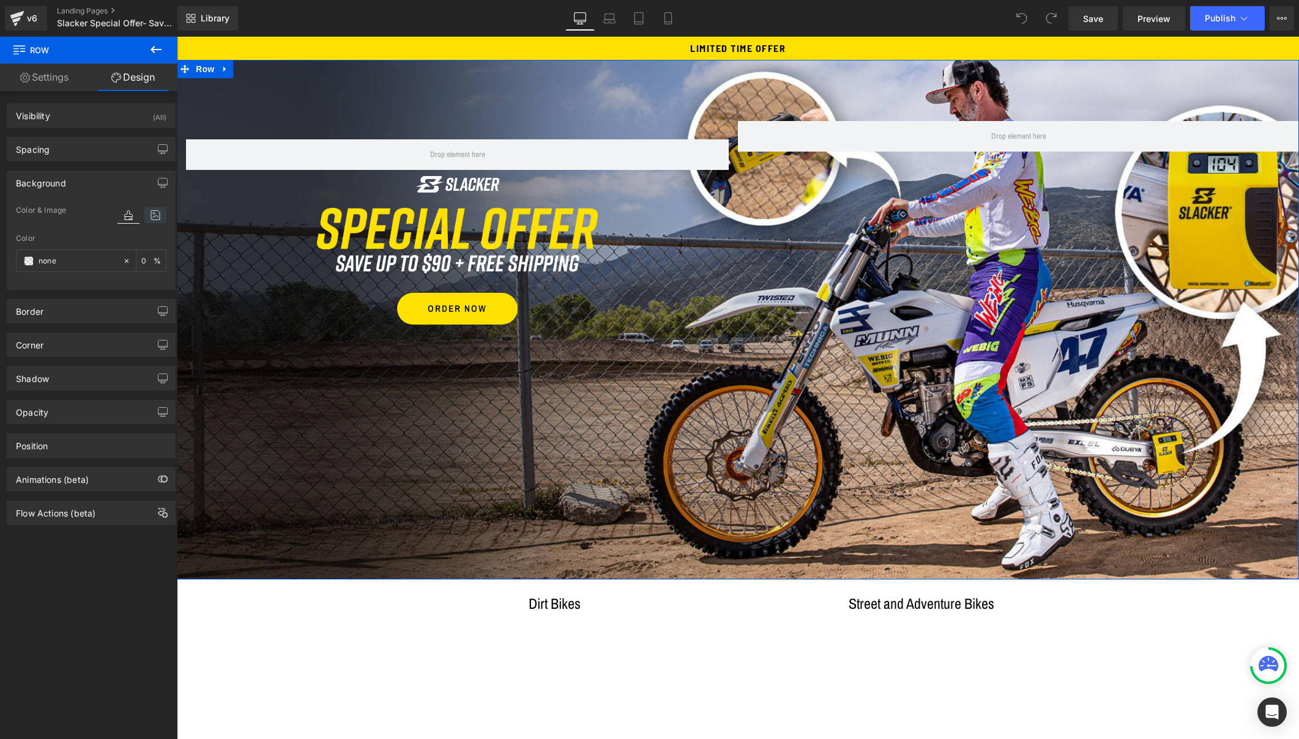
click at [149, 217] on icon at bounding box center [155, 215] width 22 height 16
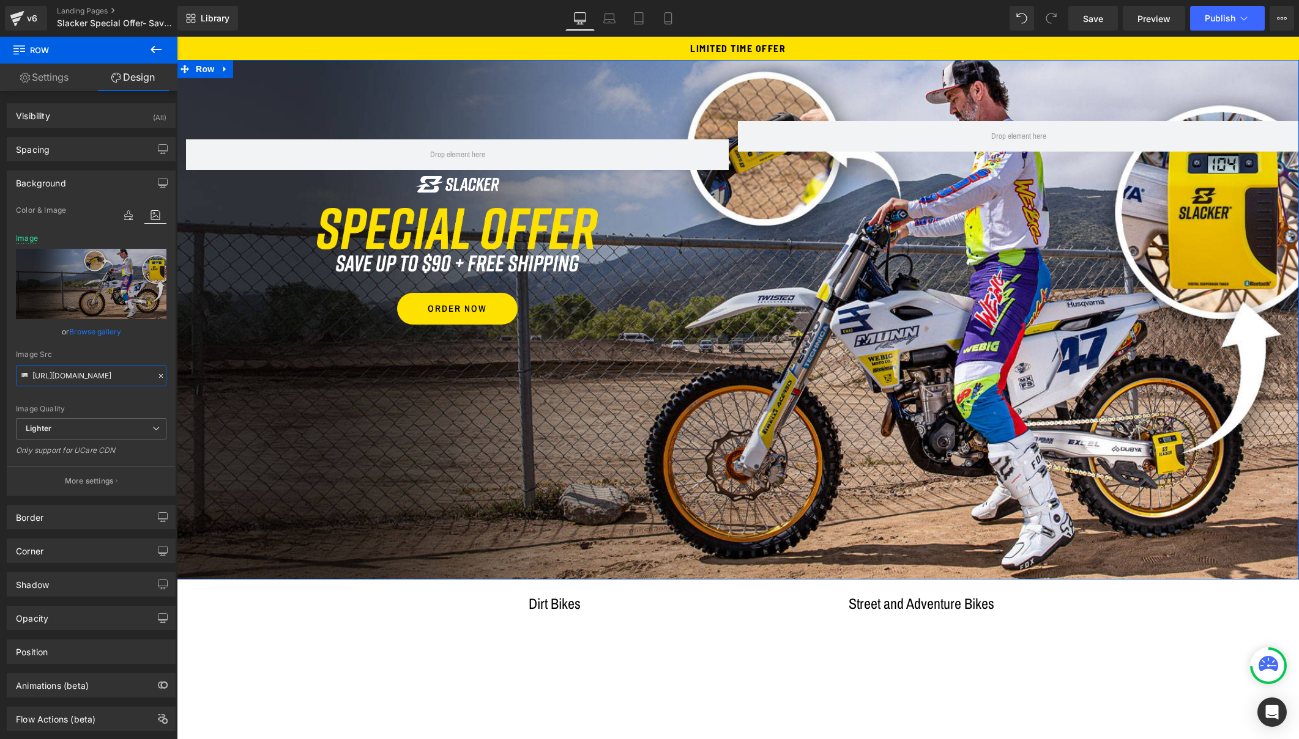
click at [94, 377] on input "[URL][DOMAIN_NAME]" at bounding box center [91, 375] width 150 height 21
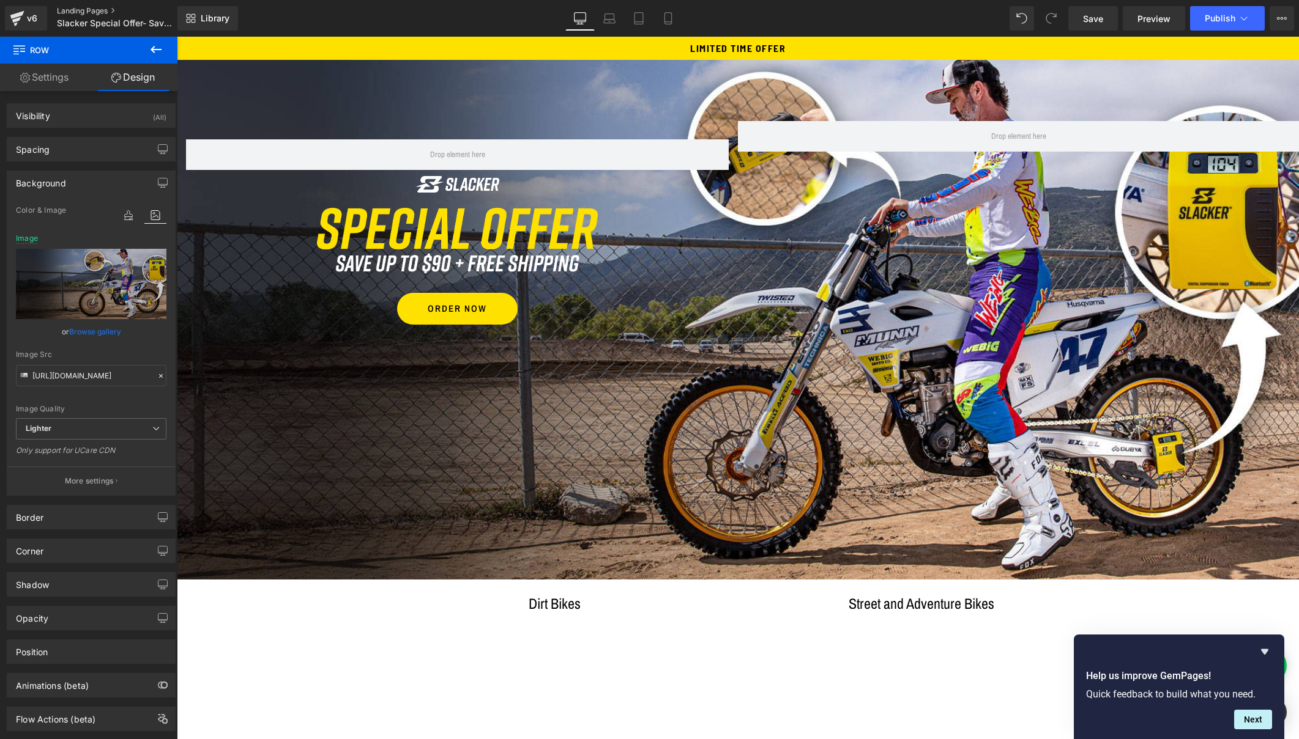
click at [78, 10] on link "Landing Pages" at bounding box center [127, 11] width 141 height 10
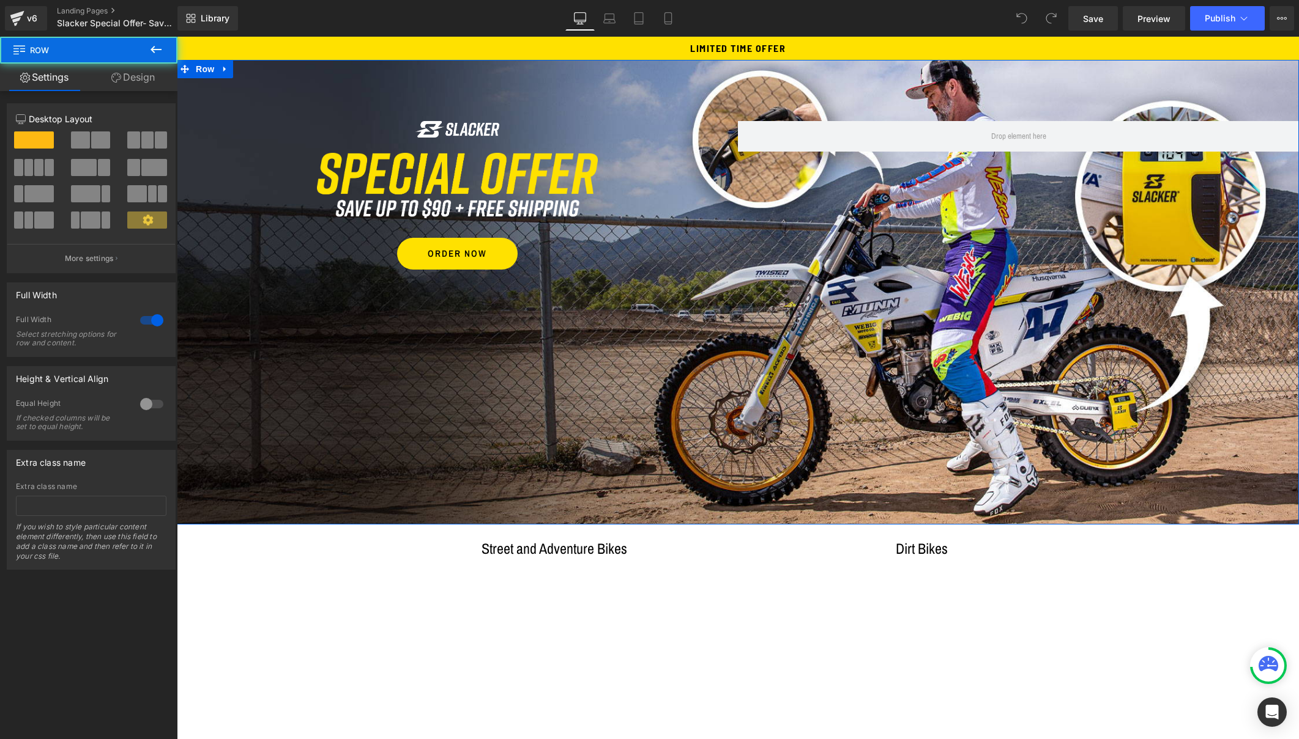
click at [706, 365] on div "Image Image ORDER NOW Button Row Row" at bounding box center [738, 292] width 1122 height 465
click at [1225, 353] on div "Image Image ORDER NOW Button Row Row" at bounding box center [738, 292] width 1122 height 465
click at [138, 80] on link "Design" at bounding box center [133, 78] width 89 height 28
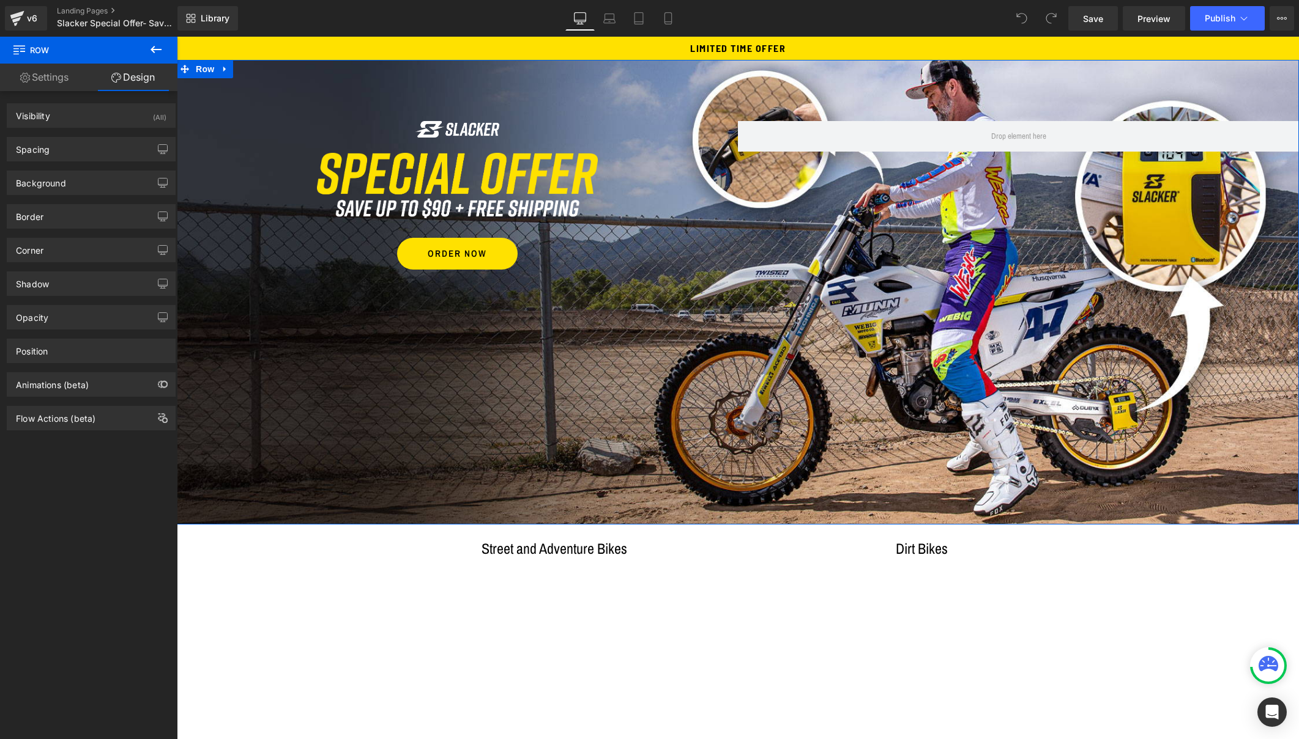
type input "[URL][DOMAIN_NAME]"
click at [69, 185] on div "Background" at bounding box center [91, 182] width 168 height 23
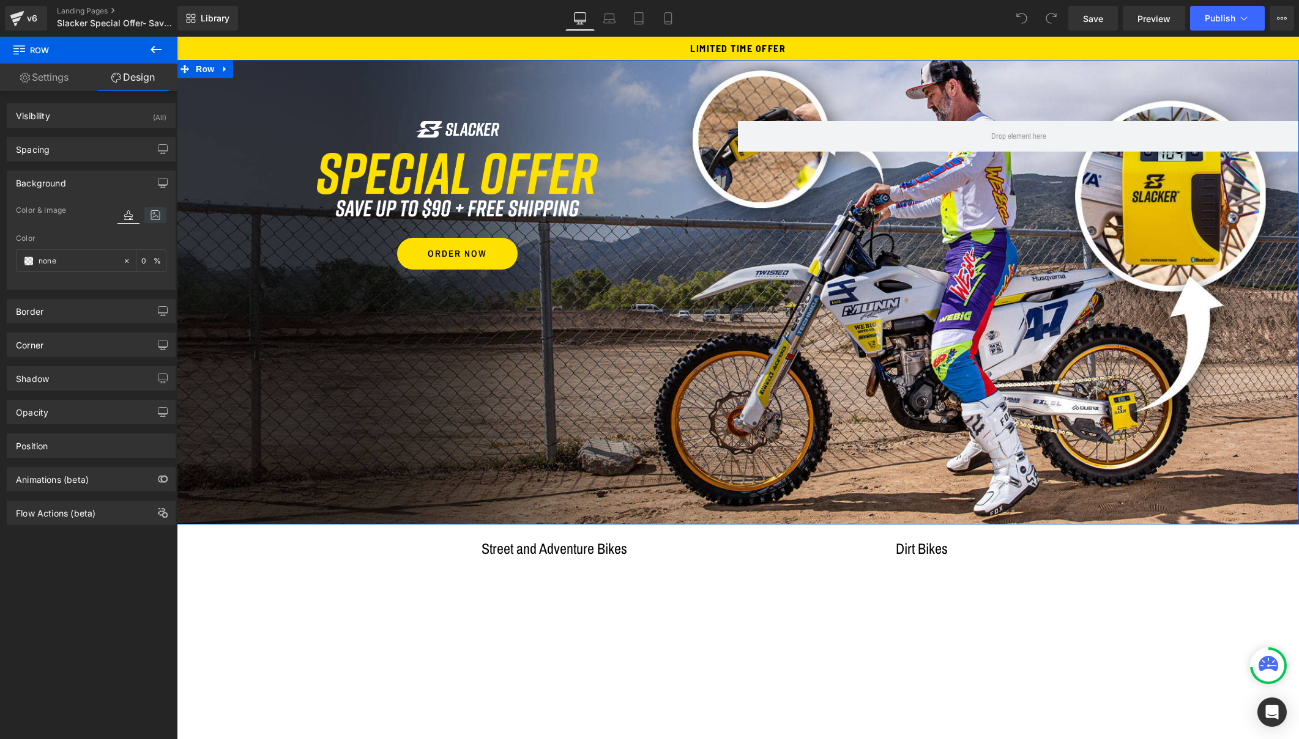
click at [158, 212] on icon at bounding box center [155, 215] width 22 height 16
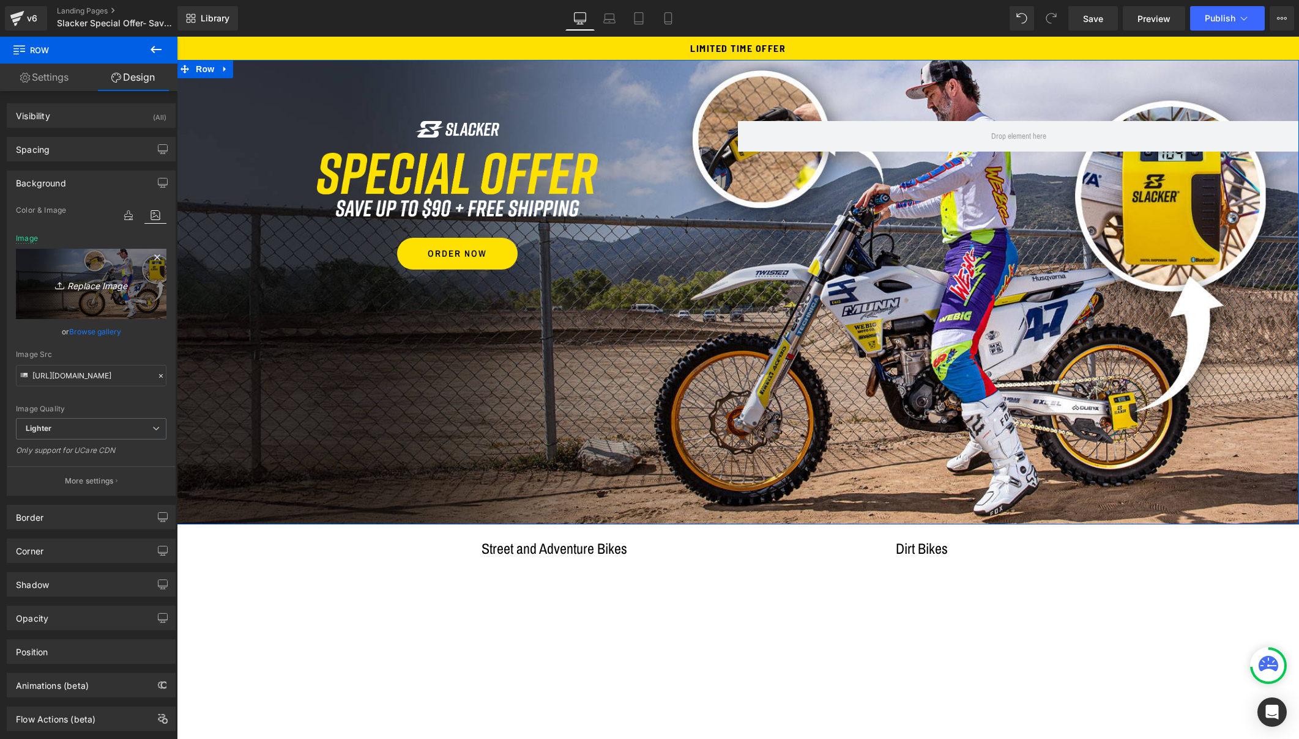
click at [91, 284] on icon "Replace Image" at bounding box center [91, 283] width 98 height 15
type input "C:\fakepath\Header_Street.jpg"
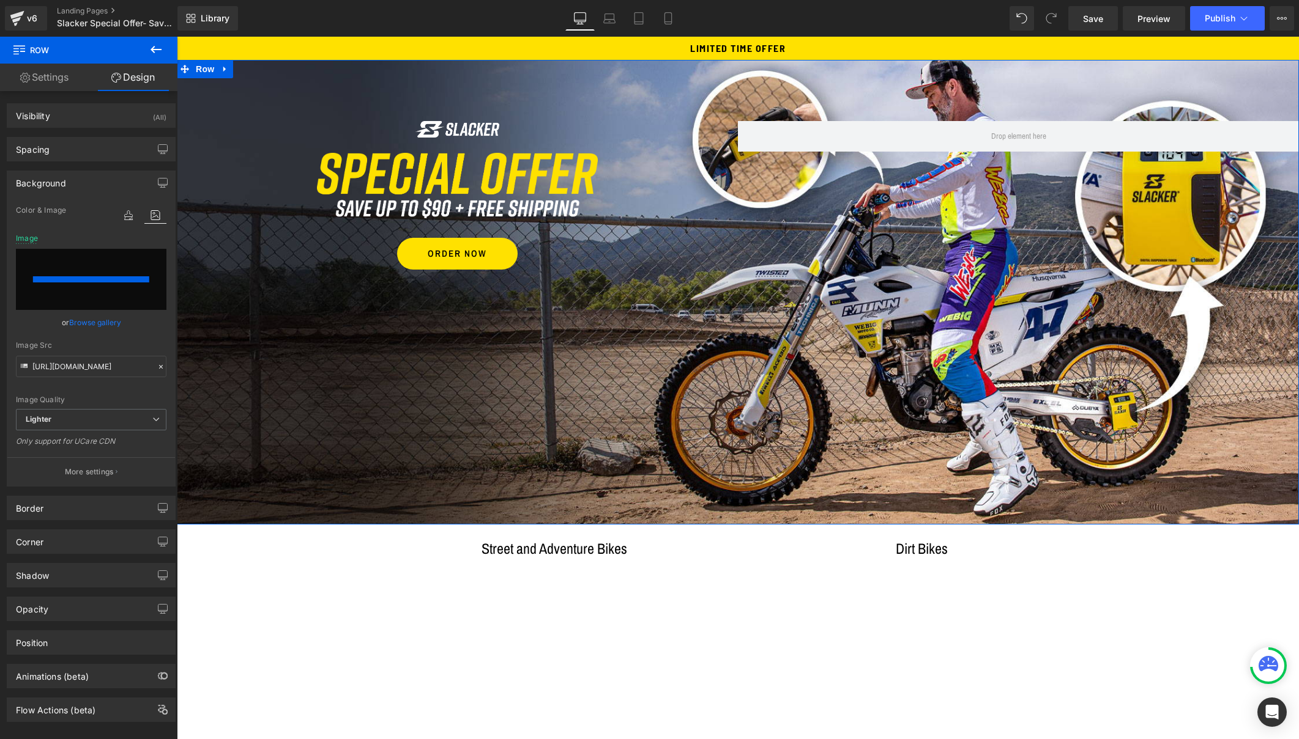
type input "[URL][DOMAIN_NAME]"
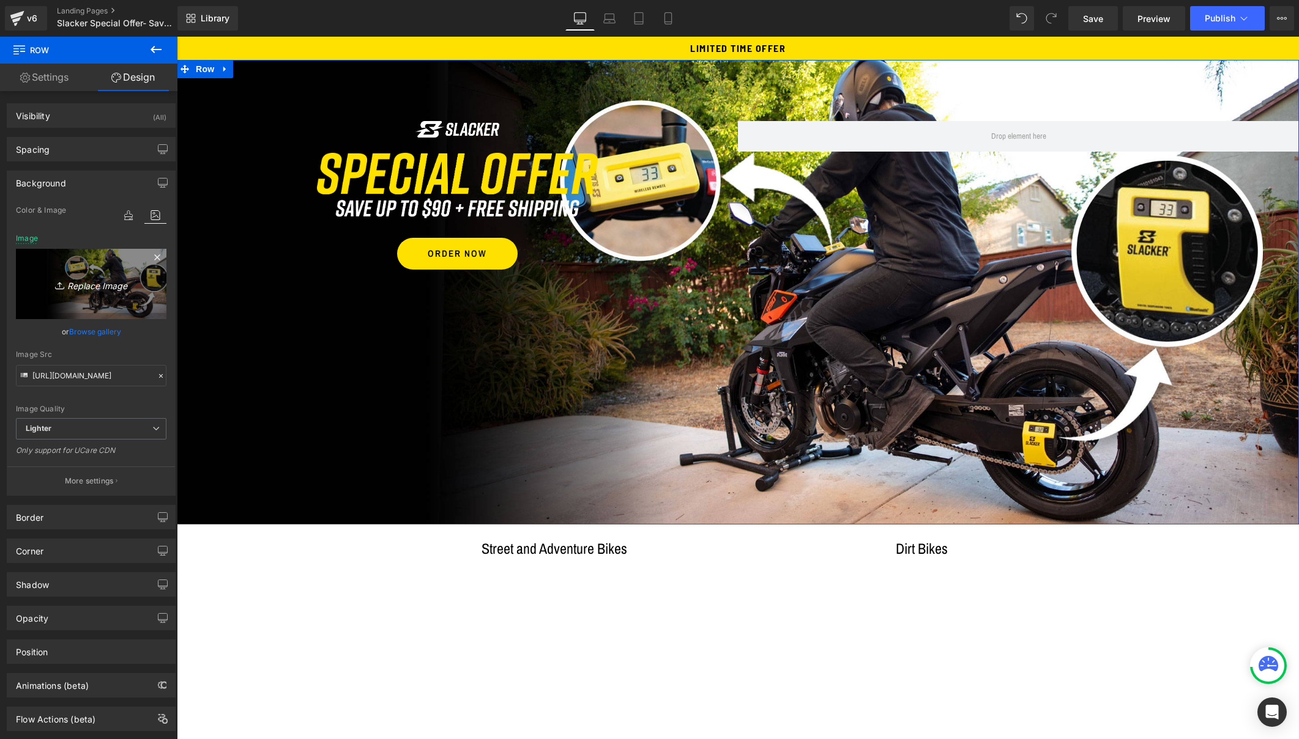
click at [88, 285] on icon "Replace Image" at bounding box center [91, 283] width 98 height 15
type input "C:\fakepath\Header_Street.jpg"
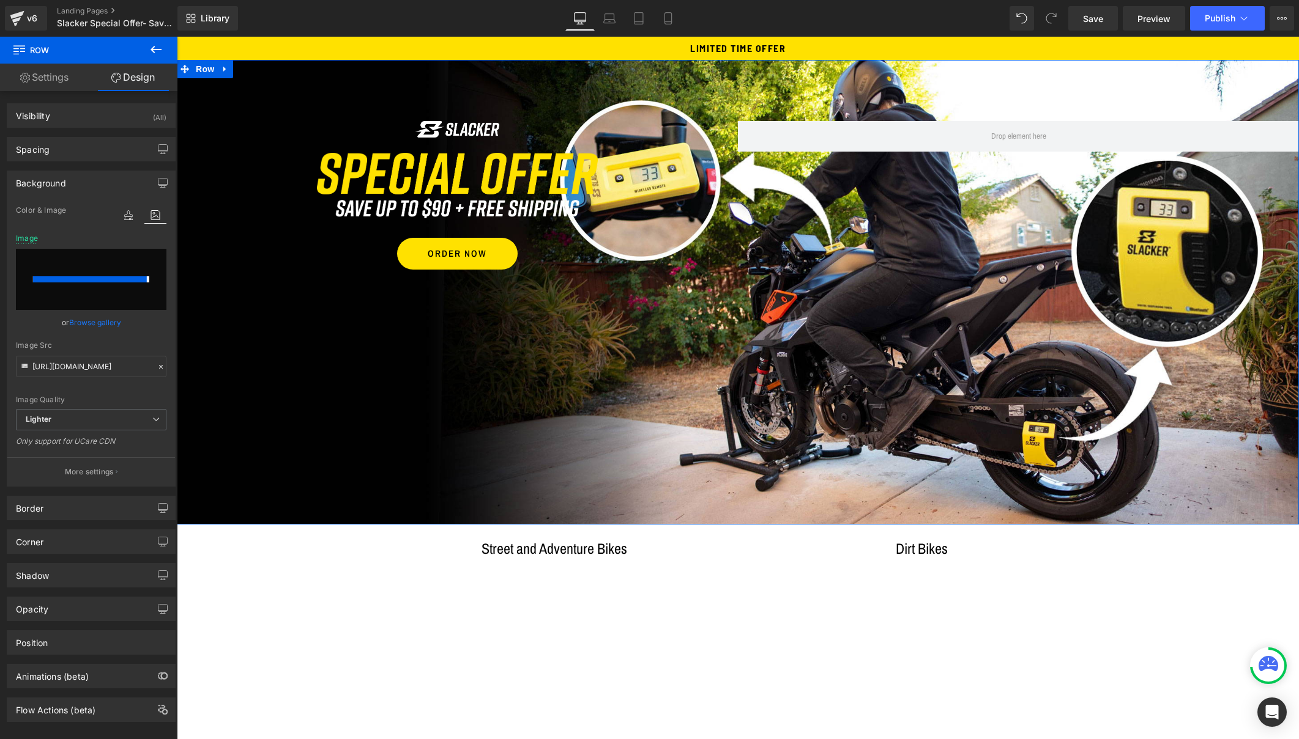
type input "[URL][DOMAIN_NAME]"
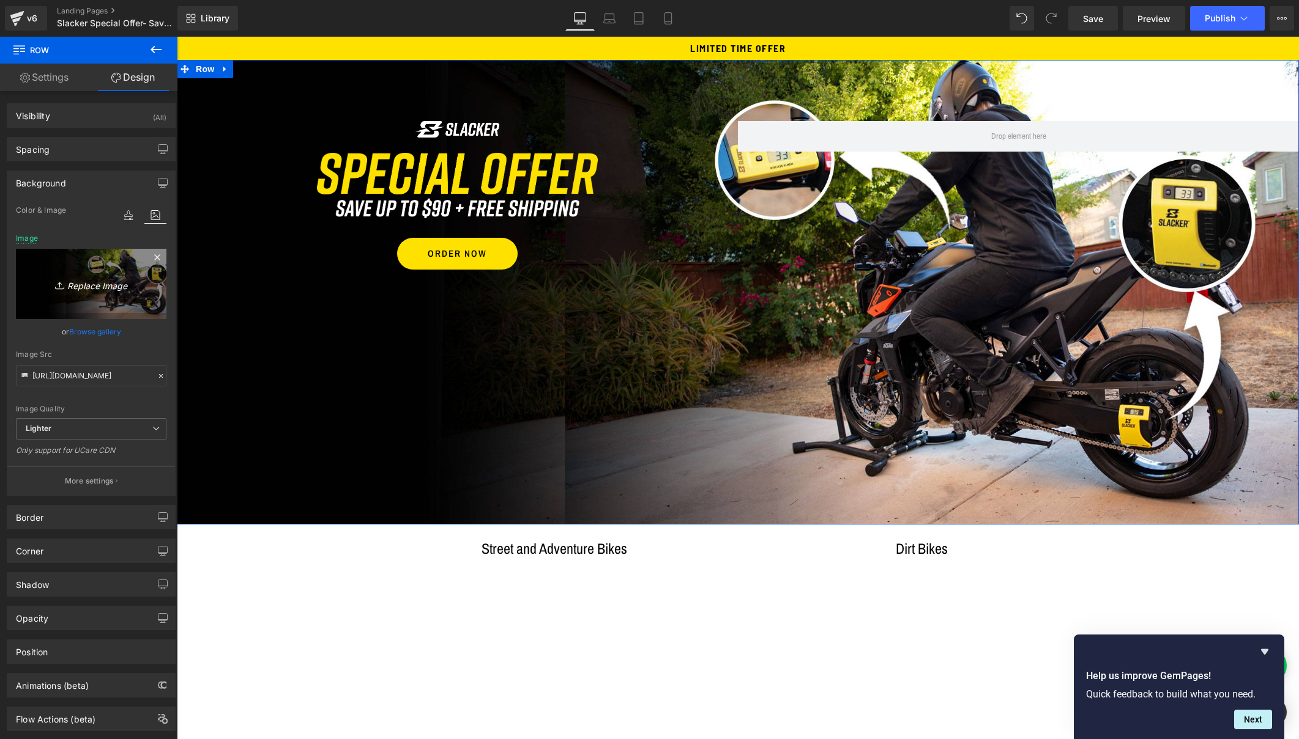
click at [92, 287] on icon "Replace Image" at bounding box center [91, 283] width 98 height 15
type input "C:\fakepath\Header_Street.jpg"
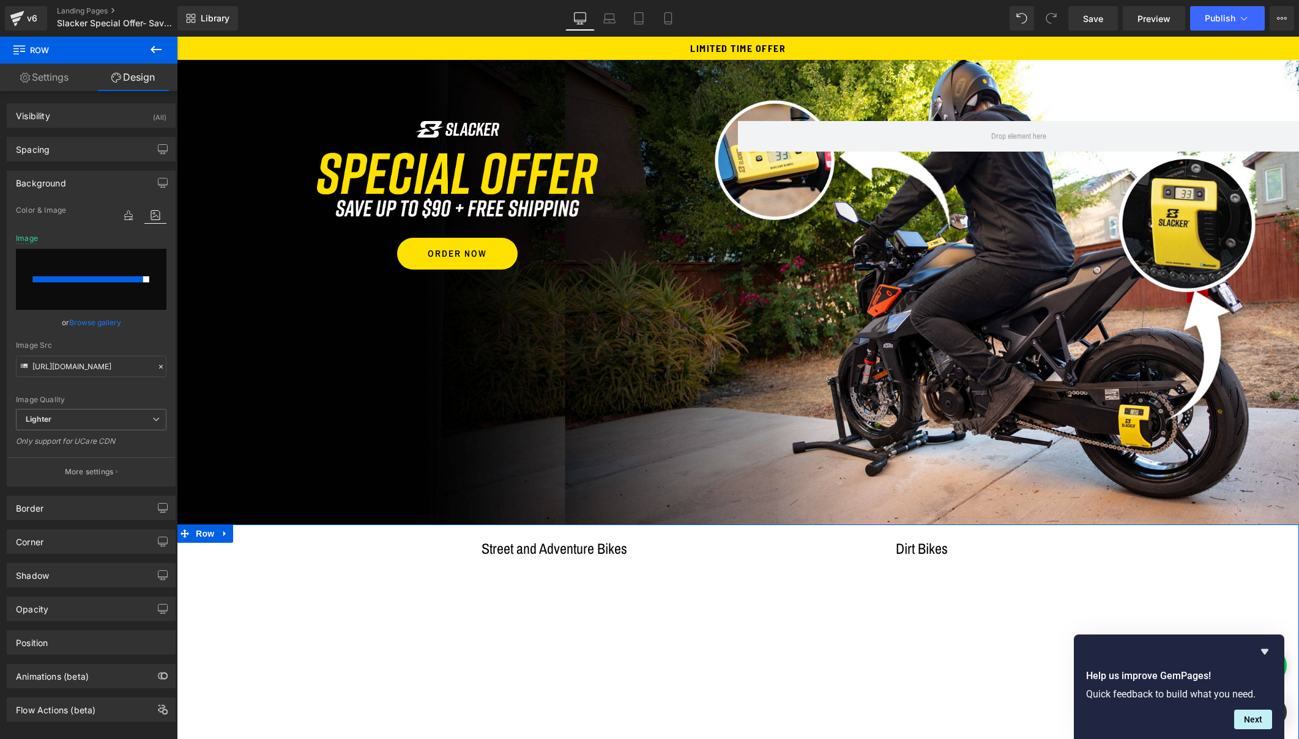
type input "[URL][DOMAIN_NAME]"
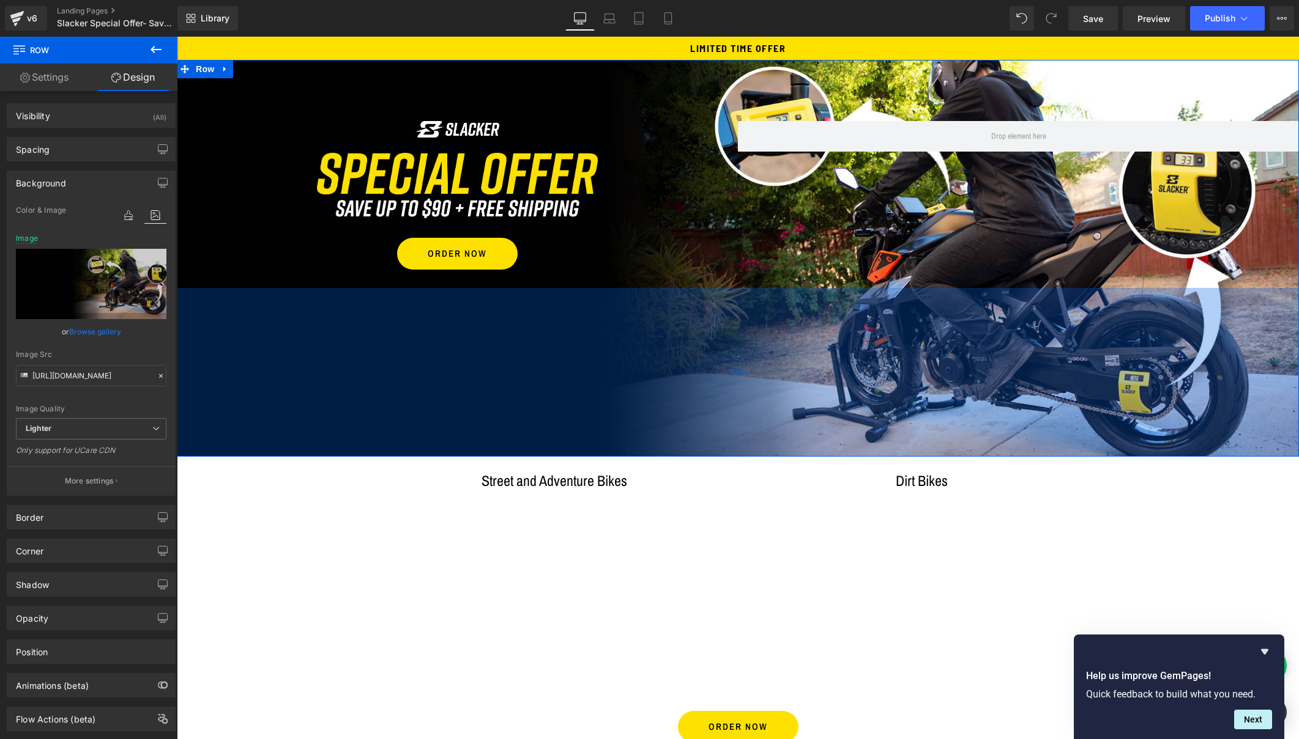
drag, startPoint x: 357, startPoint y: 522, endPoint x: 360, endPoint y: 454, distance: 68.0
click at [360, 454] on div "276px" at bounding box center [738, 372] width 1122 height 169
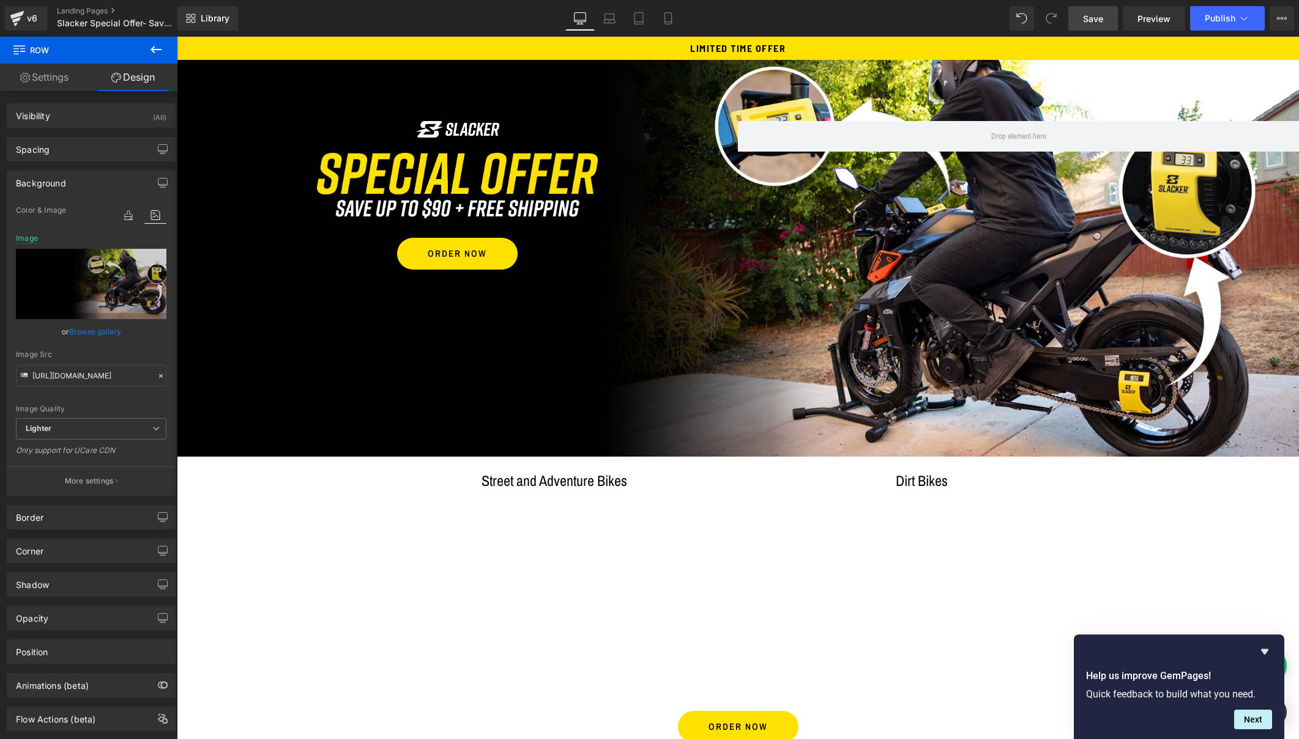
click at [1087, 14] on span "Save" at bounding box center [1093, 18] width 20 height 13
click at [1150, 17] on span "Preview" at bounding box center [1153, 18] width 33 height 13
click at [1157, 17] on span "Preview" at bounding box center [1153, 18] width 33 height 13
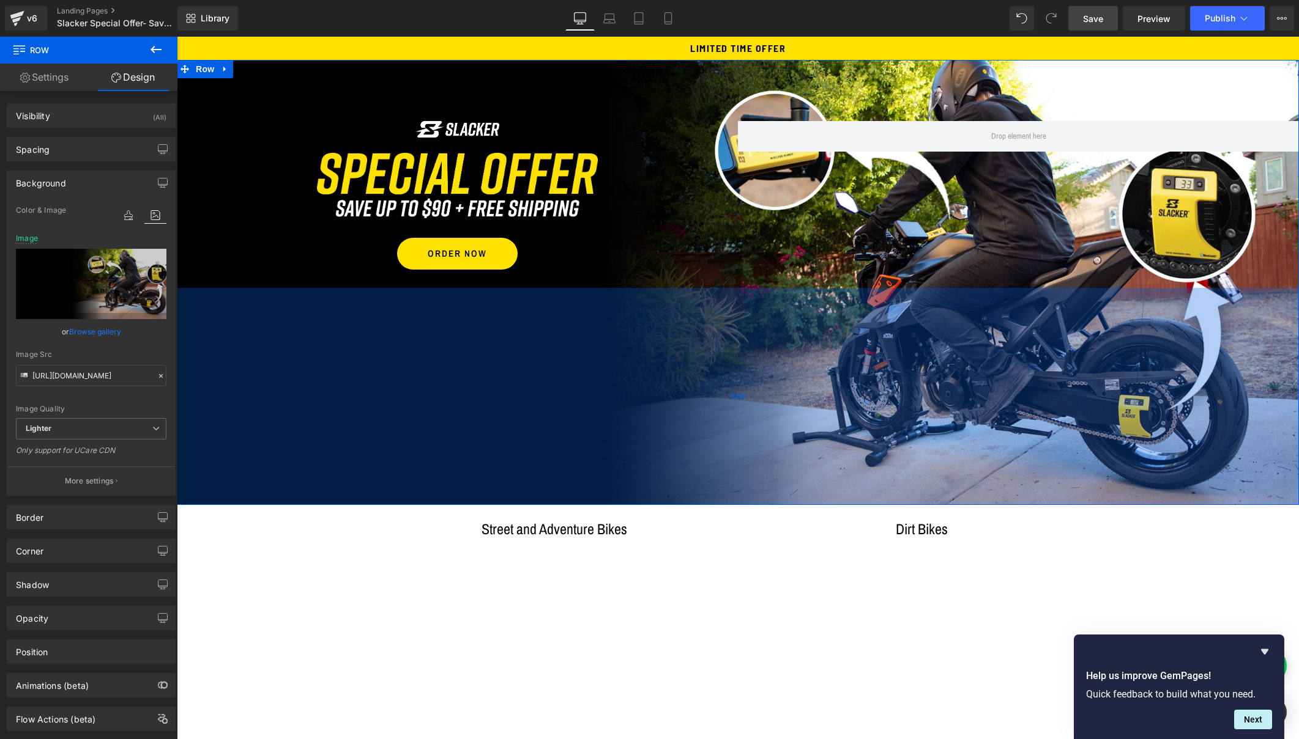
drag, startPoint x: 759, startPoint y: 451, endPoint x: 765, endPoint y: 500, distance: 49.3
click at [765, 500] on div "355px" at bounding box center [738, 396] width 1122 height 217
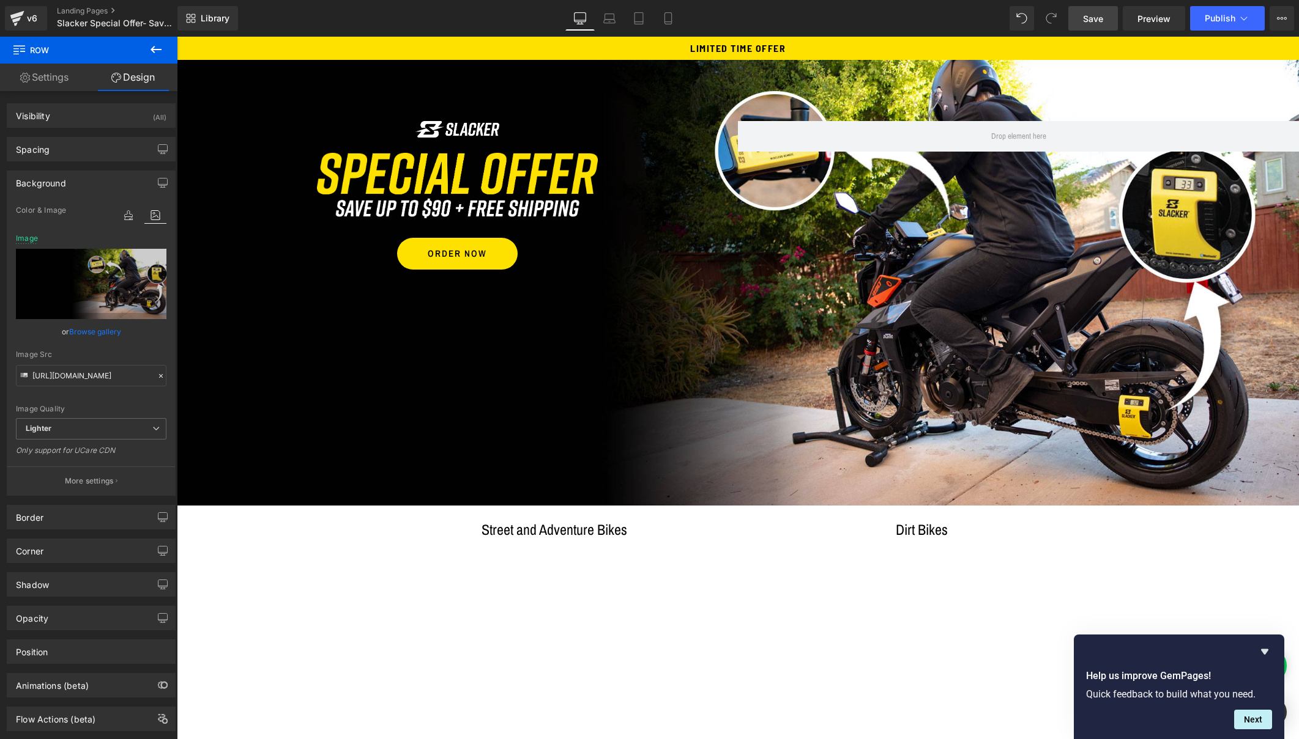
click at [1095, 21] on span "Save" at bounding box center [1093, 18] width 20 height 13
click at [1146, 17] on span "Preview" at bounding box center [1153, 18] width 33 height 13
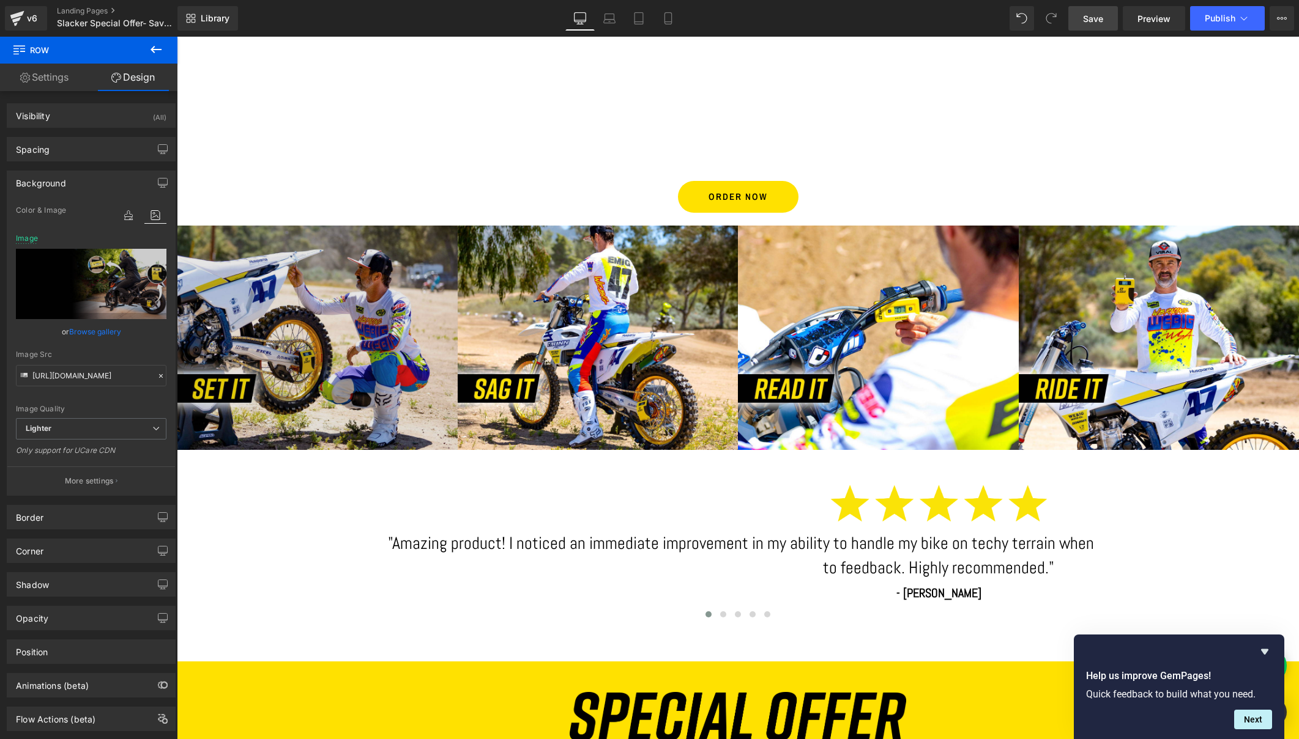
scroll to position [589, 0]
